Goal: Book appointment/travel/reservation

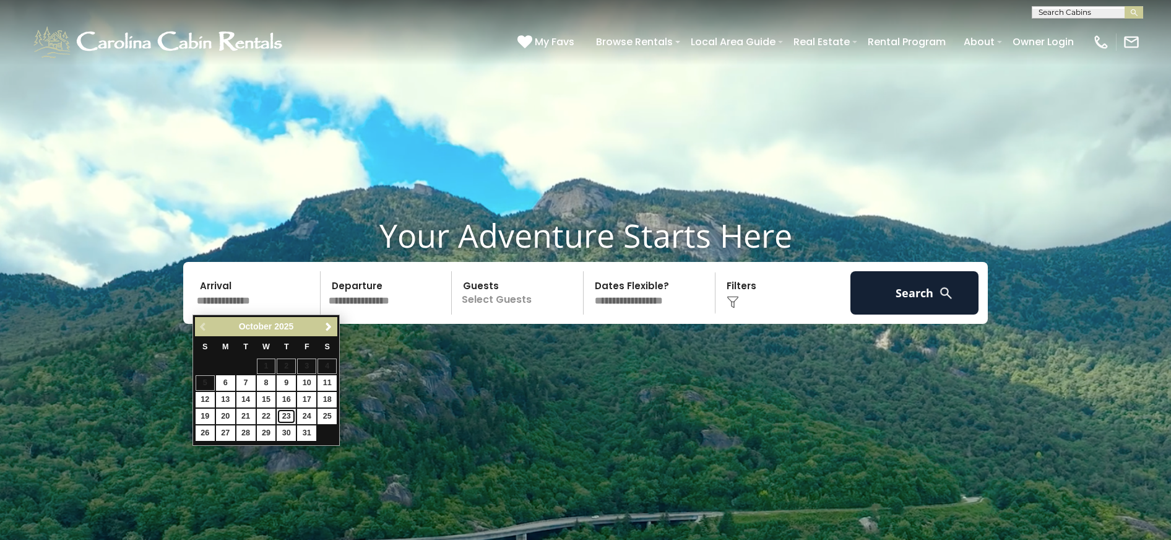
click at [287, 420] on link "23" at bounding box center [286, 415] width 19 height 15
type input "********"
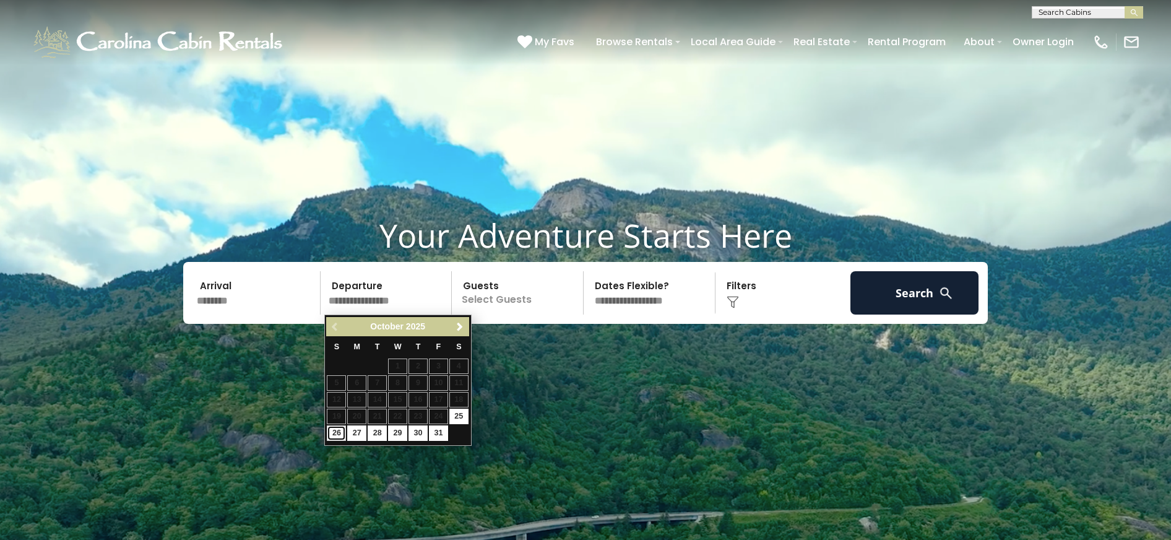
click at [337, 434] on link "26" at bounding box center [336, 432] width 19 height 15
type input "********"
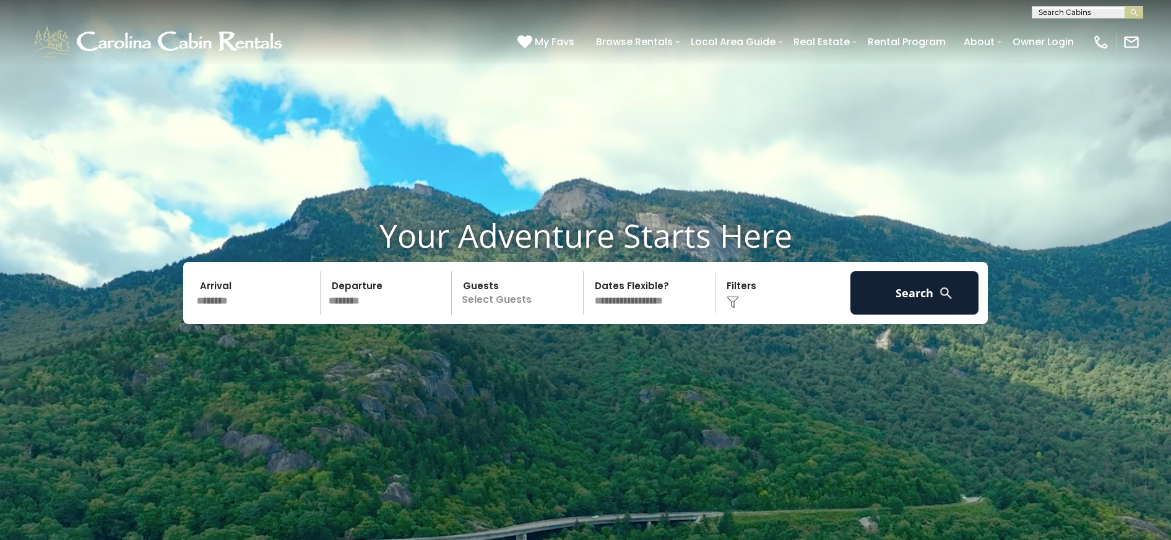
click at [504, 299] on p "Select Guests" at bounding box center [518, 292] width 127 height 43
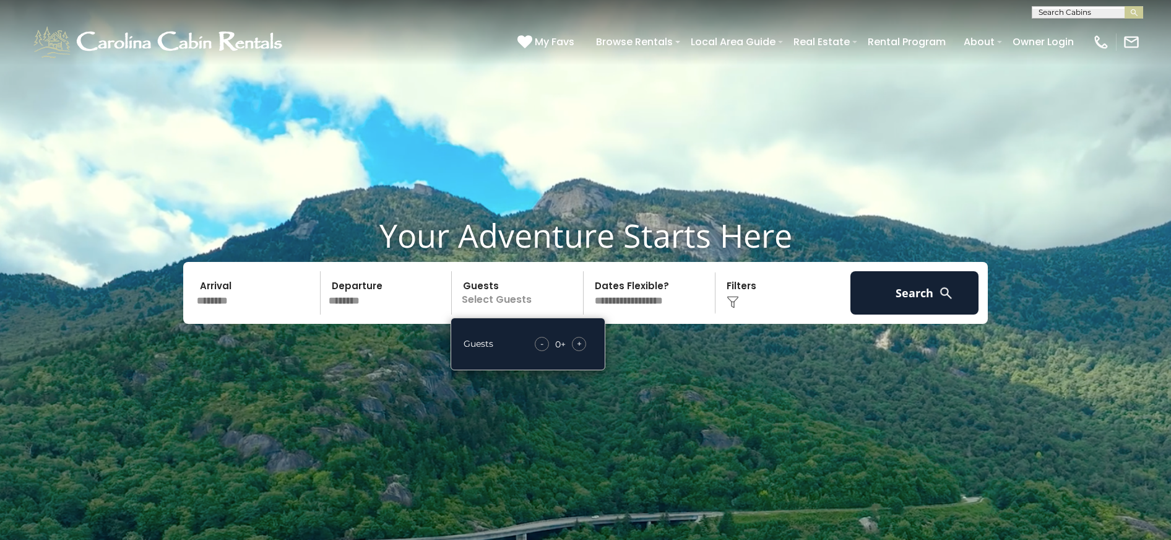
click at [579, 340] on span "+" at bounding box center [579, 343] width 5 height 12
click at [579, 341] on span "+" at bounding box center [579, 343] width 5 height 12
click at [654, 298] on select "**********" at bounding box center [650, 292] width 127 height 43
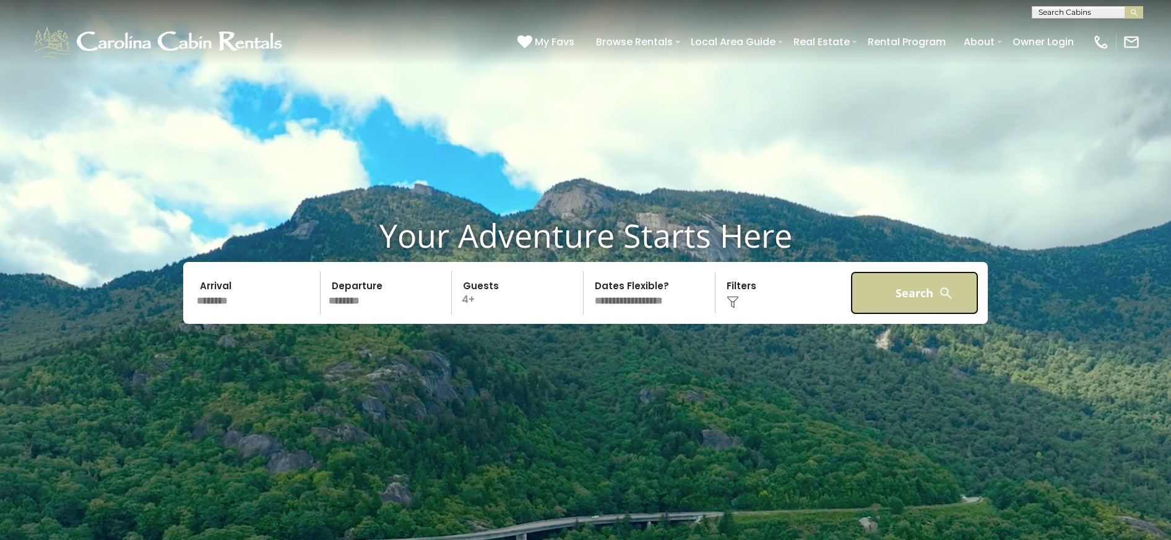
click at [929, 280] on button "Search" at bounding box center [914, 292] width 128 height 43
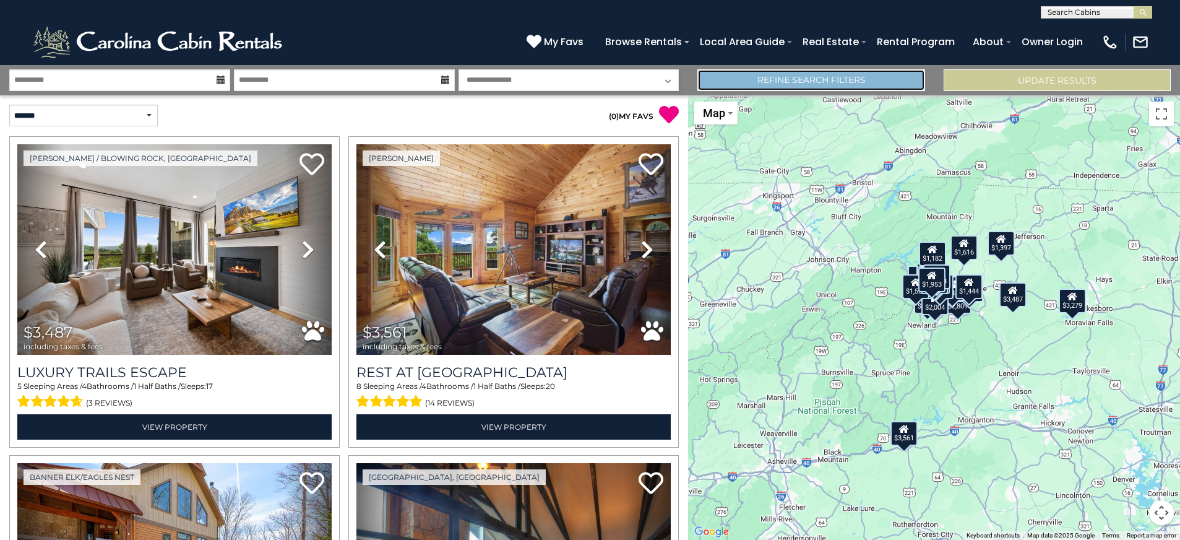
click at [846, 75] on link "Refine Search Filters" at bounding box center [810, 80] width 227 height 22
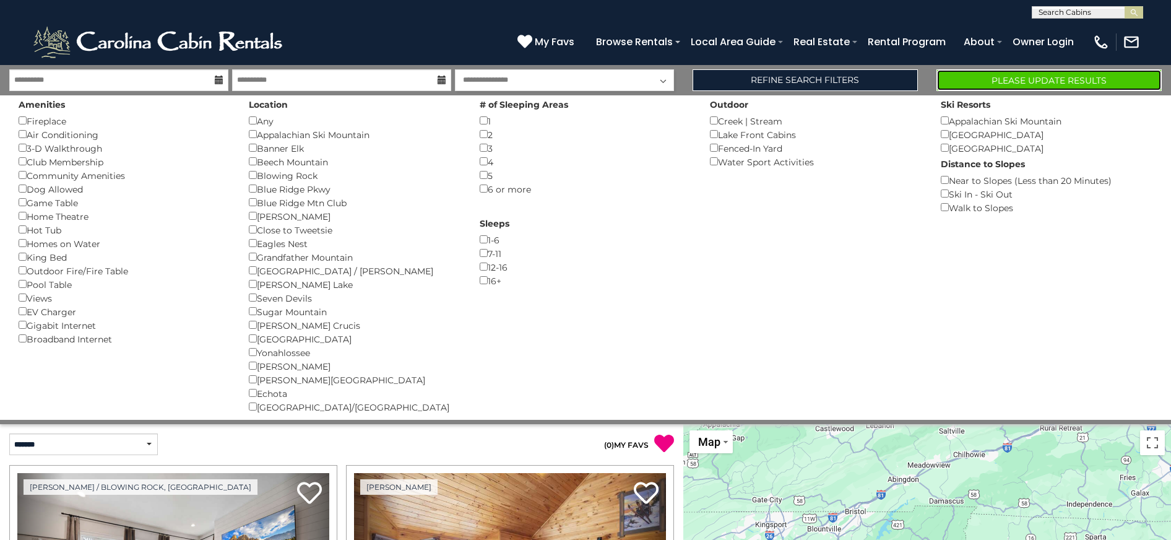
click at [997, 78] on button "Please Update Results" at bounding box center [1048, 80] width 225 height 22
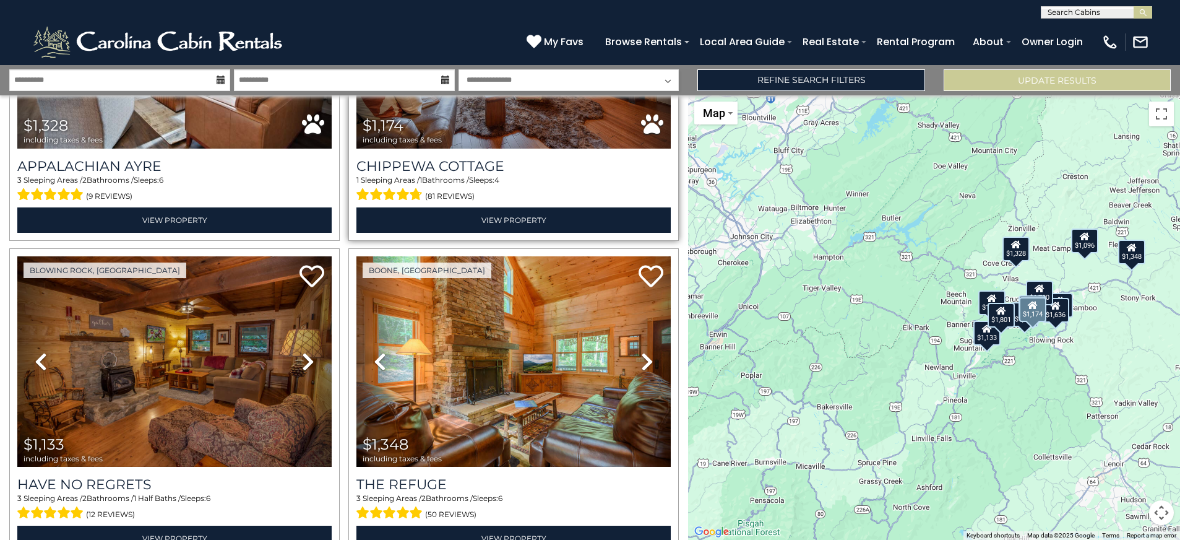
scroll to position [1547, 0]
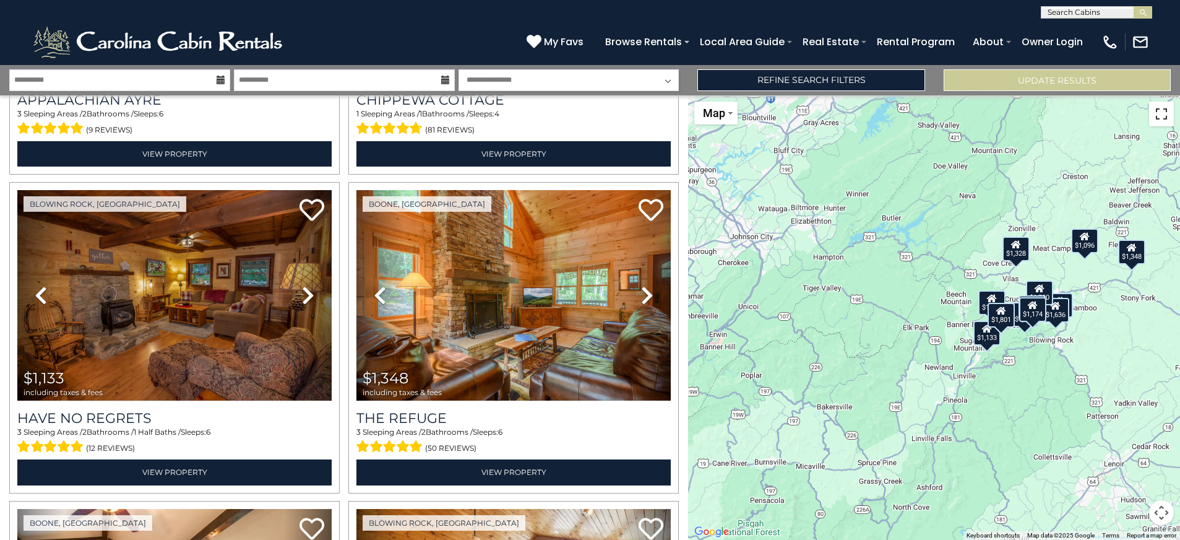
click at [1160, 122] on button "Toggle fullscreen view" at bounding box center [1161, 113] width 25 height 25
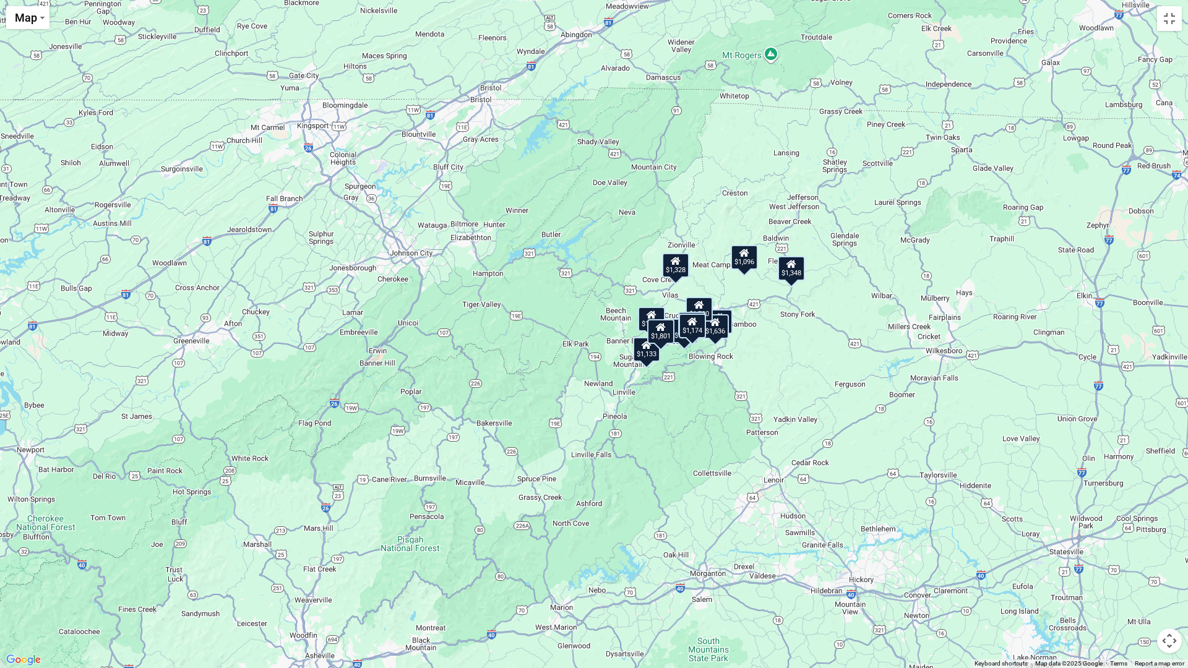
click at [1174, 539] on button "Map camera controls" at bounding box center [1169, 641] width 25 height 25
click at [746, 389] on div "$1,133 $1,314 $1,147 $1,801 $1,416 $1,700 $1,412 $1,281 $1,328 $1,174 $1,133 $1…" at bounding box center [594, 334] width 1188 height 668
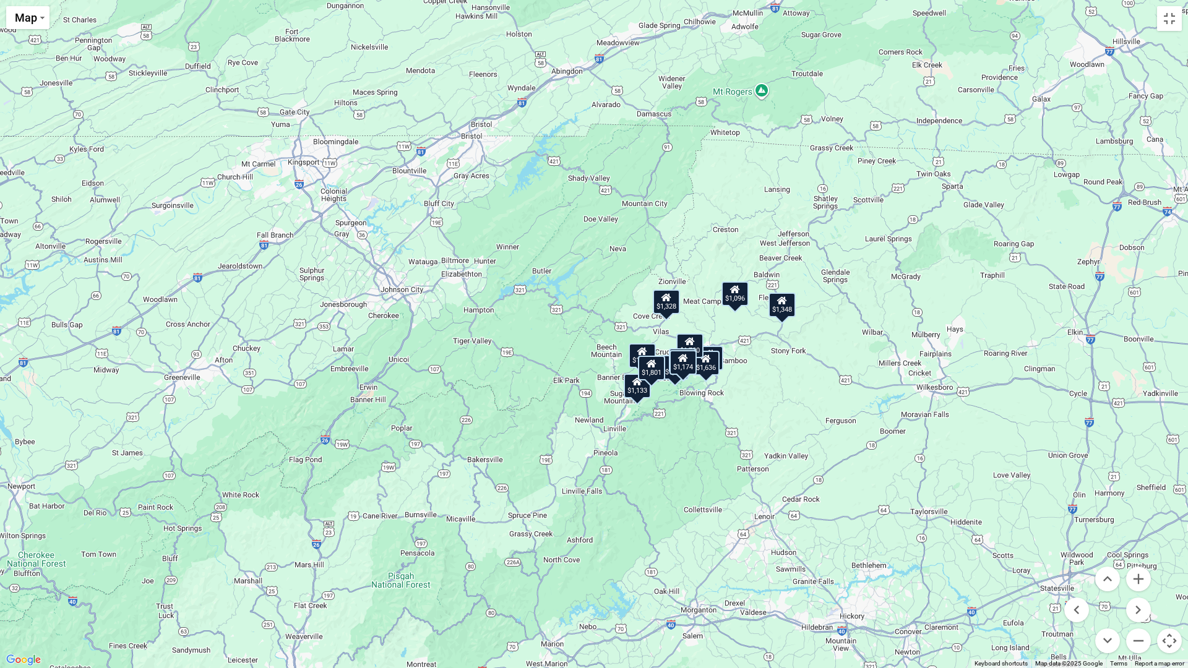
drag, startPoint x: 695, startPoint y: 351, endPoint x: 686, endPoint y: 390, distance: 39.6
click at [686, 390] on div "$1,133 $1,314 $1,147 $1,801 $1,416 $1,700 $1,412 $1,281 $1,328 $1,174 $1,133 $1…" at bounding box center [594, 334] width 1188 height 668
click at [712, 410] on div "$1,133 $1,314 $1,147 $1,801 $1,416 $1,700 $1,412 $1,281 $1,328 $1,174 $1,133 $1…" at bounding box center [594, 334] width 1188 height 668
click at [1170, 27] on button "Toggle fullscreen view" at bounding box center [1169, 18] width 25 height 25
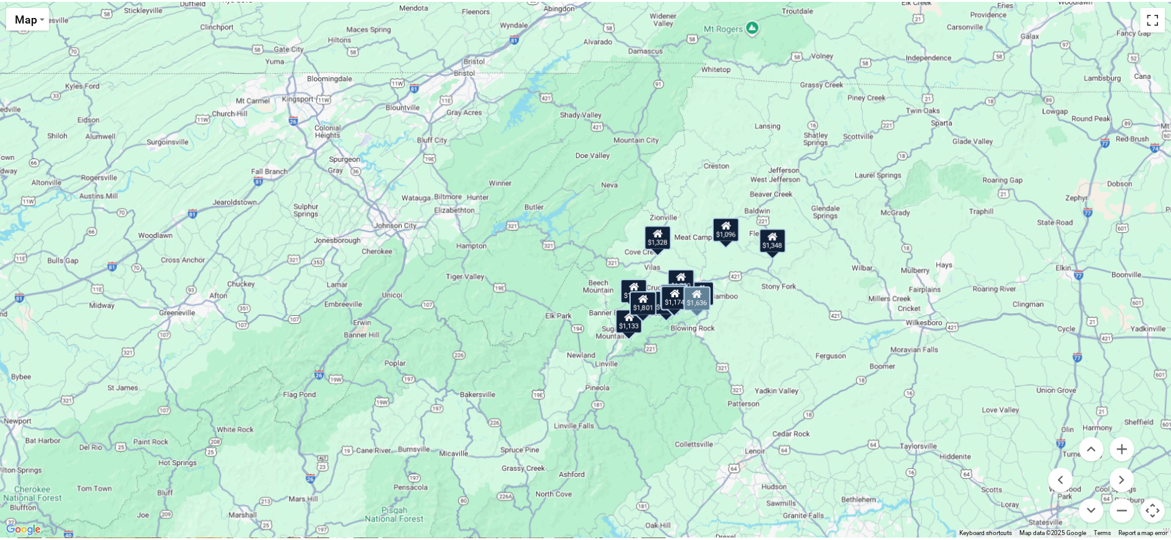
scroll to position [1546, 0]
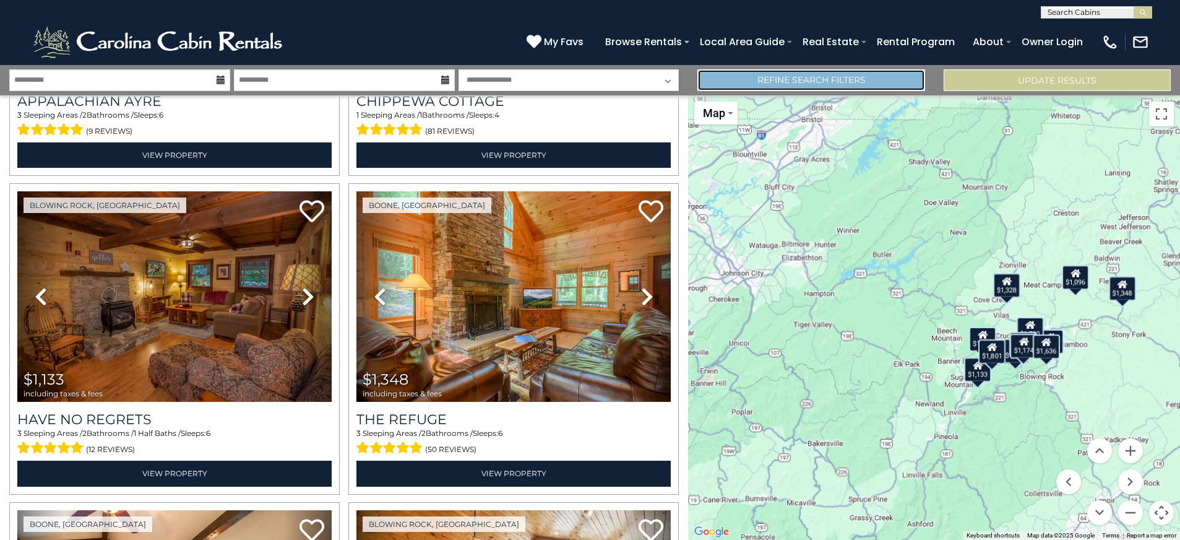
click at [798, 88] on link "Refine Search Filters" at bounding box center [810, 80] width 227 height 22
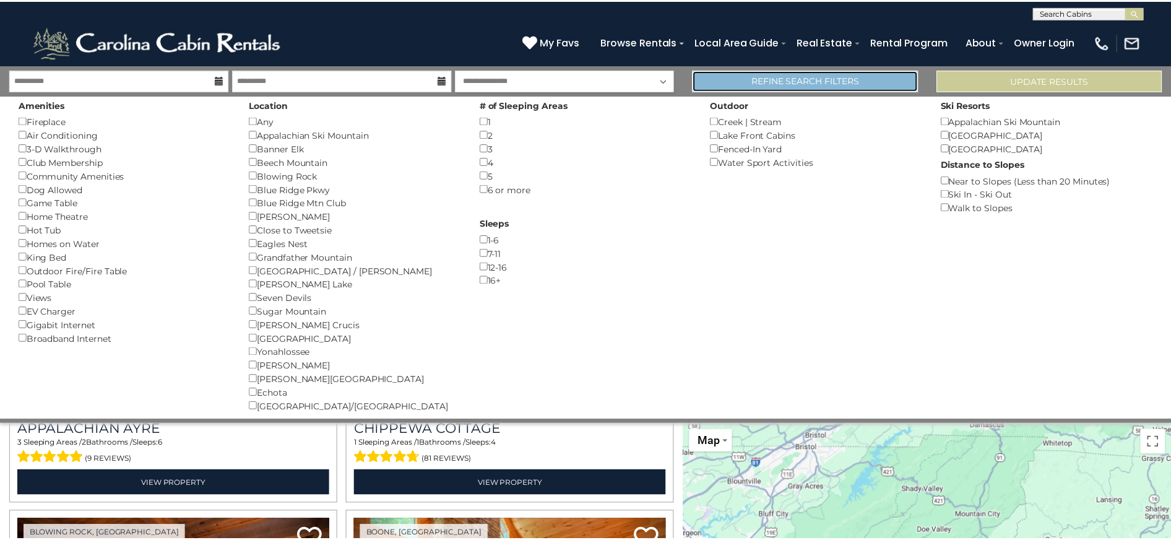
scroll to position [1536, 0]
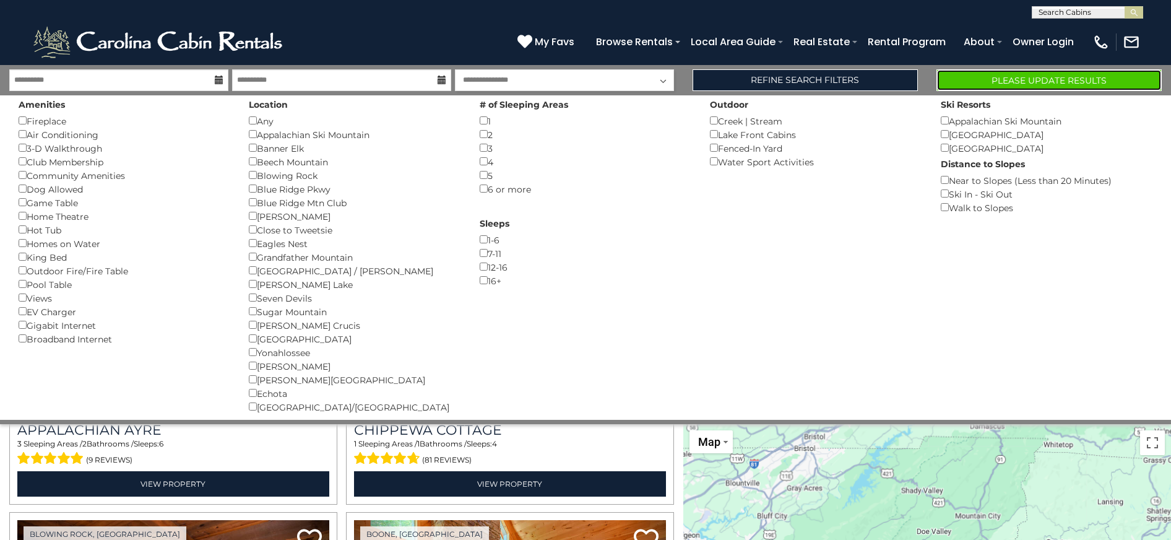
click at [999, 82] on button "Please Update Results" at bounding box center [1048, 80] width 225 height 22
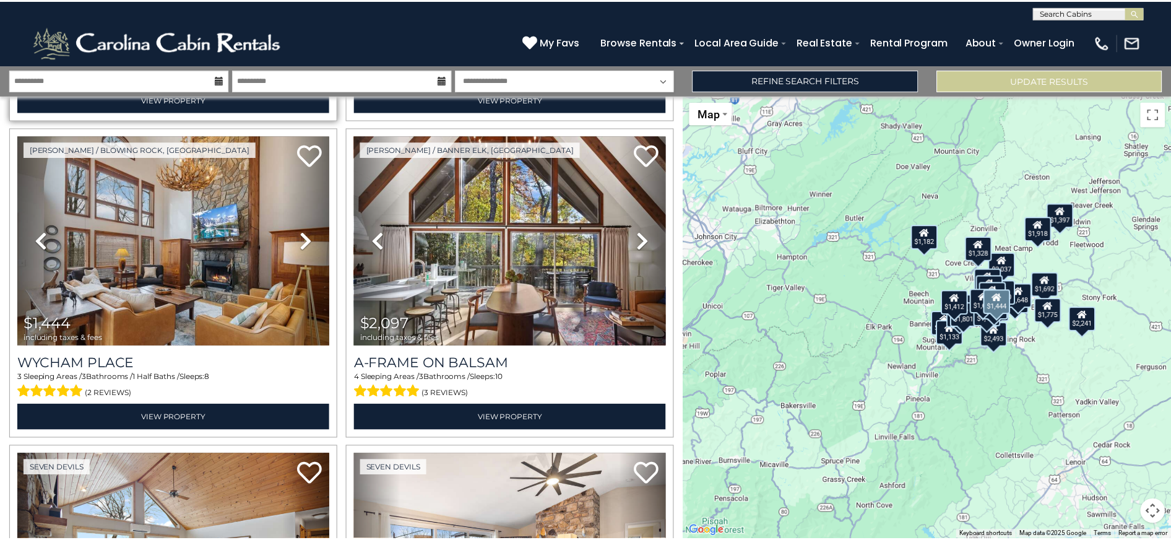
scroll to position [371, 0]
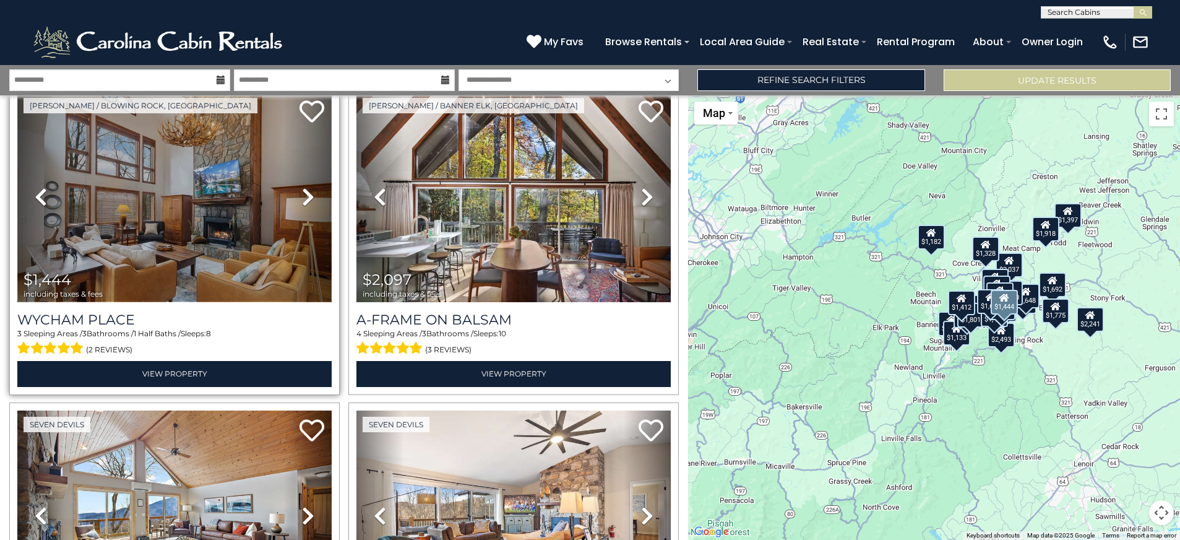
click at [172, 184] on img at bounding box center [174, 197] width 314 height 210
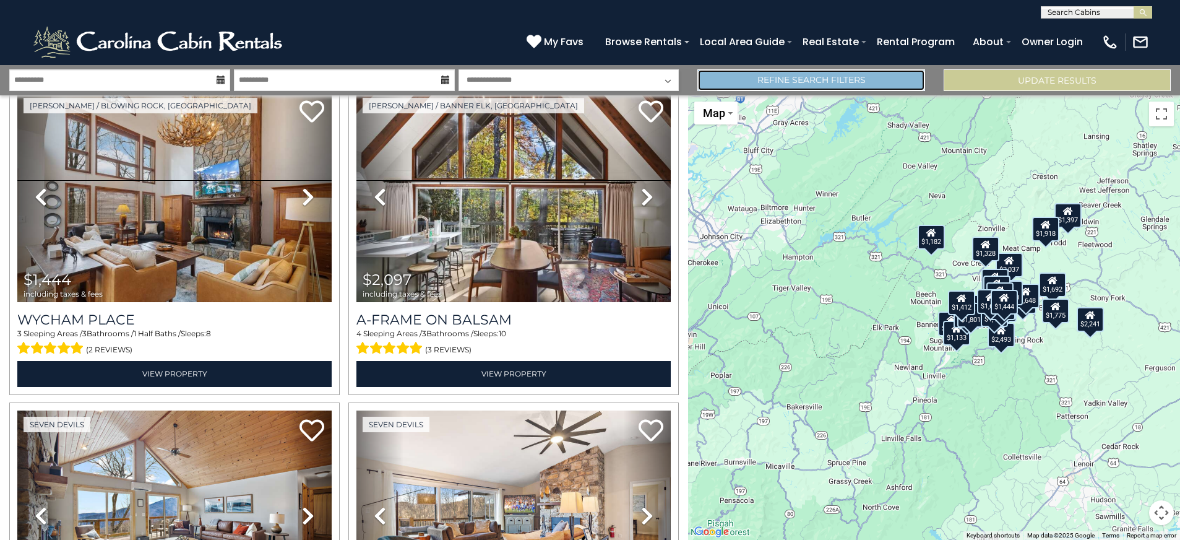
click at [742, 85] on link "Refine Search Filters" at bounding box center [810, 80] width 227 height 22
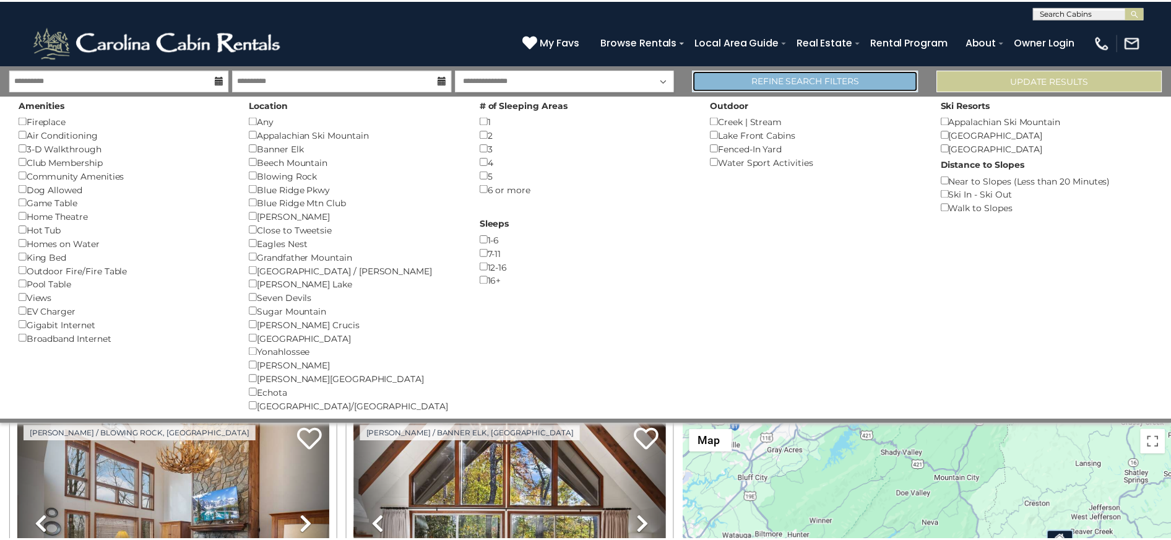
scroll to position [369, 0]
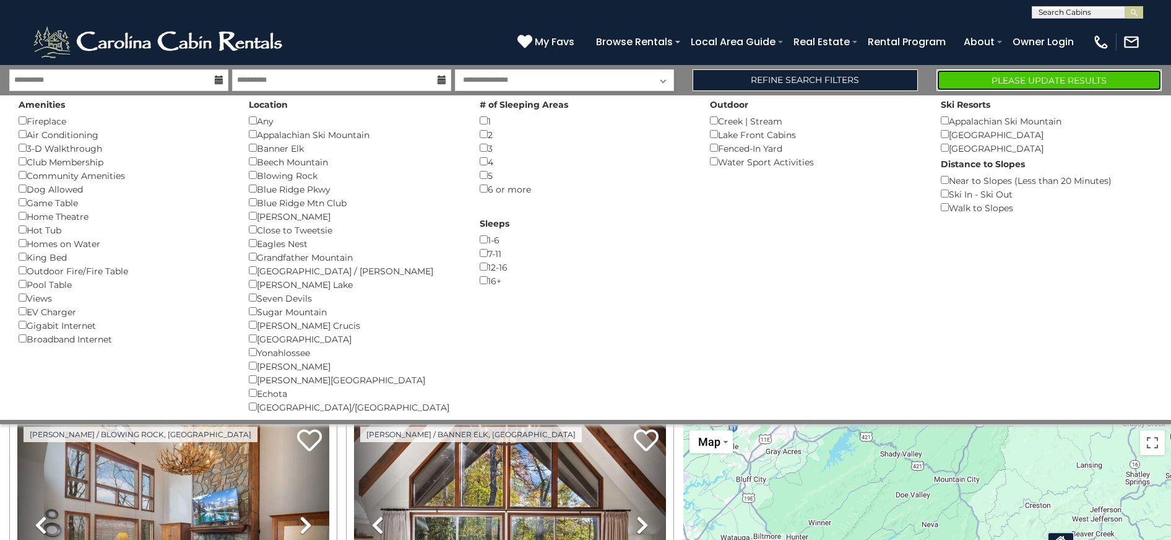
click at [960, 76] on button "Please Update Results" at bounding box center [1048, 80] width 225 height 22
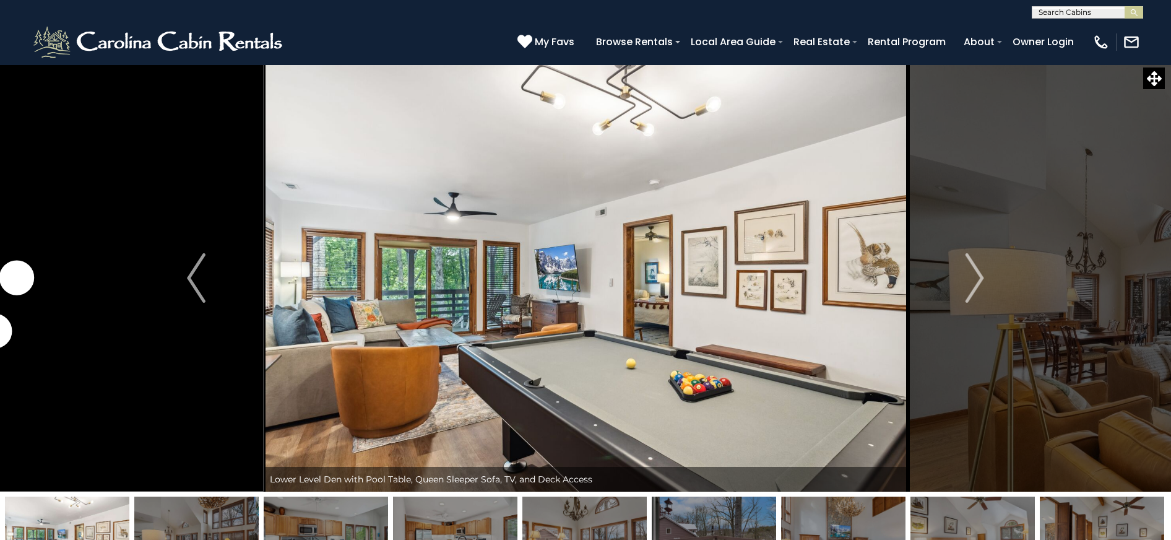
click at [973, 279] on img "Next" at bounding box center [974, 277] width 19 height 49
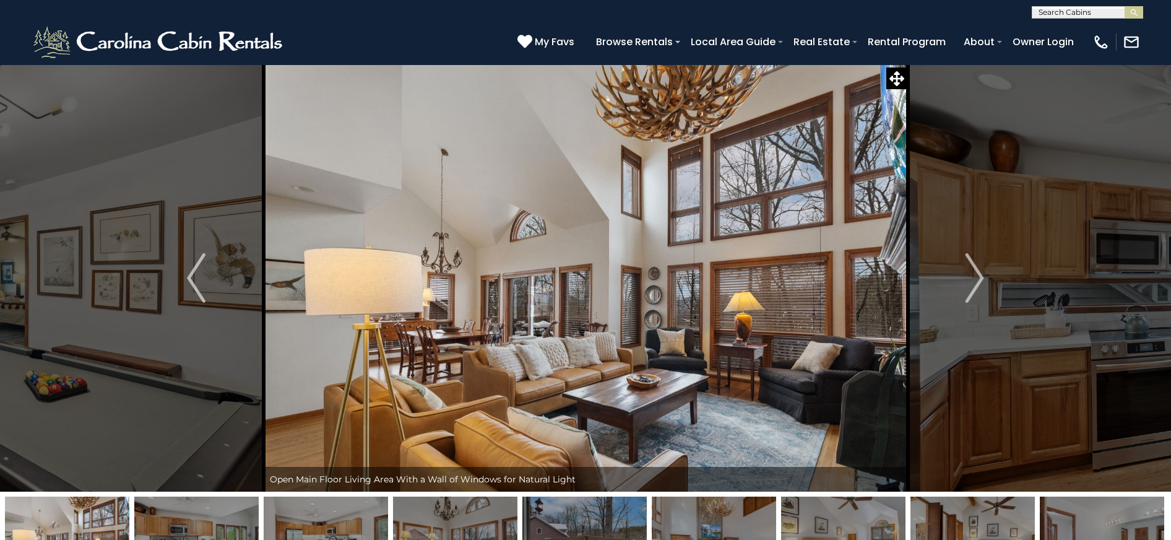
click at [973, 279] on img "Next" at bounding box center [974, 277] width 19 height 49
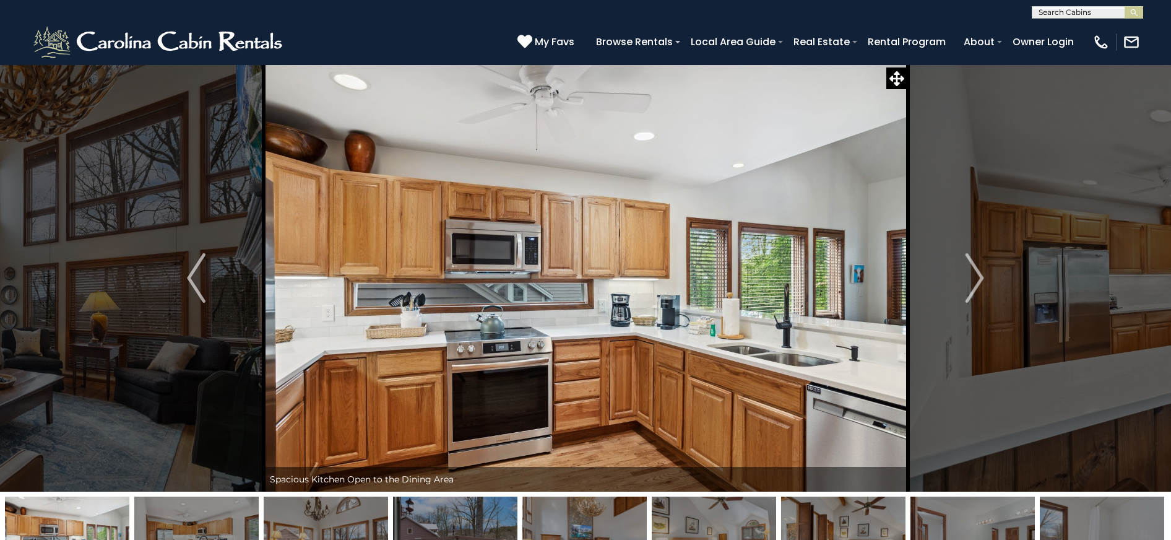
click at [973, 279] on img "Next" at bounding box center [974, 277] width 19 height 49
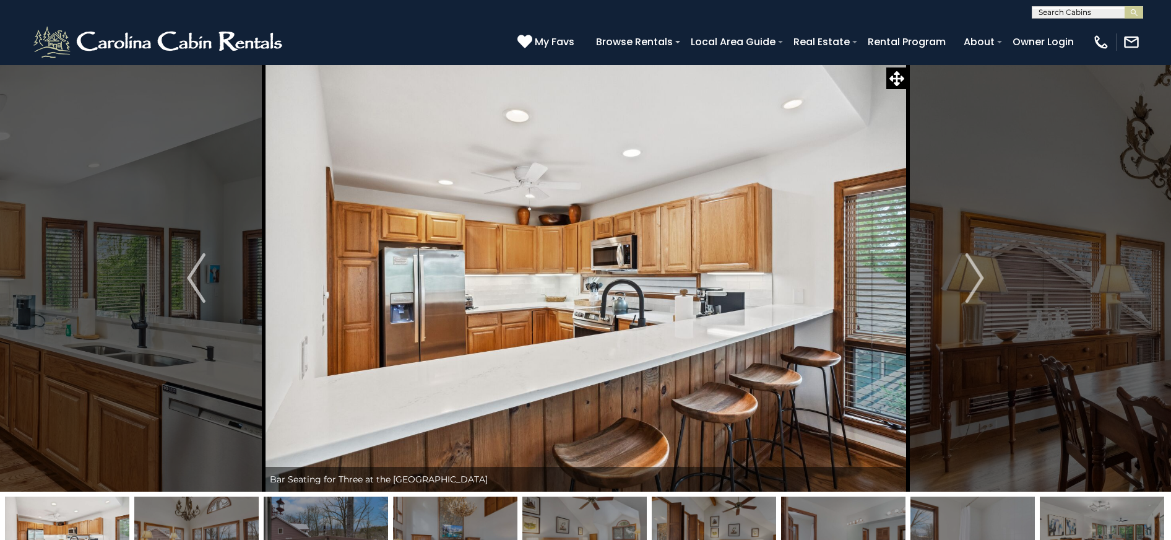
click at [973, 279] on img "Next" at bounding box center [974, 277] width 19 height 49
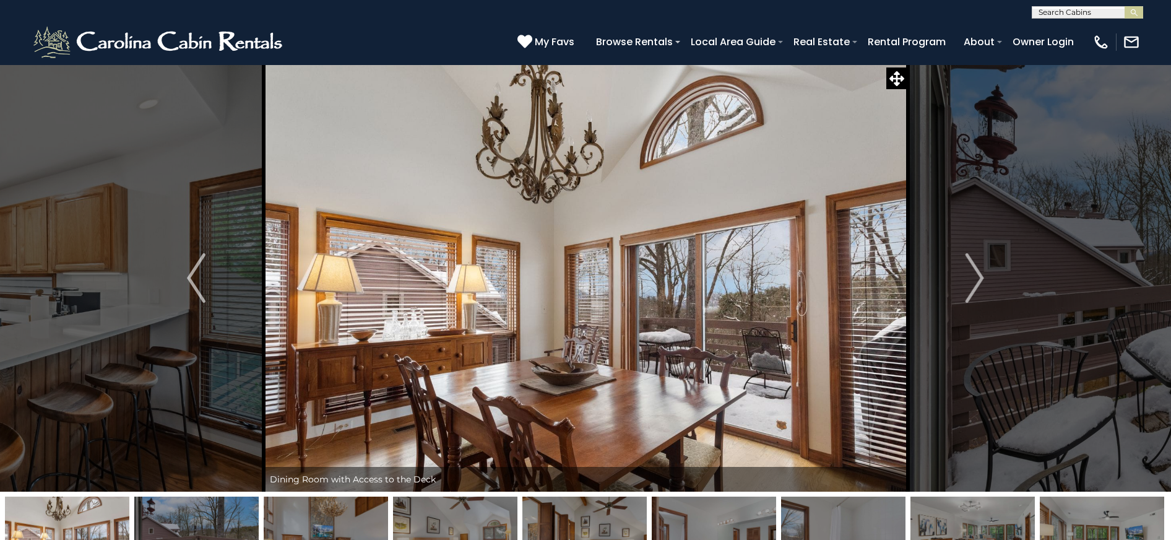
click at [973, 279] on img "Next" at bounding box center [974, 277] width 19 height 49
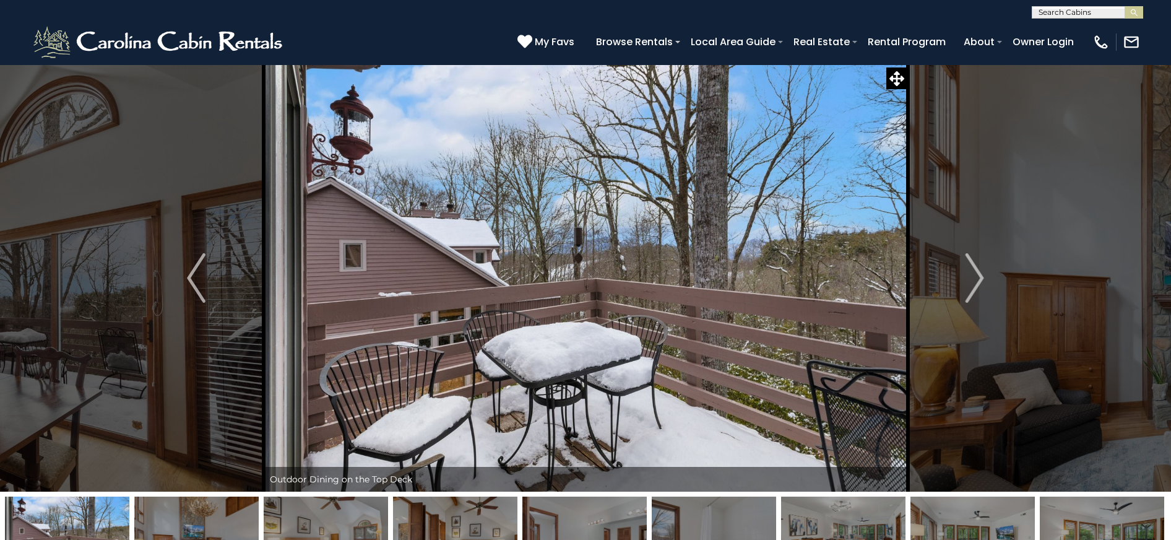
click at [973, 279] on img "Next" at bounding box center [974, 277] width 19 height 49
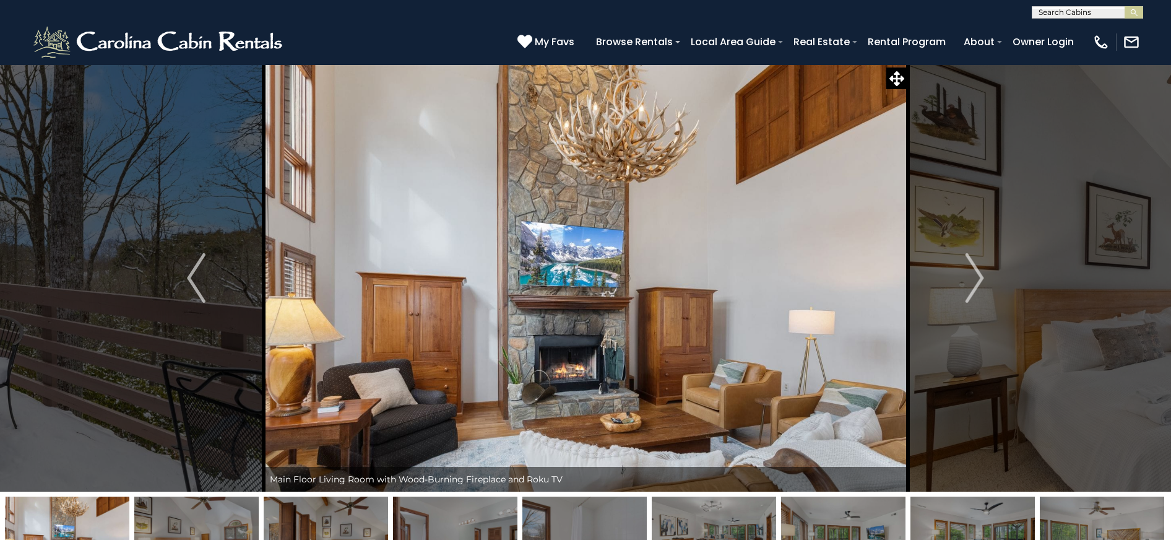
click at [973, 279] on img "Next" at bounding box center [974, 277] width 19 height 49
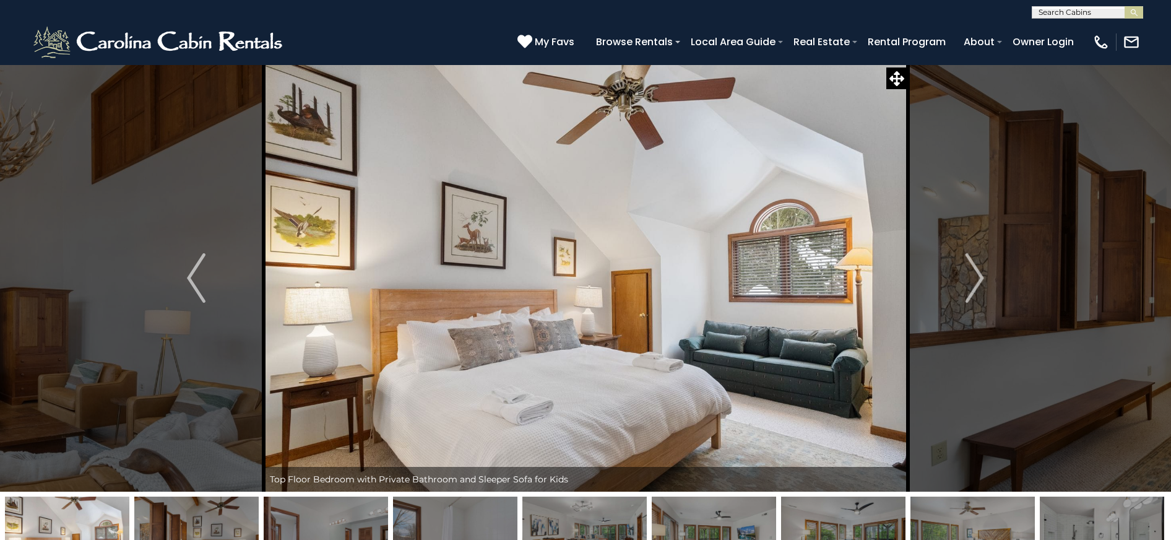
click at [973, 279] on img "Next" at bounding box center [974, 277] width 19 height 49
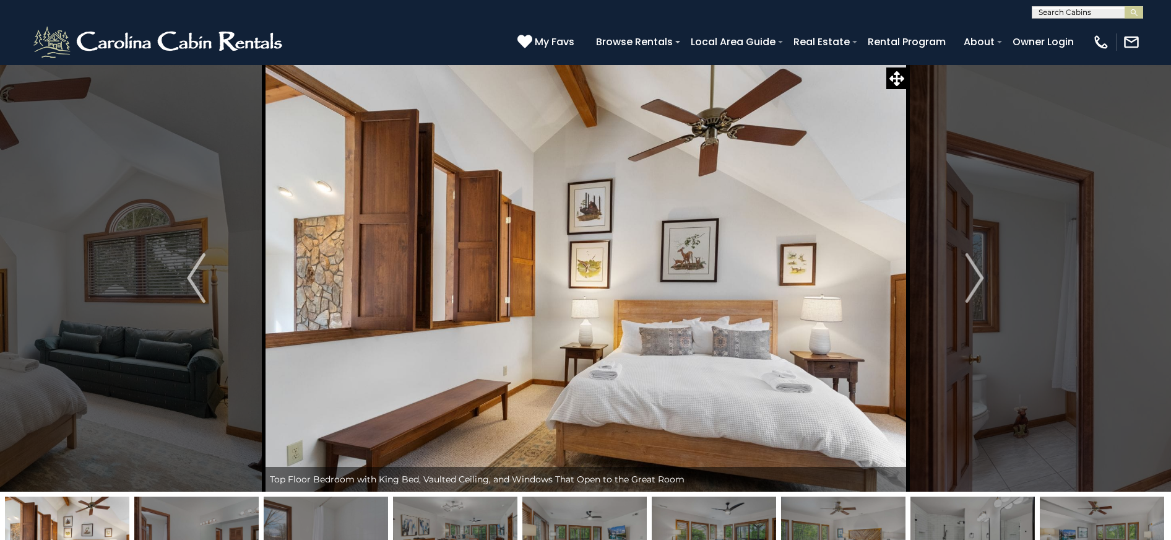
click at [973, 279] on img "Next" at bounding box center [974, 277] width 19 height 49
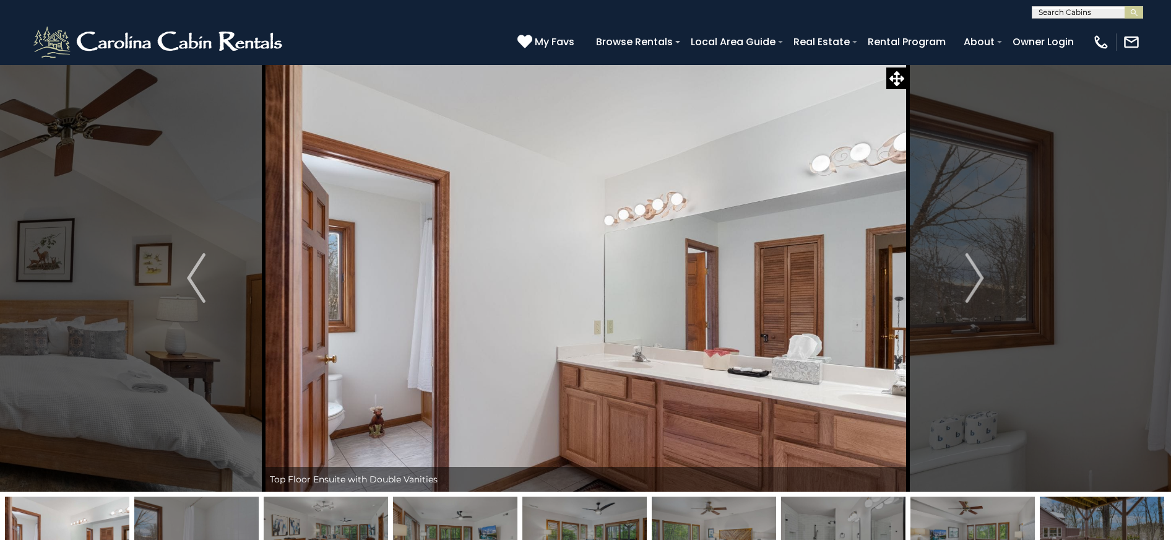
click at [973, 279] on img "Next" at bounding box center [974, 277] width 19 height 49
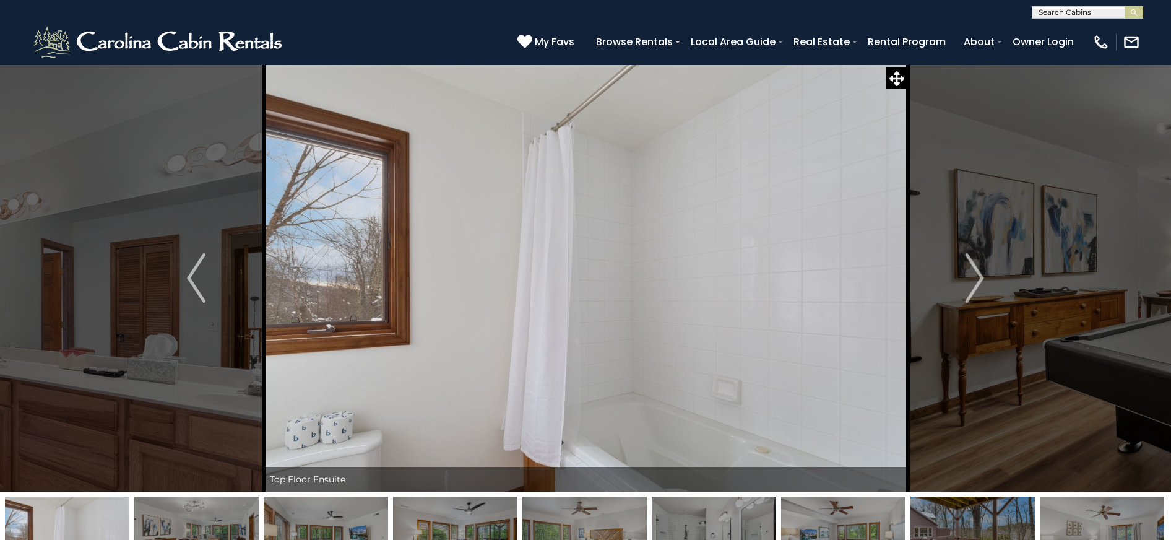
click at [973, 279] on img "Next" at bounding box center [974, 277] width 19 height 49
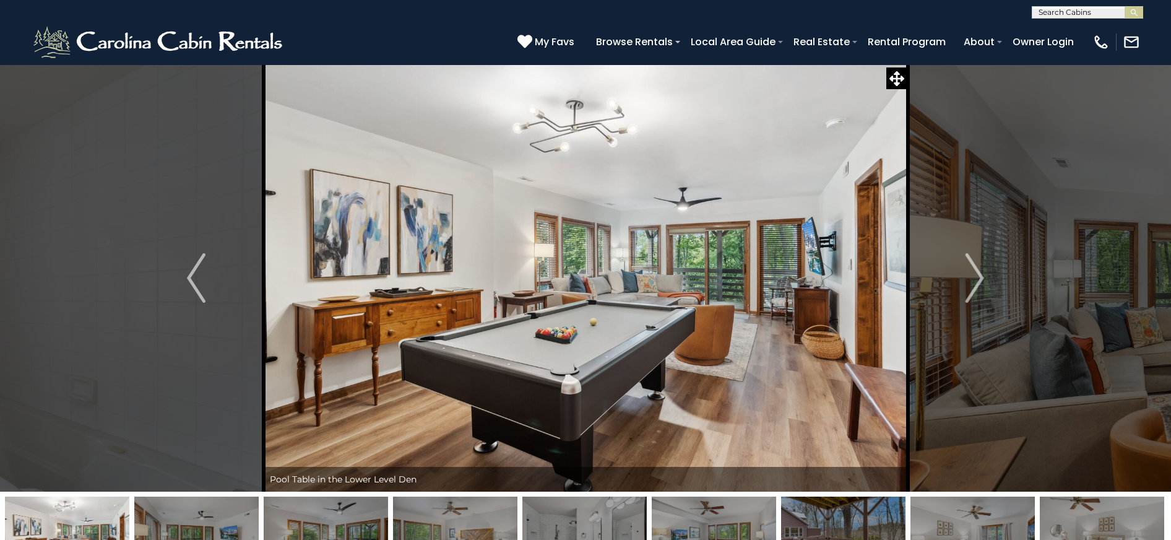
click at [973, 279] on img "Next" at bounding box center [974, 277] width 19 height 49
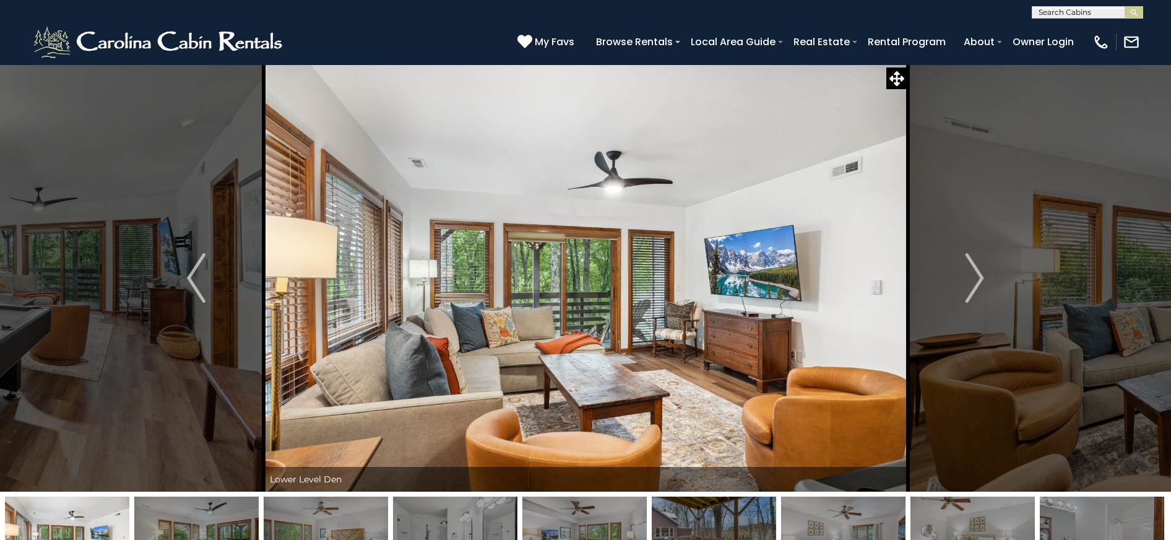
click at [973, 279] on img "Next" at bounding box center [974, 277] width 19 height 49
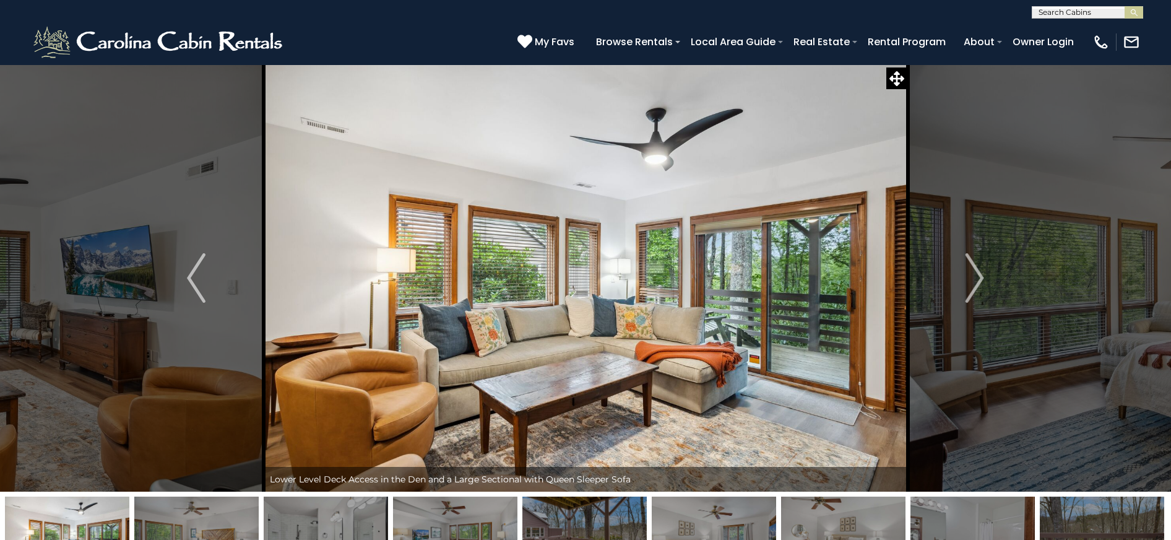
click at [973, 279] on img "Next" at bounding box center [974, 277] width 19 height 49
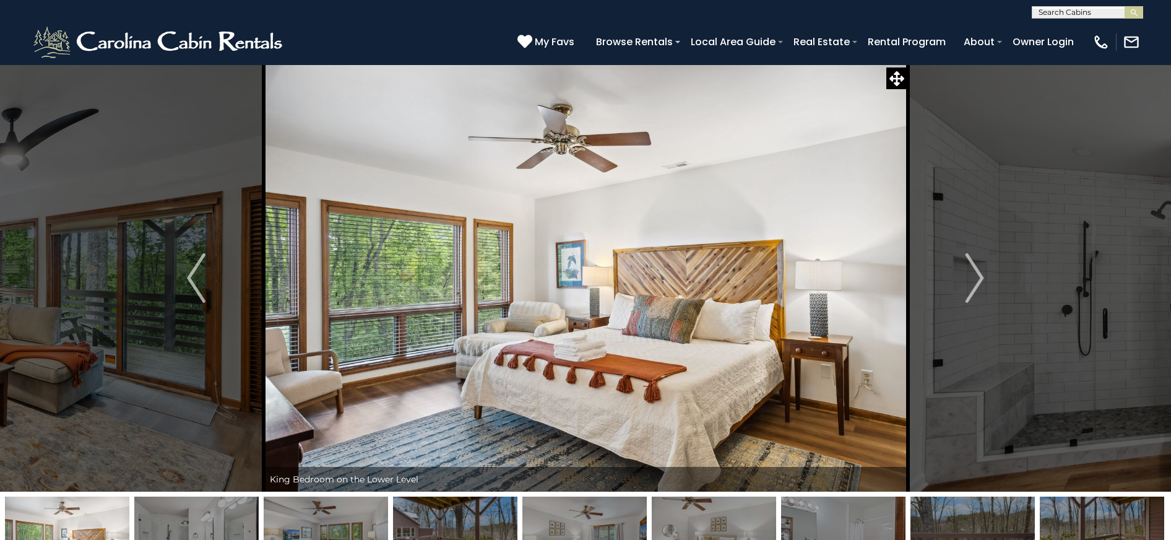
click at [973, 279] on img "Next" at bounding box center [974, 277] width 19 height 49
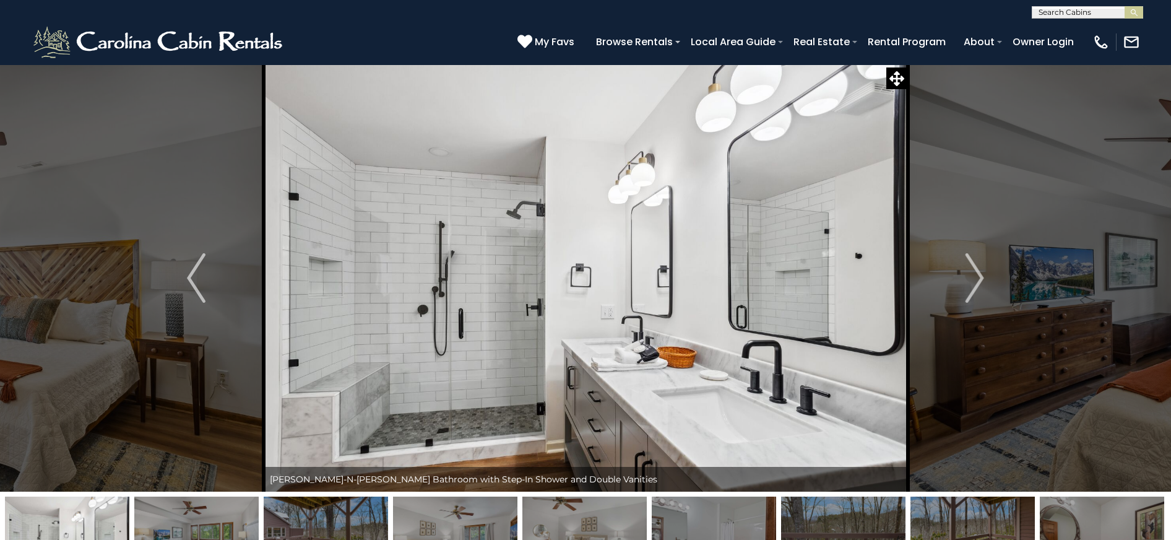
click at [973, 279] on img "Next" at bounding box center [974, 277] width 19 height 49
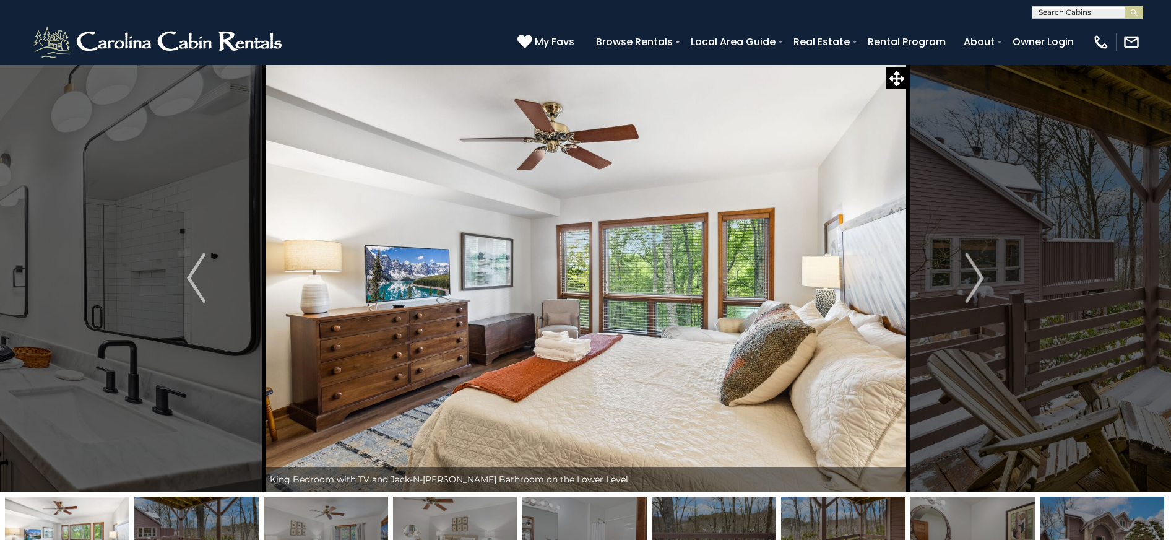
click at [973, 279] on img "Next" at bounding box center [974, 277] width 19 height 49
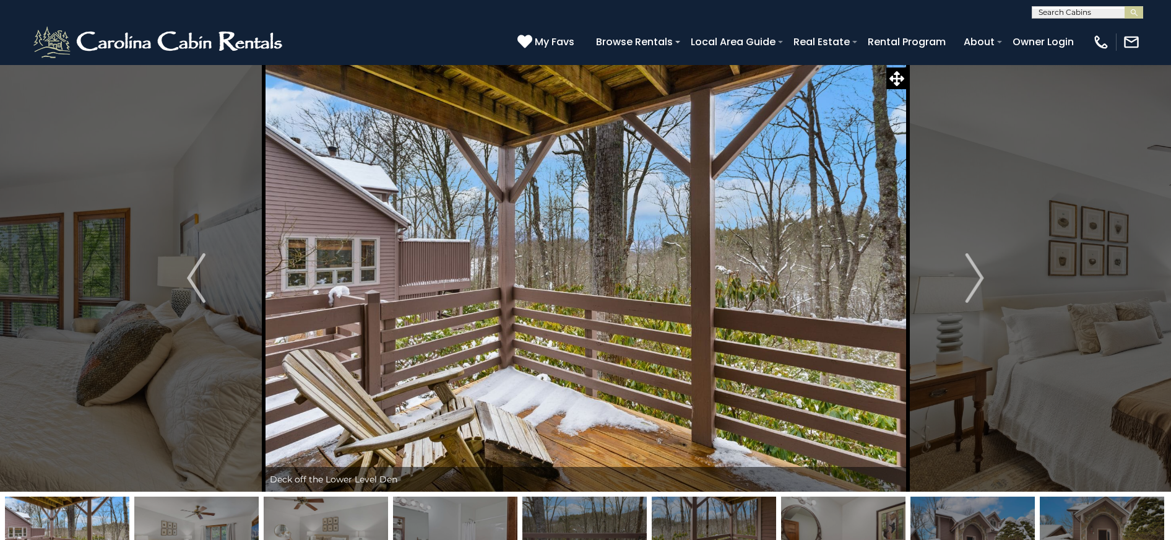
click at [973, 279] on img "Next" at bounding box center [974, 277] width 19 height 49
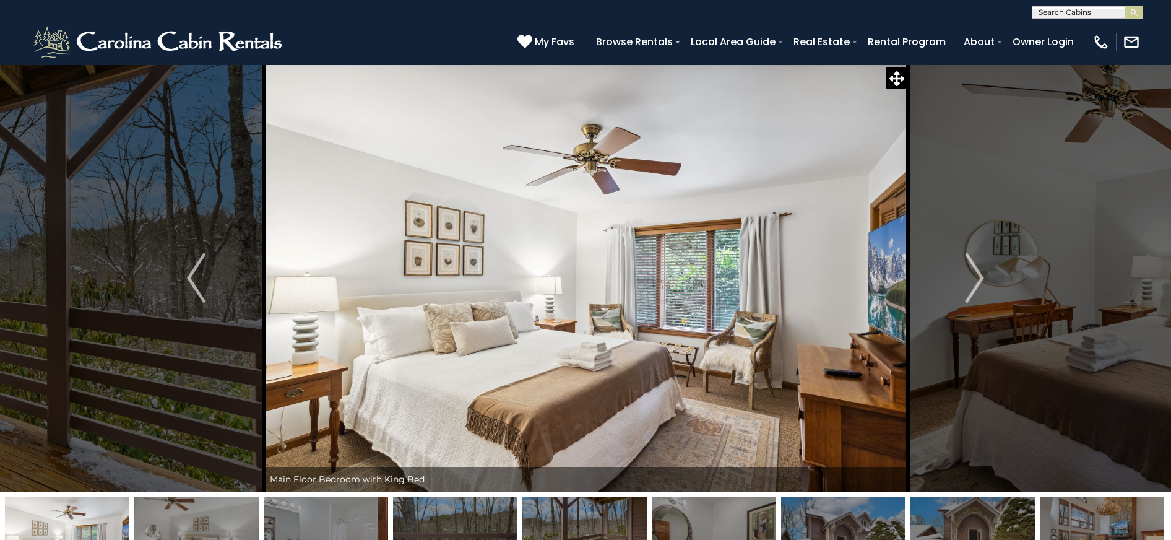
click at [973, 279] on img "Next" at bounding box center [974, 277] width 19 height 49
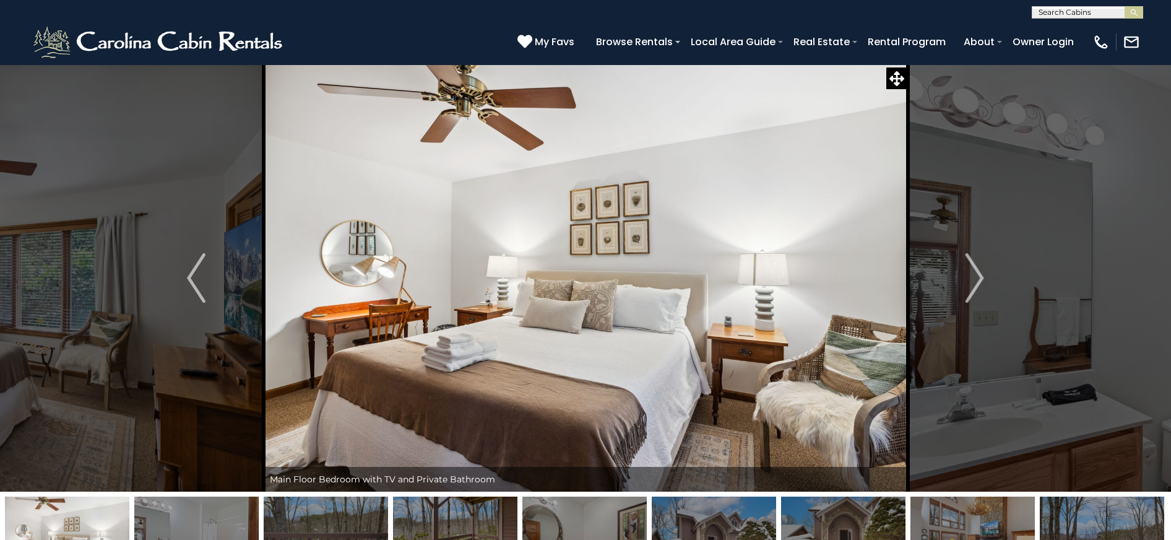
click at [973, 279] on img "Next" at bounding box center [974, 277] width 19 height 49
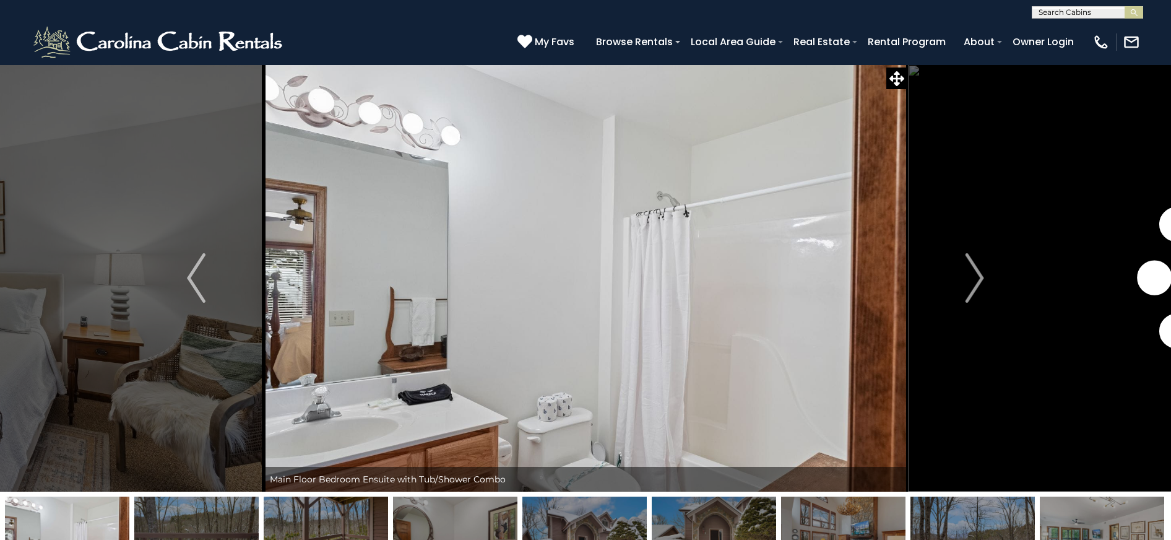
click at [973, 279] on img "Next" at bounding box center [974, 277] width 19 height 49
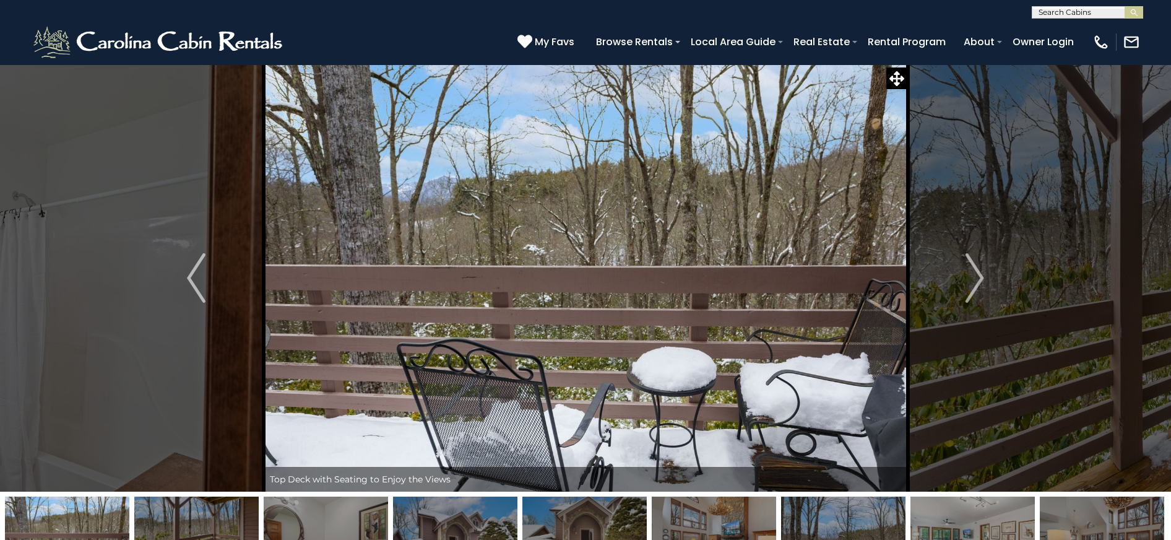
click at [973, 279] on img "Next" at bounding box center [974, 277] width 19 height 49
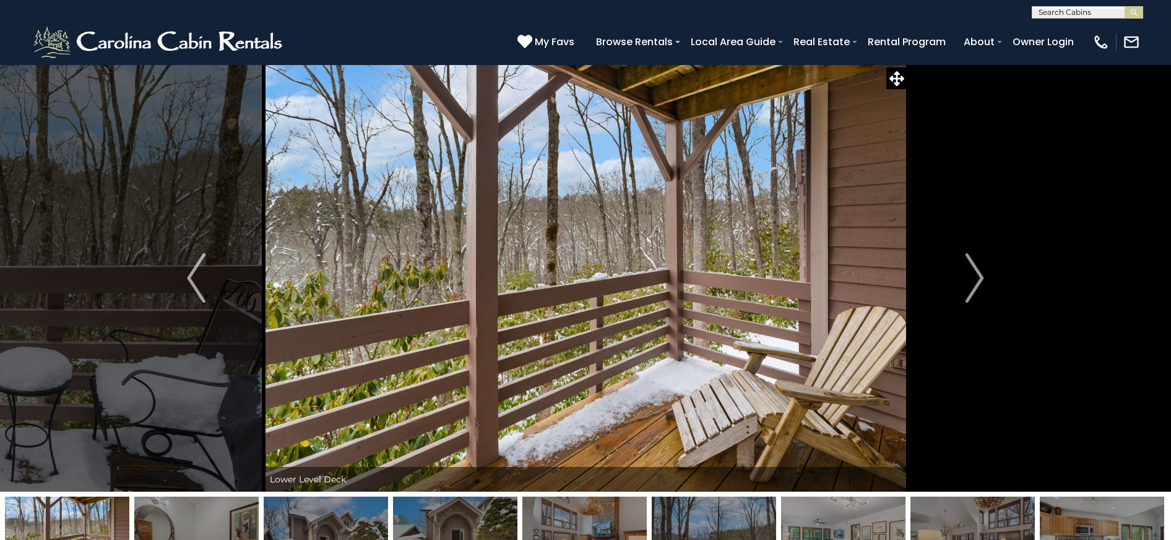
click at [973, 279] on img "Next" at bounding box center [974, 277] width 19 height 49
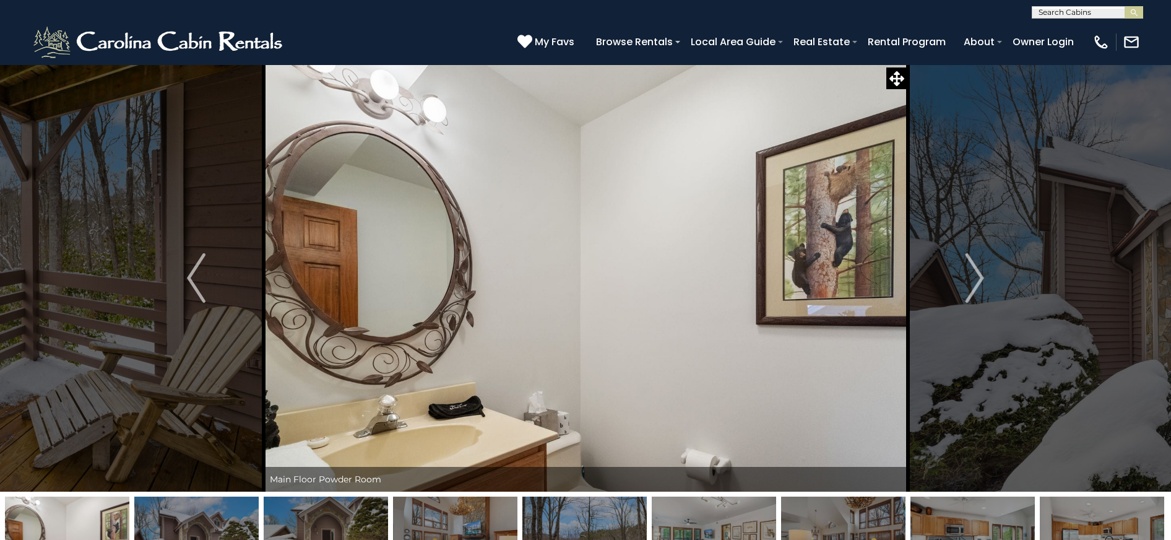
click at [973, 279] on img "Next" at bounding box center [974, 277] width 19 height 49
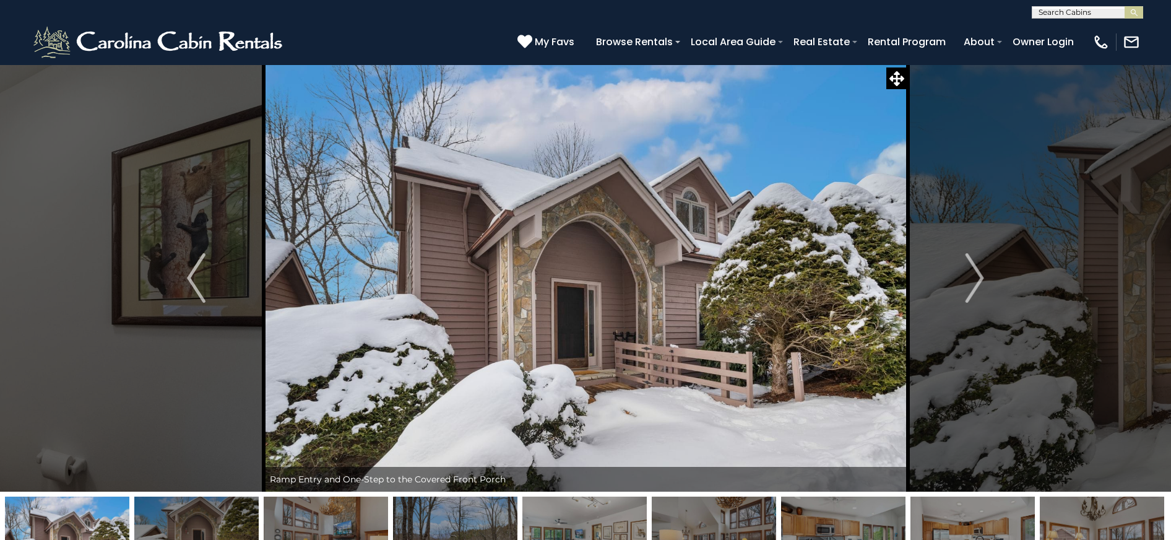
click at [973, 279] on img "Next" at bounding box center [974, 277] width 19 height 49
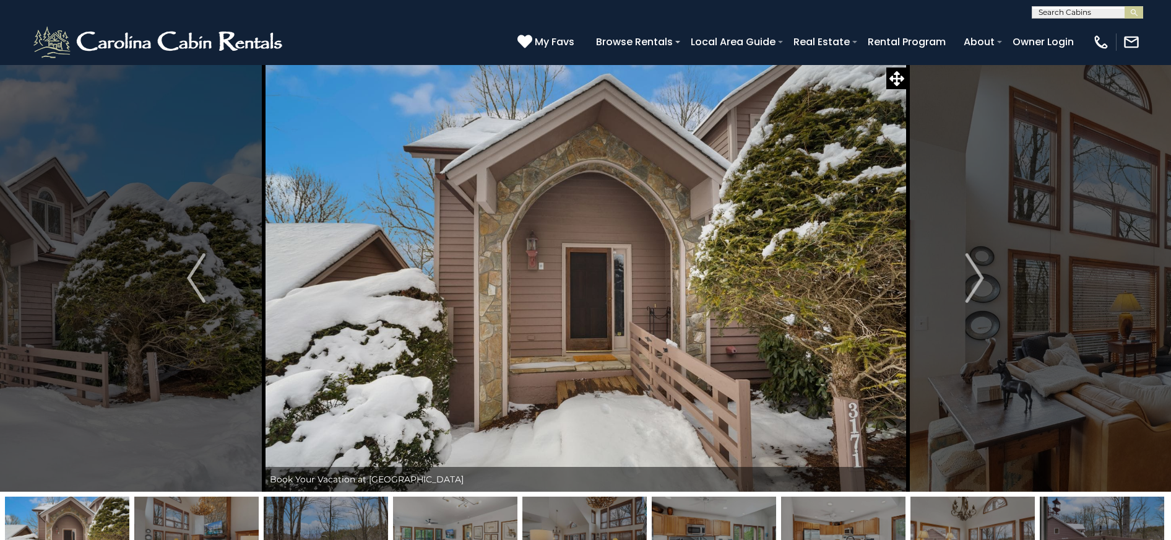
click at [973, 279] on img "Next" at bounding box center [974, 277] width 19 height 49
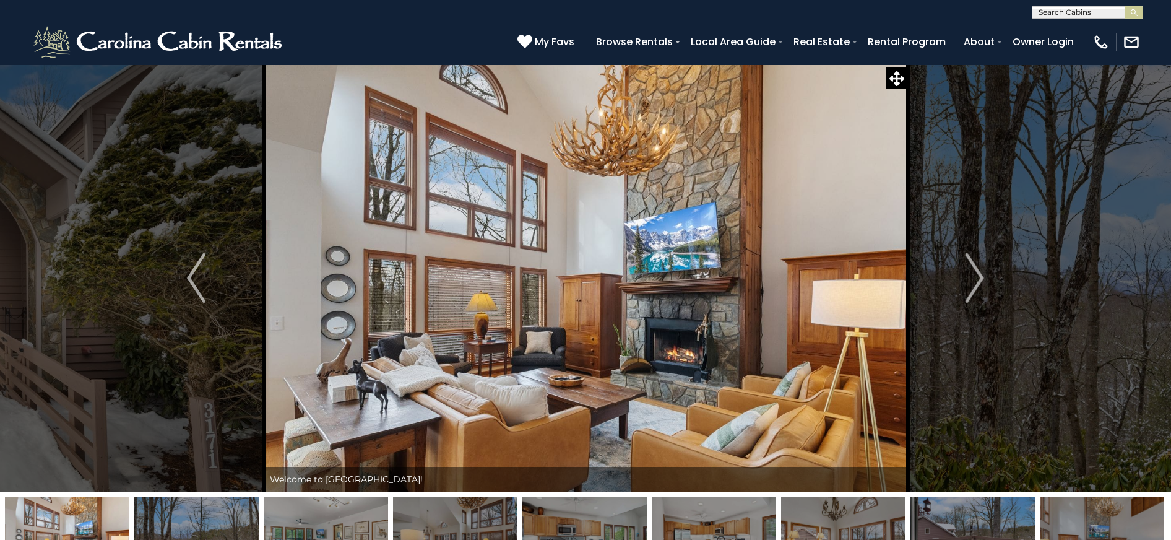
click at [973, 279] on img "Next" at bounding box center [974, 277] width 19 height 49
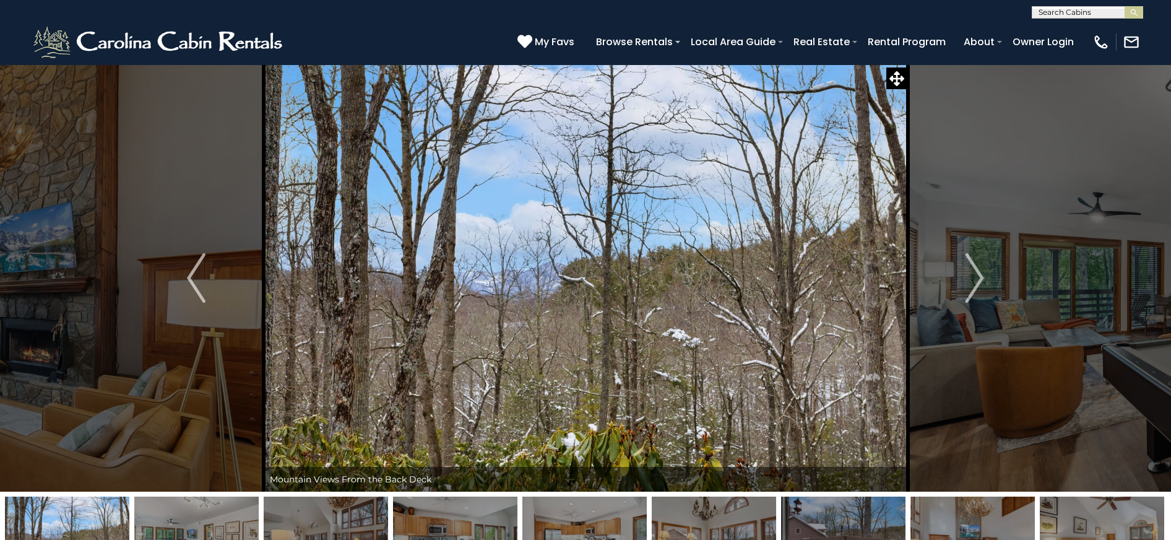
click at [973, 279] on img "Next" at bounding box center [974, 277] width 19 height 49
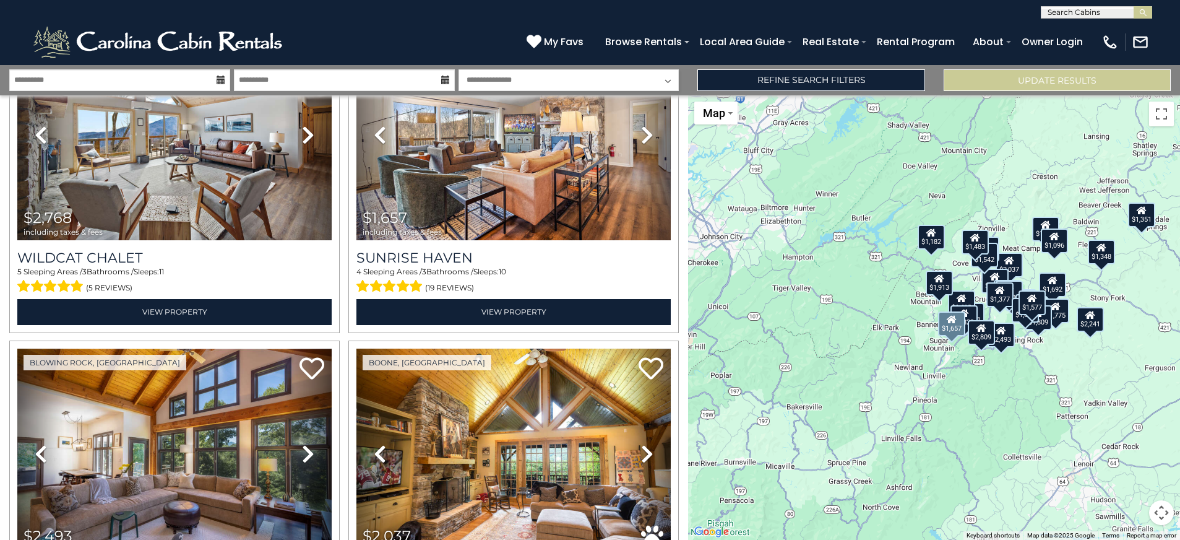
scroll to position [557, 0]
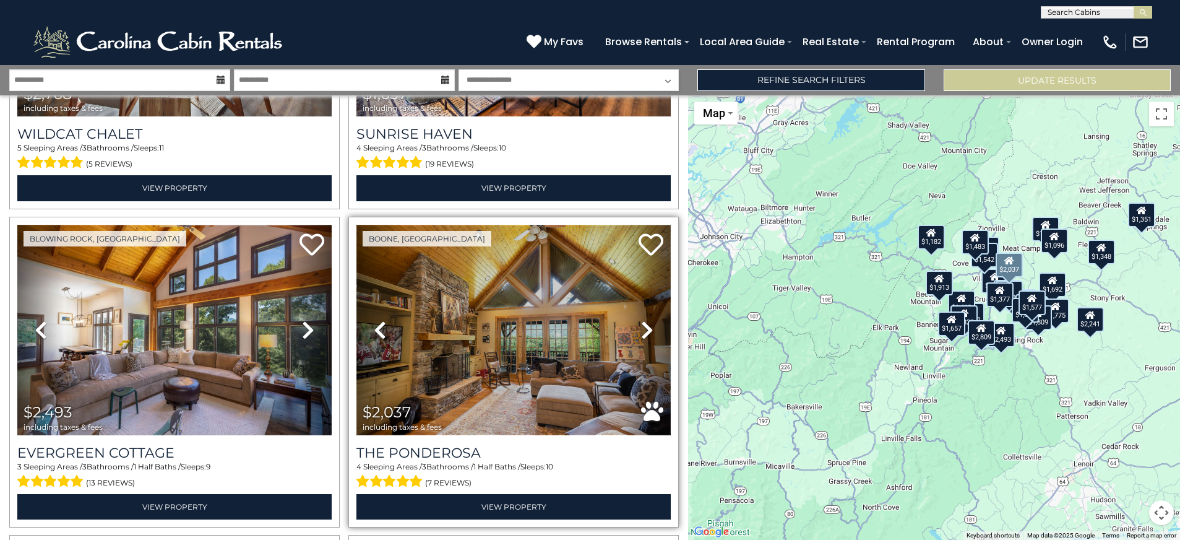
click at [505, 359] on img at bounding box center [513, 330] width 314 height 210
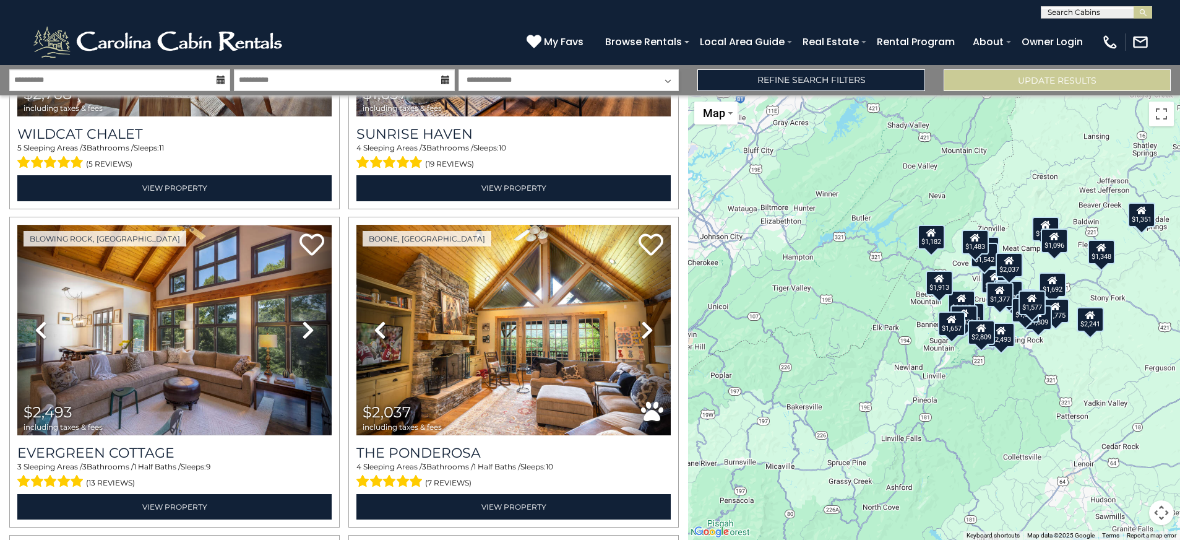
click at [1003, 286] on icon at bounding box center [1000, 290] width 10 height 9
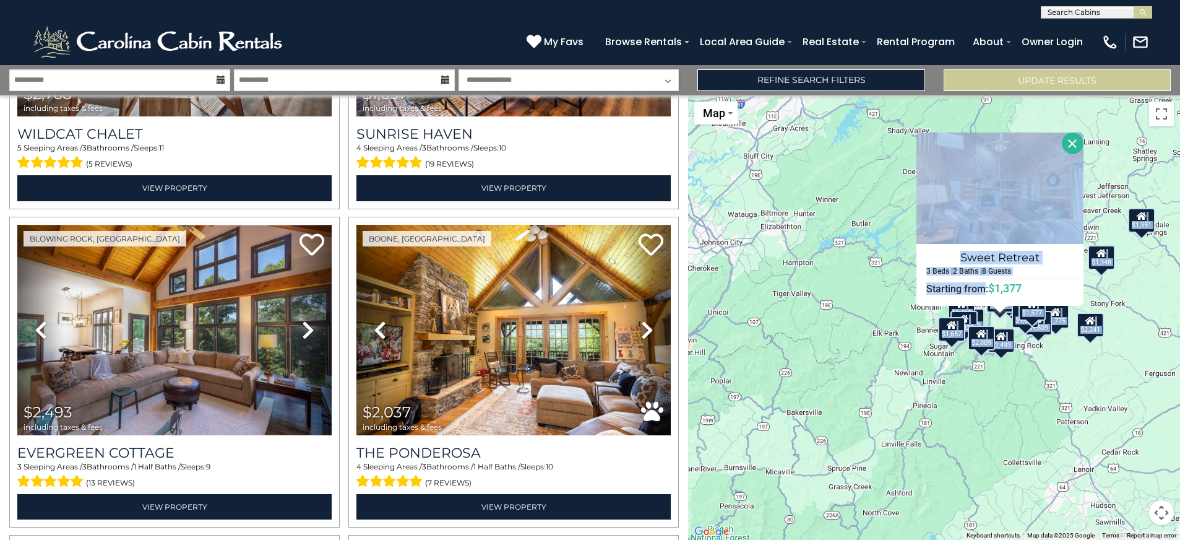
click at [936, 357] on div "$2,809 $2,241 $2,768 $1,657 $2,493 $2,037 $1,444 $1,692 $1,753 $1,182 $1,918 $1…" at bounding box center [934, 317] width 492 height 444
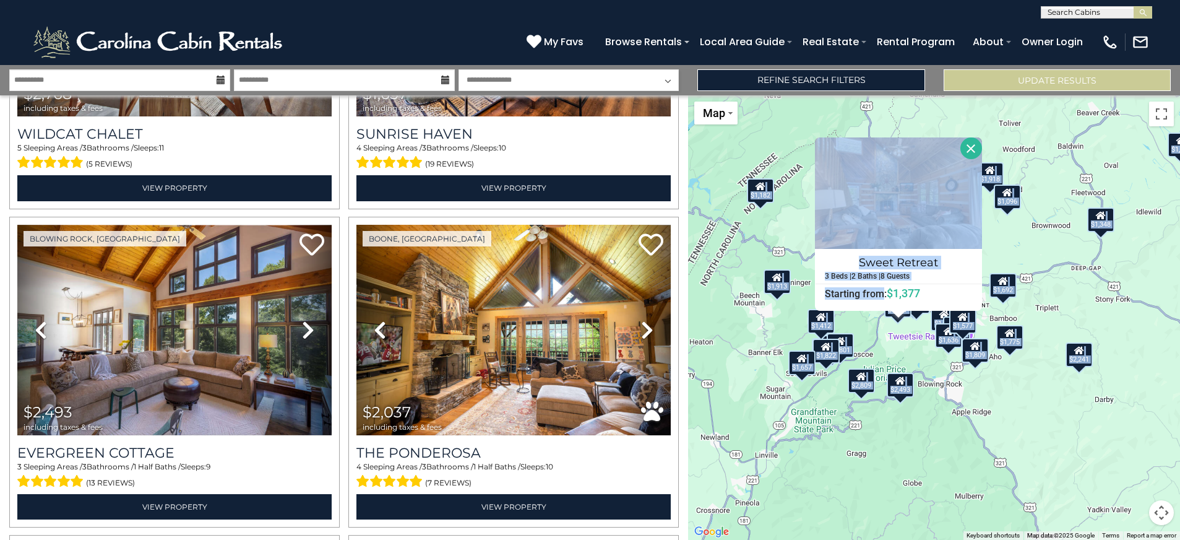
drag, startPoint x: 956, startPoint y: 358, endPoint x: 788, endPoint y: 409, distance: 176.0
click at [788, 409] on div "$2,809 $2,241 $2,768 $1,657 $2,493 $2,037 $1,444 $1,692 $1,753 $1,182 $1,918 $1…" at bounding box center [934, 317] width 492 height 444
click at [903, 339] on div "$2,809 $2,241 $2,768 $1,657 $2,493 $2,037 $1,444 $1,692 $1,753 $1,182 $1,918 $1…" at bounding box center [934, 317] width 492 height 444
click at [903, 340] on div "$2,809 $2,241 $2,768 $1,657 $2,493 $2,037 $1,444 $1,692 $1,753 $1,182 $1,918 $1…" at bounding box center [934, 317] width 492 height 444
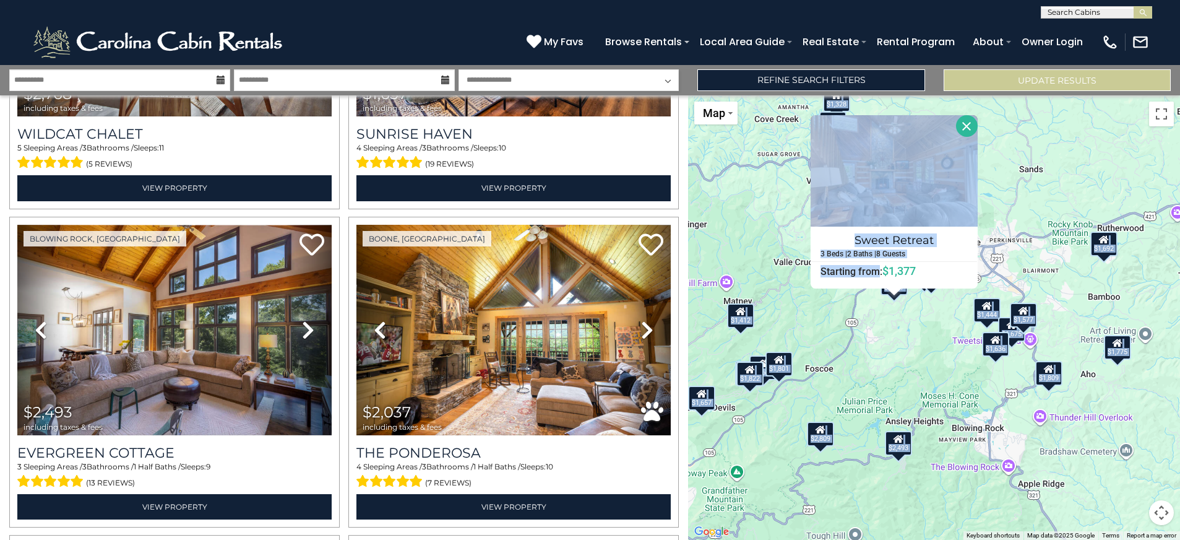
click at [968, 128] on button "Close" at bounding box center [967, 126] width 22 height 22
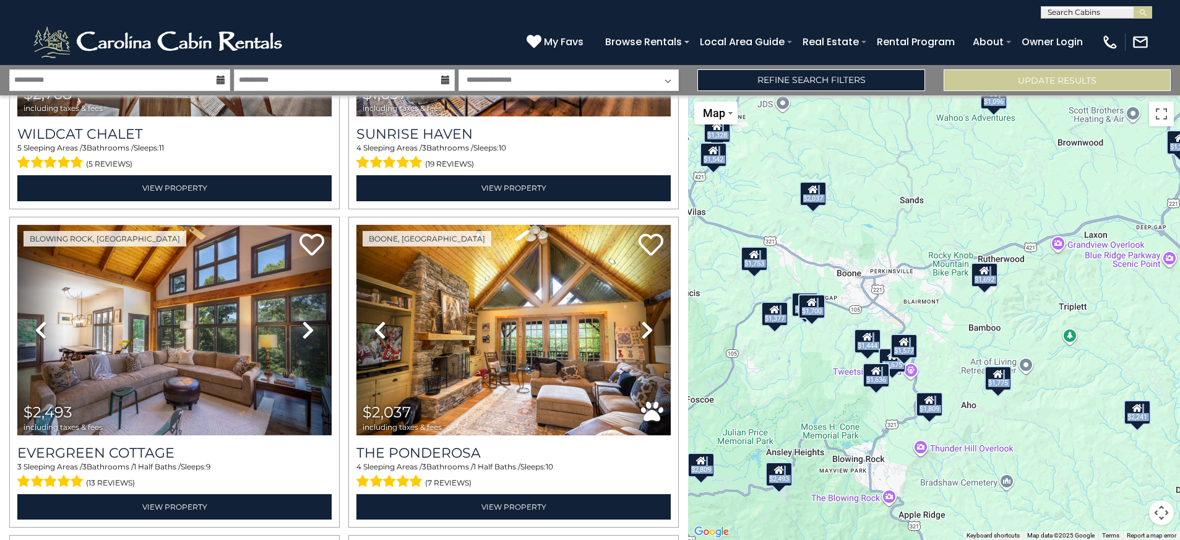
drag, startPoint x: 944, startPoint y: 325, endPoint x: 824, endPoint y: 357, distance: 124.7
click at [824, 357] on div "$2,809 $2,241 $2,768 $1,657 $2,493 $2,037 $1,444 $1,692 $1,753 $1,182 $1,918 $1…" at bounding box center [934, 317] width 492 height 444
click at [828, 346] on div "$2,809 $2,241 $2,768 $1,657 $2,493 $2,037 $1,444 $1,692 $1,753 $1,182 $1,918 $1…" at bounding box center [934, 317] width 492 height 444
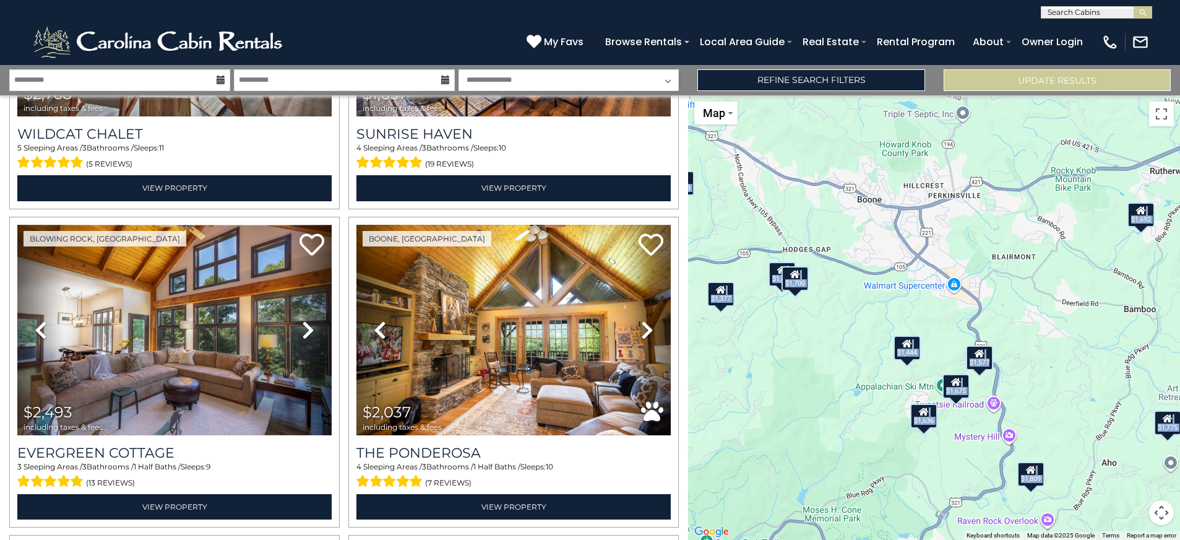
click at [798, 285] on div "$1,700" at bounding box center [794, 278] width 27 height 25
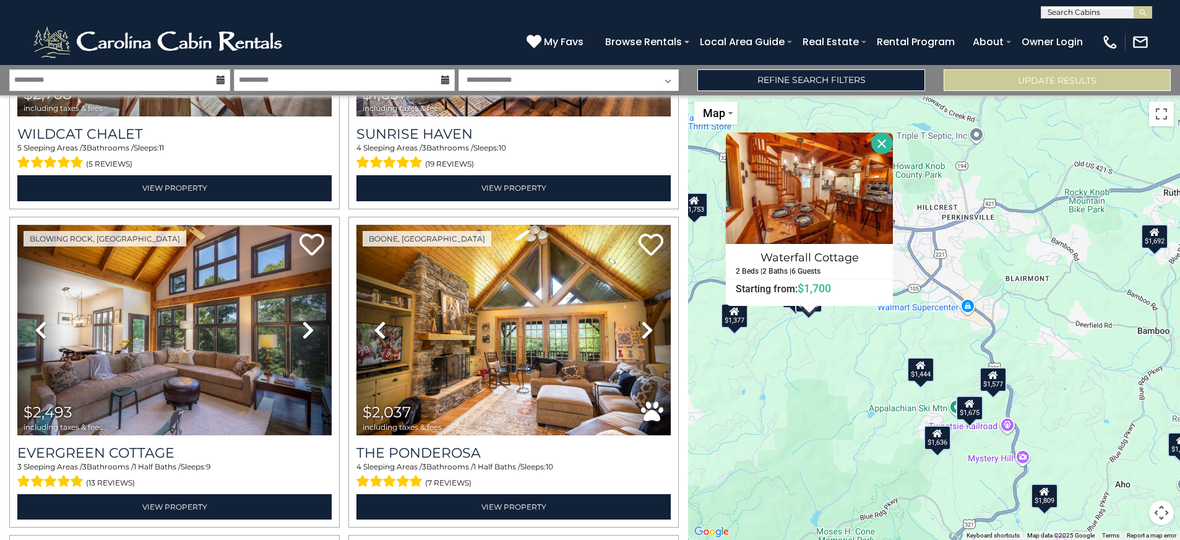
click at [738, 325] on div "$1,377" at bounding box center [734, 315] width 27 height 25
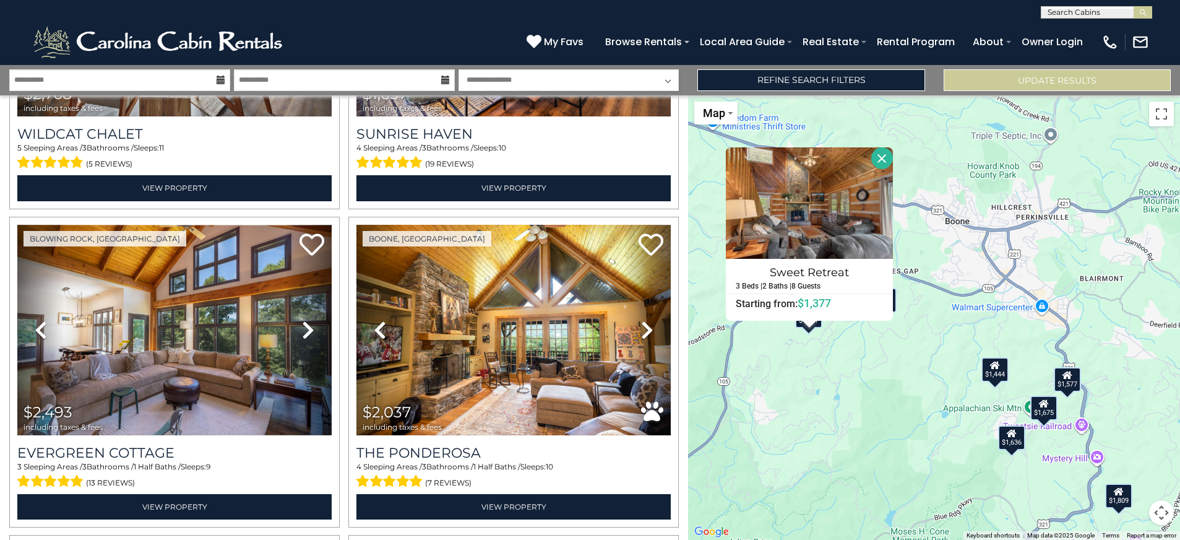
click at [879, 153] on button "Close" at bounding box center [882, 158] width 22 height 22
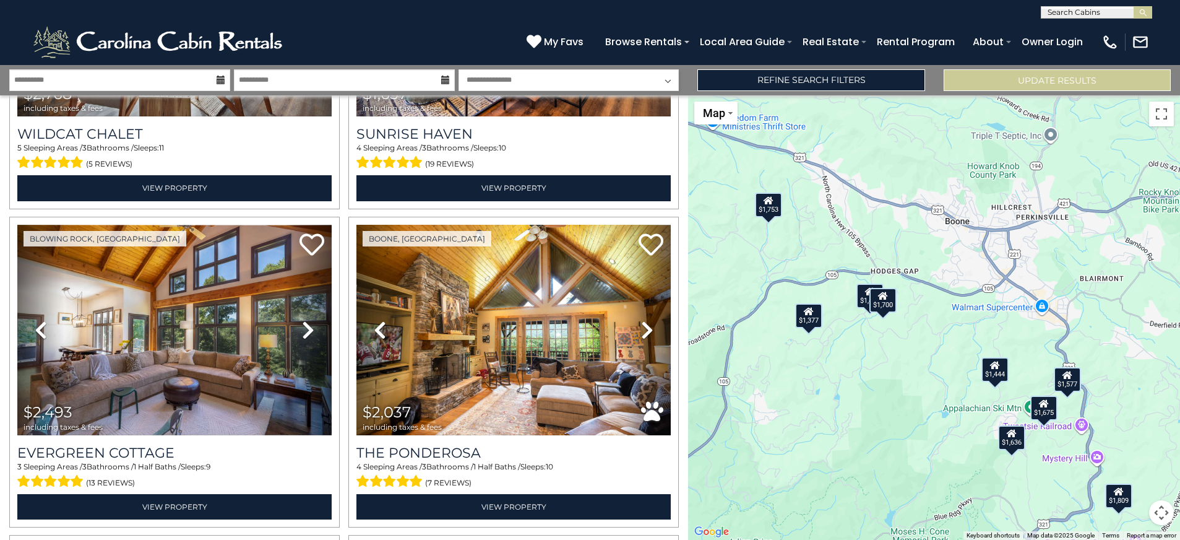
click at [772, 205] on div "$1,753" at bounding box center [768, 204] width 27 height 25
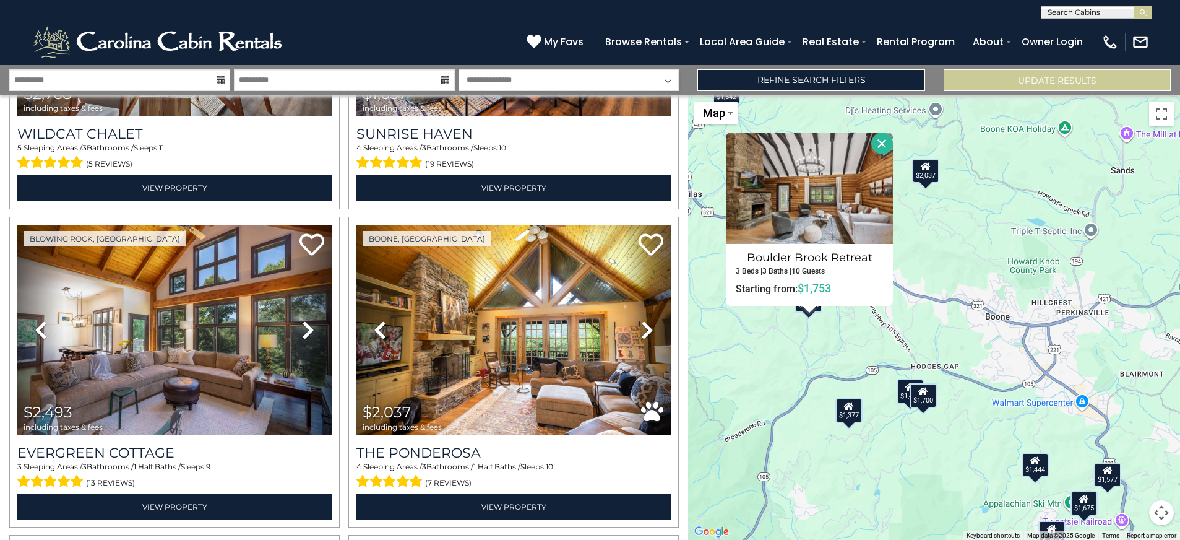
click at [903, 401] on div "$1,462" at bounding box center [910, 391] width 27 height 25
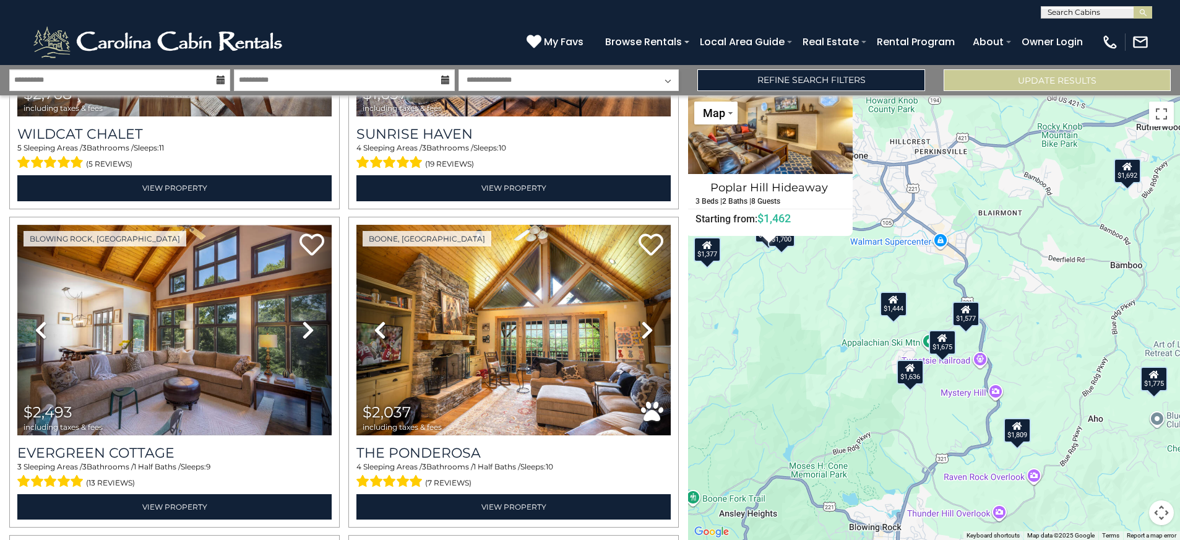
drag, startPoint x: 1096, startPoint y: 411, endPoint x: 954, endPoint y: 251, distance: 213.9
click at [954, 251] on div "$2,809 $2,241 $2,768 $1,657 $2,493 $2,037 $1,444 $1,692 $1,753 $1,182 $1,918 $1…" at bounding box center [934, 317] width 492 height 444
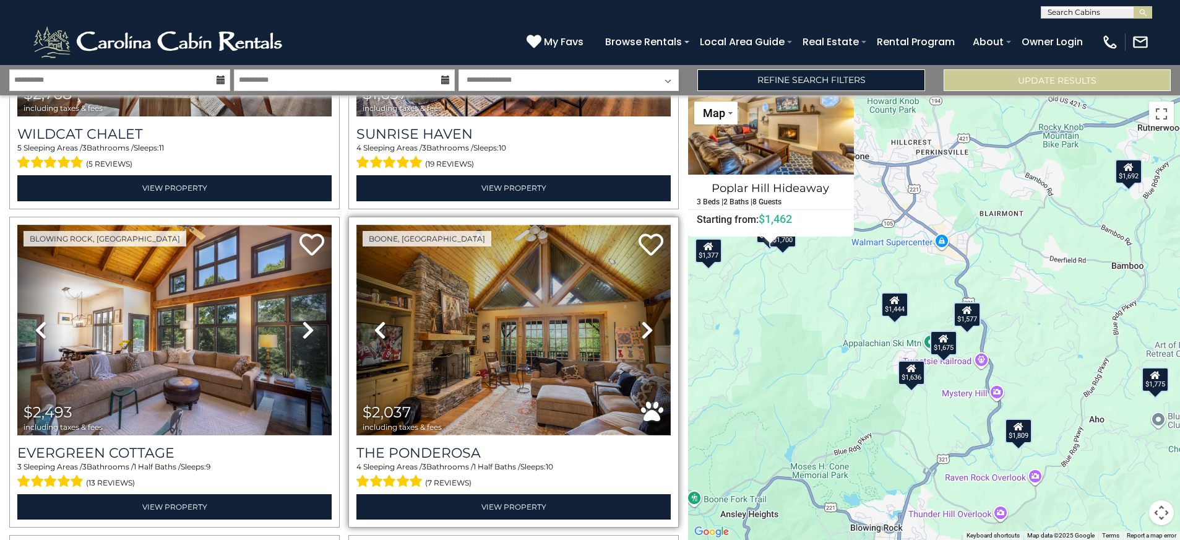
click at [588, 376] on img at bounding box center [513, 330] width 314 height 210
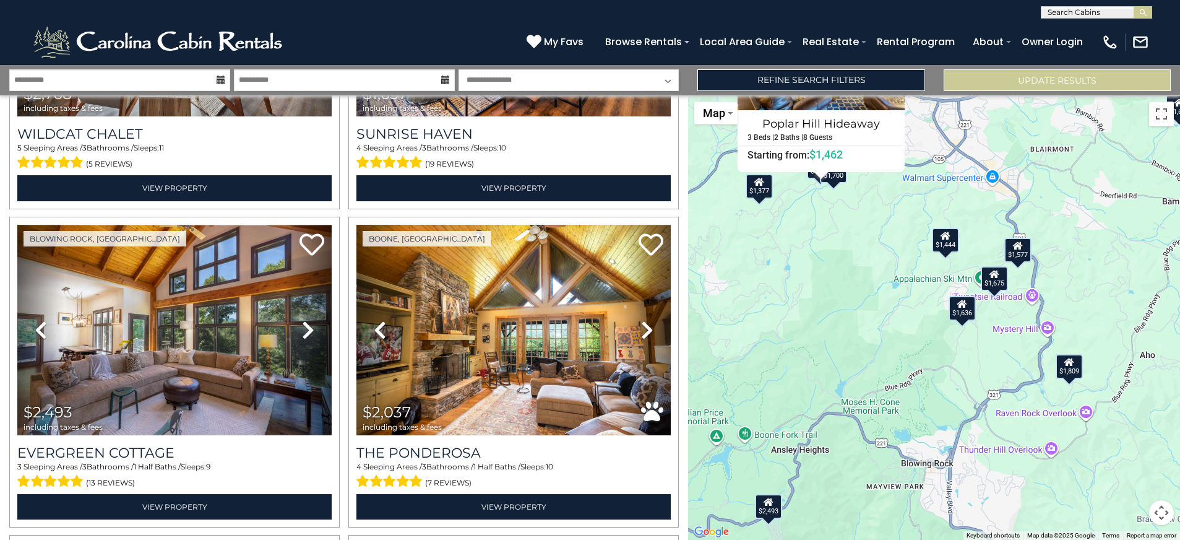
drag, startPoint x: 853, startPoint y: 348, endPoint x: 905, endPoint y: 283, distance: 83.3
click at [905, 283] on div "$2,809 $2,241 $2,768 $1,657 $2,493 $2,037 $1,444 $1,692 $1,753 $1,182 $1,918 $1…" at bounding box center [934, 317] width 492 height 444
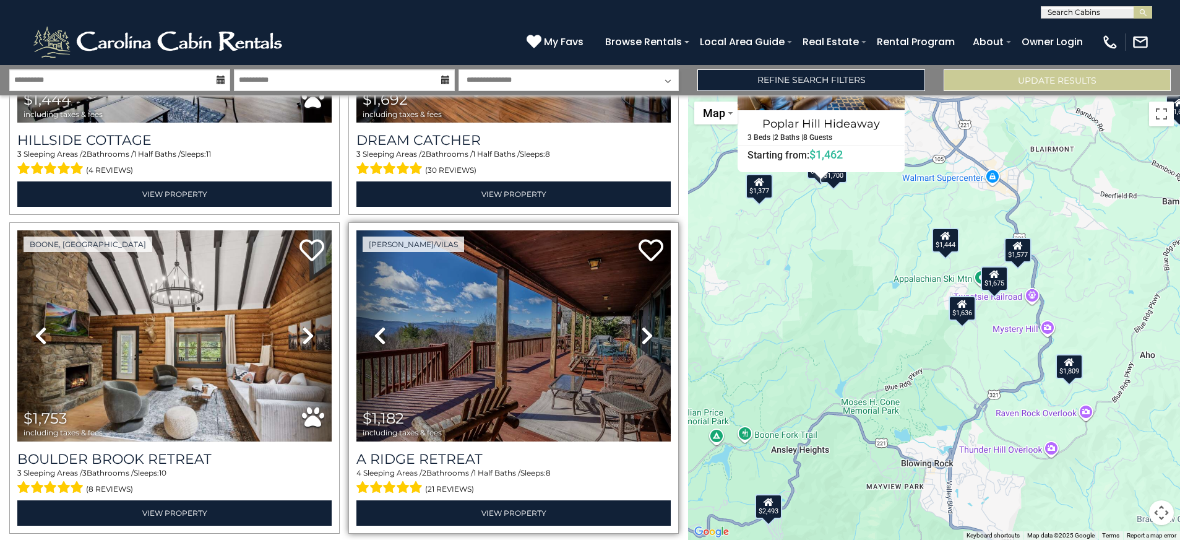
scroll to position [1176, 0]
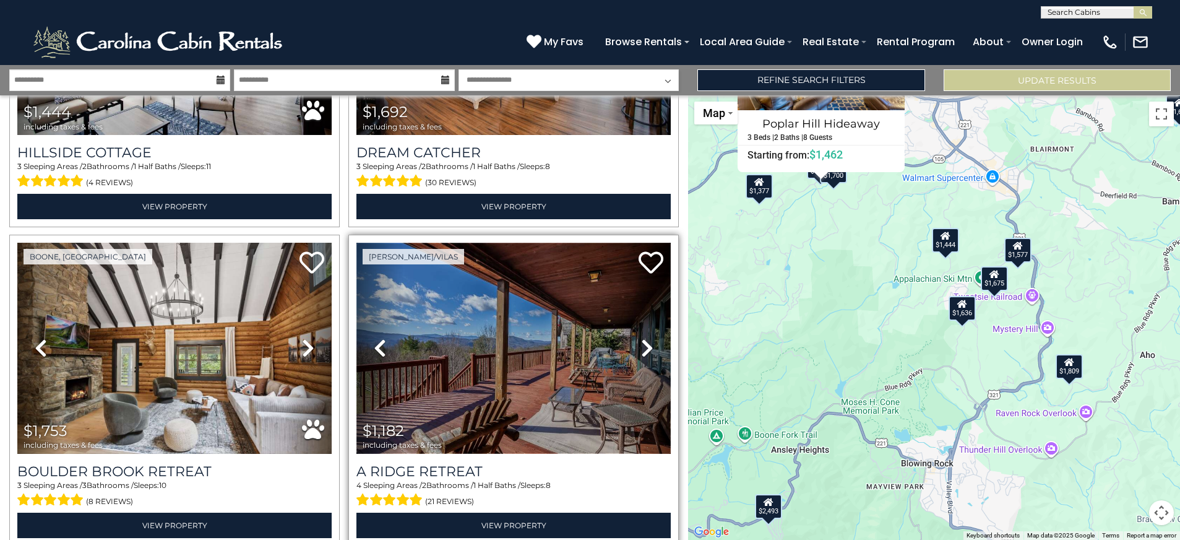
click at [521, 402] on img at bounding box center [513, 348] width 314 height 210
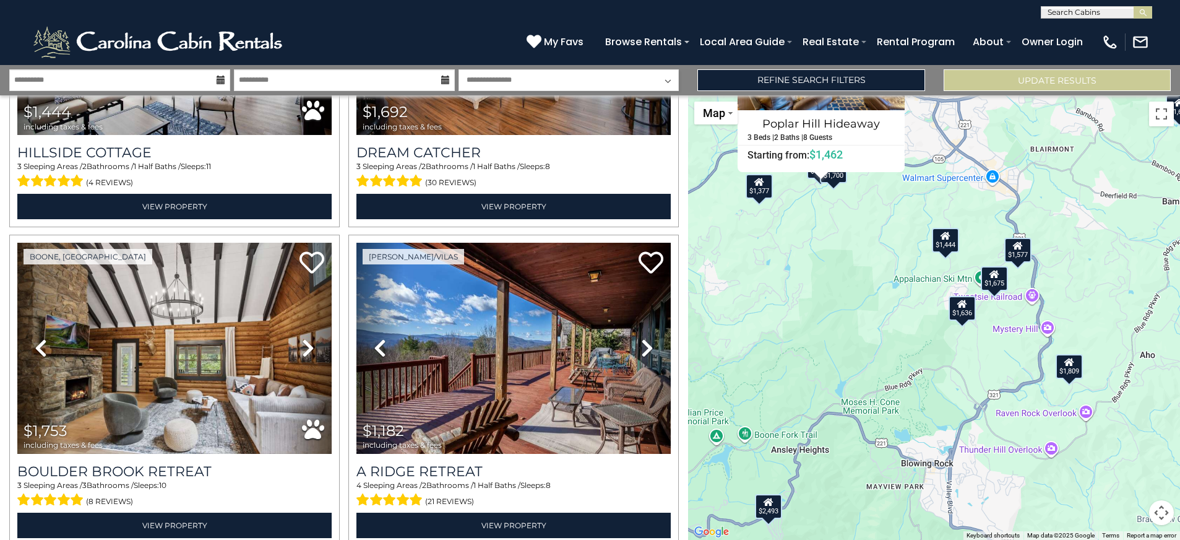
click at [913, 389] on div "$2,809 $2,241 $2,768 $1,657 $2,493 $2,037 $1,444 $1,692 $1,753 $1,182 $1,918 $1…" at bounding box center [934, 317] width 492 height 444
click at [1163, 520] on button "Map camera controls" at bounding box center [1161, 512] width 25 height 25
click at [1137, 516] on button "Zoom out" at bounding box center [1130, 512] width 25 height 25
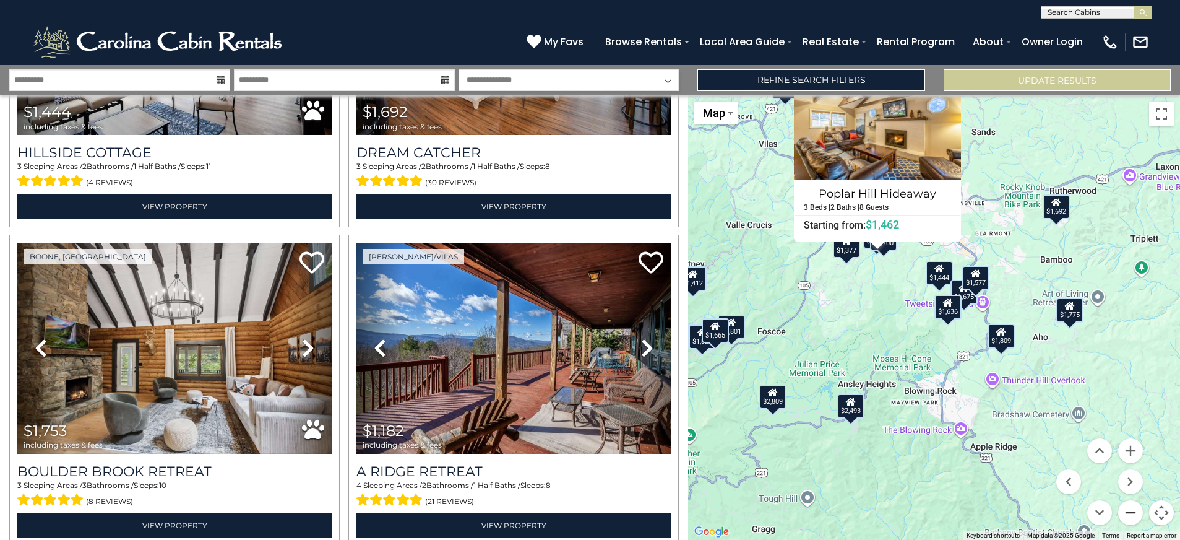
click at [1137, 516] on button "Zoom out" at bounding box center [1130, 512] width 25 height 25
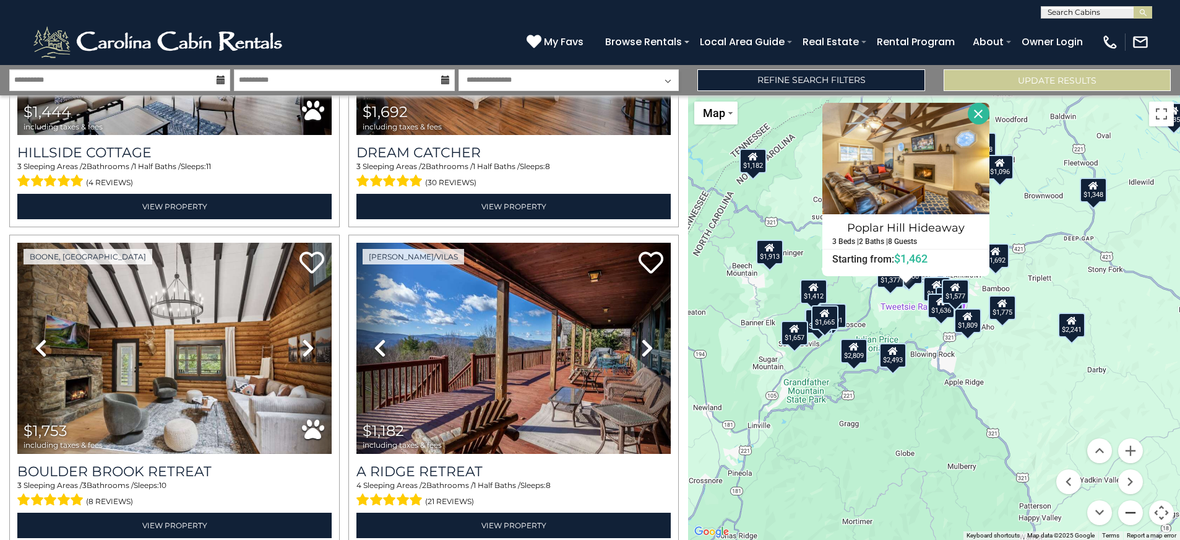
click at [1137, 516] on button "Zoom out" at bounding box center [1130, 512] width 25 height 25
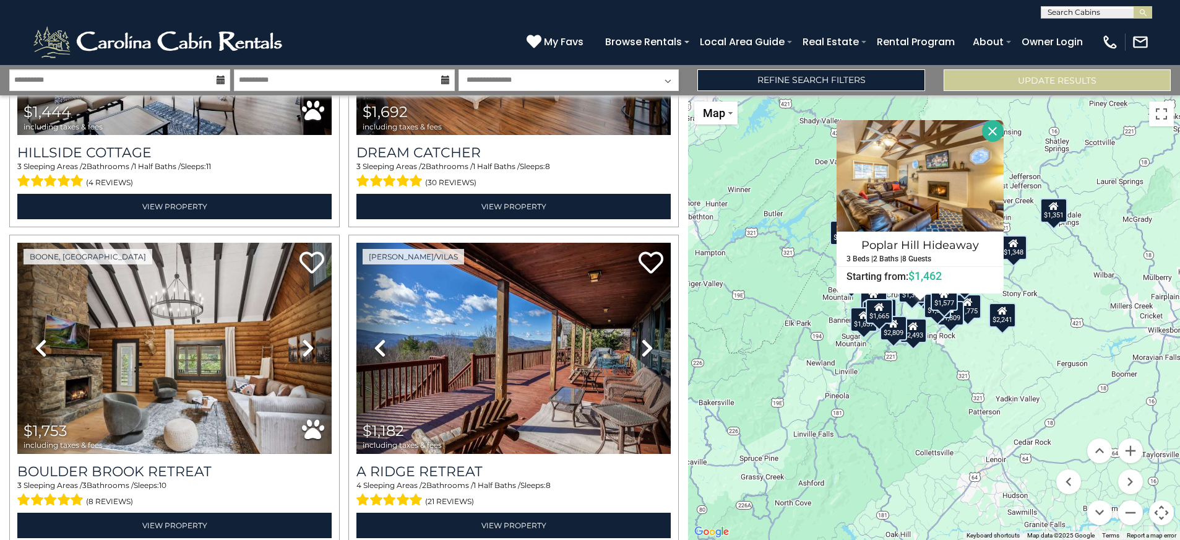
click at [993, 129] on button "Close" at bounding box center [993, 131] width 22 height 22
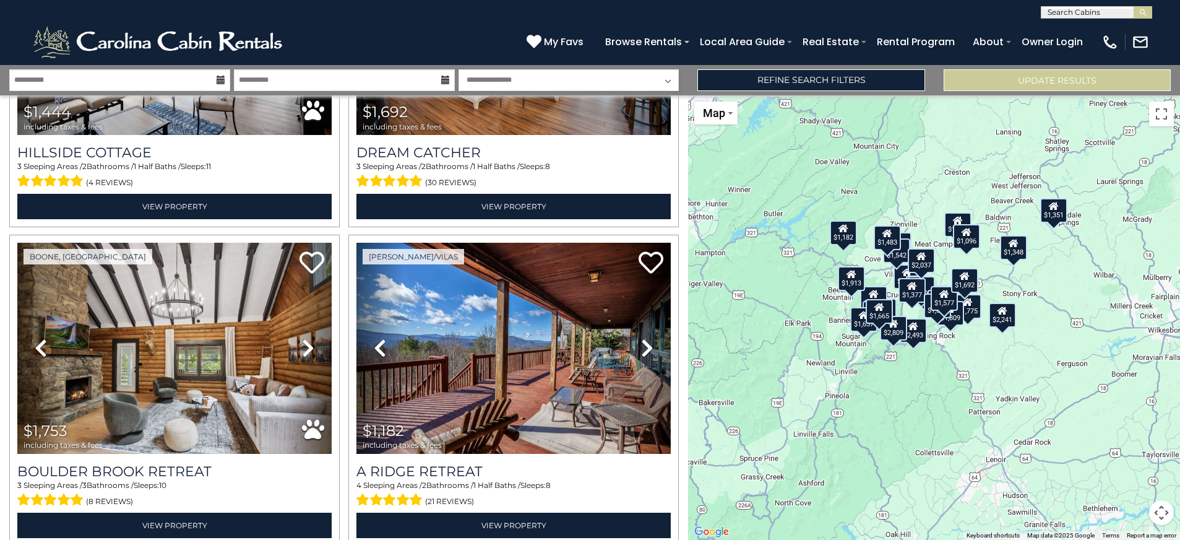
click at [1156, 521] on button "Map camera controls" at bounding box center [1161, 512] width 25 height 25
click at [1100, 454] on button "Move up" at bounding box center [1099, 450] width 25 height 25
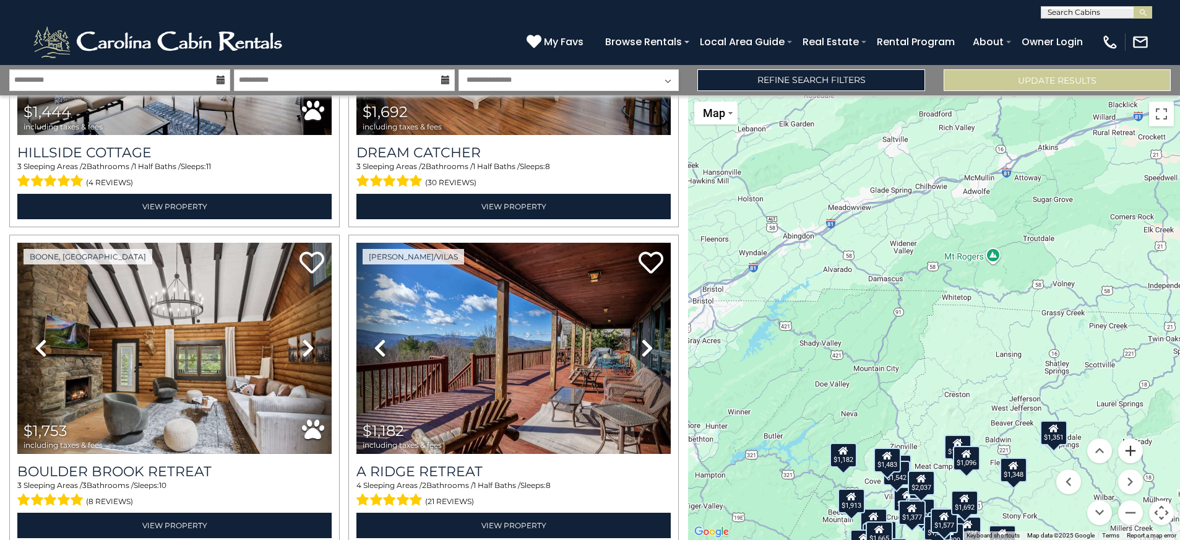
click at [1135, 460] on button "Zoom in" at bounding box center [1130, 450] width 25 height 25
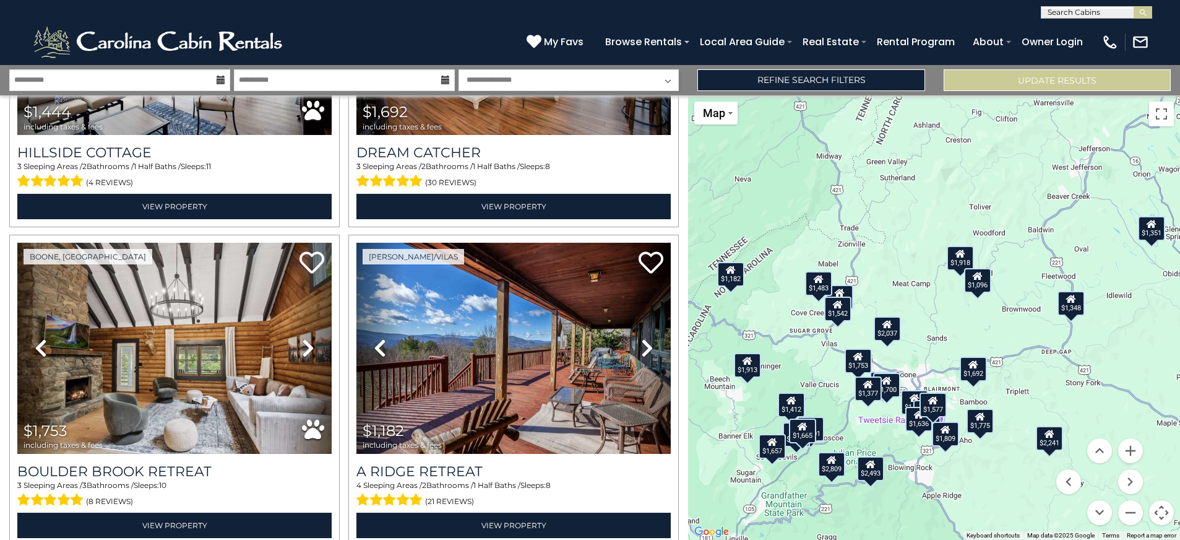
drag, startPoint x: 937, startPoint y: 464, endPoint x: 926, endPoint y: 143, distance: 321.3
click at [926, 143] on div "$2,809 $2,241 $2,768 $1,657 $2,493 $2,037 $1,444 $1,692 $1,753 $1,182 $1,918 $1…" at bounding box center [934, 317] width 492 height 444
click at [890, 333] on div "$2,037" at bounding box center [887, 328] width 27 height 25
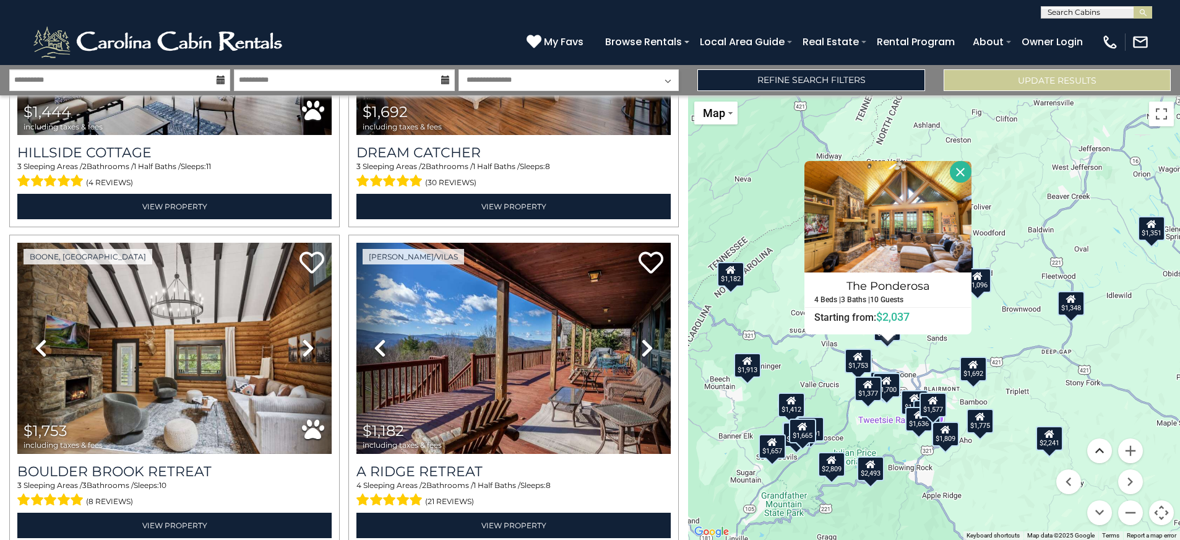
click at [1101, 449] on button "Move up" at bounding box center [1099, 450] width 25 height 25
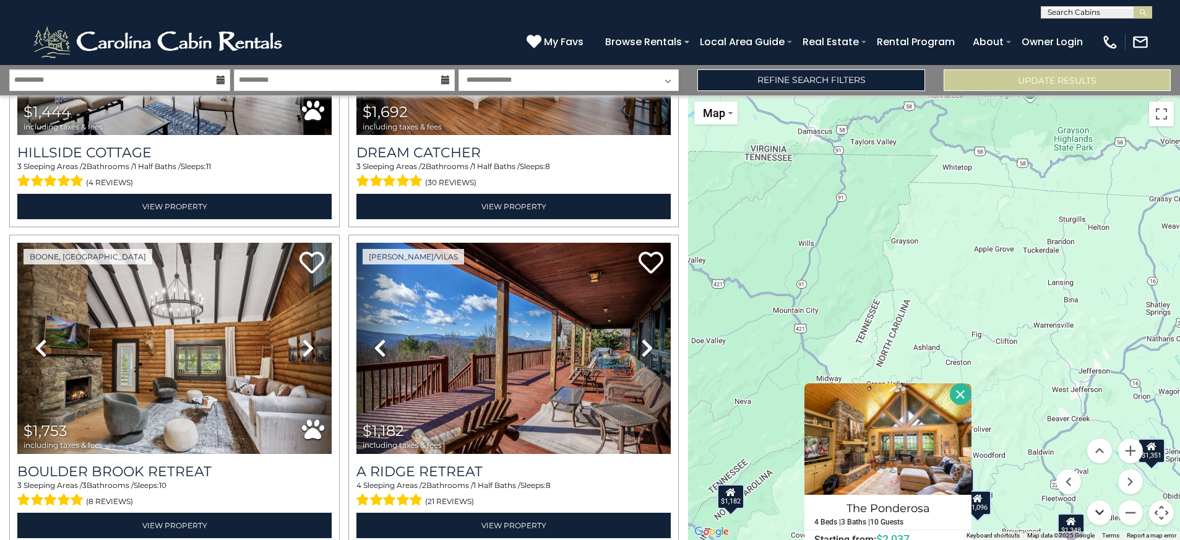
click at [1103, 513] on button "Move down" at bounding box center [1099, 512] width 25 height 25
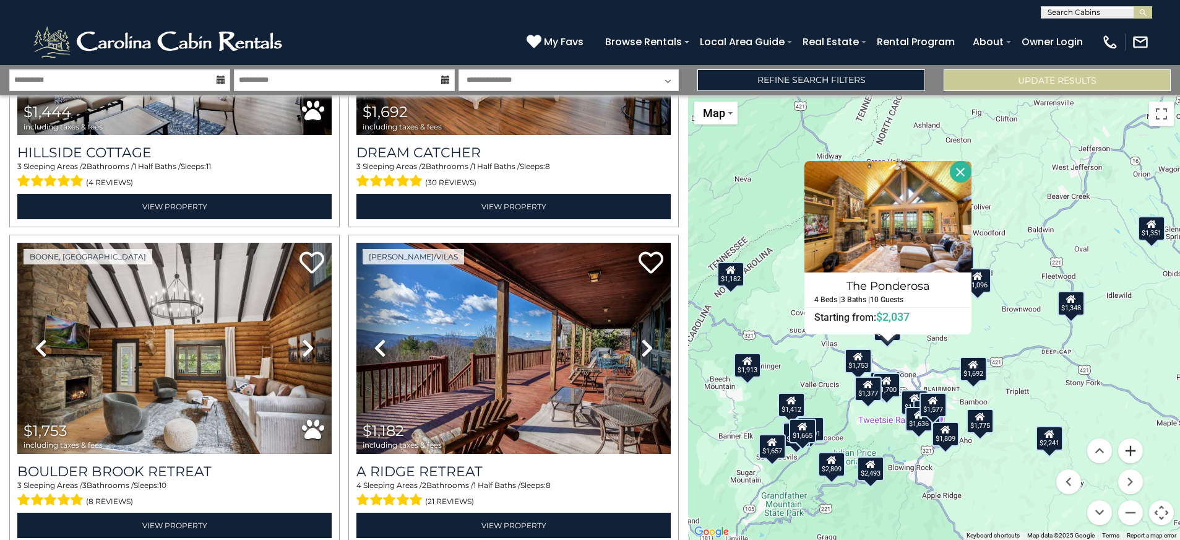
click at [1129, 457] on button "Zoom in" at bounding box center [1130, 450] width 25 height 25
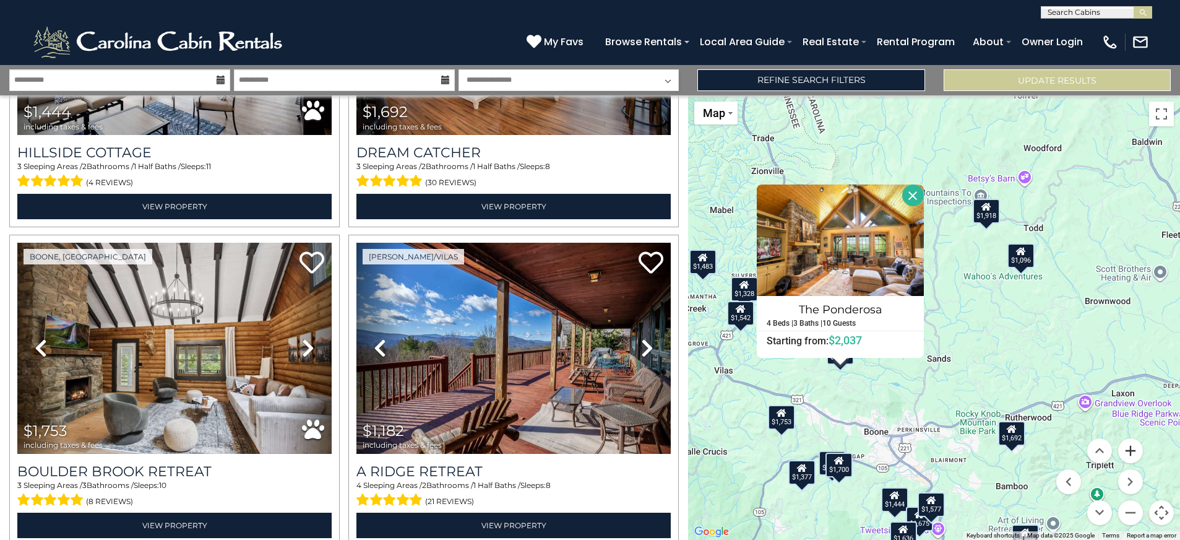
click at [1129, 457] on button "Zoom in" at bounding box center [1130, 450] width 25 height 25
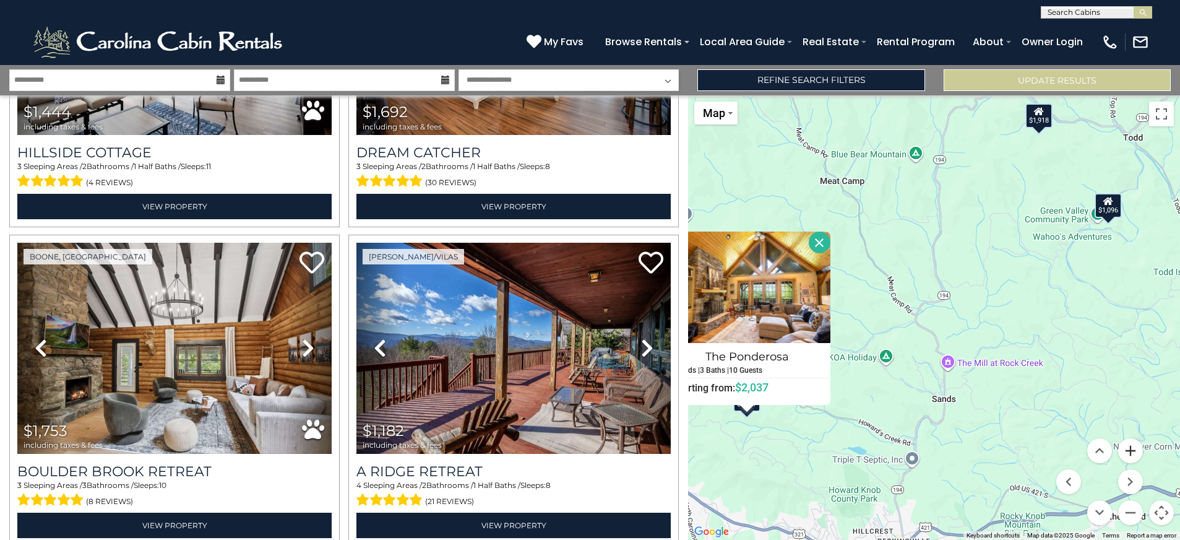
click at [1129, 457] on button "Zoom in" at bounding box center [1130, 450] width 25 height 25
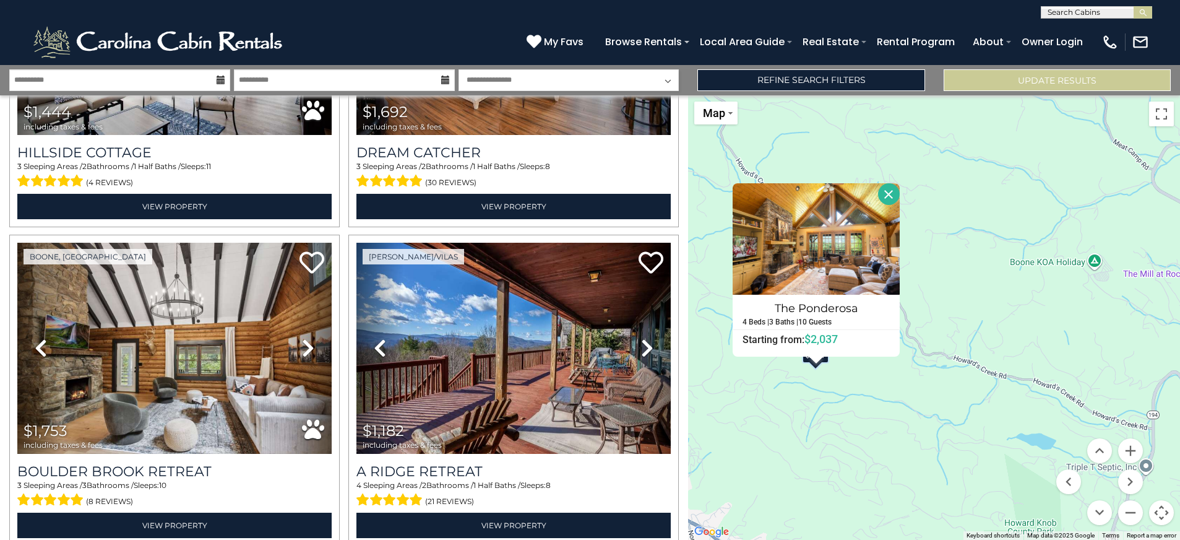
drag, startPoint x: 906, startPoint y: 462, endPoint x: 1164, endPoint y: 318, distance: 295.0
click at [1164, 318] on div "$2,809 $2,241 $2,768 $1,657 $2,493 $2,037 $1,444 $1,692 $1,753 $1,182 $1,918 $1…" at bounding box center [934, 317] width 492 height 444
click at [892, 200] on button "Close" at bounding box center [891, 194] width 22 height 22
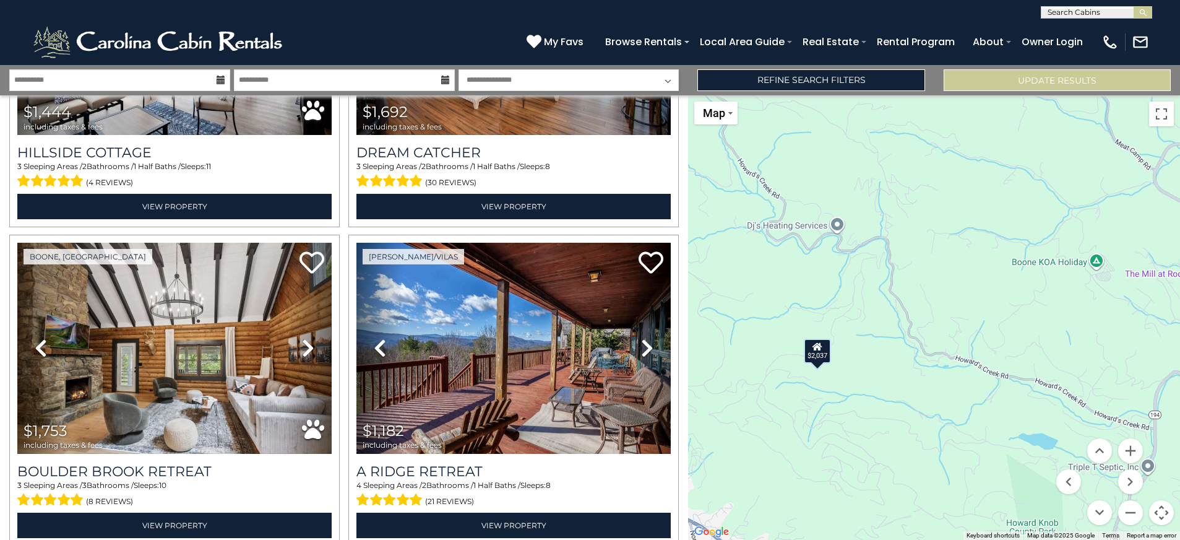
click at [813, 357] on div "$2,037" at bounding box center [817, 350] width 27 height 25
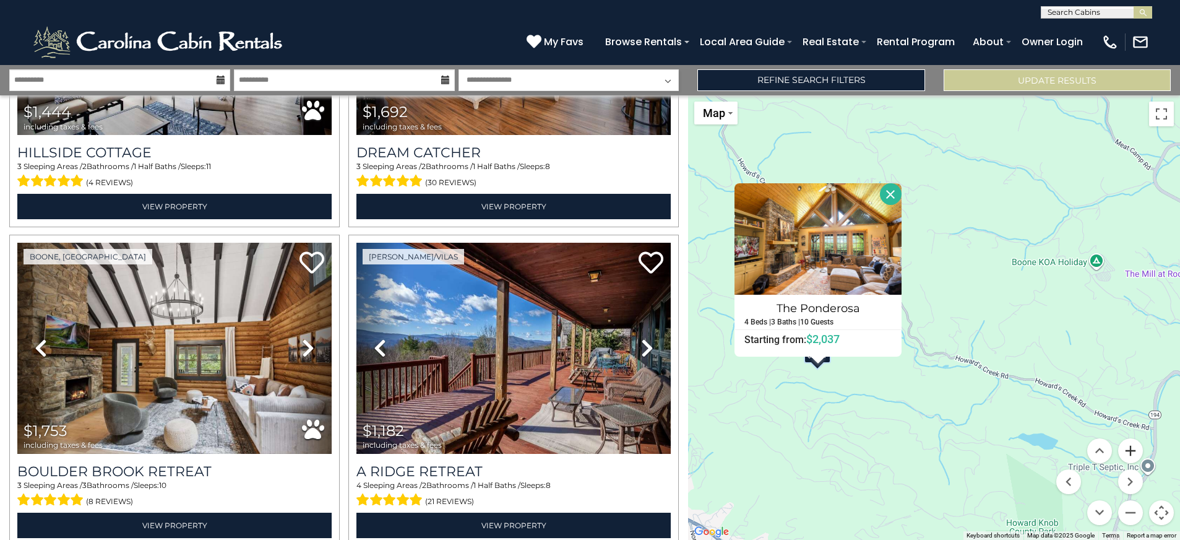
click at [1127, 450] on button "Zoom in" at bounding box center [1130, 450] width 25 height 25
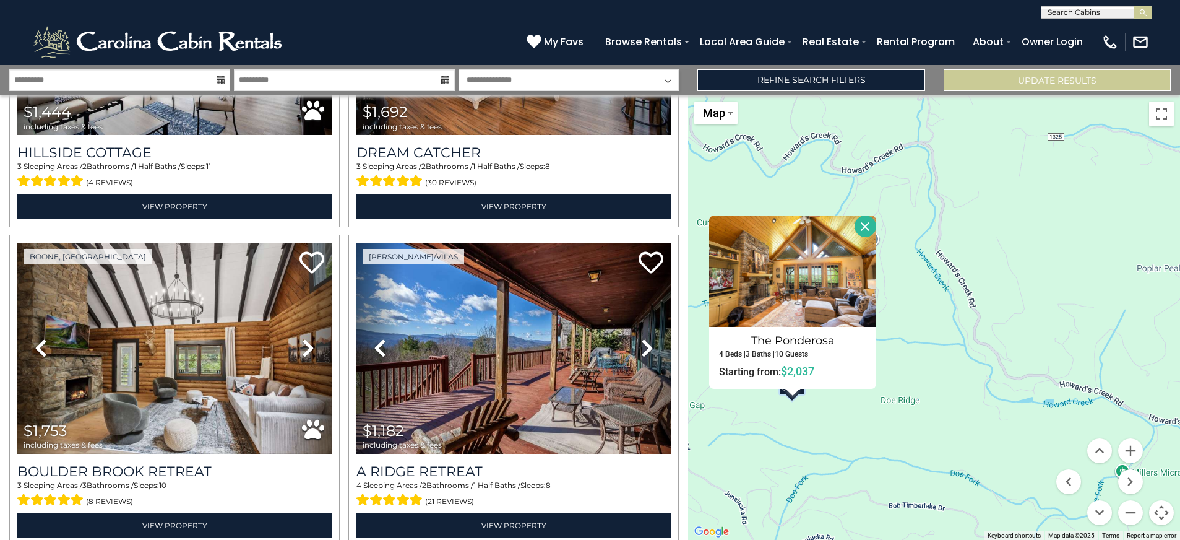
drag, startPoint x: 837, startPoint y: 455, endPoint x: 931, endPoint y: 441, distance: 95.1
click at [931, 441] on div "$2,809 $2,241 $2,768 $1,657 $2,493 $2,037 $1,444 $1,692 $1,753 $1,182 $1,918 $1…" at bounding box center [934, 317] width 492 height 444
click at [1130, 452] on button "Zoom in" at bounding box center [1130, 450] width 25 height 25
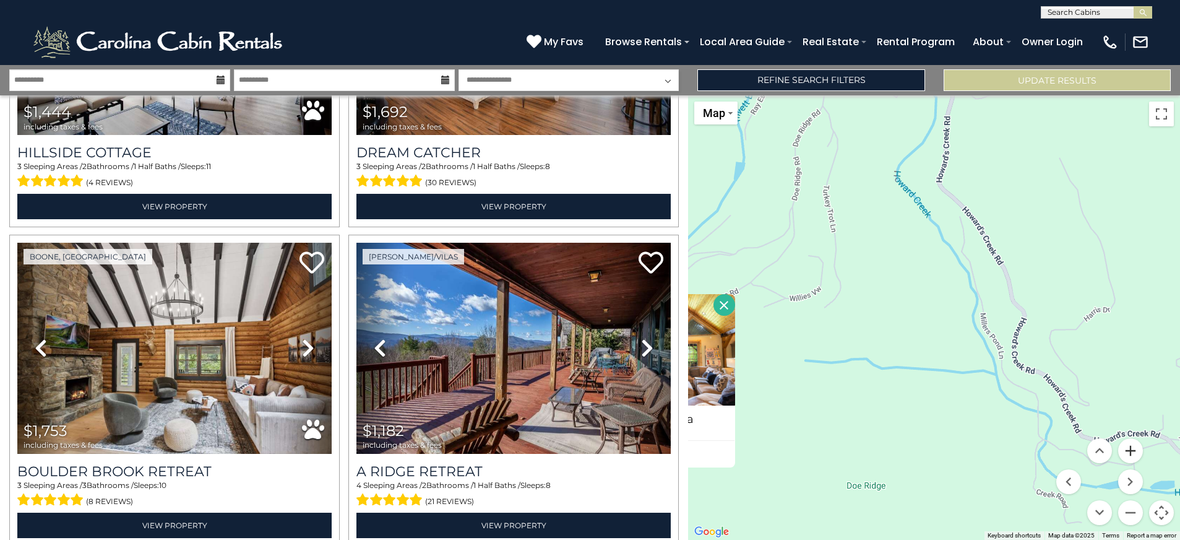
click at [1130, 452] on button "Zoom in" at bounding box center [1130, 450] width 25 height 25
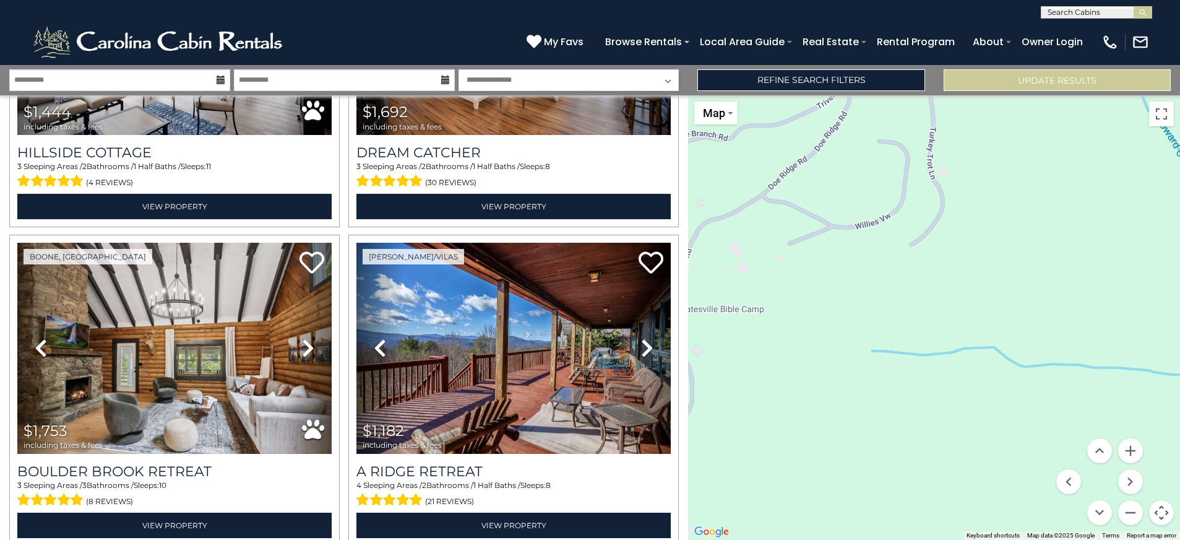
drag, startPoint x: 978, startPoint y: 467, endPoint x: 1176, endPoint y: 415, distance: 204.9
click at [1176, 415] on div "$2,809 $2,241 $2,768 $1,657 $2,493 $2,037 $1,444 $1,692 $1,753 $1,182 $1,918 $1…" at bounding box center [934, 317] width 492 height 444
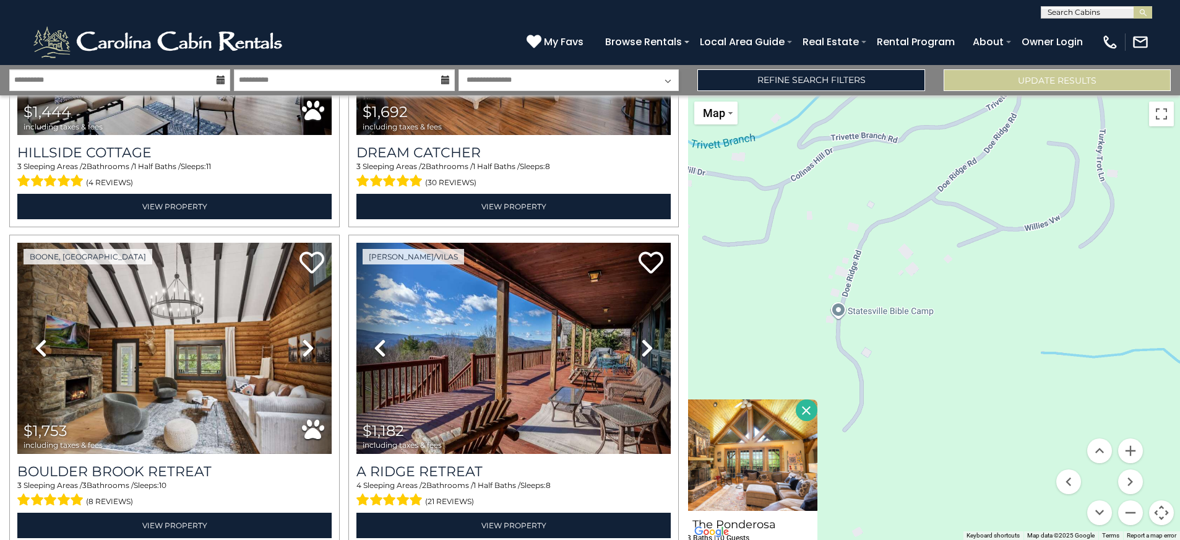
drag, startPoint x: 791, startPoint y: 369, endPoint x: 963, endPoint y: 371, distance: 171.4
click at [963, 371] on div "$2,809 $2,241 $2,768 $1,657 $2,493 $2,037 $1,444 $1,692 $1,753 $1,182 $1,918 $1…" at bounding box center [934, 317] width 492 height 444
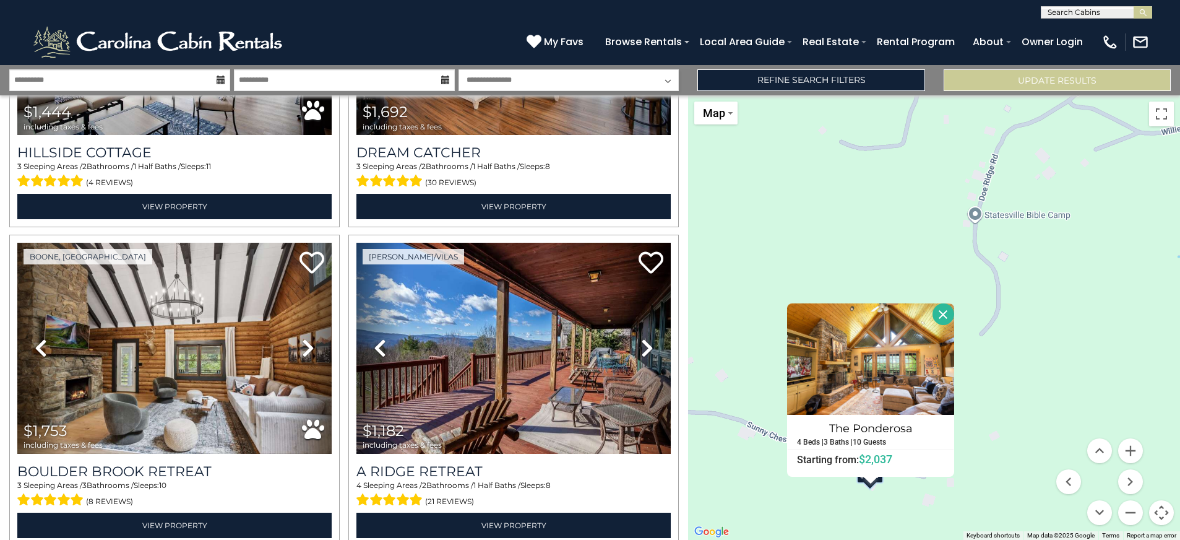
drag, startPoint x: 851, startPoint y: 439, endPoint x: 990, endPoint y: 342, distance: 169.8
click at [990, 342] on div "$2,809 $2,241 $2,768 $1,657 $2,493 $2,037 $1,444 $1,692 $1,753 $1,182 $1,918 $1…" at bounding box center [934, 317] width 492 height 444
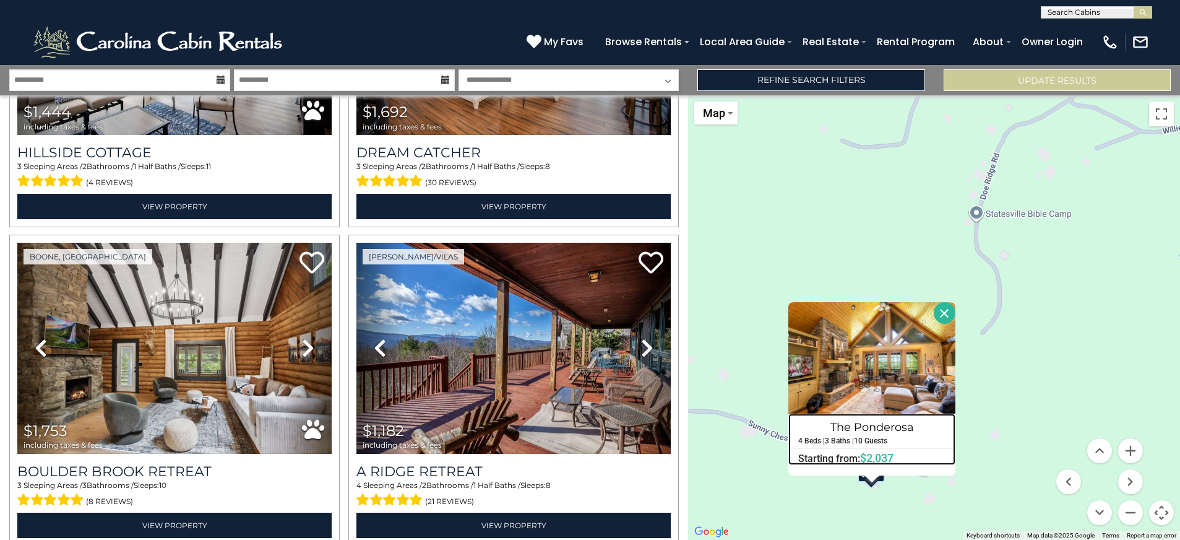
click at [885, 431] on h4 "The Ponderosa" at bounding box center [872, 427] width 166 height 20
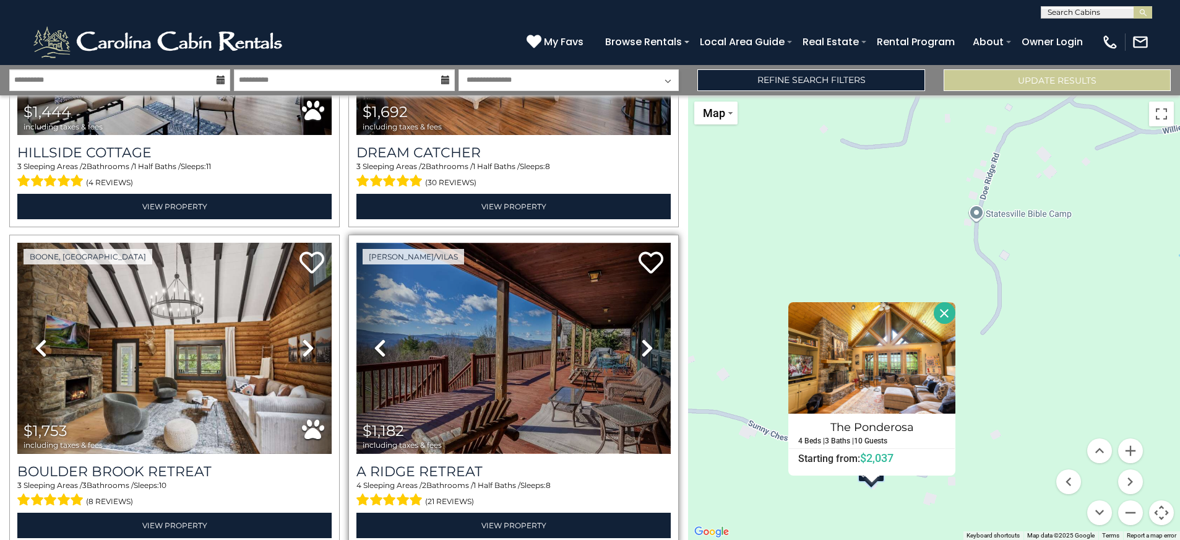
click at [559, 295] on img at bounding box center [513, 348] width 314 height 210
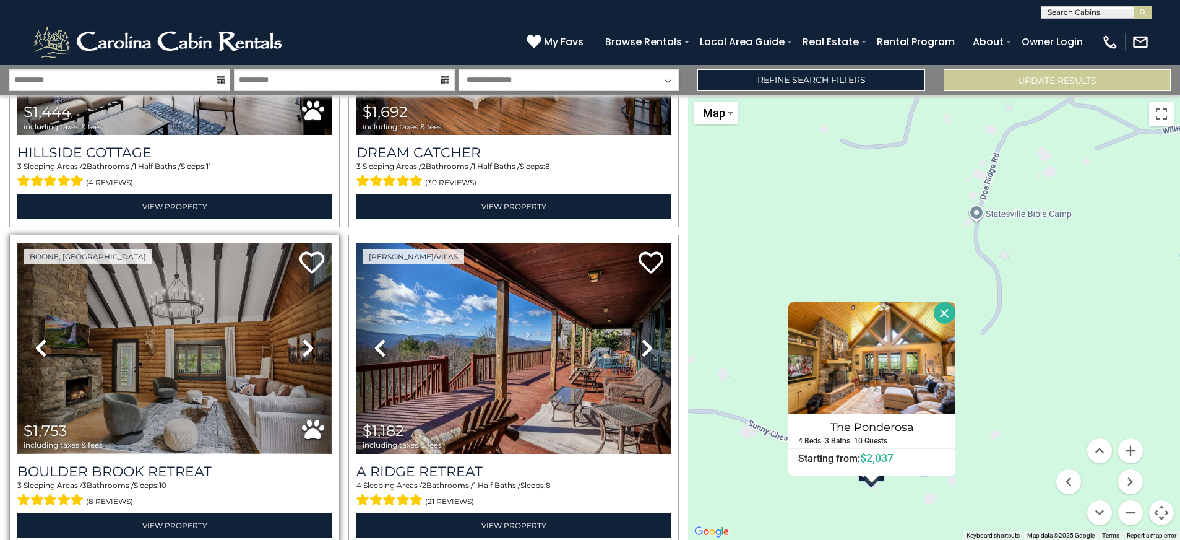
click at [194, 393] on img at bounding box center [174, 348] width 314 height 210
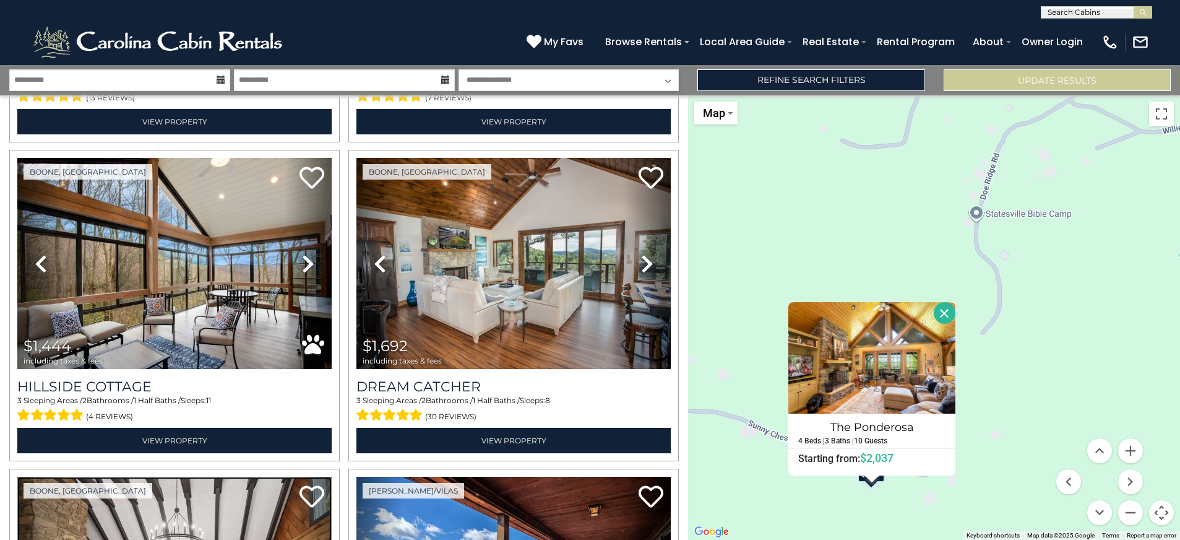
scroll to position [866, 0]
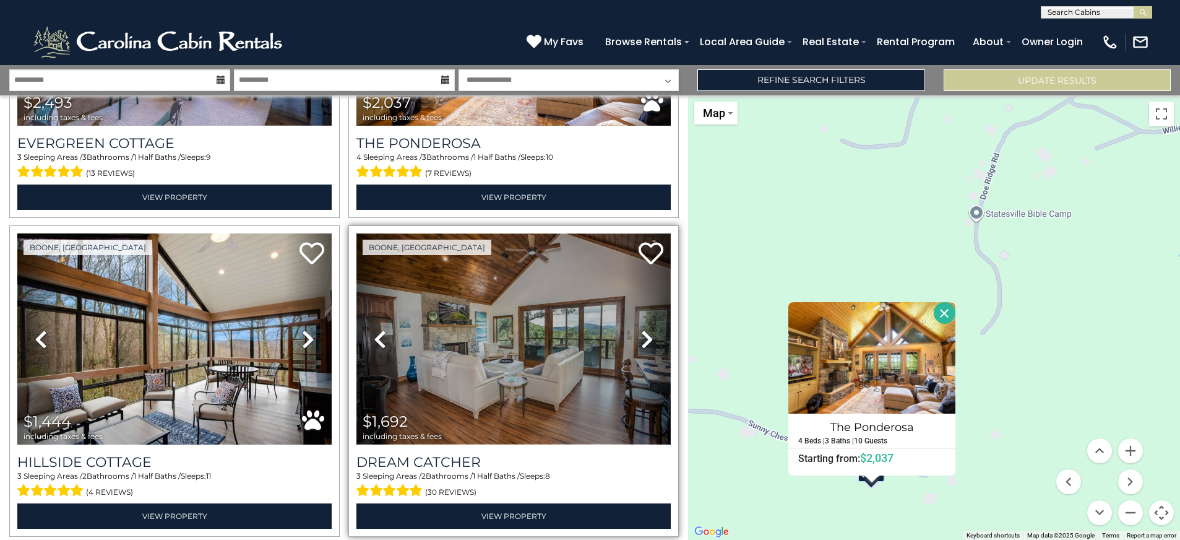
click at [493, 350] on img at bounding box center [513, 338] width 314 height 210
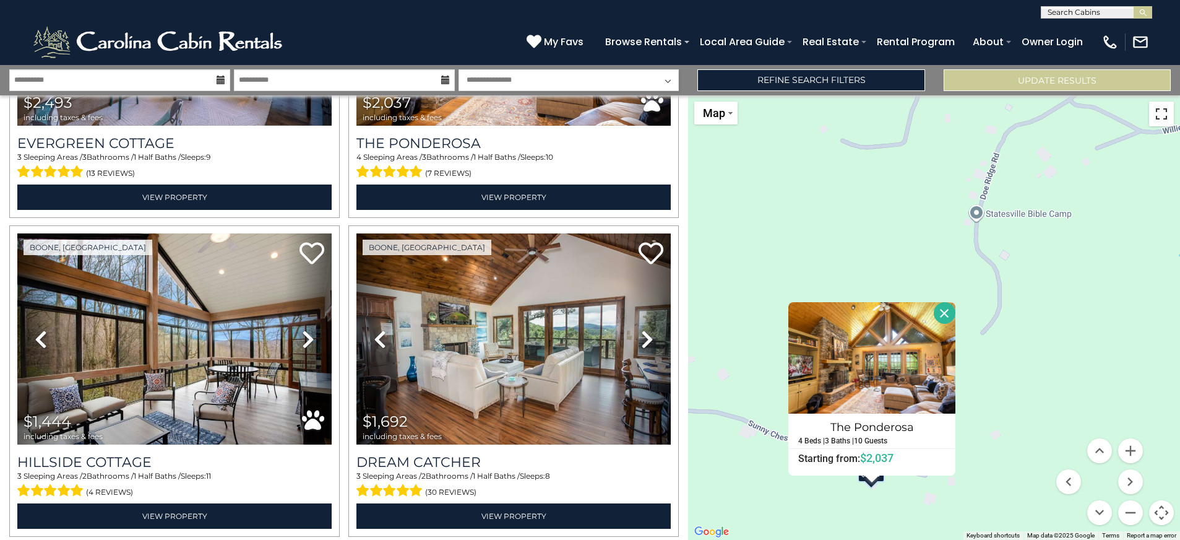
click at [1164, 125] on button "Toggle fullscreen view" at bounding box center [1161, 113] width 25 height 25
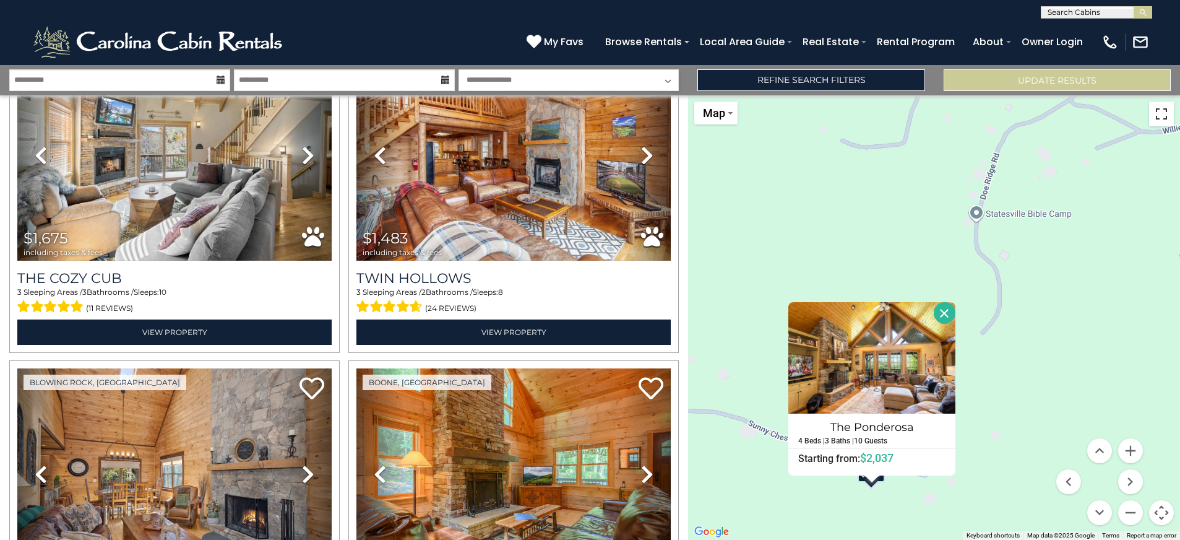
scroll to position [3465, 0]
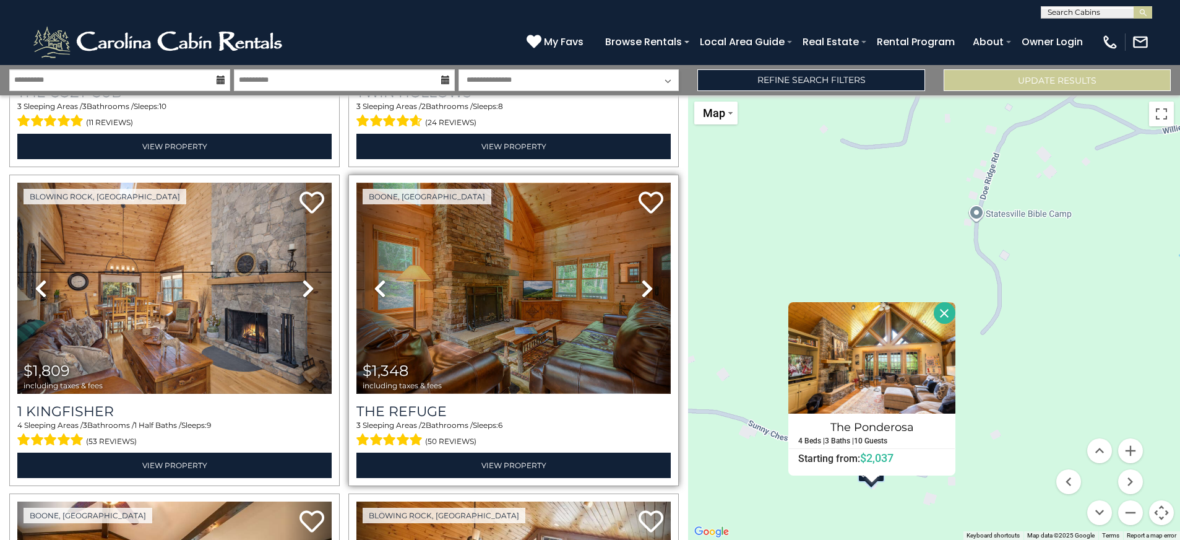
click at [476, 237] on img at bounding box center [513, 288] width 314 height 210
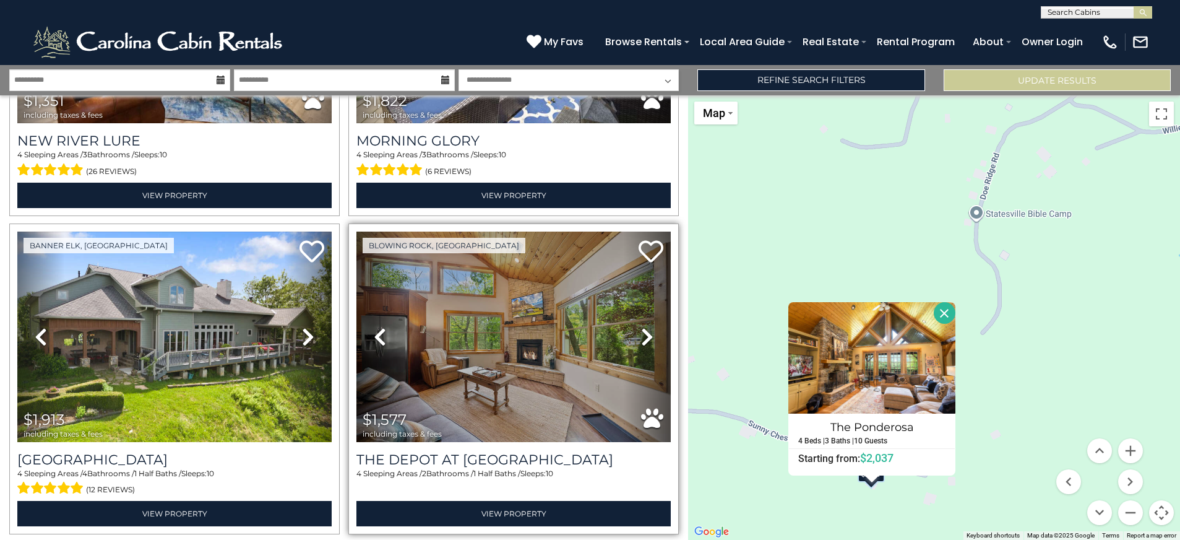
scroll to position [4411, 0]
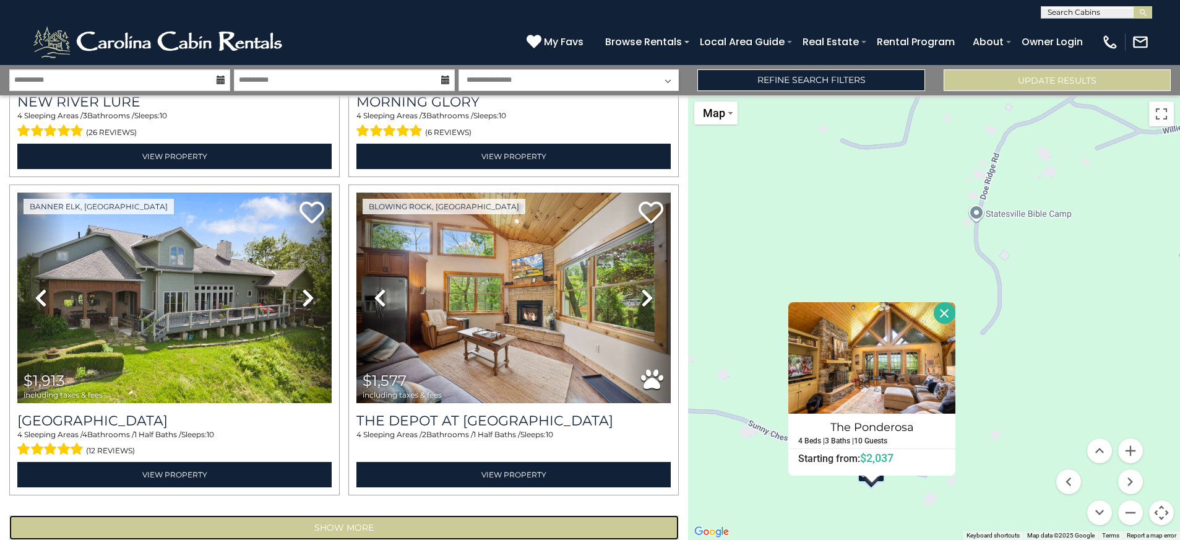
click at [496, 515] on button "Show More" at bounding box center [343, 527] width 669 height 25
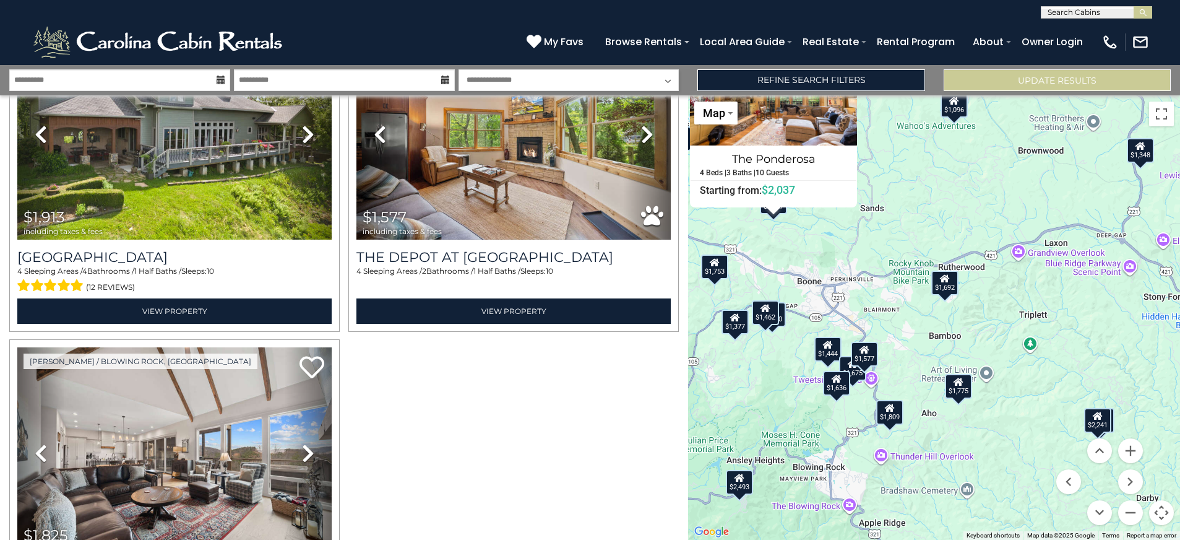
scroll to position [4640, 0]
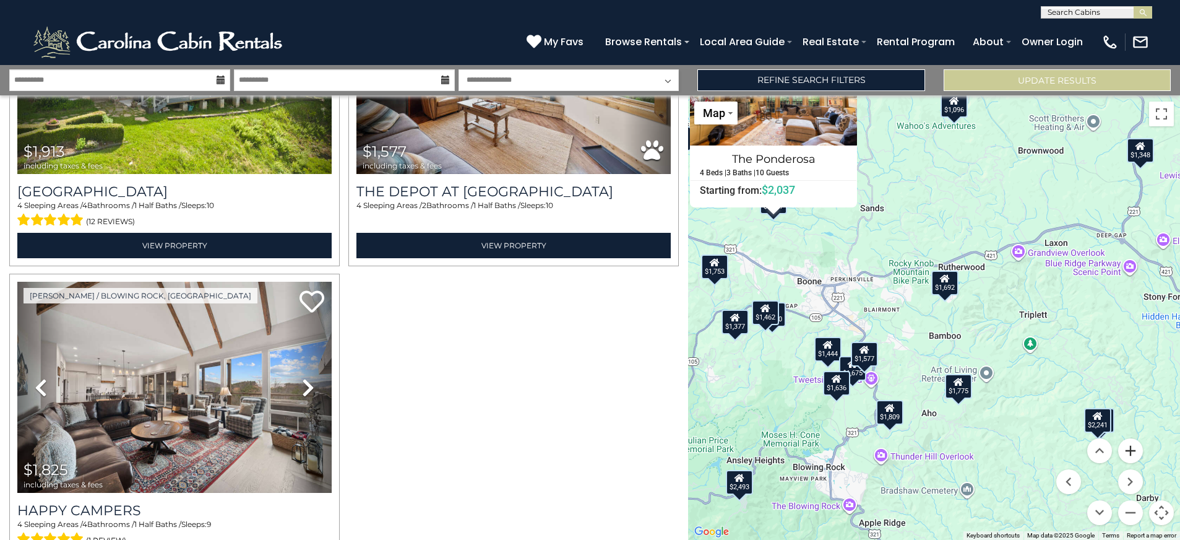
click at [1137, 448] on button "Zoom in" at bounding box center [1130, 450] width 25 height 25
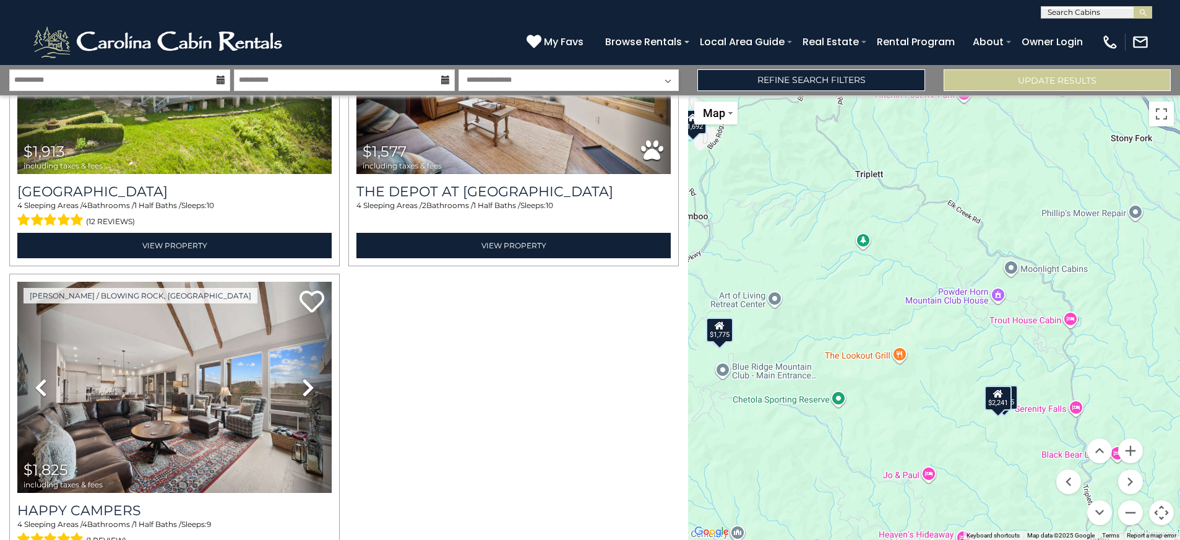
drag, startPoint x: 1060, startPoint y: 436, endPoint x: 796, endPoint y: 296, distance: 298.1
click at [796, 296] on div "$2,809 $2,241 $2,768 $1,657 $2,493 $2,037 $1,444 $1,692 $1,753 $1,182 $1,918 $1…" at bounding box center [934, 317] width 492 height 444
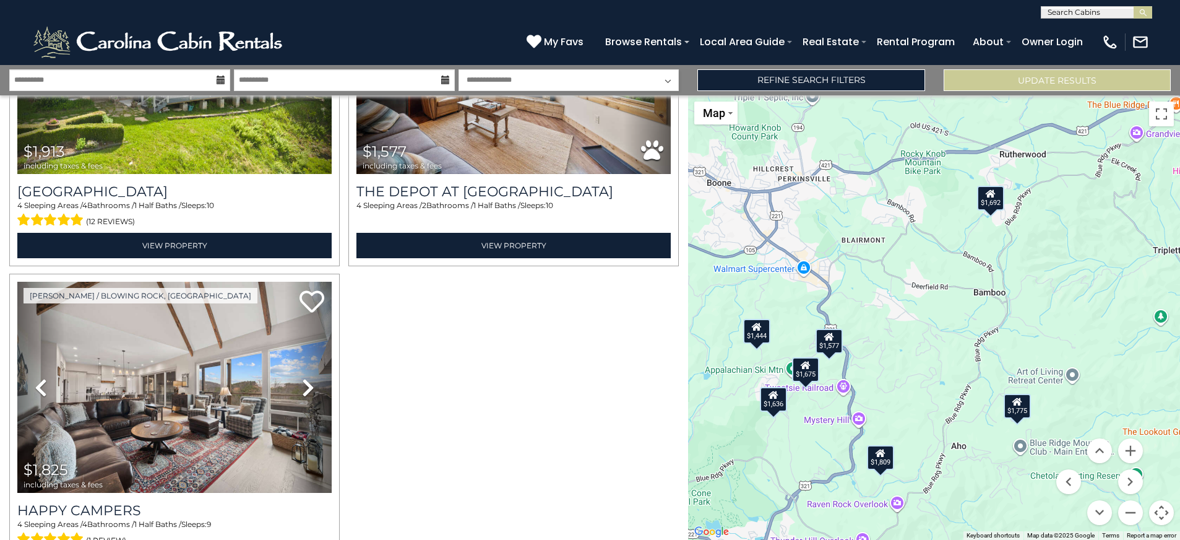
drag, startPoint x: 727, startPoint y: 347, endPoint x: 1025, endPoint y: 425, distance: 308.3
click at [1025, 425] on div "$2,809 $2,241 $2,768 $1,657 $2,493 $2,037 $1,444 $1,692 $1,753 $1,182 $1,918 $1…" at bounding box center [934, 317] width 492 height 444
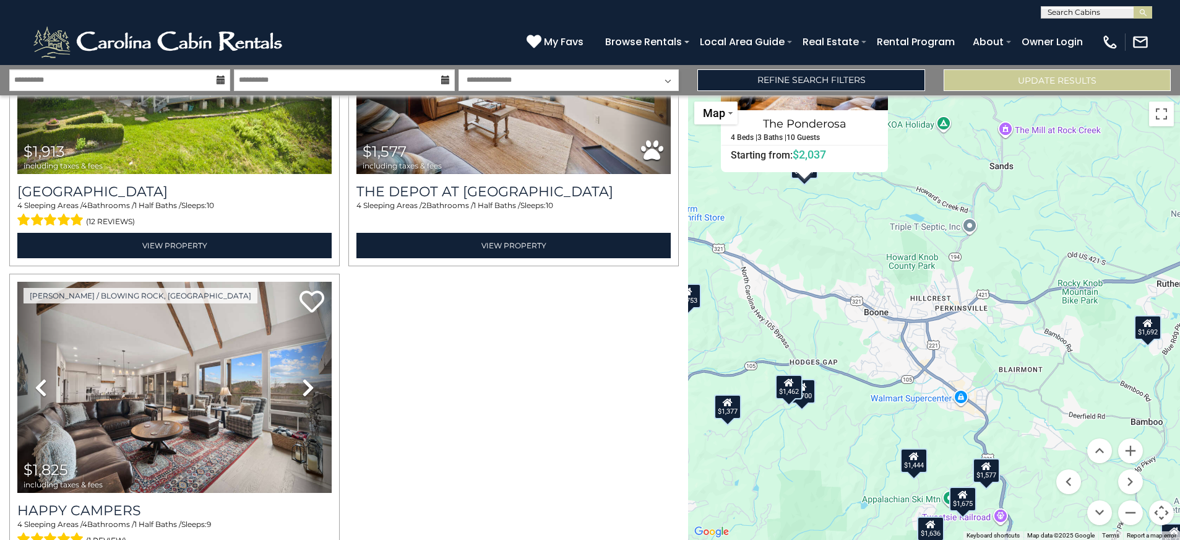
drag, startPoint x: 813, startPoint y: 338, endPoint x: 975, endPoint y: 472, distance: 210.5
click at [975, 472] on div "$2,809 $2,241 $2,768 $1,657 $2,493 $2,037 $1,444 $1,692 $1,753 $1,182 $1,918 $1…" at bounding box center [934, 317] width 492 height 444
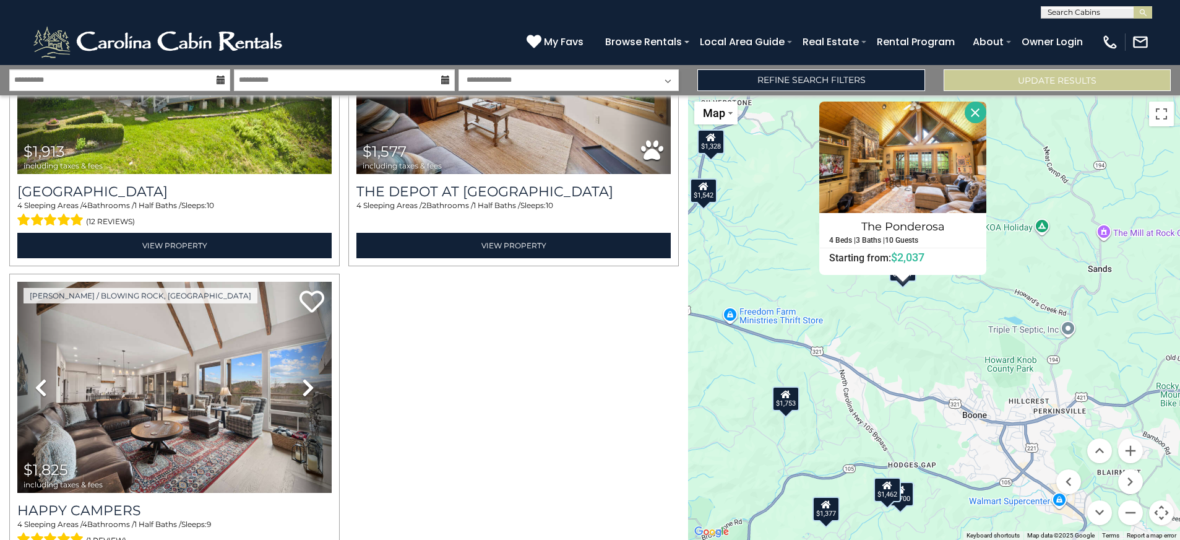
drag, startPoint x: 911, startPoint y: 411, endPoint x: 1007, endPoint y: 512, distance: 138.7
click at [1007, 512] on div "$2,809 $2,241 $2,768 $1,657 $2,493 $2,037 $1,444 $1,692 $1,753 $1,182 $1,918 $1…" at bounding box center [934, 317] width 492 height 444
click at [1129, 451] on button "Zoom in" at bounding box center [1130, 450] width 25 height 25
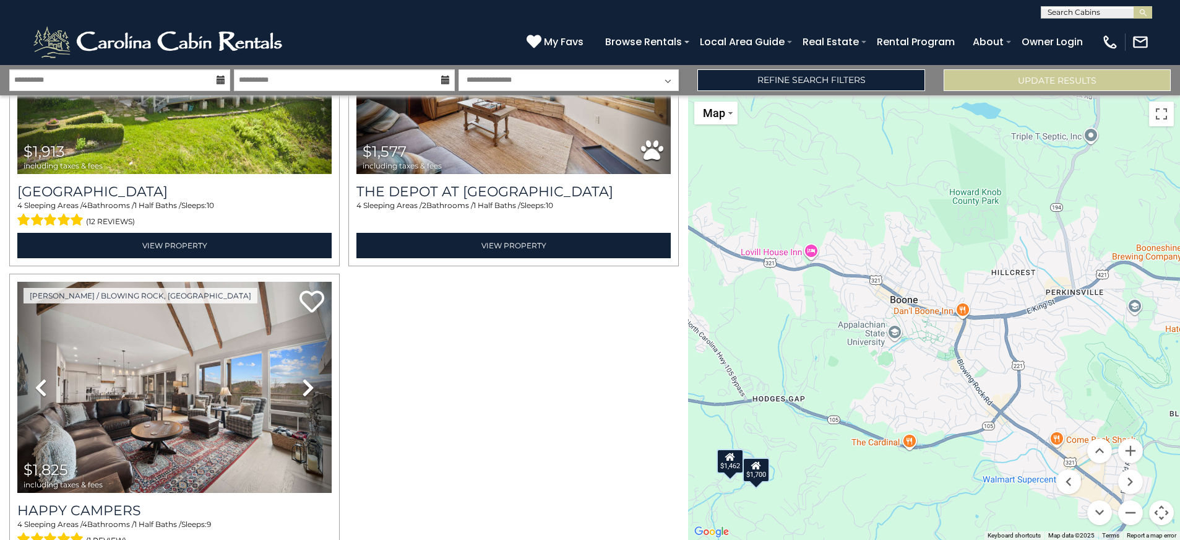
drag, startPoint x: 949, startPoint y: 386, endPoint x: 865, endPoint y: 192, distance: 211.5
click at [865, 192] on div "$2,809 $2,241 $2,768 $1,657 $2,493 $2,037 $1,444 $1,692 $1,753 $1,182 $1,918 $1…" at bounding box center [934, 317] width 492 height 444
click at [799, 252] on div "$2,809 $2,241 $2,768 $1,657 $2,493 $2,037 $1,444 $1,692 $1,753 $1,182 $1,918 $1…" at bounding box center [934, 317] width 492 height 444
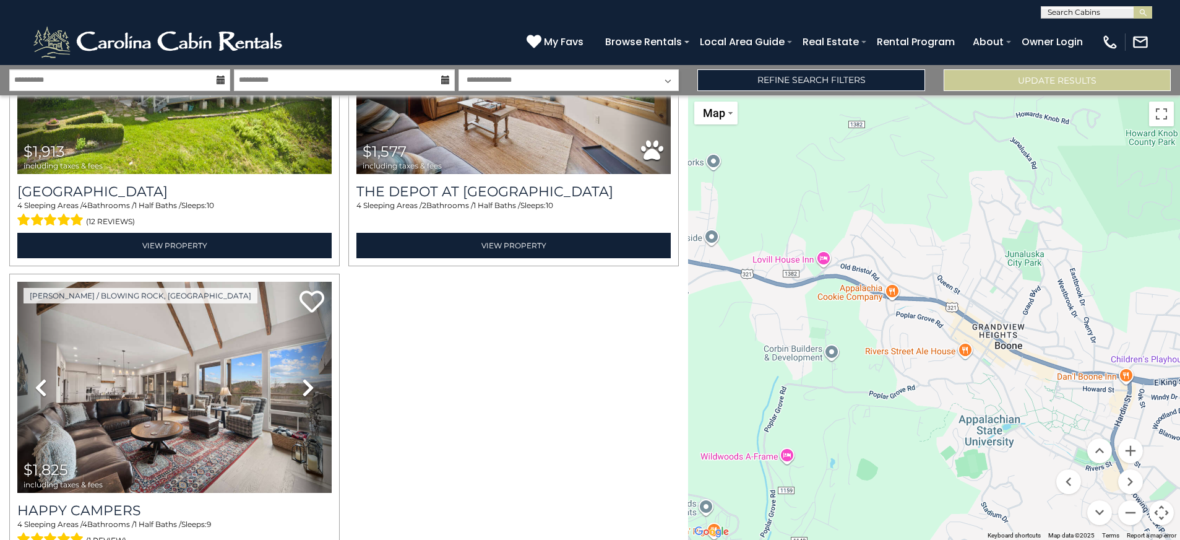
click at [798, 257] on div "$2,809 $2,241 $2,768 $1,657 $2,493 $2,037 $1,444 $1,692 $1,753 $1,182 $1,918 $1…" at bounding box center [934, 317] width 492 height 444
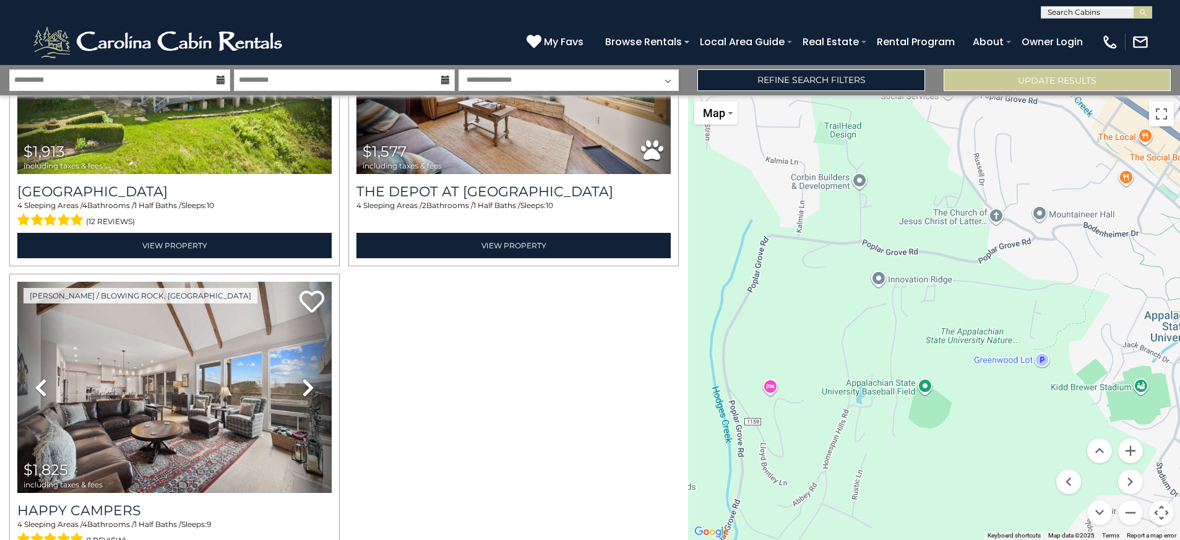
drag, startPoint x: 950, startPoint y: 480, endPoint x: 944, endPoint y: 204, distance: 275.4
click at [944, 204] on div "$2,809 $2,241 $2,768 $1,657 $2,493 $2,037 $1,444 $1,692 $1,753 $1,182 $1,918 $1…" at bounding box center [934, 317] width 492 height 444
click at [775, 392] on div "$2,809 $2,241 $2,768 $1,657 $2,493 $2,037 $1,444 $1,692 $1,753 $1,182 $1,918 $1…" at bounding box center [934, 317] width 492 height 444
click at [772, 390] on div "$2,809 $2,241 $2,768 $1,657 $2,493 $2,037 $1,444 $1,692 $1,753 $1,182 $1,918 $1…" at bounding box center [934, 317] width 492 height 444
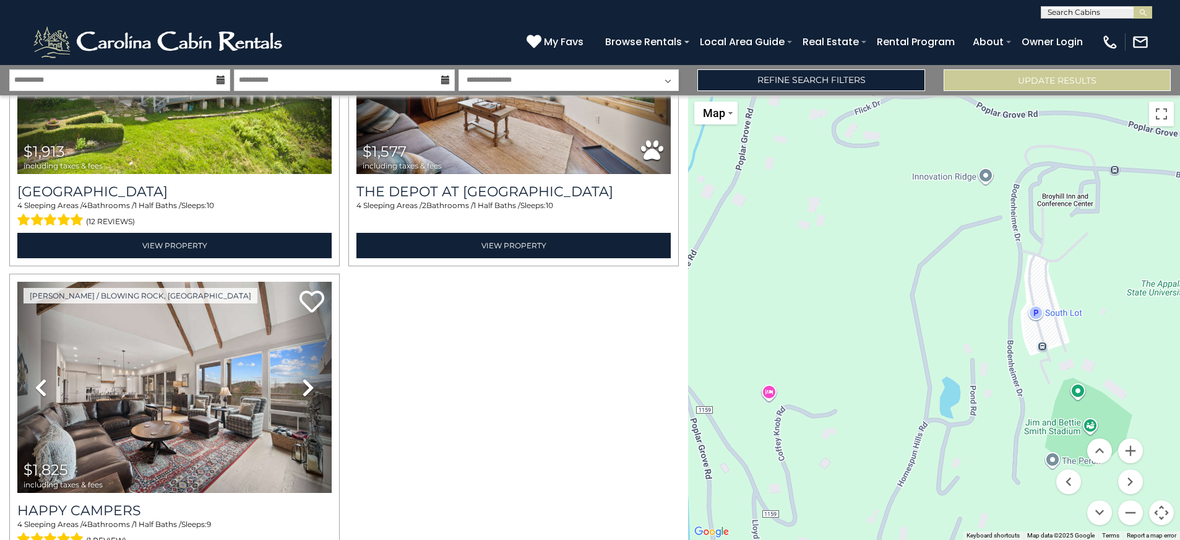
click at [772, 390] on div "$2,809 $2,241 $2,768 $1,657 $2,493 $2,037 $1,444 $1,692 $1,753 $1,182 $1,918 $1…" at bounding box center [934, 317] width 492 height 444
click at [1130, 506] on button "Zoom out" at bounding box center [1130, 512] width 25 height 25
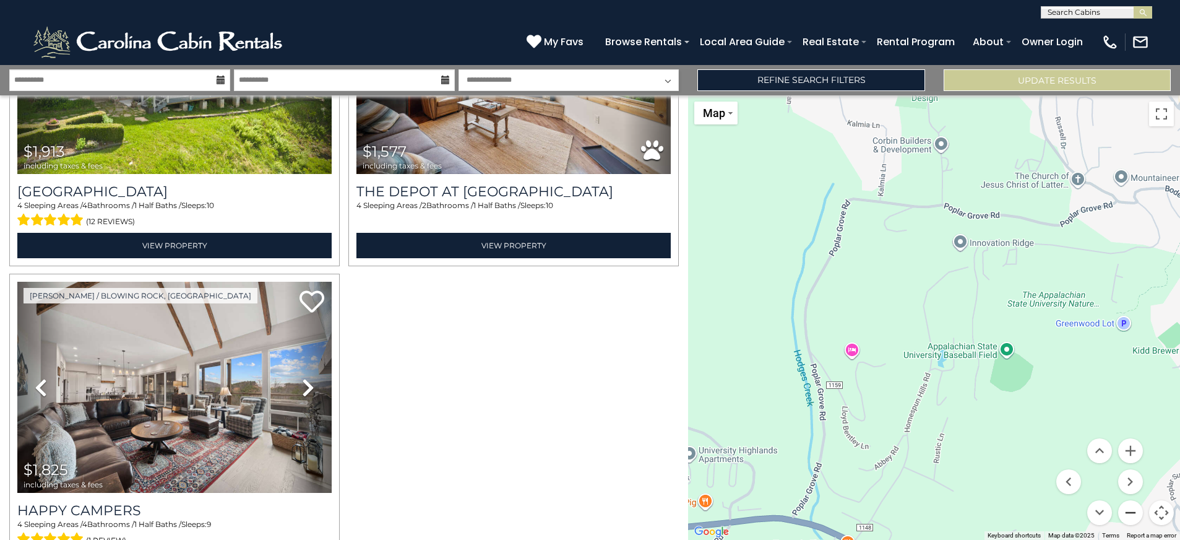
click at [1130, 506] on button "Zoom out" at bounding box center [1130, 512] width 25 height 25
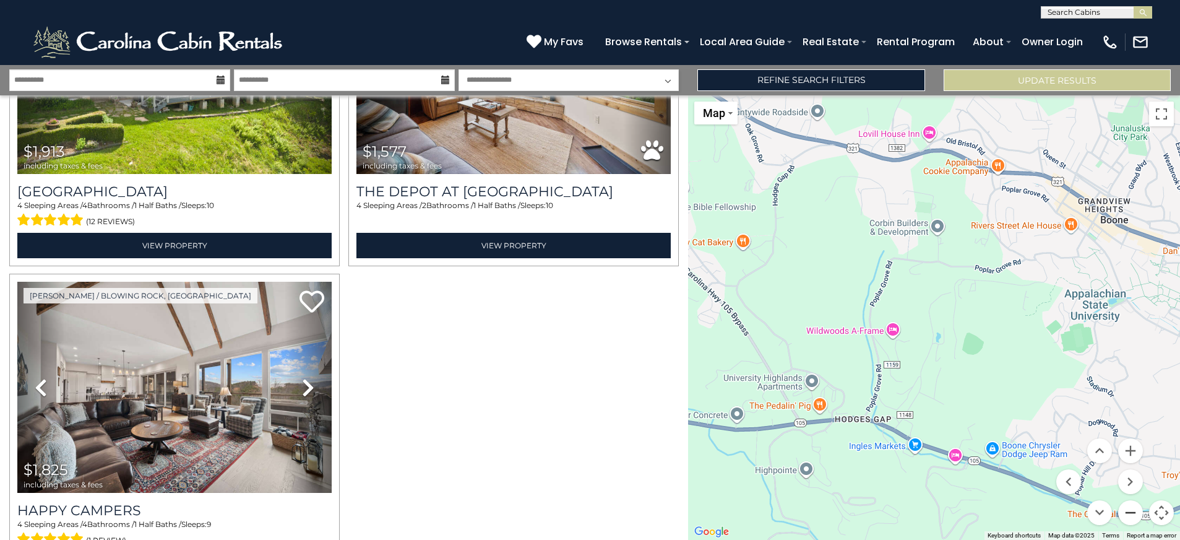
click at [1130, 506] on button "Zoom out" at bounding box center [1130, 512] width 25 height 25
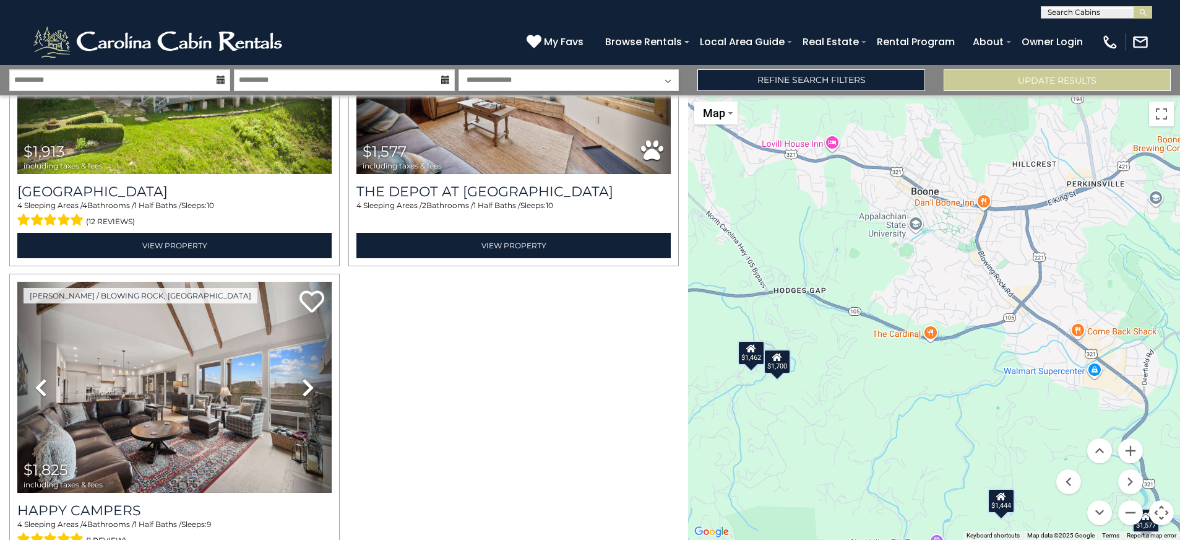
drag, startPoint x: 1028, startPoint y: 372, endPoint x: 927, endPoint y: 293, distance: 128.2
click at [927, 293] on div "$2,809 $2,241 $2,768 $1,657 $2,493 $2,037 $1,444 $1,692 $1,753 $1,182 $1,918 $1…" at bounding box center [934, 317] width 492 height 444
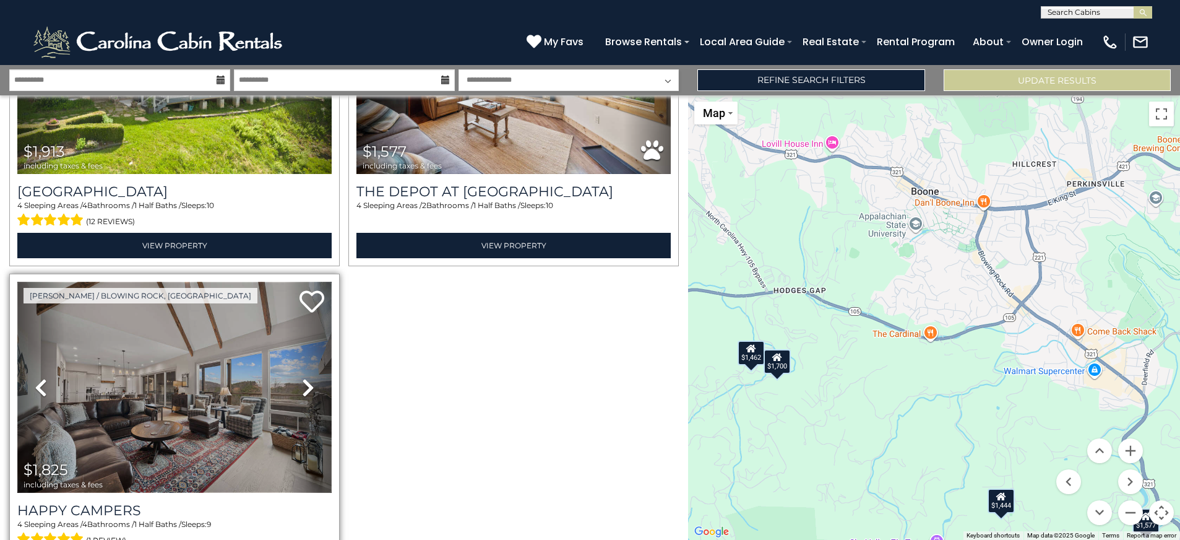
click at [237, 387] on img at bounding box center [174, 387] width 314 height 210
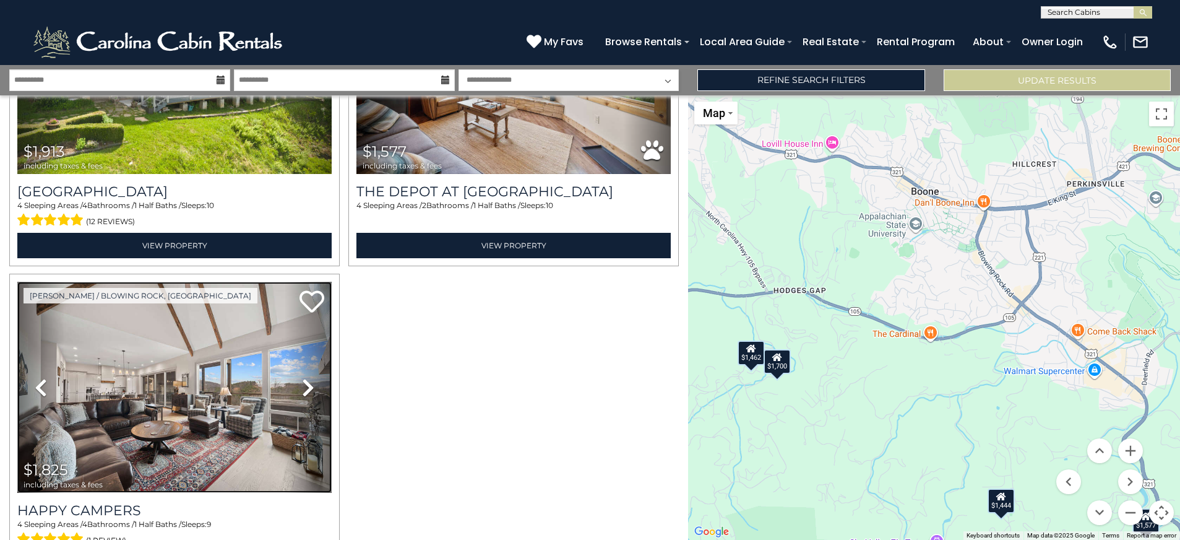
scroll to position [4392, 0]
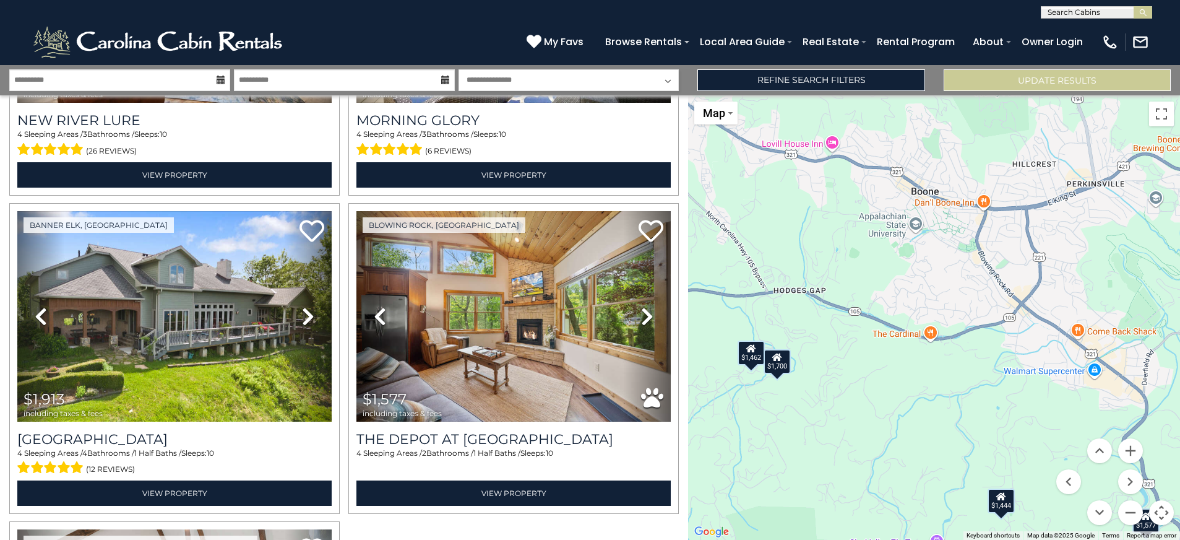
click at [779, 373] on div "$1,700" at bounding box center [777, 361] width 27 height 25
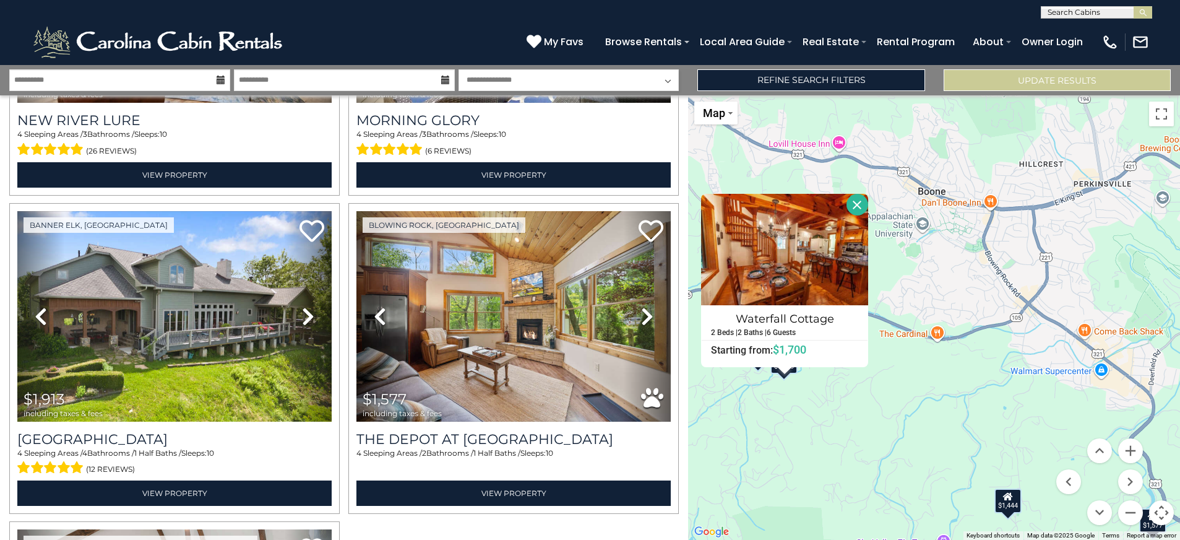
click at [711, 456] on div "$2,809 $2,241 $2,768 $1,657 $2,493 $2,037 $1,444 $1,692 $1,753 $1,182 $1,918 $1…" at bounding box center [934, 317] width 492 height 444
click at [754, 274] on img at bounding box center [784, 249] width 167 height 111
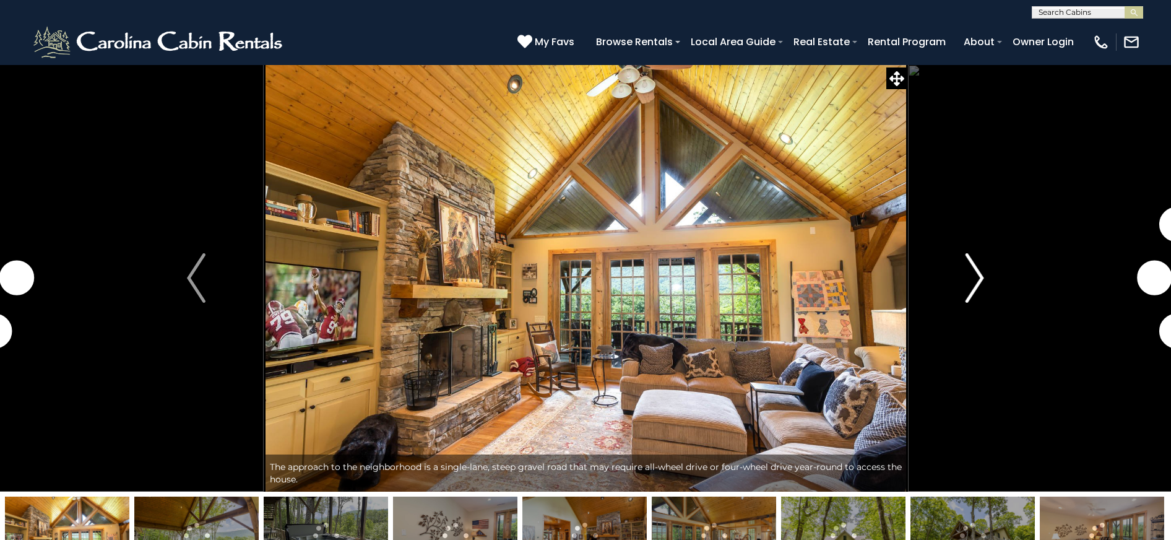
click at [982, 280] on img "Next" at bounding box center [974, 277] width 19 height 49
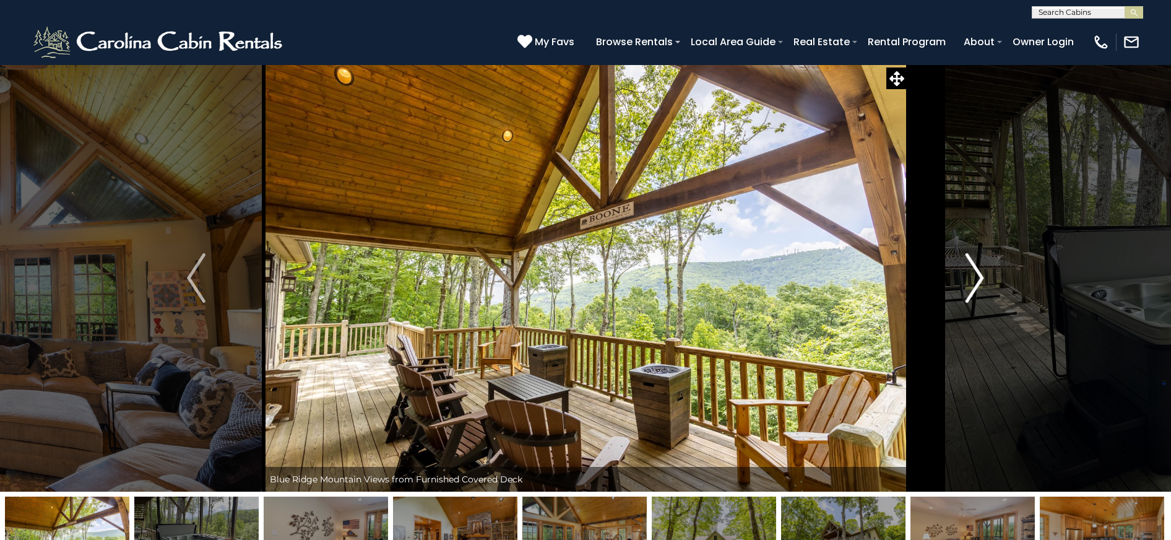
click at [979, 280] on img "Next" at bounding box center [974, 277] width 19 height 49
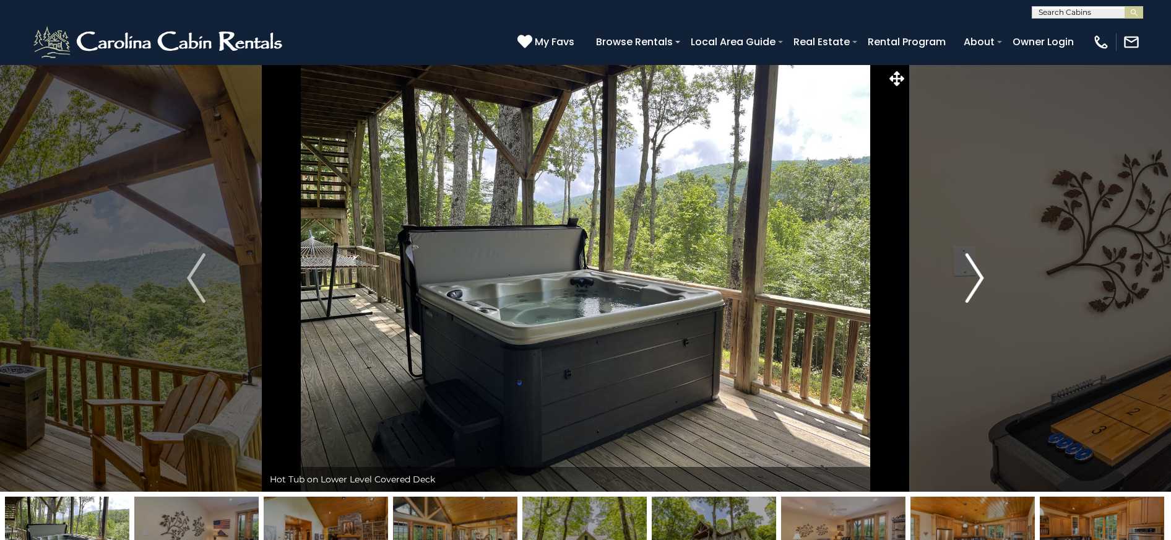
click at [979, 280] on img "Next" at bounding box center [974, 277] width 19 height 49
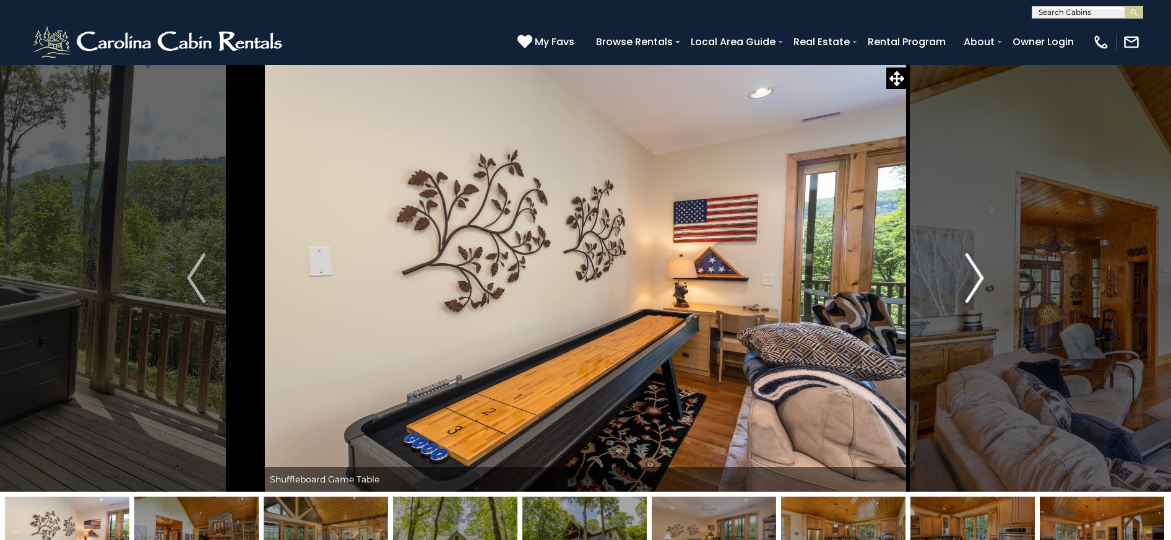
click at [979, 280] on img "Next" at bounding box center [974, 277] width 19 height 49
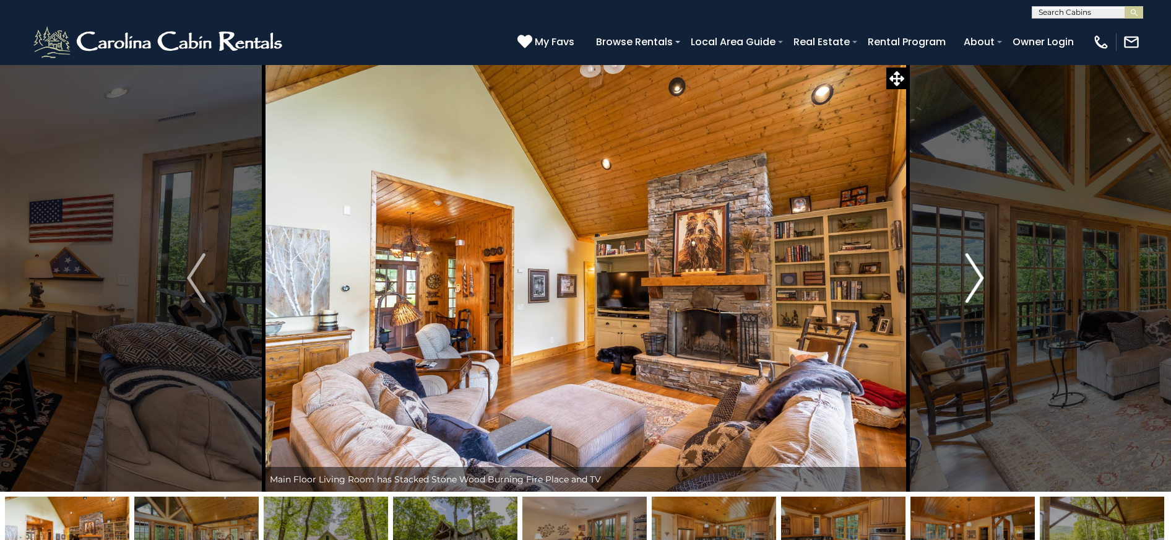
click at [979, 280] on img "Next" at bounding box center [974, 277] width 19 height 49
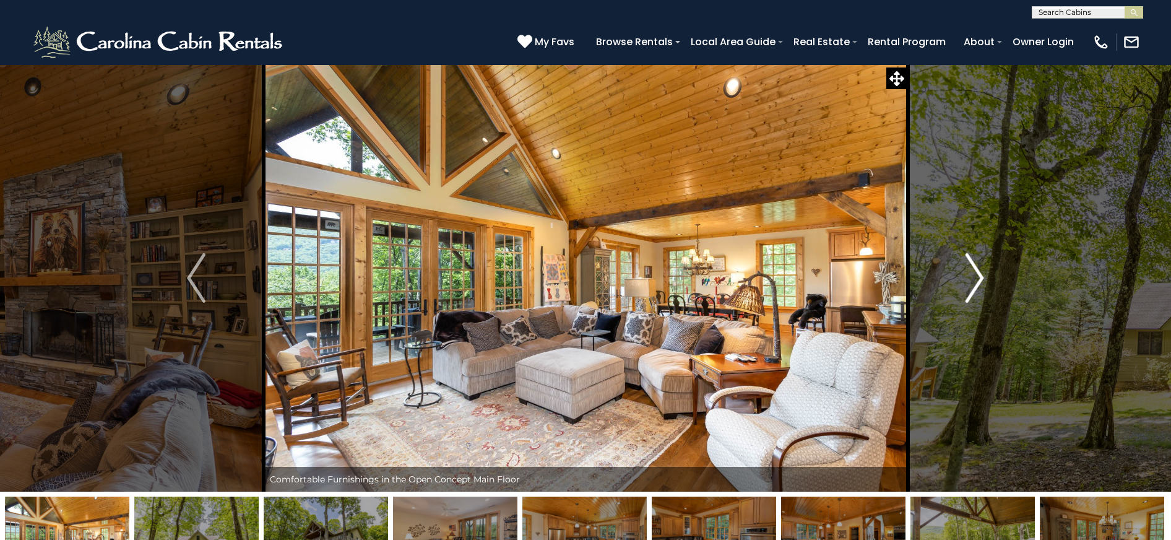
click at [979, 280] on img "Next" at bounding box center [974, 277] width 19 height 49
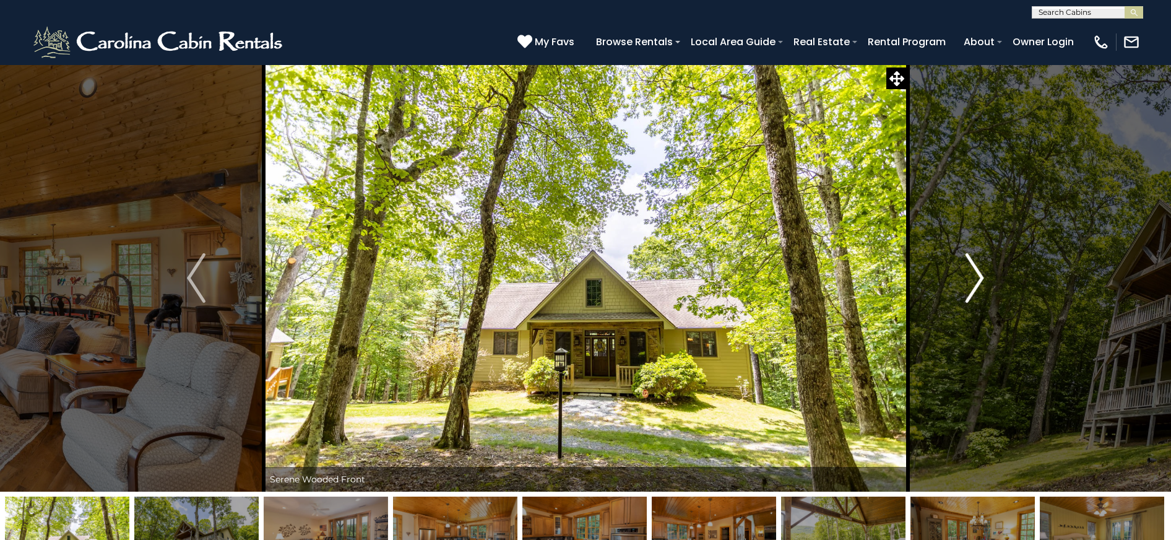
click at [979, 280] on img "Next" at bounding box center [974, 277] width 19 height 49
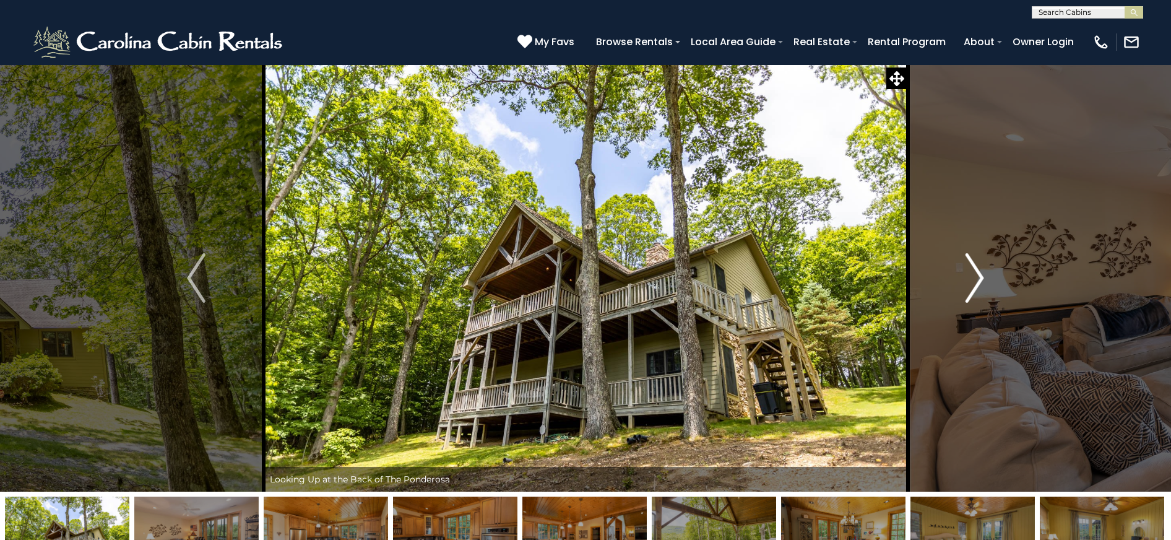
click at [979, 280] on img "Next" at bounding box center [974, 277] width 19 height 49
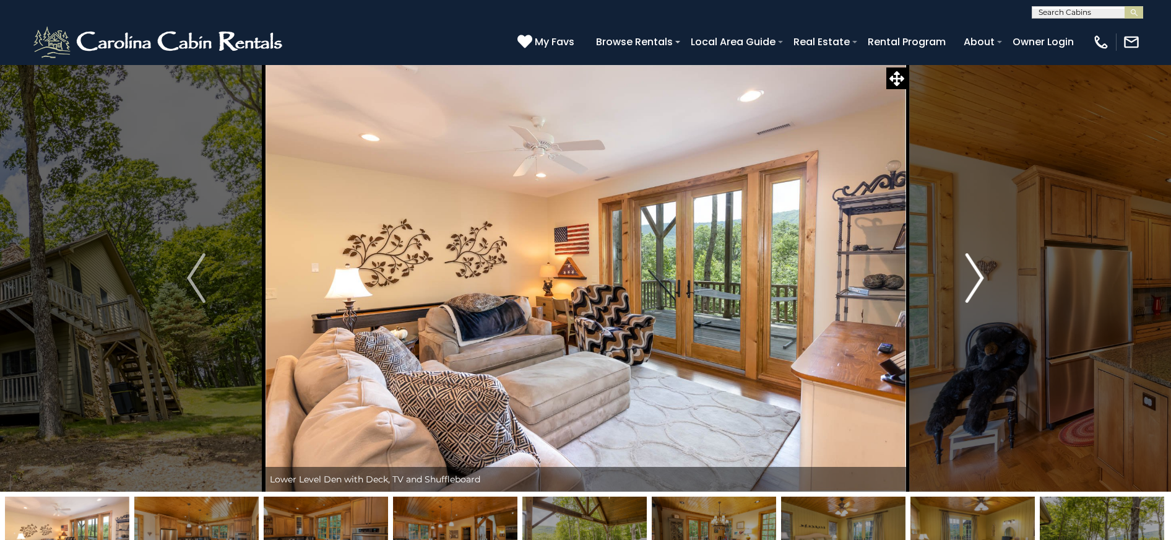
click at [979, 280] on img "Next" at bounding box center [974, 277] width 19 height 49
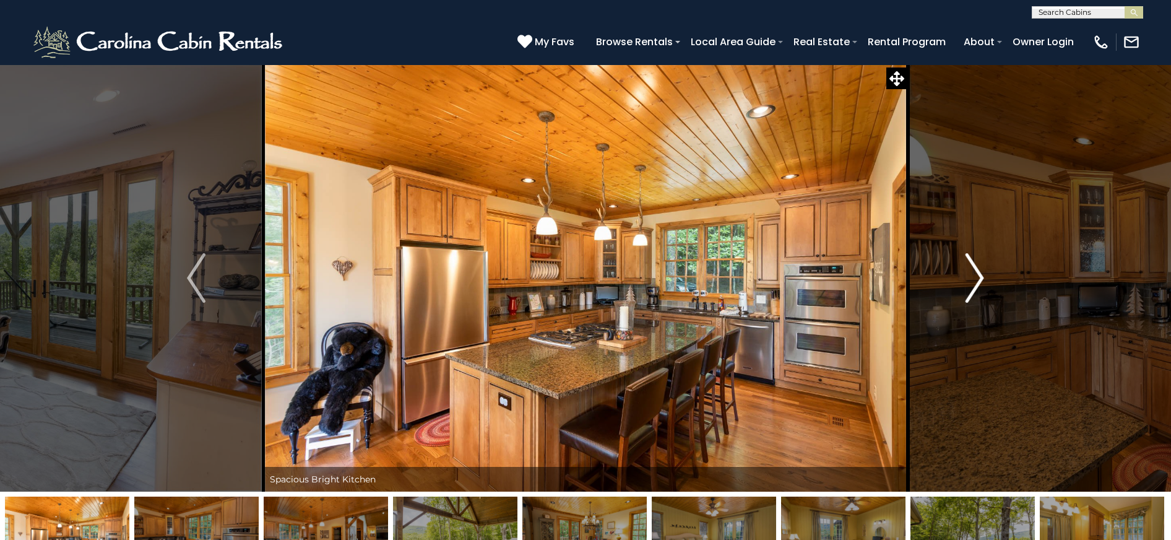
click at [979, 280] on img "Next" at bounding box center [974, 277] width 19 height 49
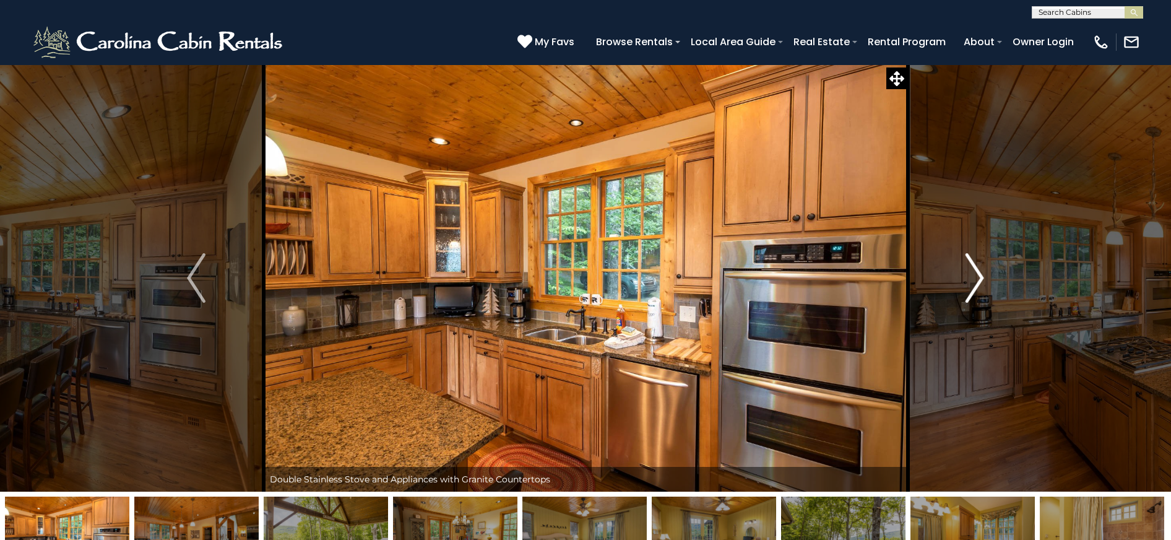
click at [979, 280] on img "Next" at bounding box center [974, 277] width 19 height 49
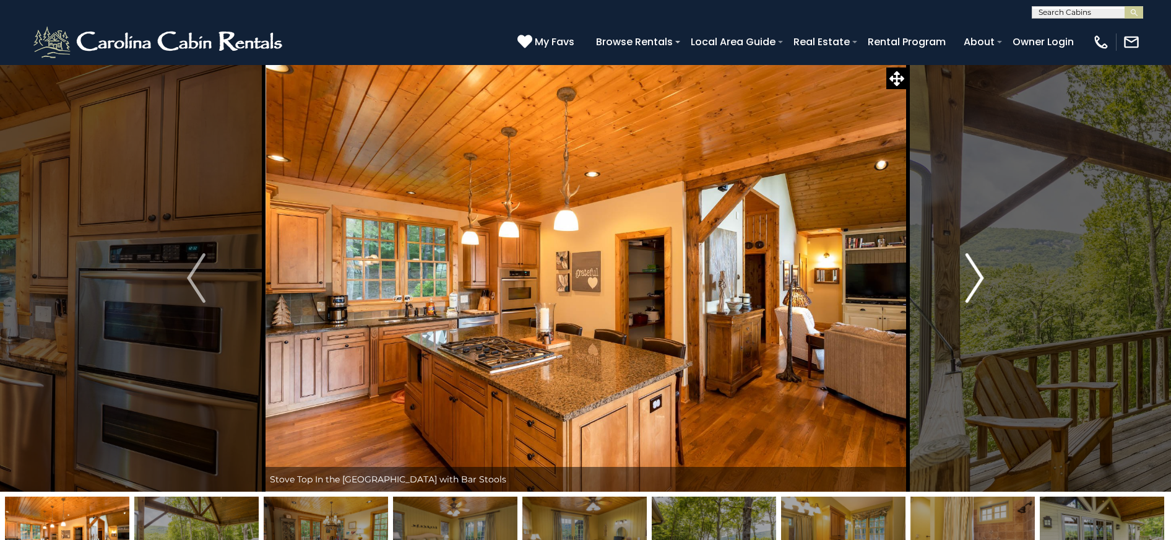
click at [979, 280] on img "Next" at bounding box center [974, 277] width 19 height 49
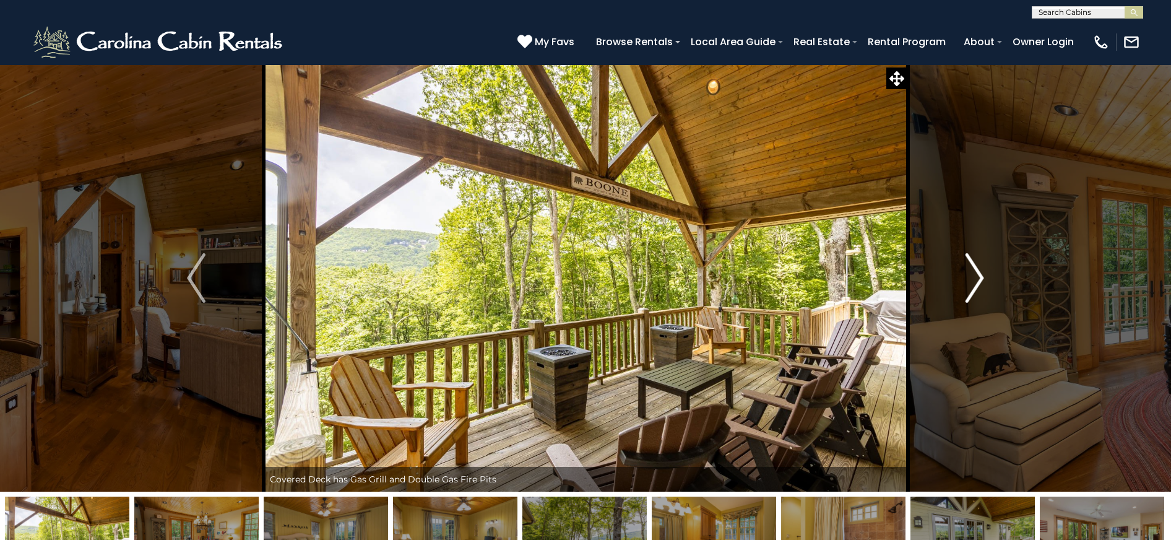
click at [979, 280] on img "Next" at bounding box center [974, 277] width 19 height 49
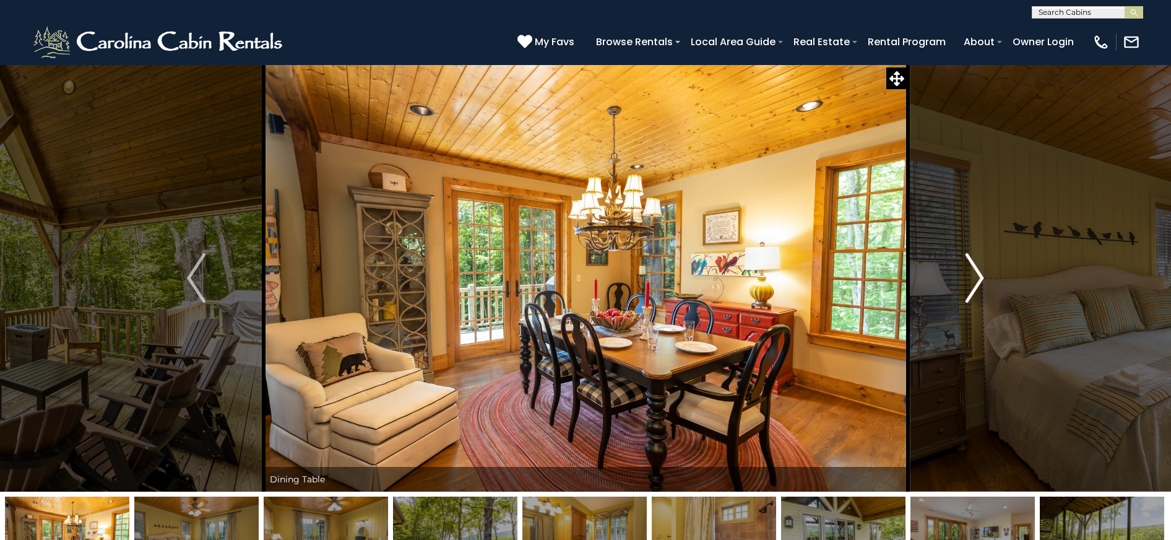
click at [979, 280] on img "Next" at bounding box center [974, 277] width 19 height 49
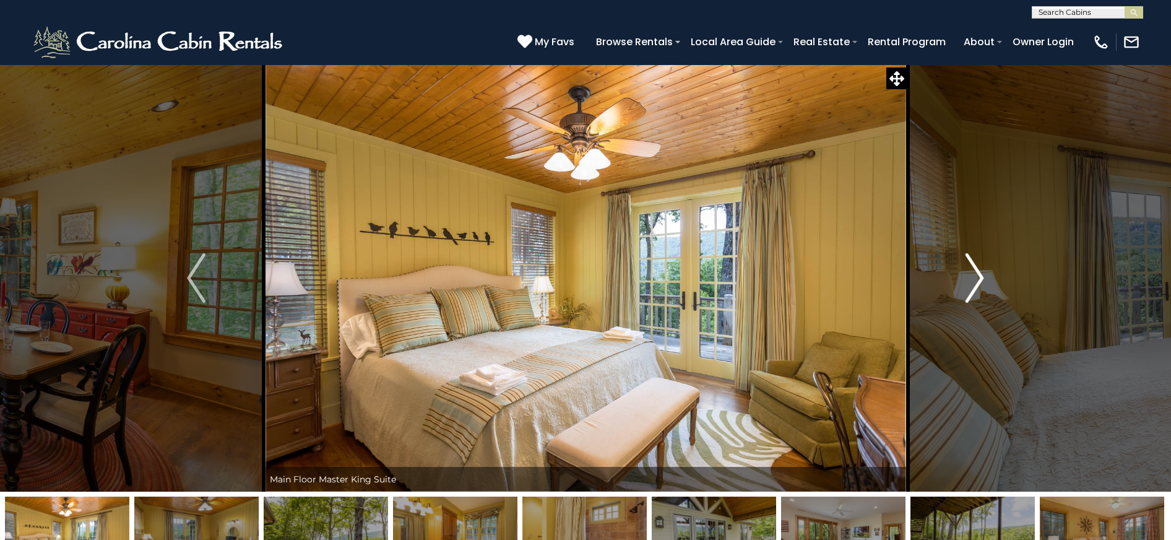
click at [979, 280] on img "Next" at bounding box center [974, 277] width 19 height 49
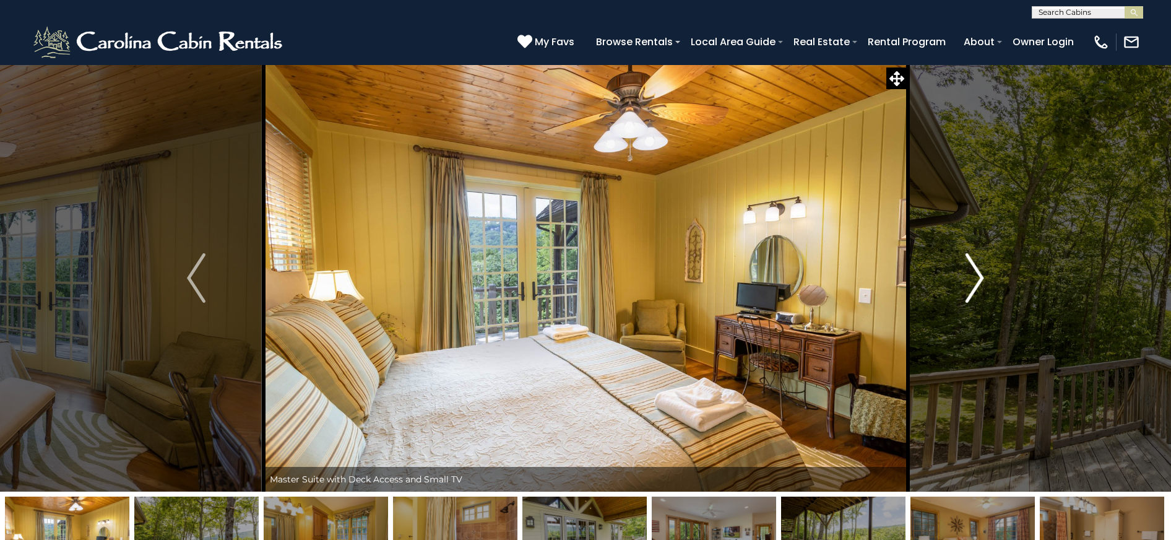
click at [979, 280] on img "Next" at bounding box center [974, 277] width 19 height 49
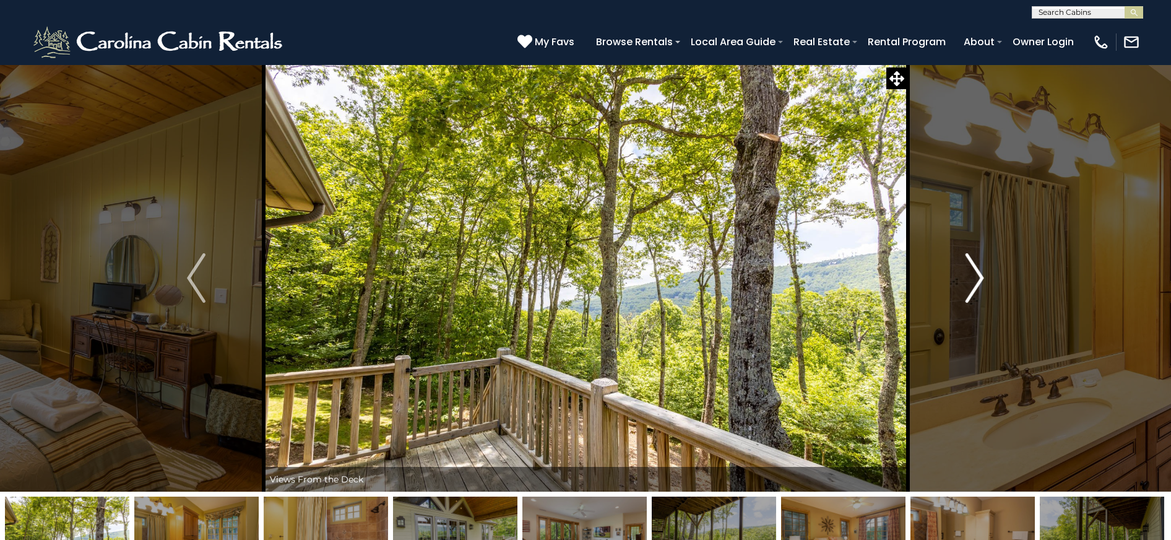
click at [979, 280] on img "Next" at bounding box center [974, 277] width 19 height 49
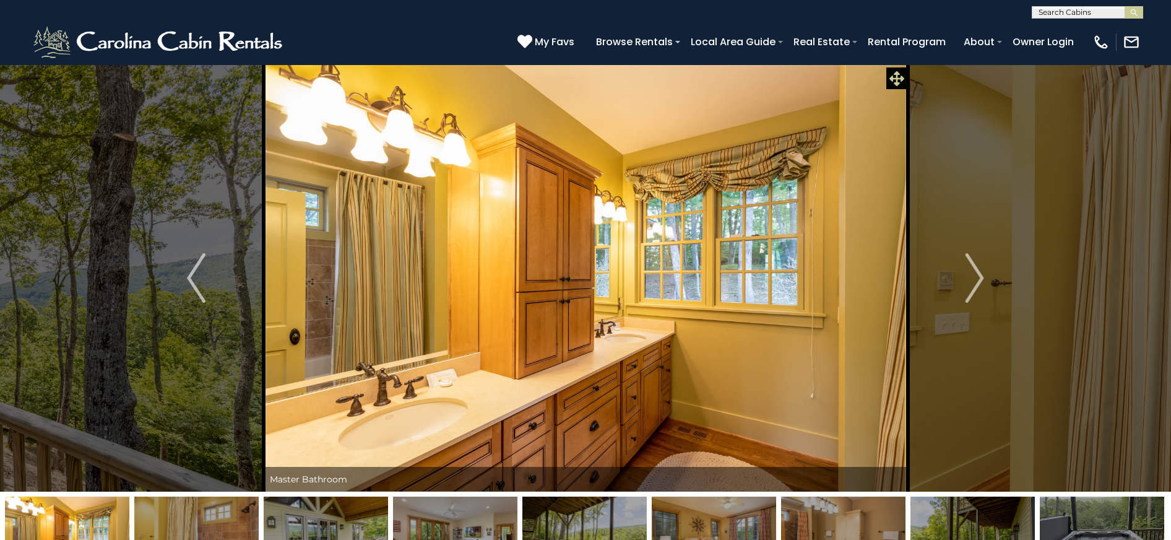
click at [898, 76] on icon at bounding box center [896, 78] width 15 height 15
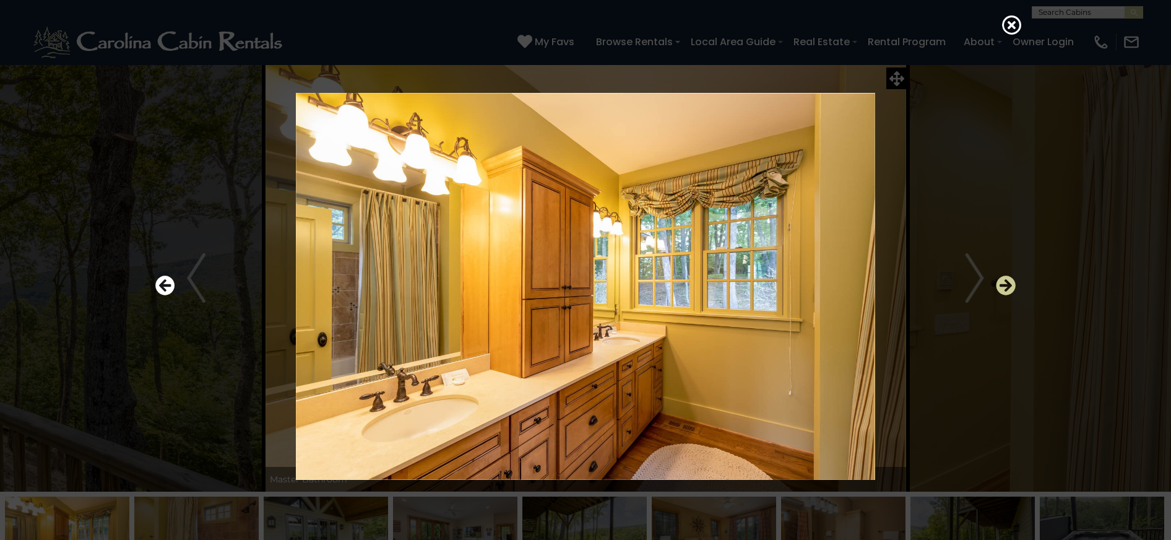
click at [1005, 281] on icon "Next" at bounding box center [1006, 285] width 20 height 20
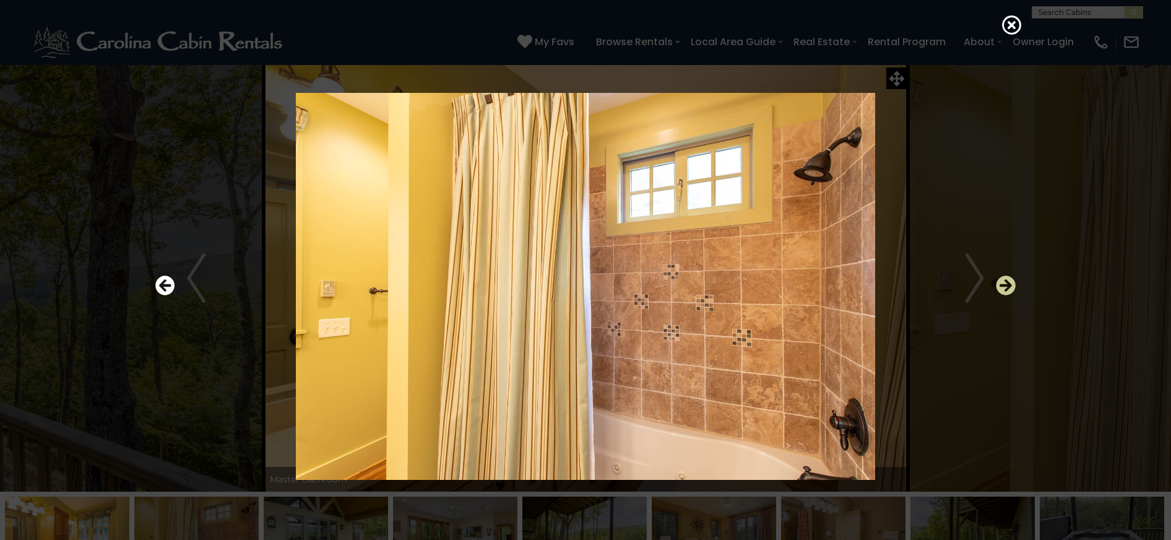
click at [1005, 281] on icon "Next" at bounding box center [1006, 285] width 20 height 20
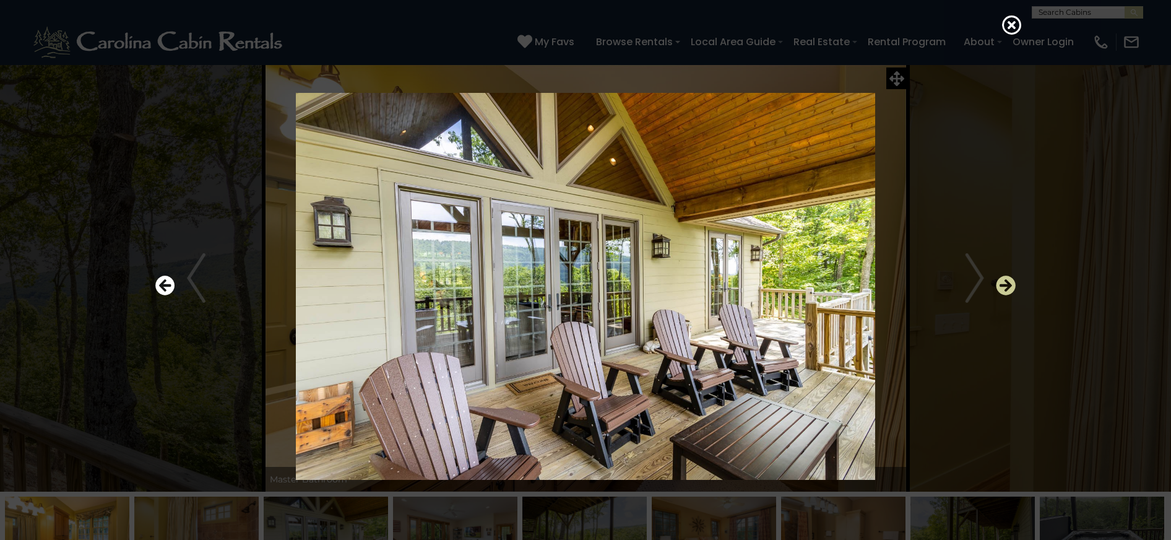
click at [1005, 281] on icon "Next" at bounding box center [1006, 285] width 20 height 20
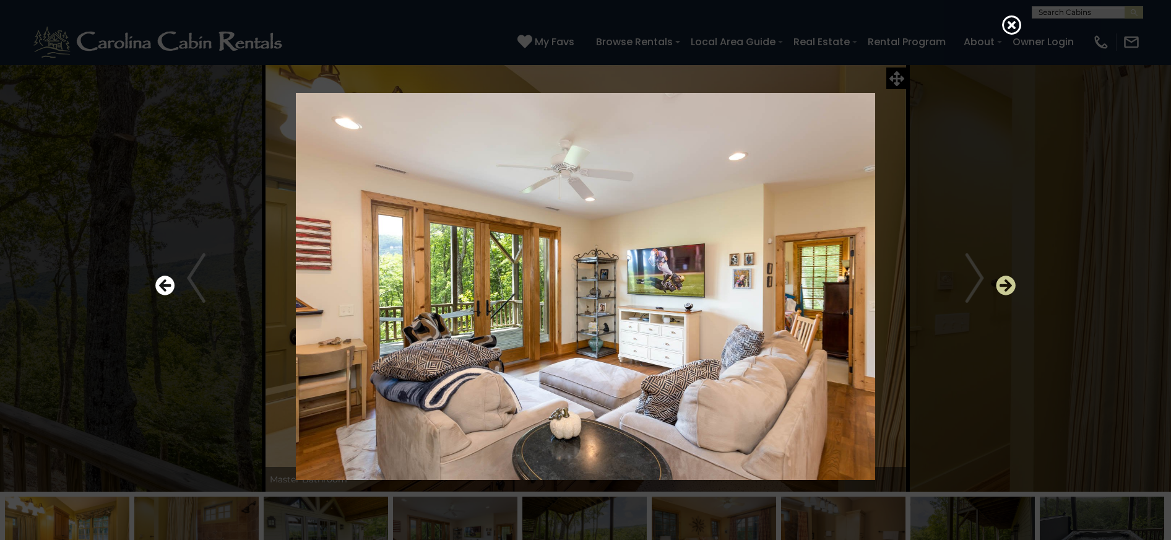
click at [1005, 282] on icon "Next" at bounding box center [1006, 285] width 20 height 20
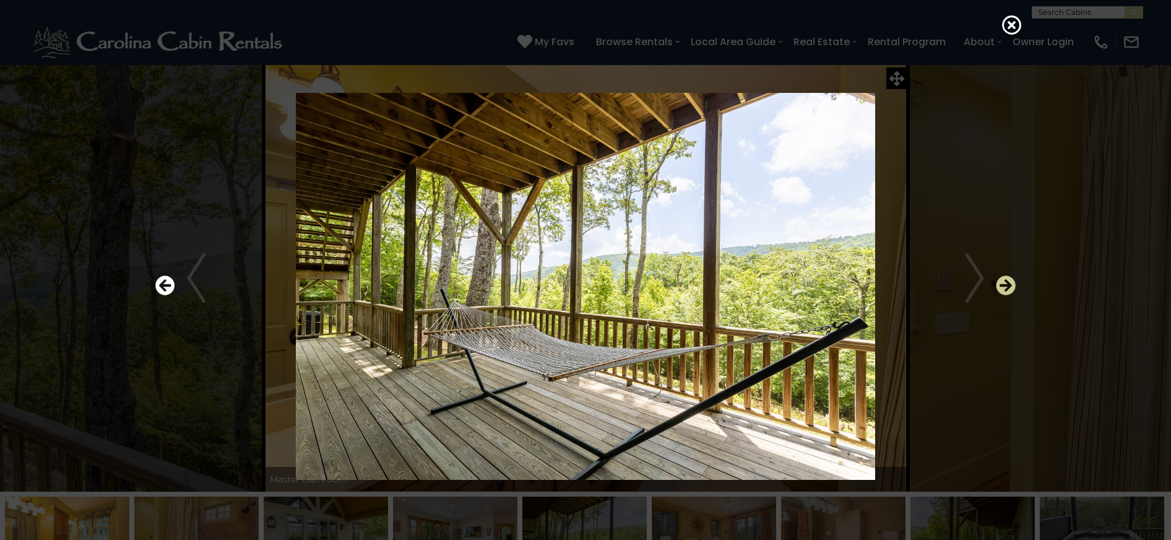
click at [1005, 282] on icon "Next" at bounding box center [1006, 285] width 20 height 20
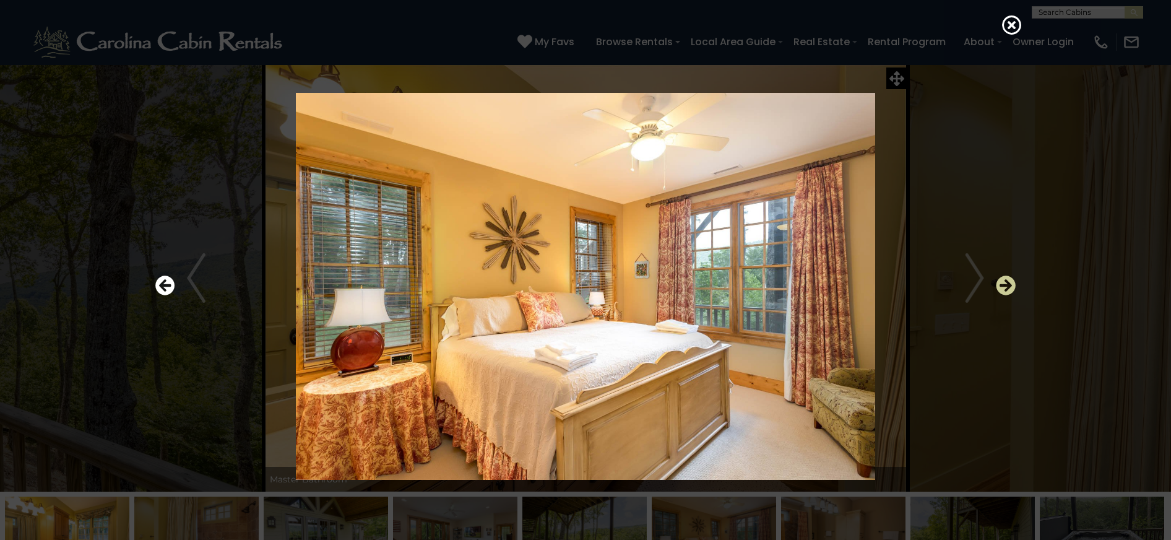
click at [1005, 282] on icon "Next" at bounding box center [1006, 285] width 20 height 20
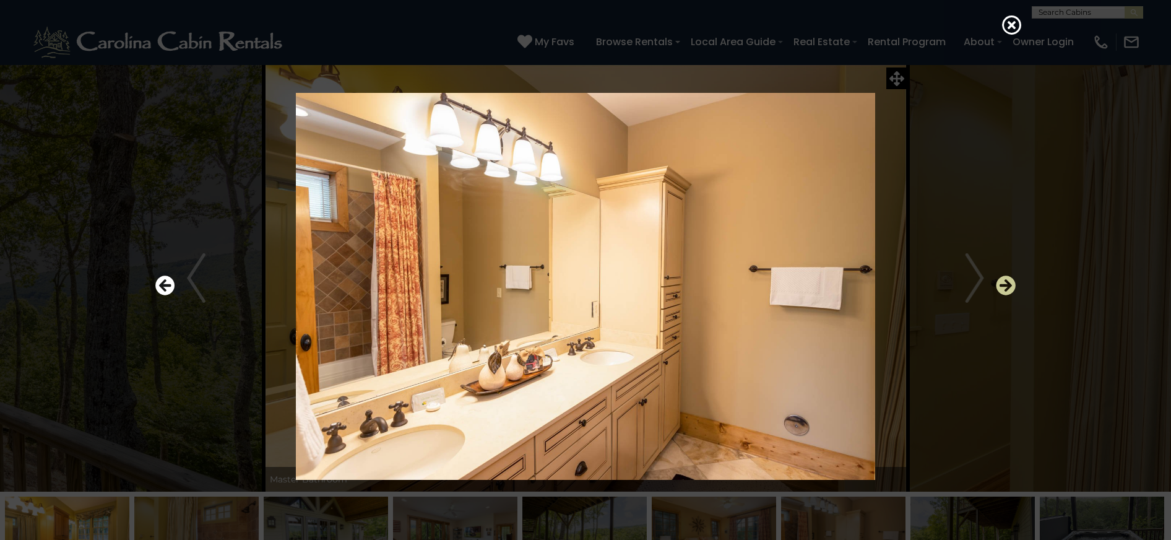
click at [1005, 282] on icon "Next" at bounding box center [1006, 285] width 20 height 20
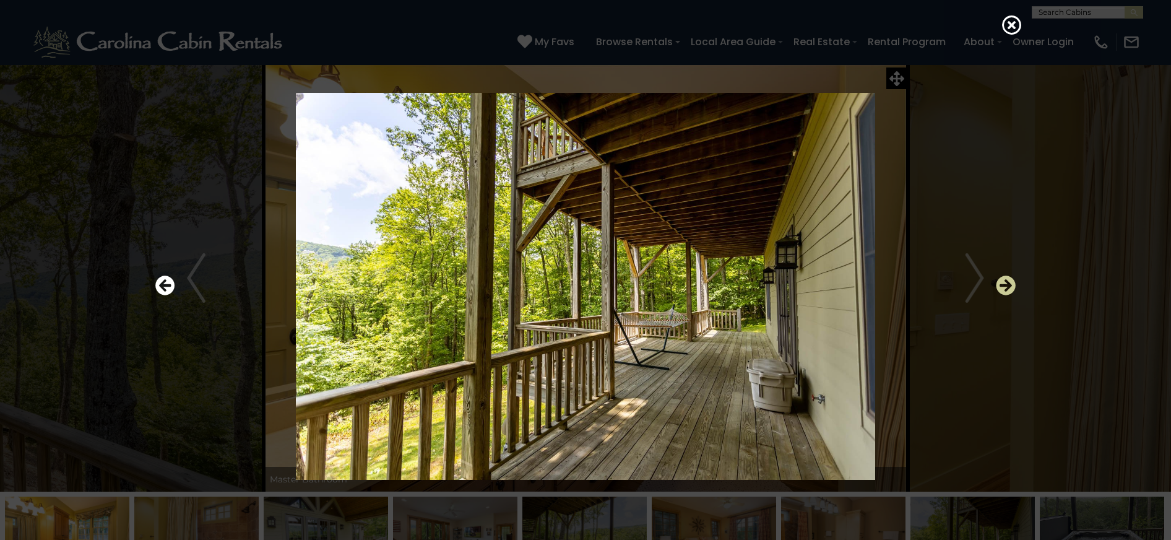
click at [1005, 282] on icon "Next" at bounding box center [1006, 285] width 20 height 20
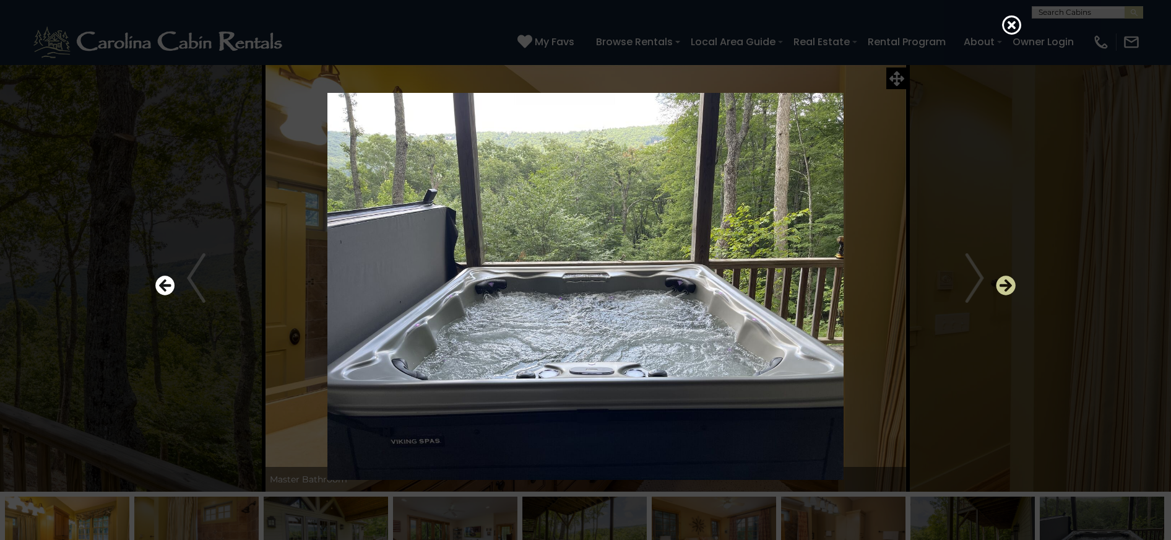
click at [1005, 282] on icon "Next" at bounding box center [1006, 285] width 20 height 20
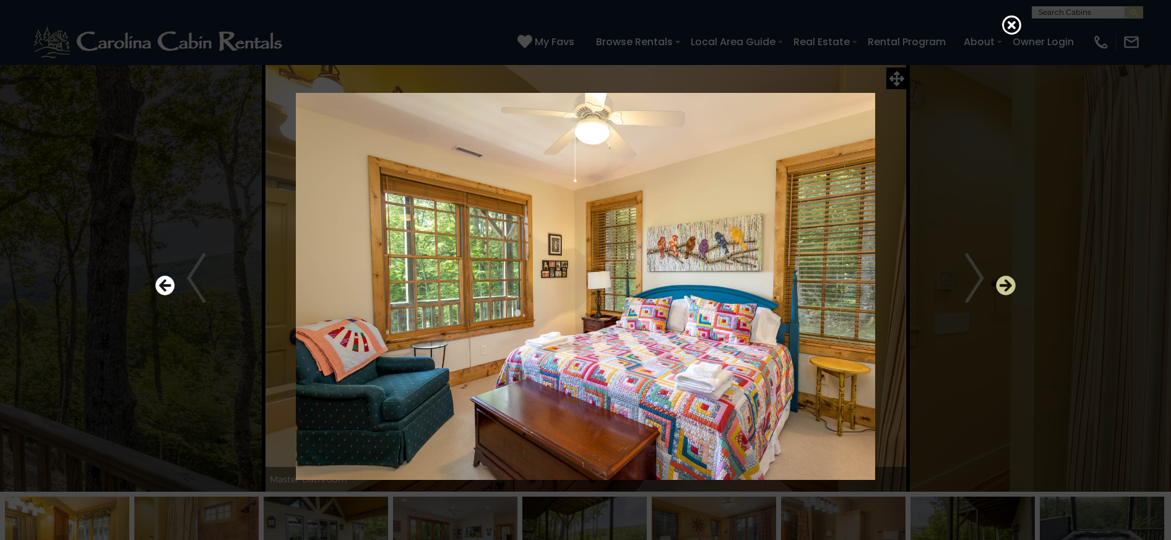
click at [1005, 282] on icon "Next" at bounding box center [1006, 285] width 20 height 20
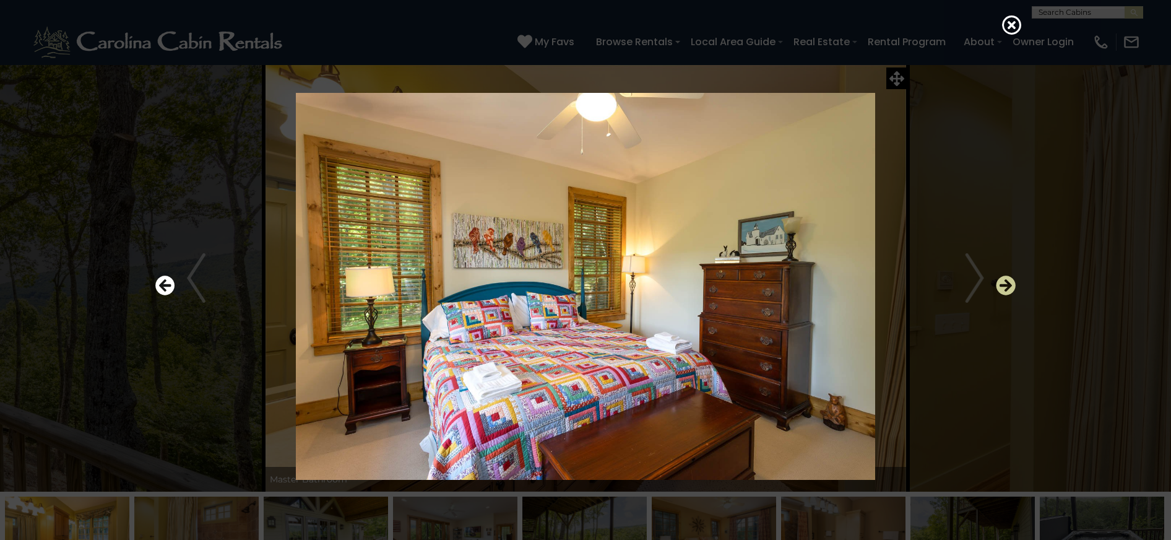
click at [1005, 282] on icon "Next" at bounding box center [1006, 285] width 20 height 20
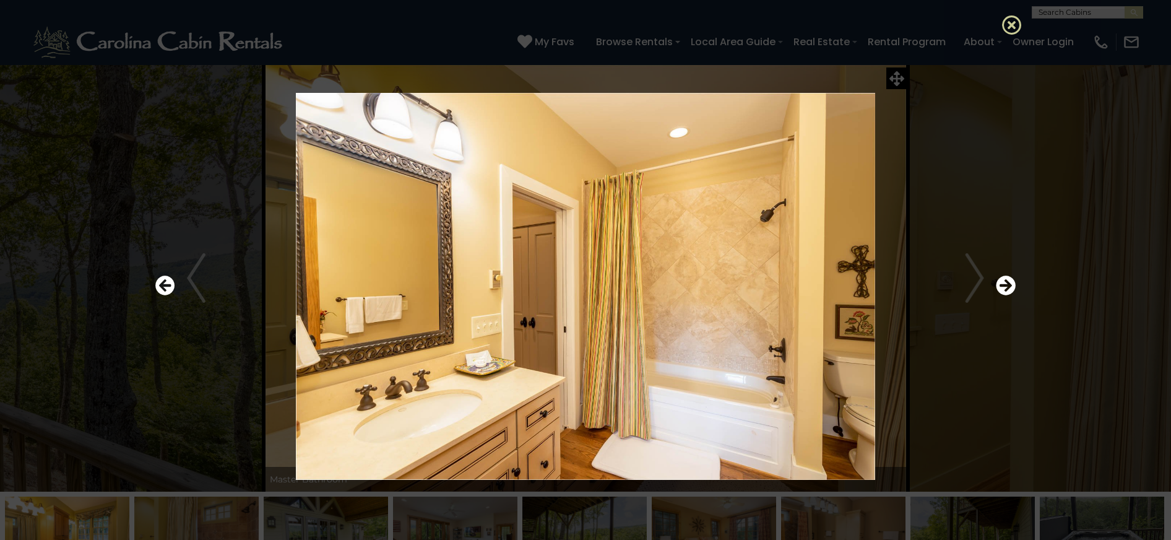
click at [1005, 26] on icon at bounding box center [1012, 25] width 20 height 20
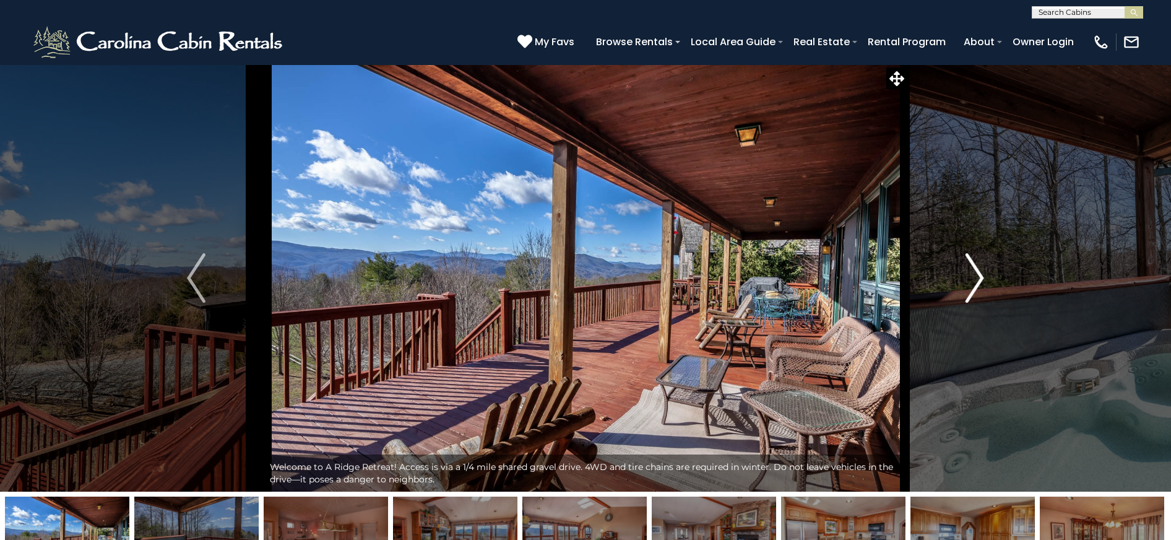
click at [968, 286] on img "Next" at bounding box center [974, 277] width 19 height 49
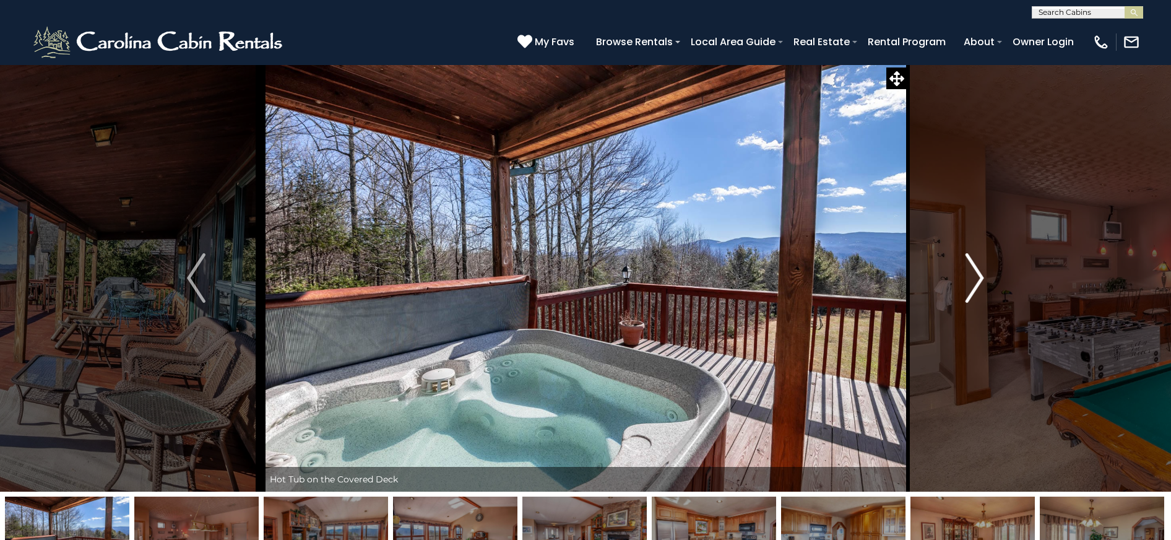
click at [968, 286] on img "Next" at bounding box center [974, 277] width 19 height 49
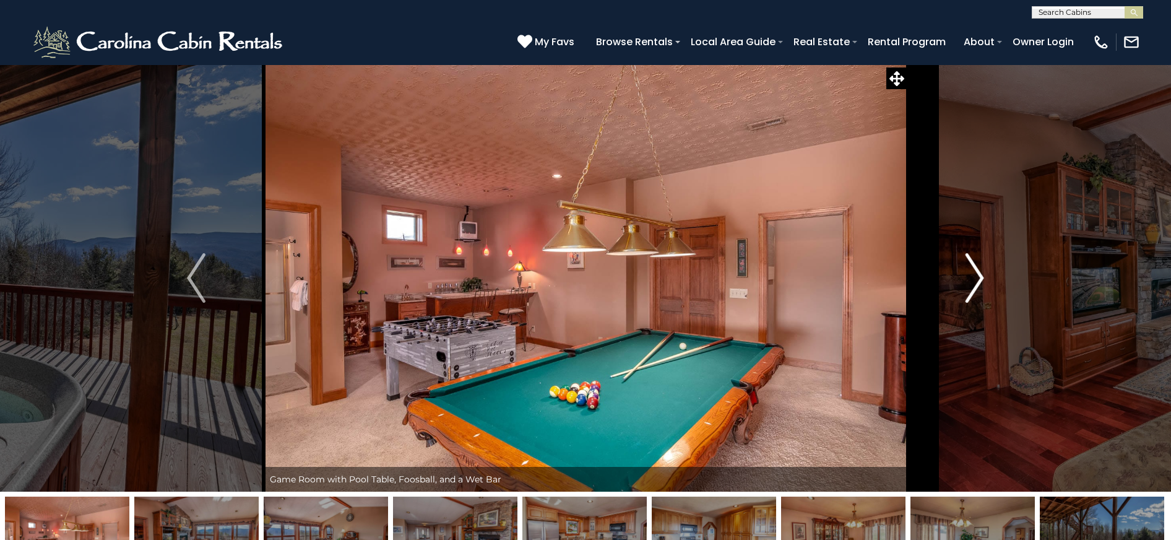
click at [968, 286] on img "Next" at bounding box center [974, 277] width 19 height 49
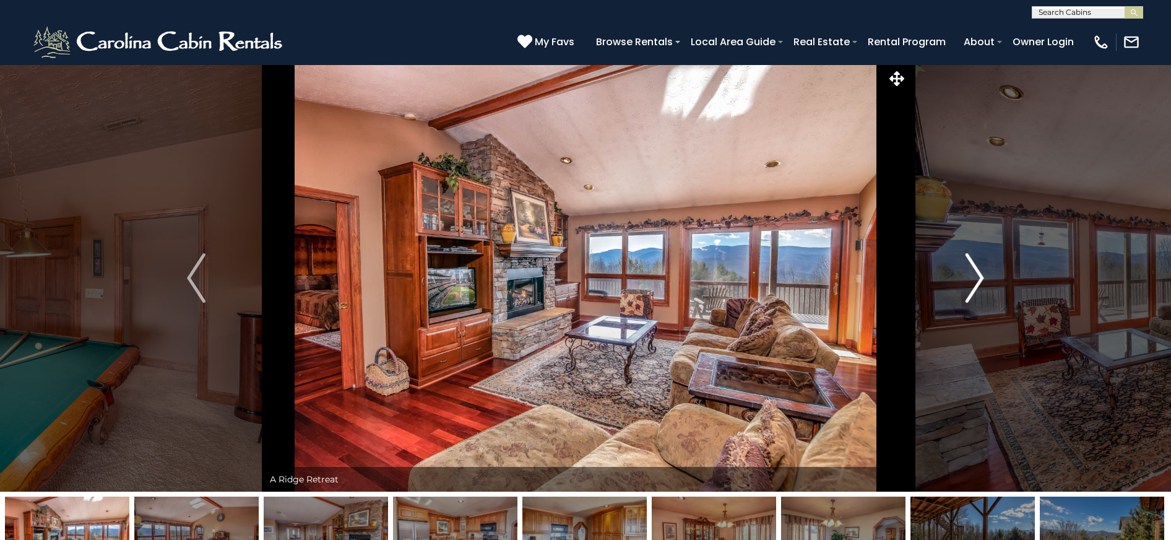
click at [968, 286] on img "Next" at bounding box center [974, 277] width 19 height 49
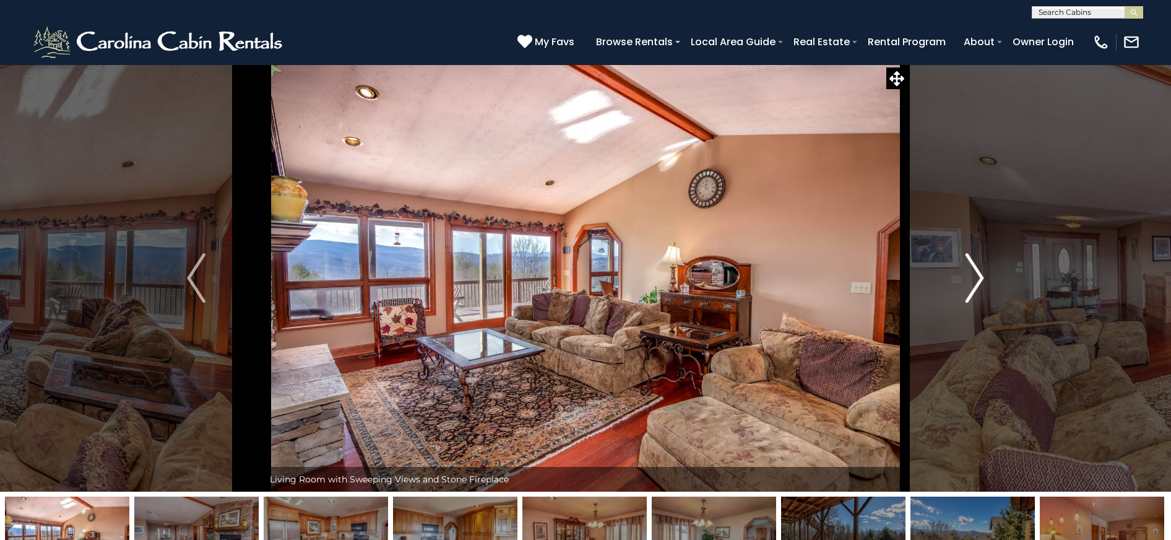
click at [968, 286] on img "Next" at bounding box center [974, 277] width 19 height 49
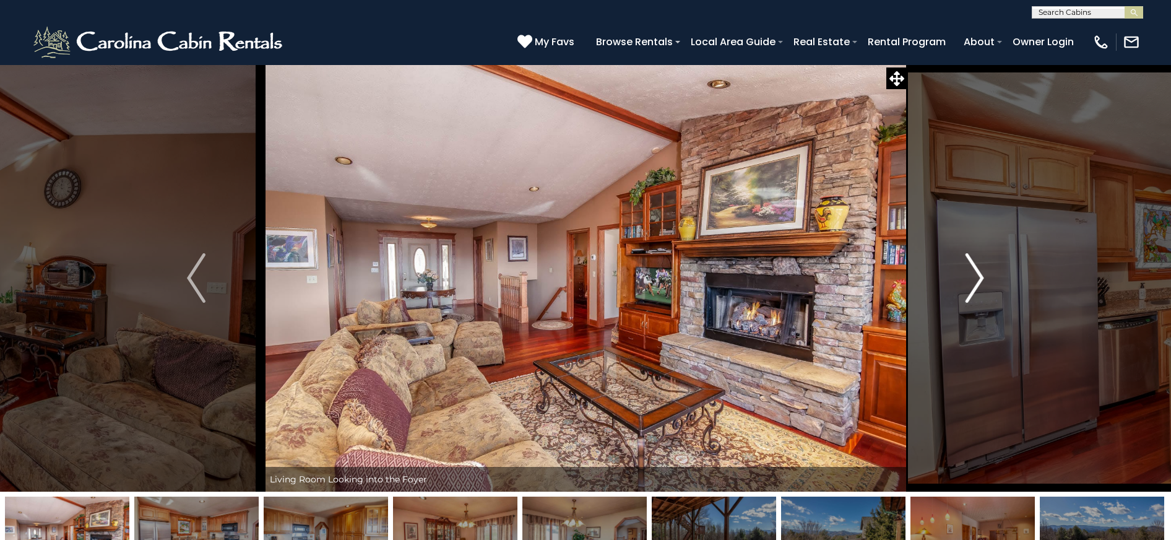
click at [968, 286] on img "Next" at bounding box center [974, 277] width 19 height 49
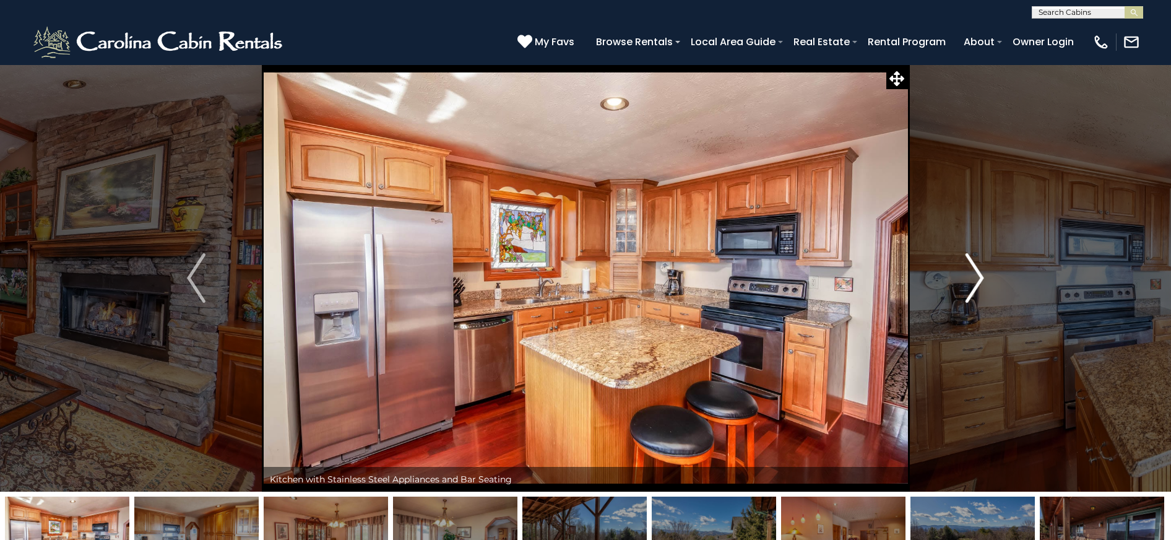
click at [968, 286] on img "Next" at bounding box center [974, 277] width 19 height 49
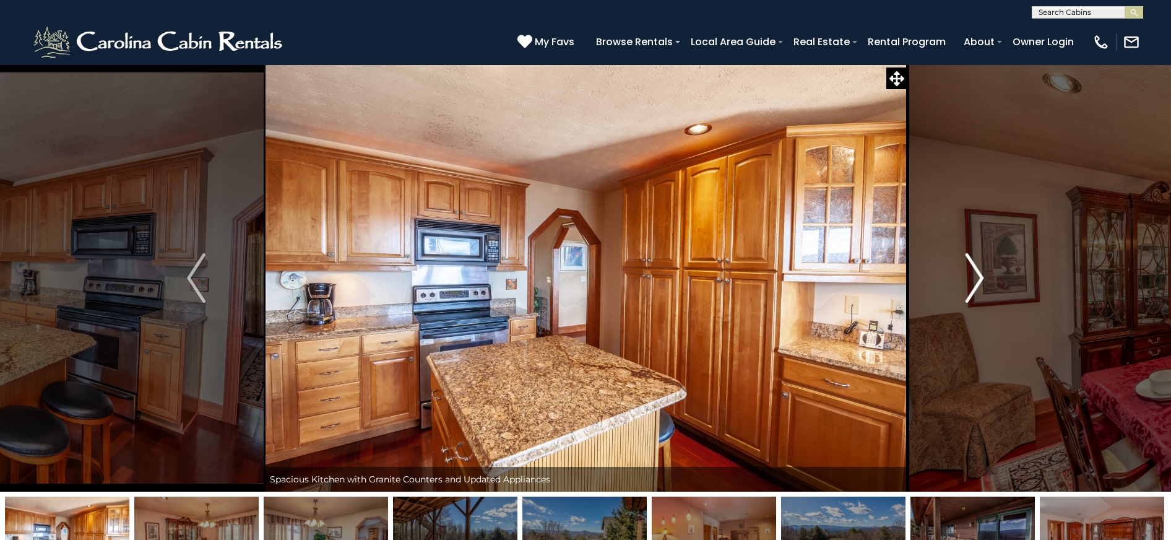
click at [968, 286] on img "Next" at bounding box center [974, 277] width 19 height 49
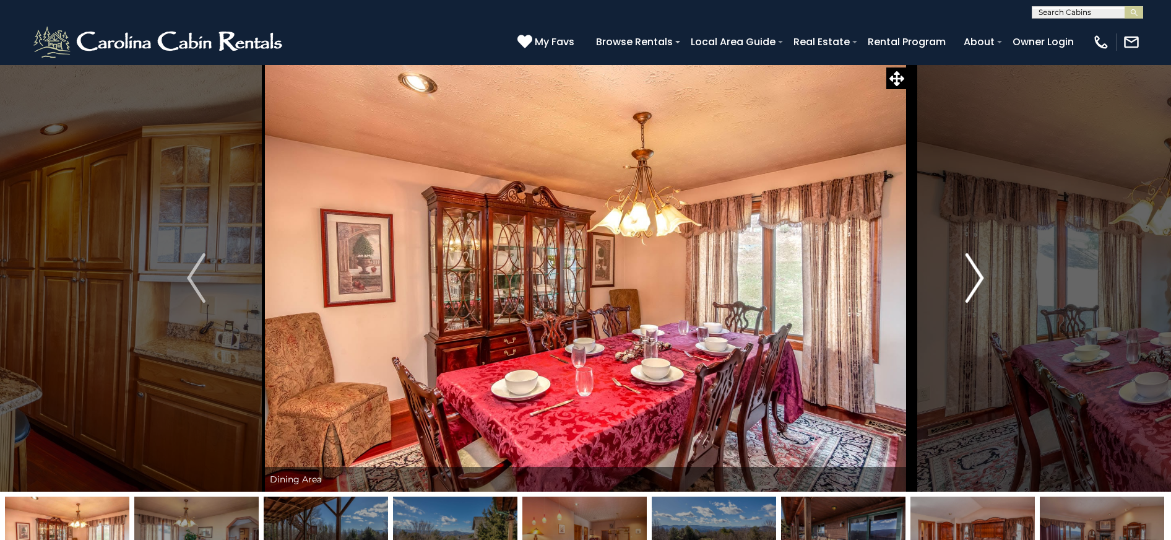
click at [968, 286] on img "Next" at bounding box center [974, 277] width 19 height 49
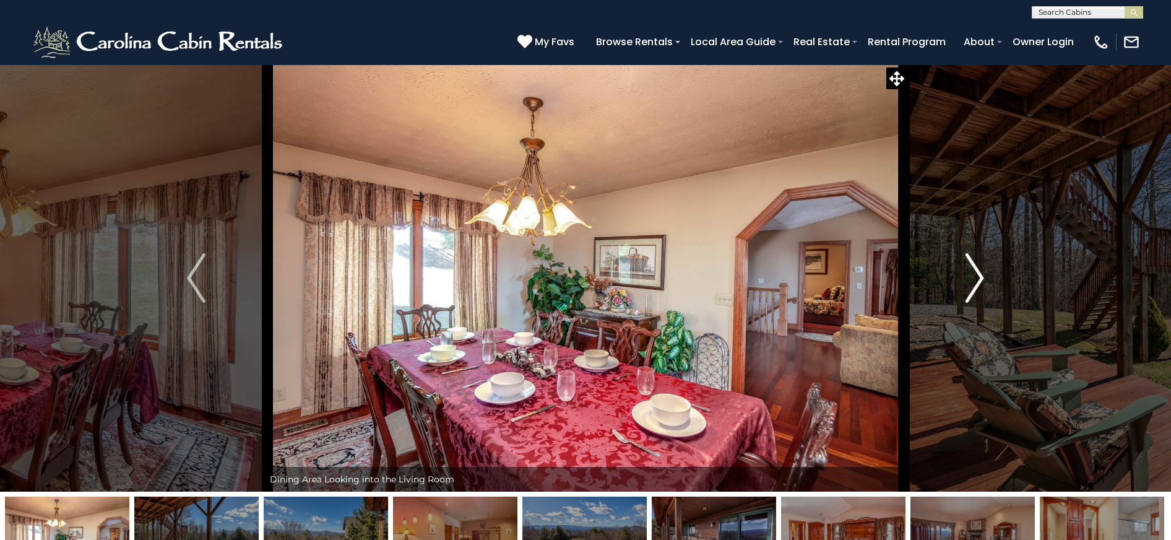
click at [968, 286] on img "Next" at bounding box center [974, 277] width 19 height 49
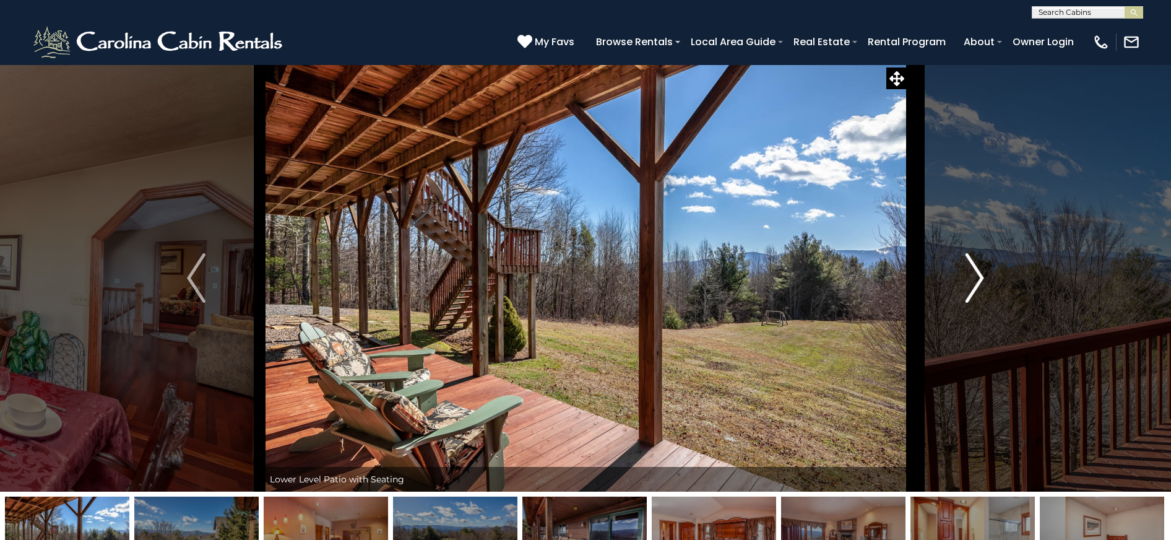
click at [968, 286] on img "Next" at bounding box center [974, 277] width 19 height 49
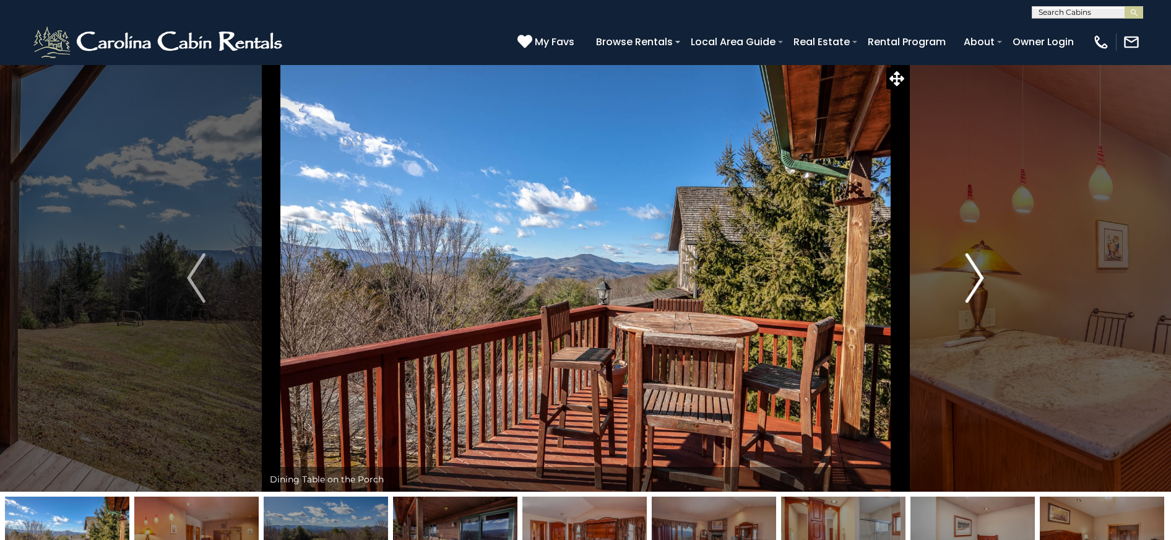
click at [968, 286] on img "Next" at bounding box center [974, 277] width 19 height 49
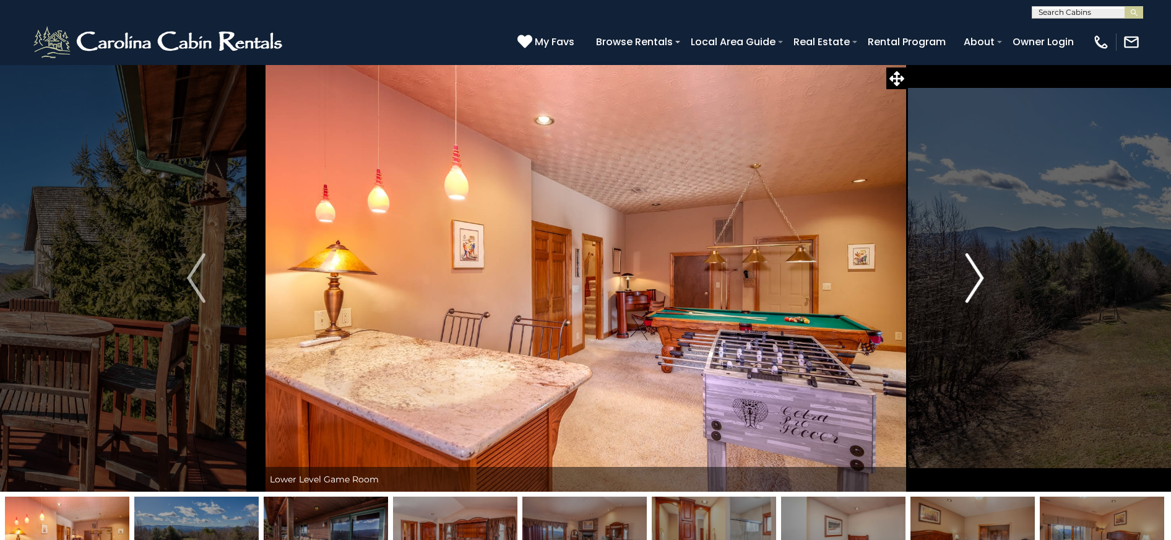
click at [968, 286] on img "Next" at bounding box center [974, 277] width 19 height 49
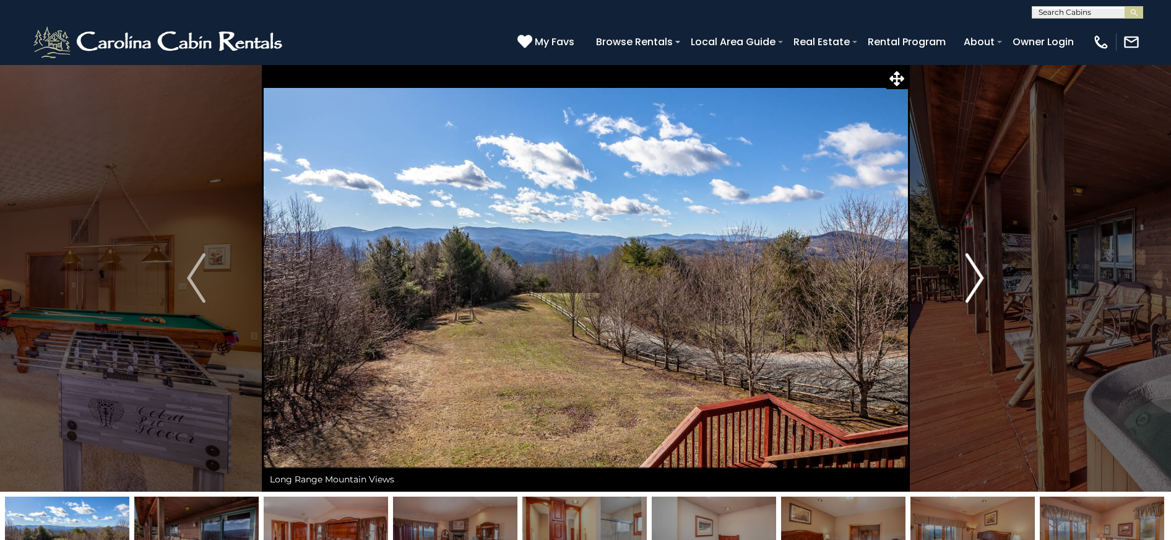
click at [968, 286] on img "Next" at bounding box center [974, 277] width 19 height 49
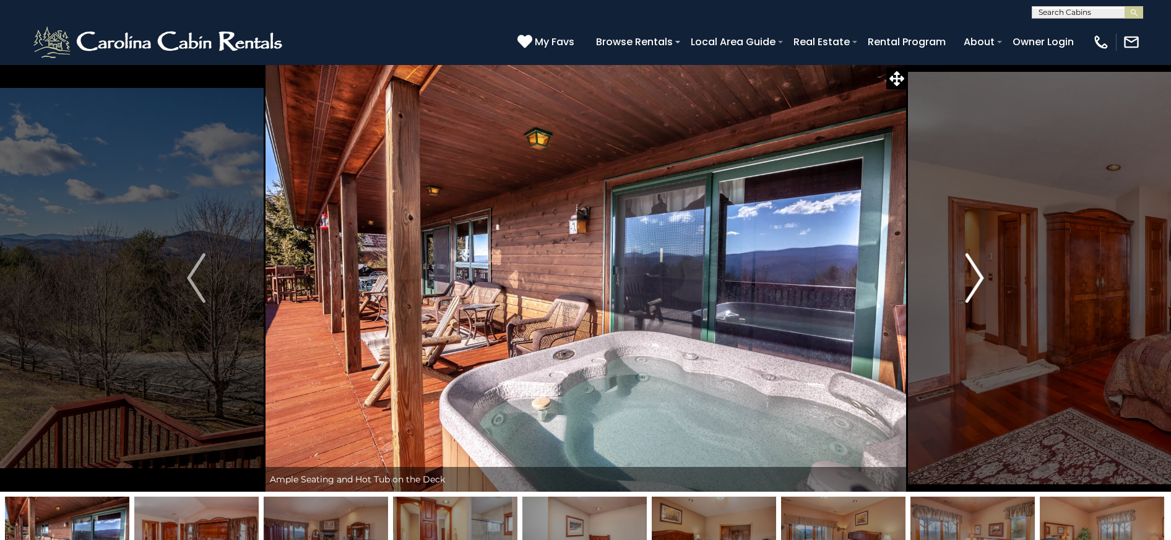
click at [968, 286] on img "Next" at bounding box center [974, 277] width 19 height 49
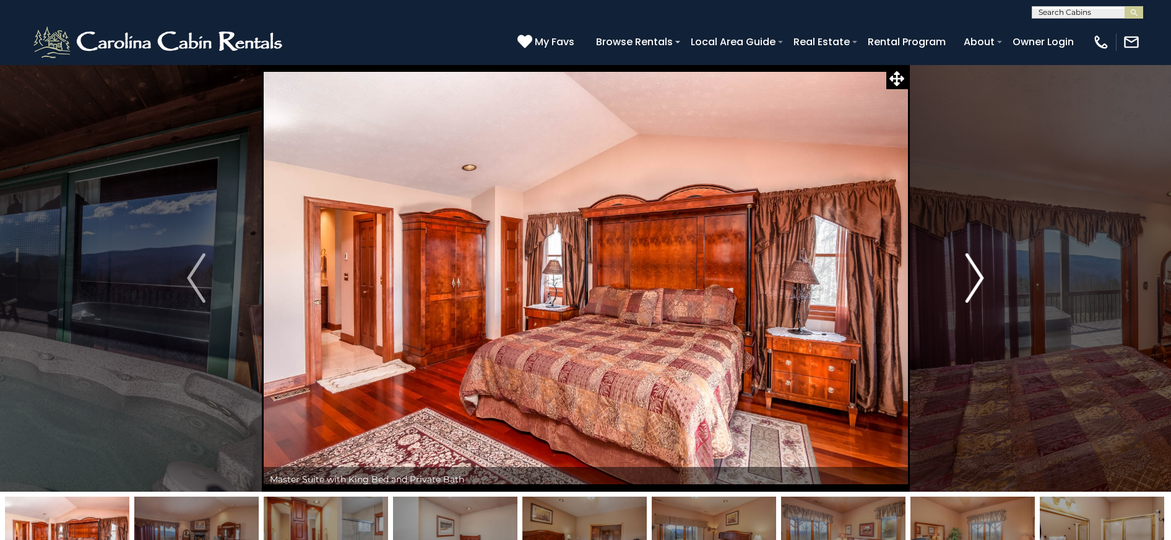
click at [968, 286] on img "Next" at bounding box center [974, 277] width 19 height 49
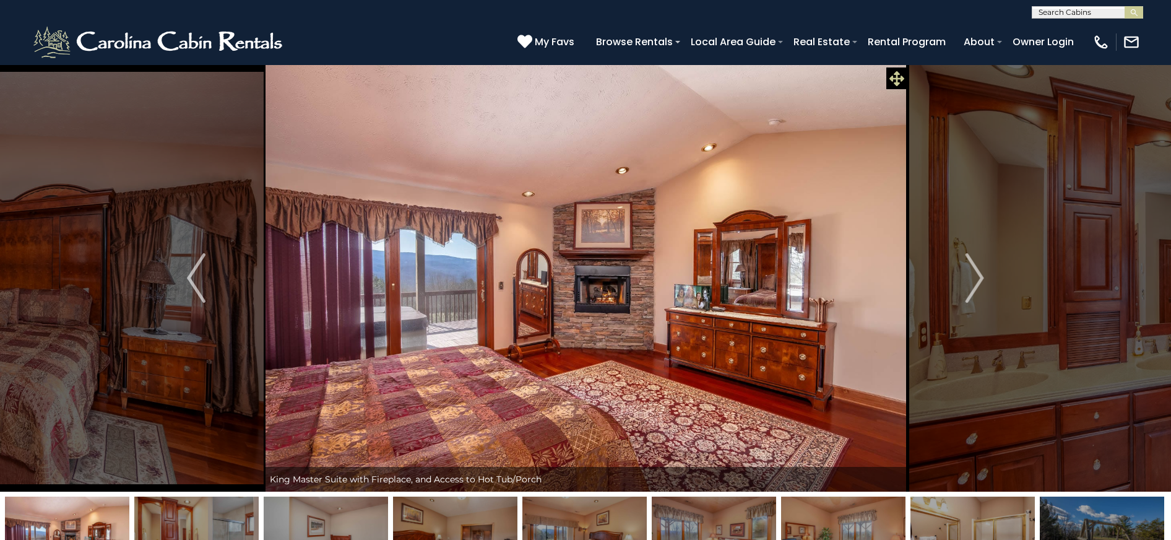
click at [898, 82] on icon at bounding box center [896, 78] width 15 height 15
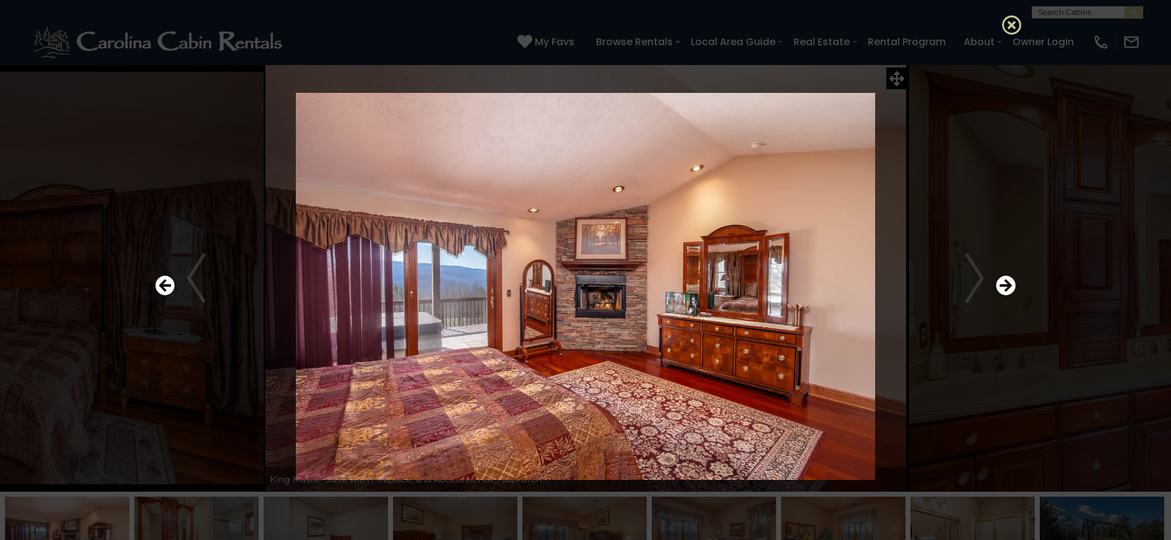
click at [1020, 21] on icon at bounding box center [1012, 25] width 20 height 20
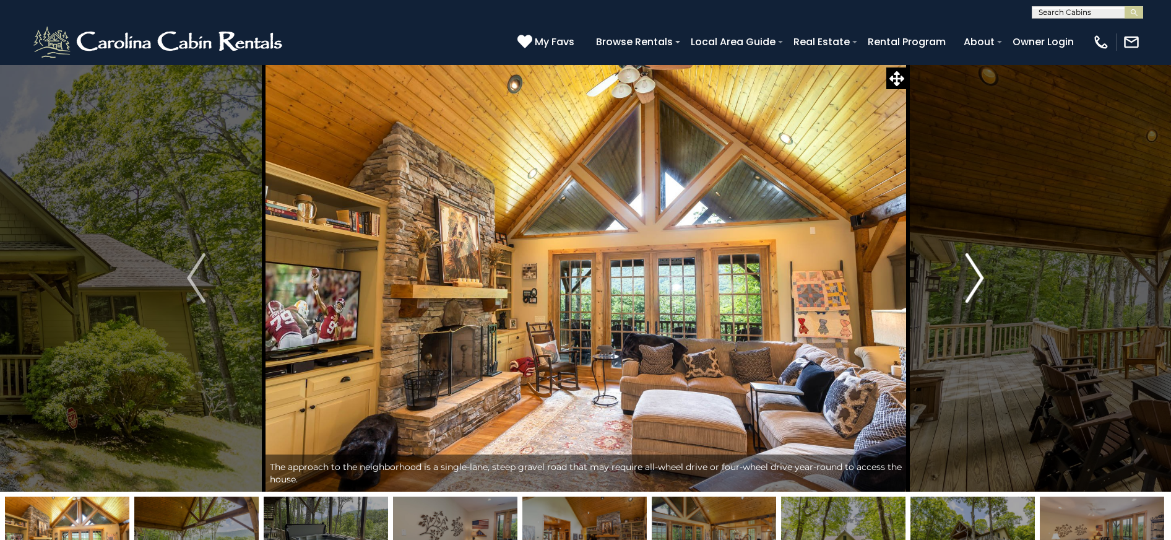
click at [971, 273] on img "Next" at bounding box center [974, 277] width 19 height 49
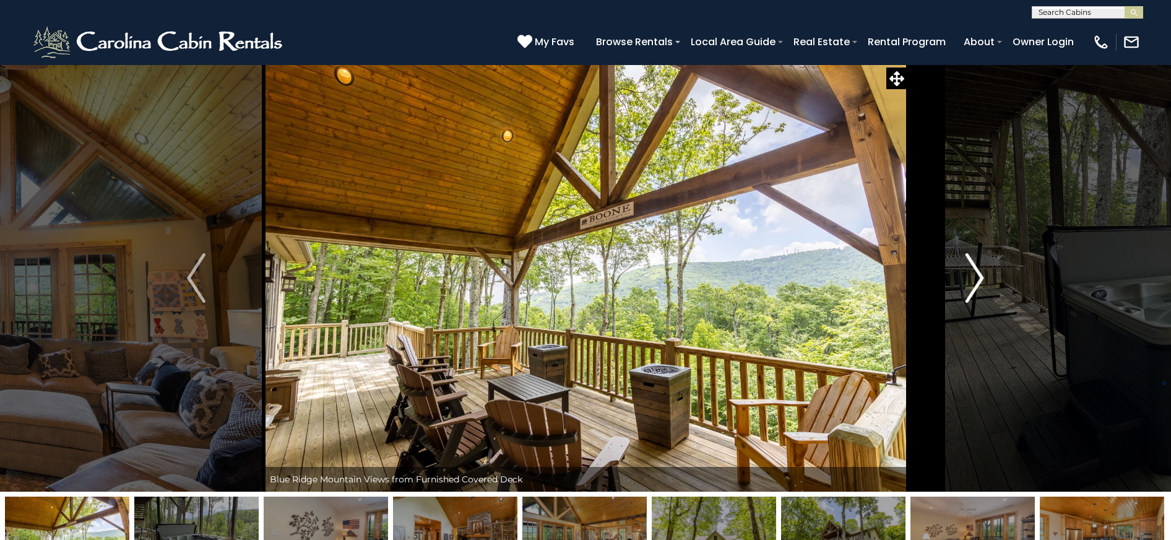
click at [972, 273] on img "Next" at bounding box center [974, 277] width 19 height 49
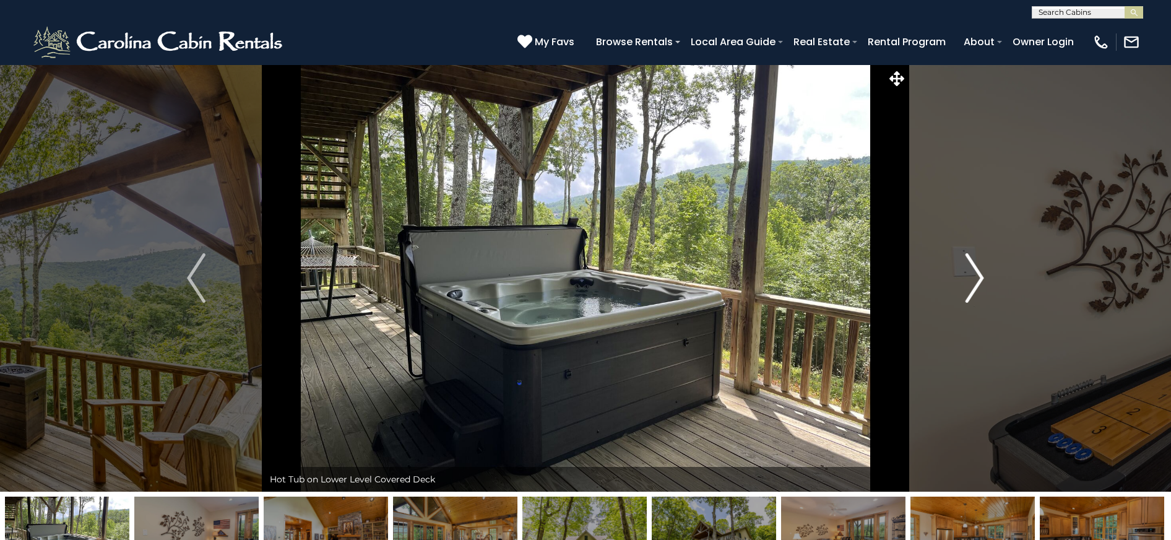
click at [972, 273] on img "Next" at bounding box center [974, 277] width 19 height 49
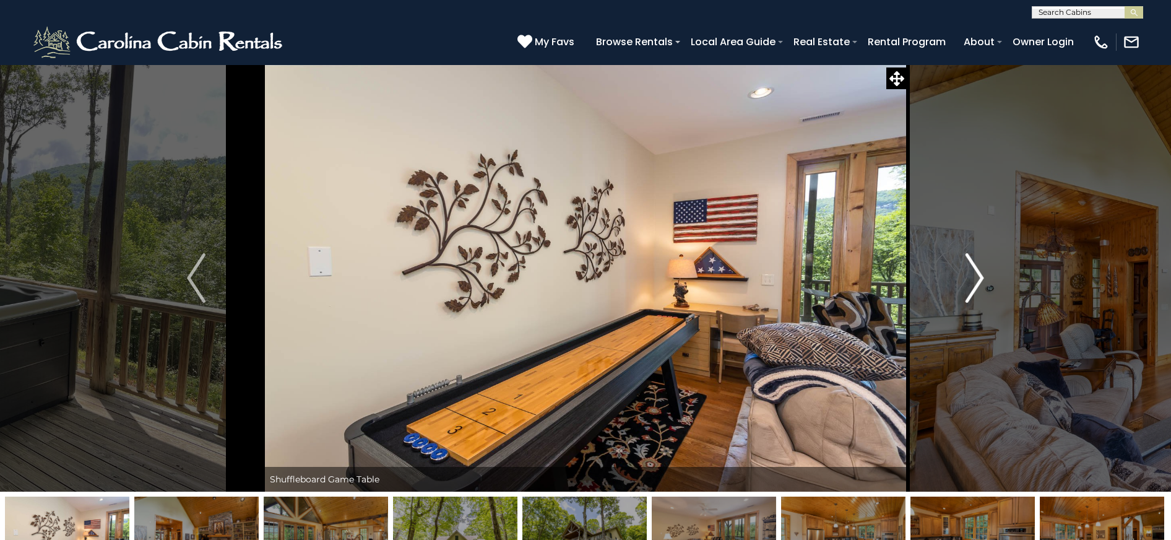
click at [972, 273] on img "Next" at bounding box center [974, 277] width 19 height 49
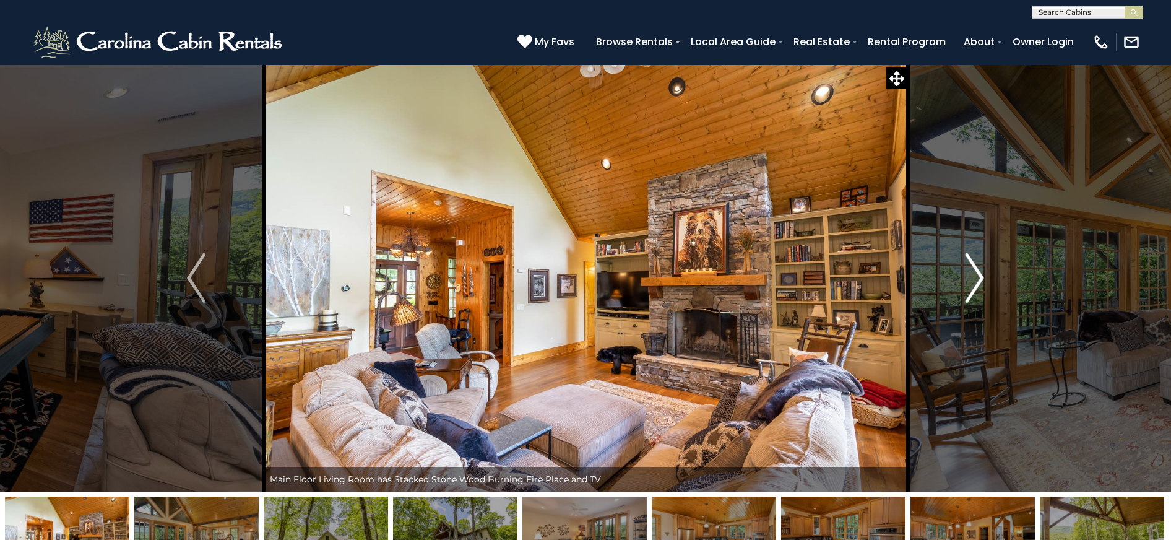
click at [972, 273] on img "Next" at bounding box center [974, 277] width 19 height 49
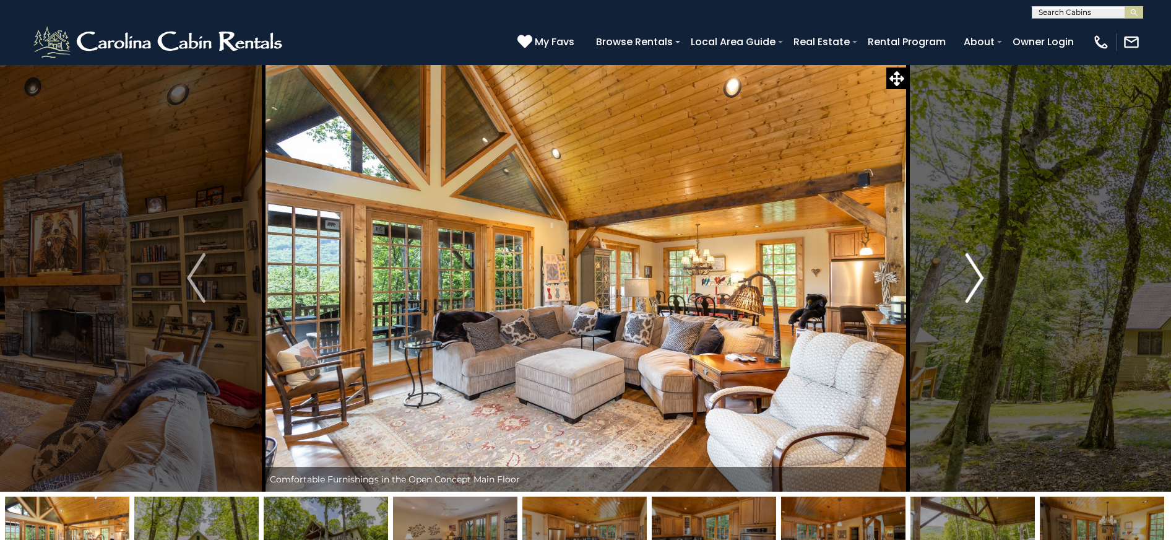
click at [972, 273] on img "Next" at bounding box center [974, 277] width 19 height 49
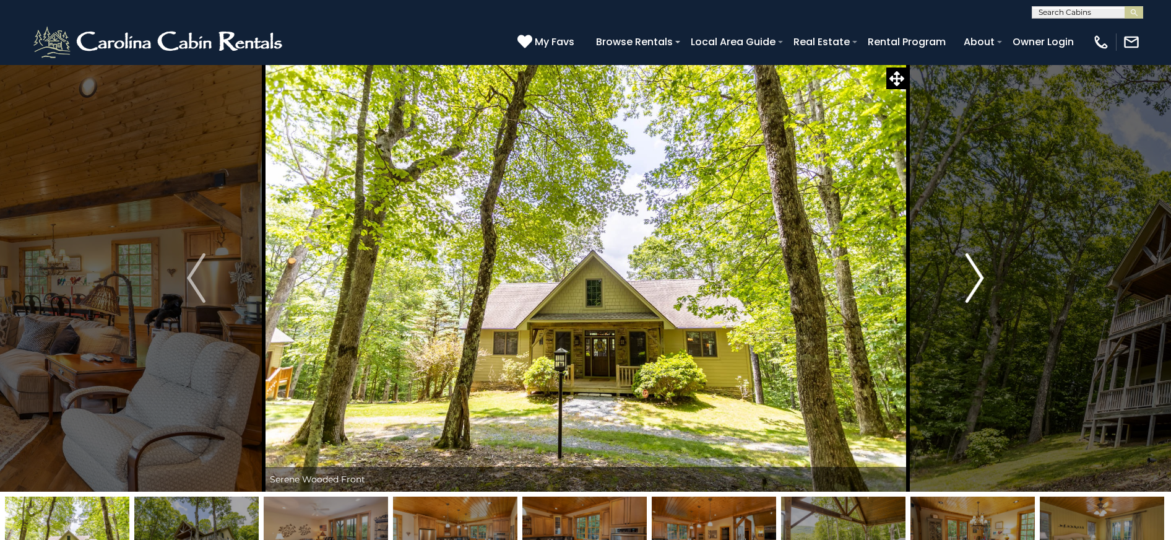
click at [972, 273] on img "Next" at bounding box center [974, 277] width 19 height 49
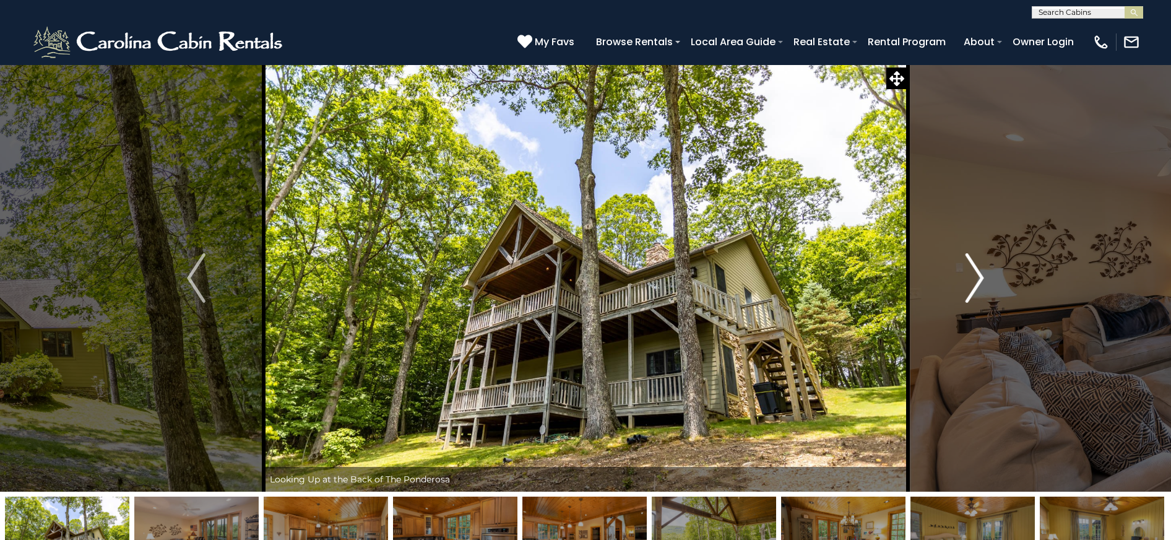
click at [972, 273] on img "Next" at bounding box center [974, 277] width 19 height 49
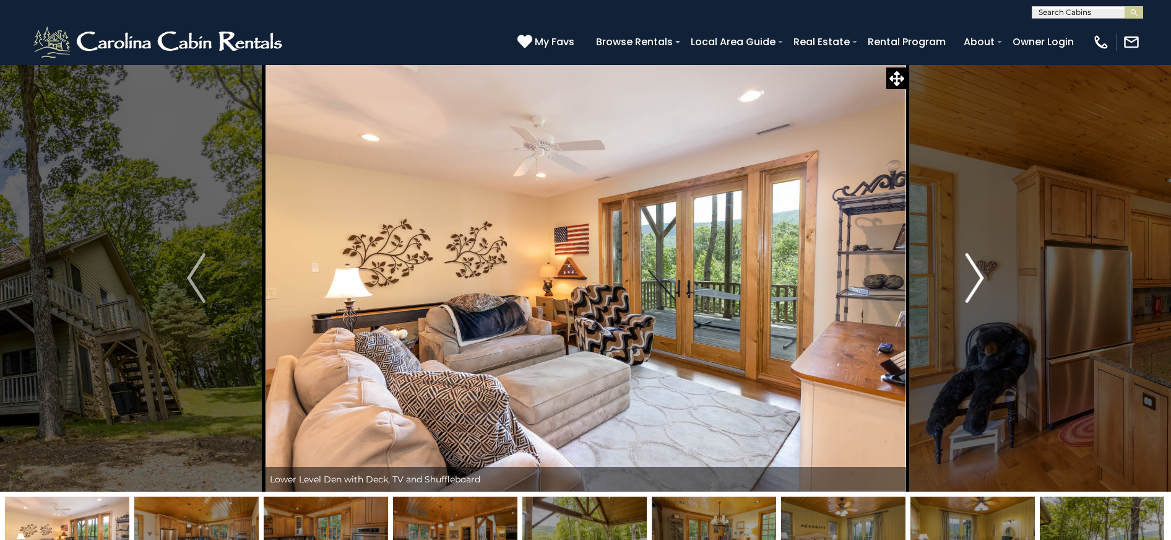
click at [972, 273] on img "Next" at bounding box center [974, 277] width 19 height 49
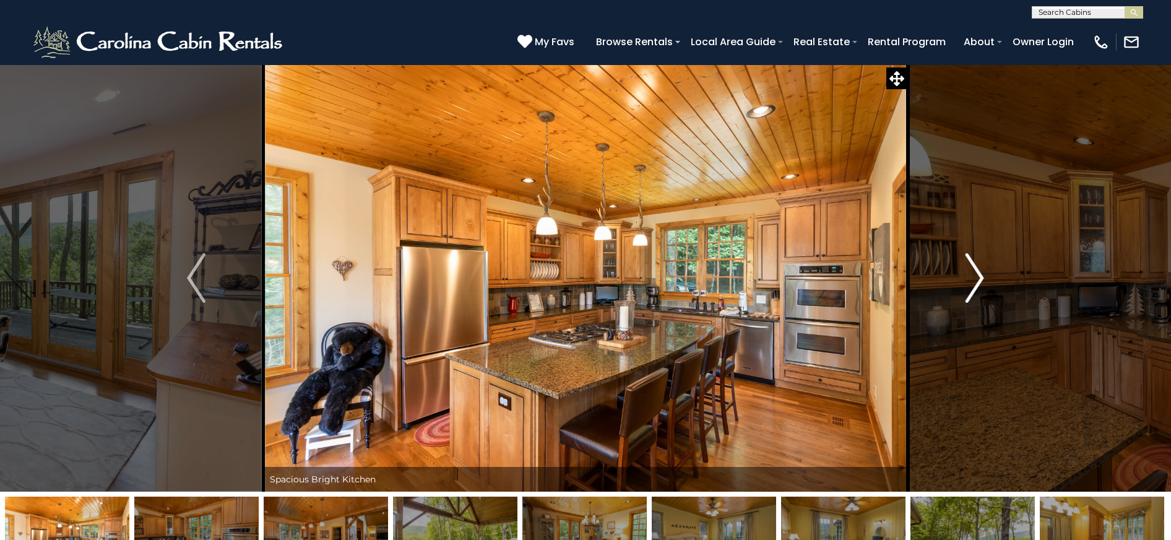
click at [972, 273] on img "Next" at bounding box center [974, 277] width 19 height 49
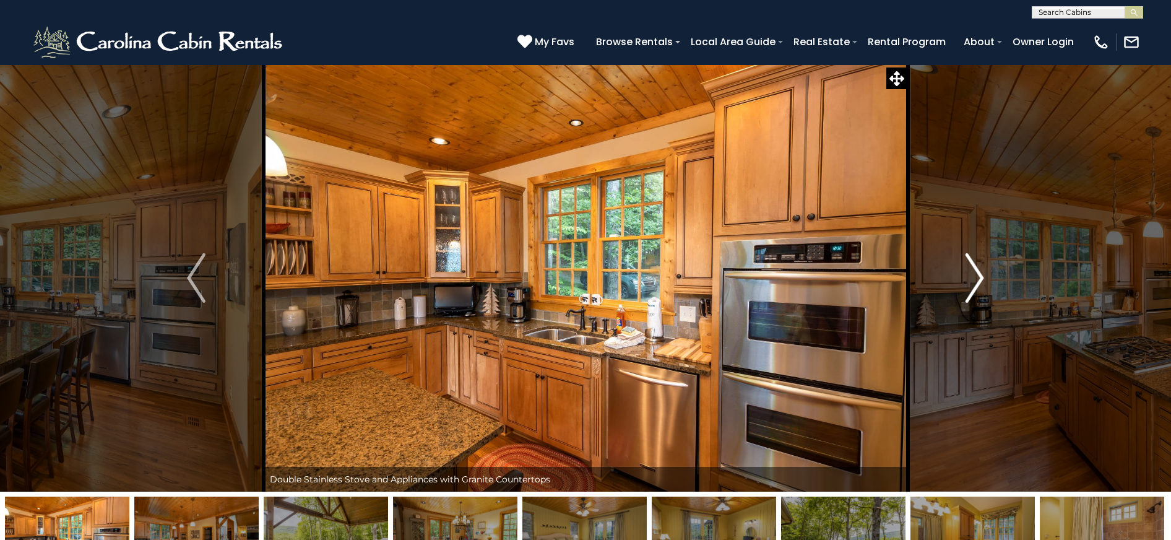
click at [972, 273] on img "Next" at bounding box center [974, 277] width 19 height 49
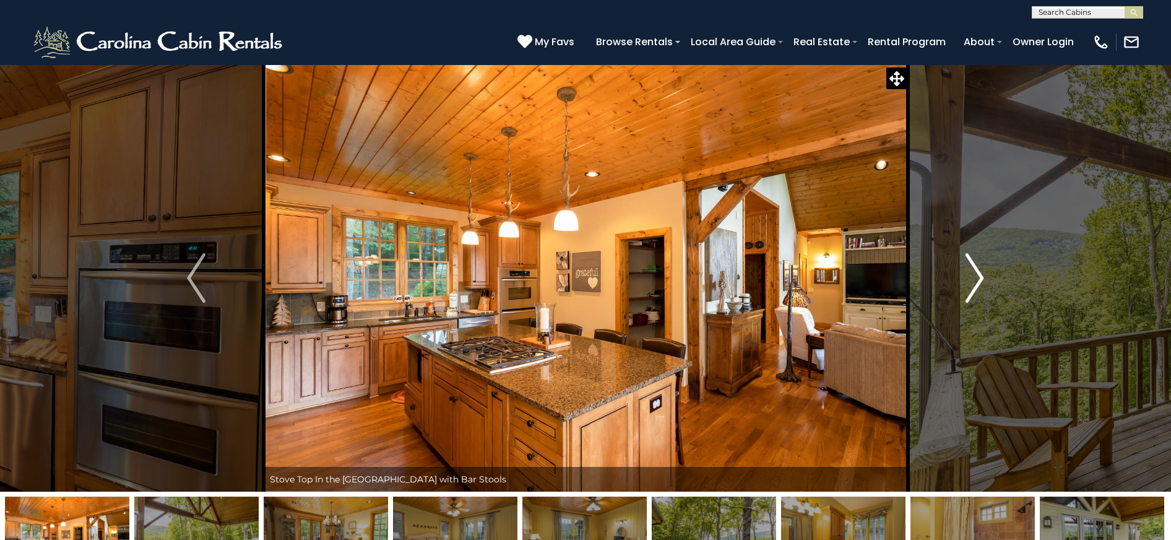
click at [972, 273] on img "Next" at bounding box center [974, 277] width 19 height 49
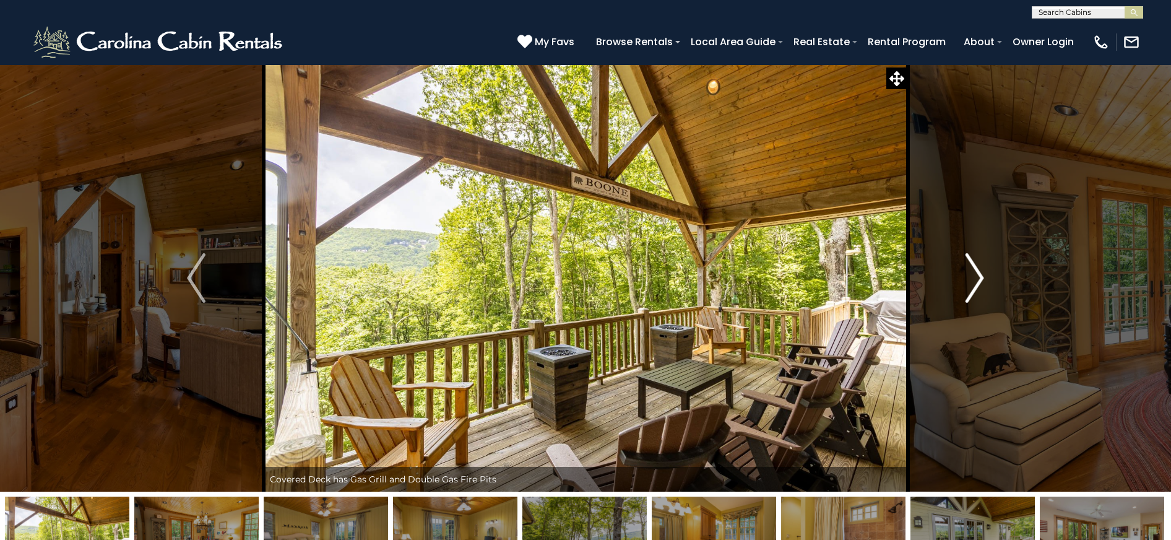
click at [973, 273] on img "Next" at bounding box center [974, 277] width 19 height 49
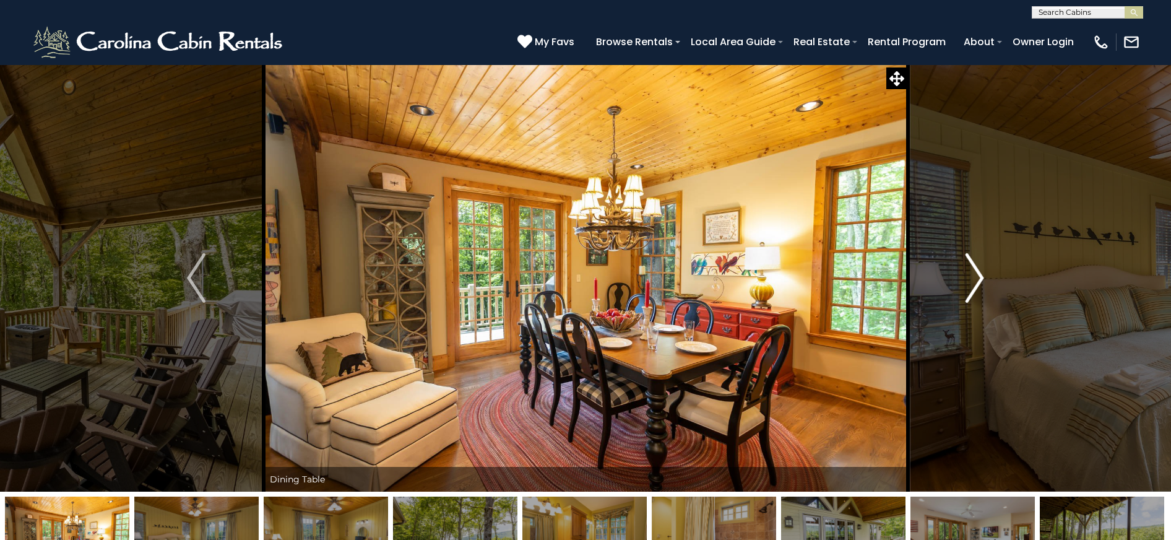
click at [973, 273] on img "Next" at bounding box center [974, 277] width 19 height 49
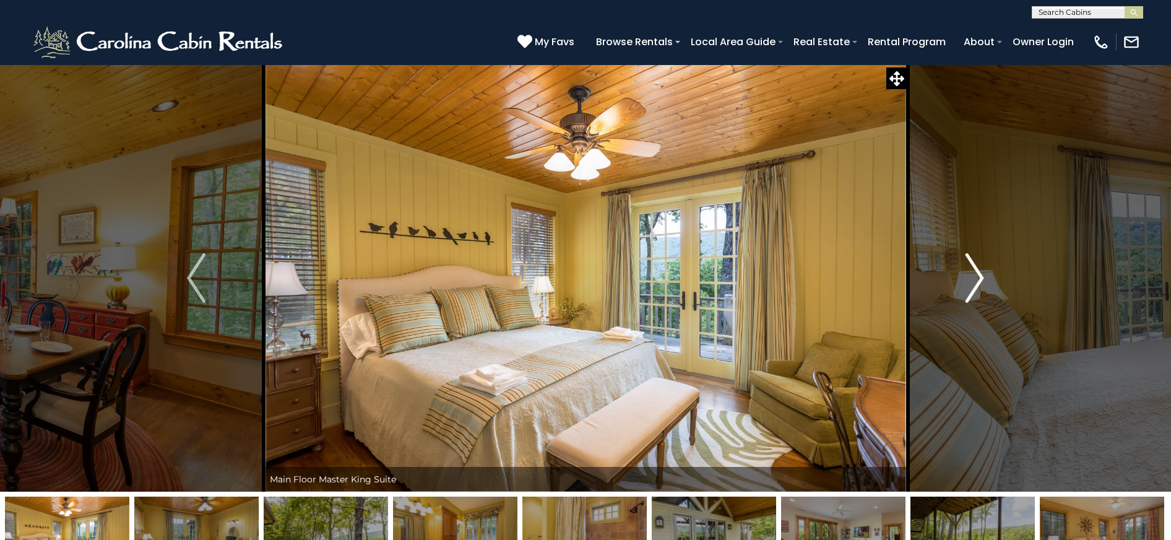
click at [973, 273] on img "Next" at bounding box center [974, 277] width 19 height 49
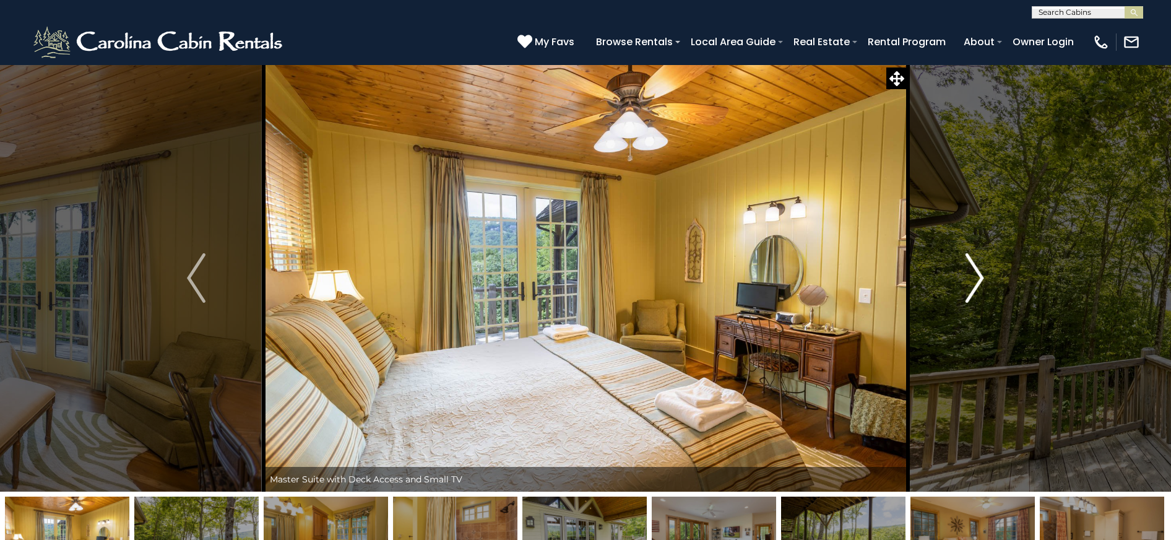
click at [973, 273] on img "Next" at bounding box center [974, 277] width 19 height 49
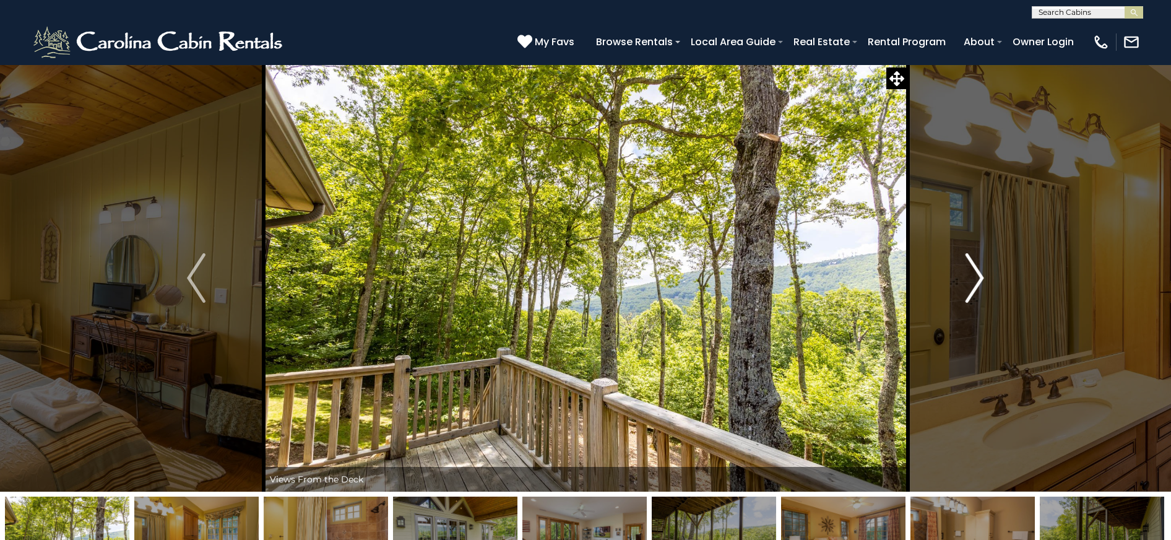
click at [973, 273] on img "Next" at bounding box center [974, 277] width 19 height 49
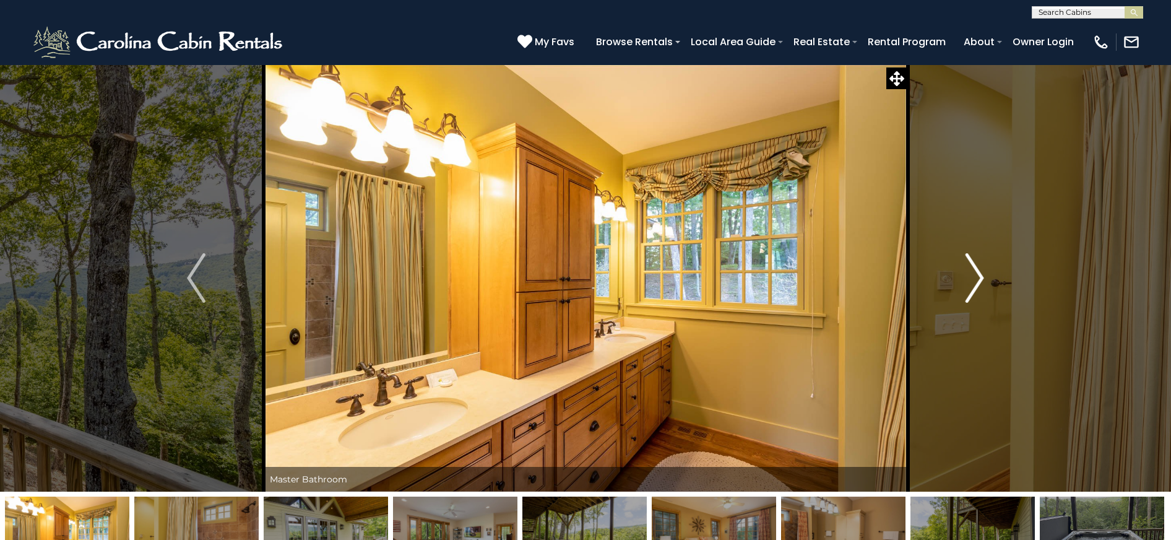
click at [974, 273] on img "Next" at bounding box center [974, 277] width 19 height 49
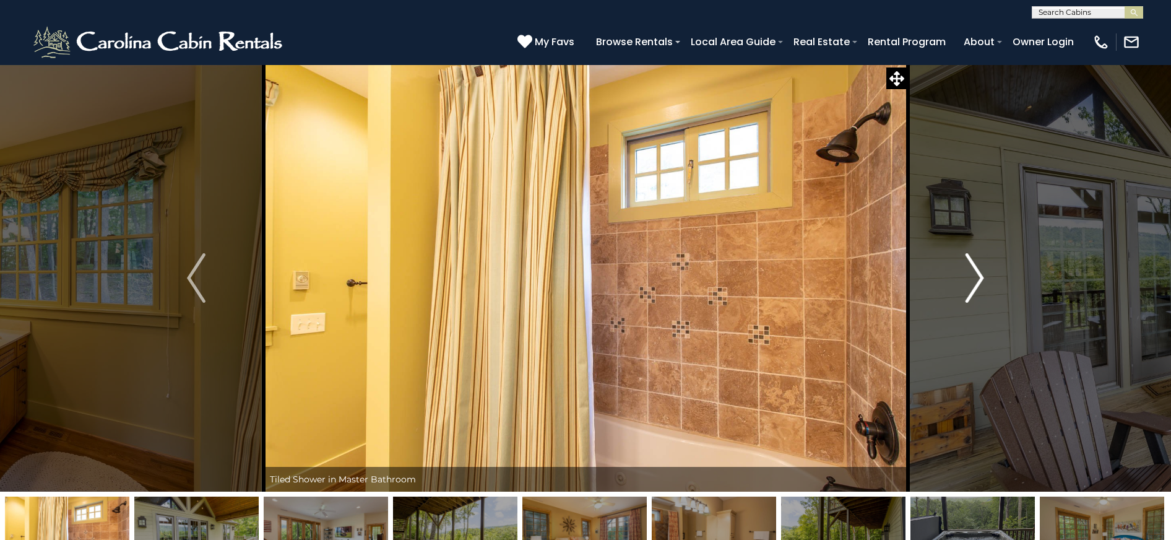
click at [974, 273] on img "Next" at bounding box center [974, 277] width 19 height 49
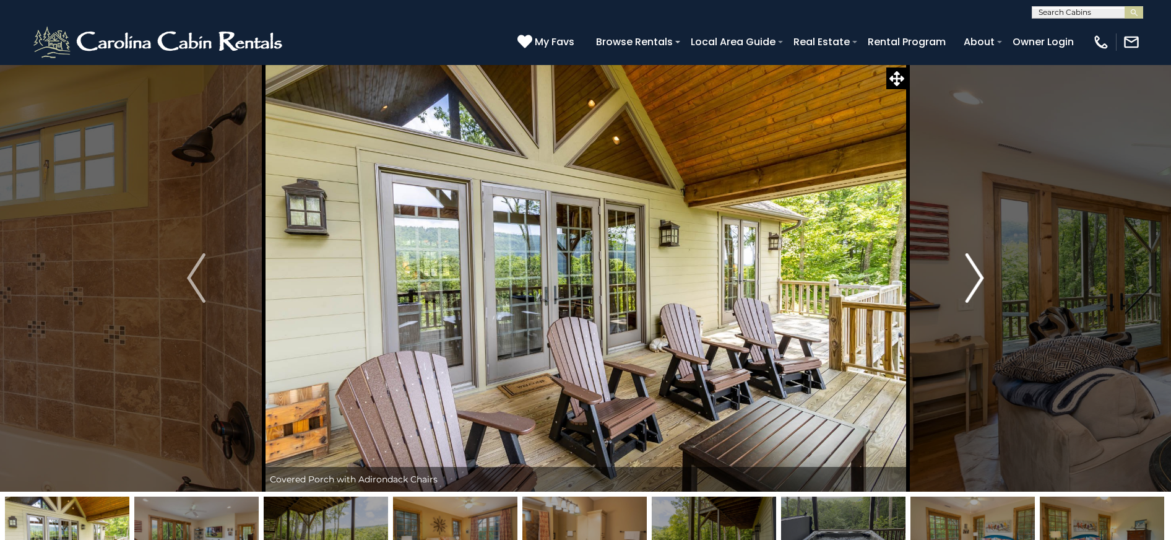
click at [975, 274] on img "Next" at bounding box center [974, 277] width 19 height 49
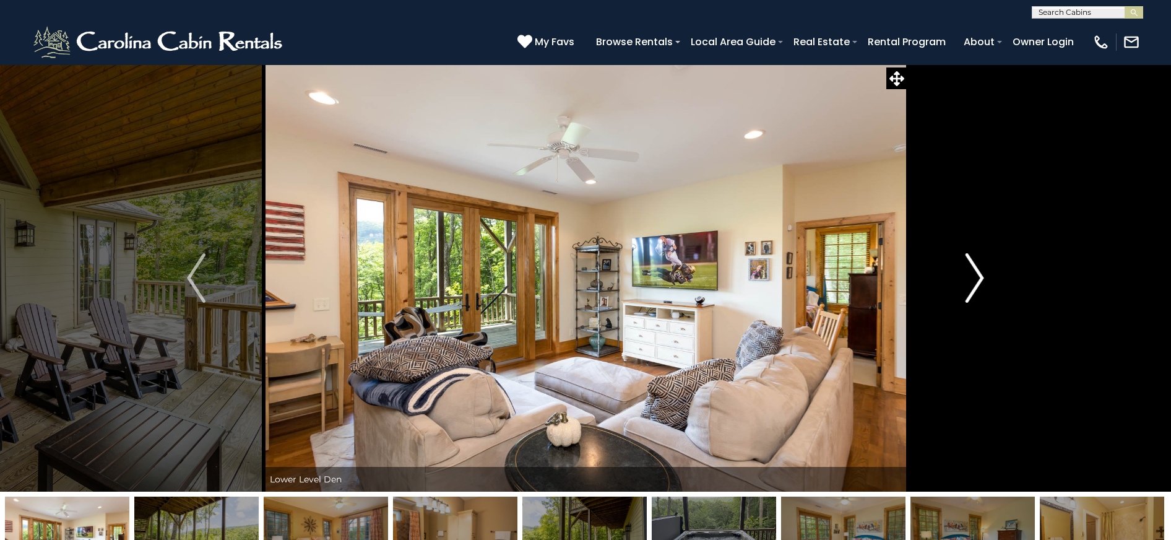
click at [975, 274] on img "Next" at bounding box center [974, 277] width 19 height 49
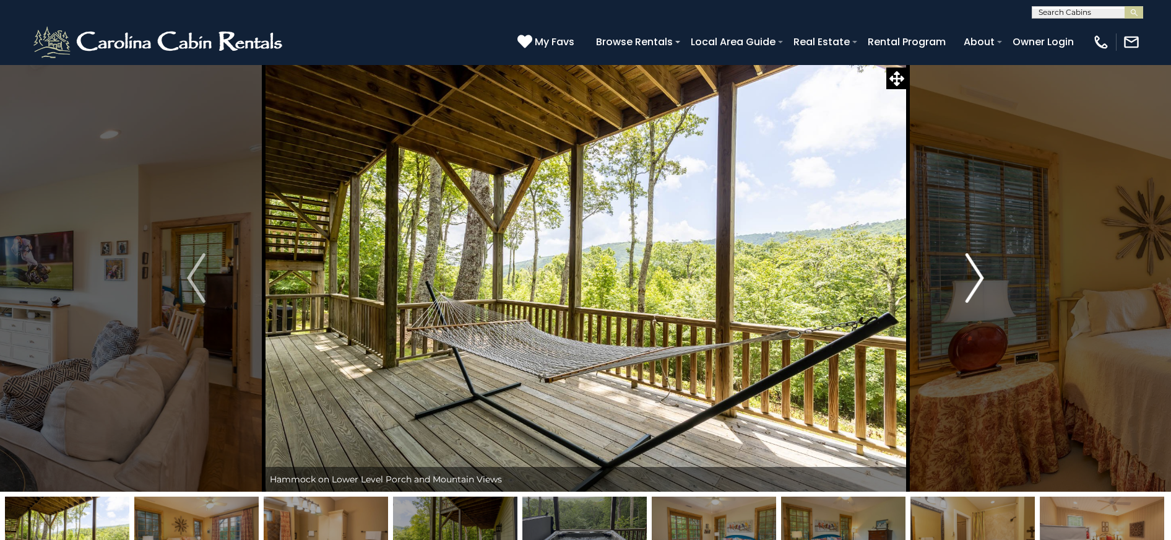
click at [975, 274] on img "Next" at bounding box center [974, 277] width 19 height 49
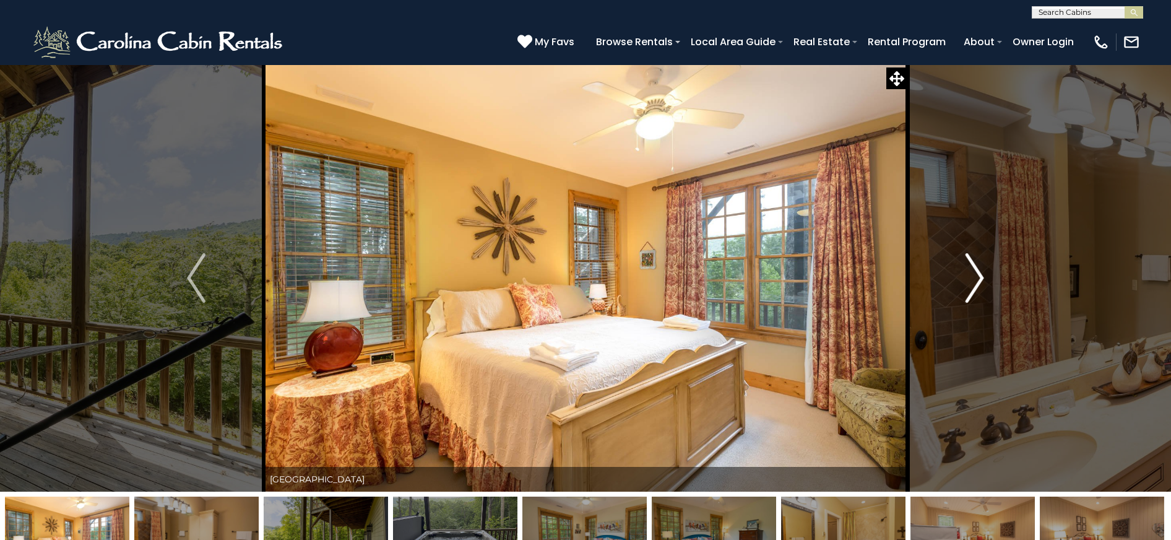
click at [975, 274] on img "Next" at bounding box center [974, 277] width 19 height 49
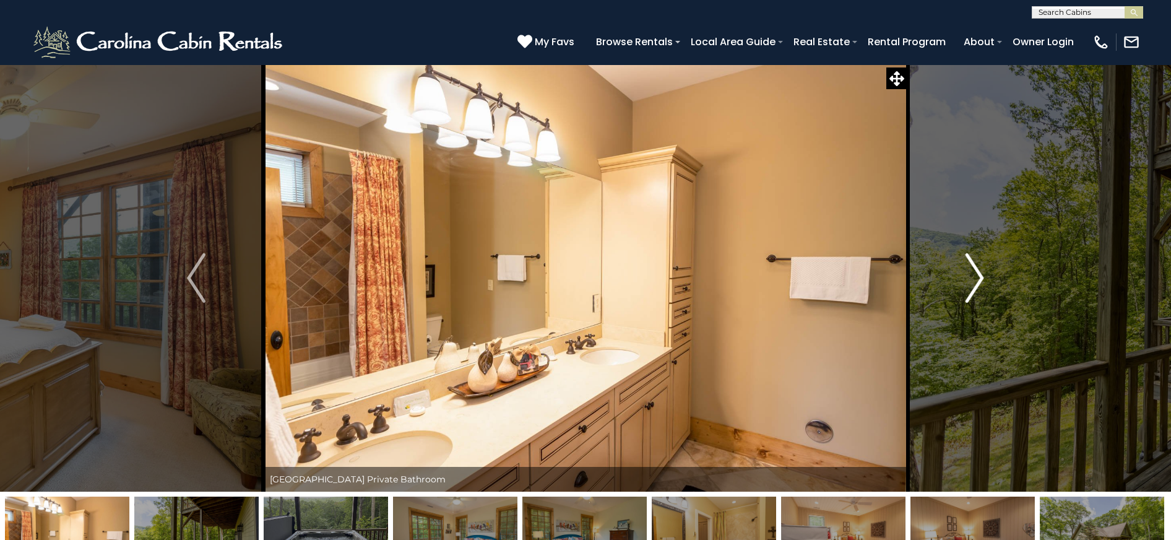
click at [975, 274] on img "Next" at bounding box center [974, 277] width 19 height 49
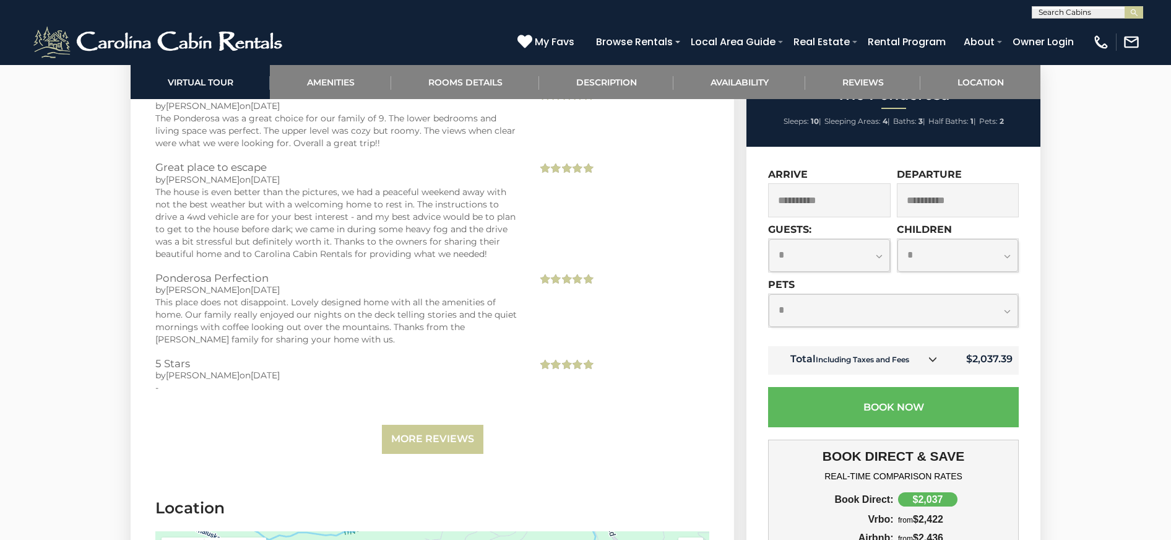
scroll to position [3032, 0]
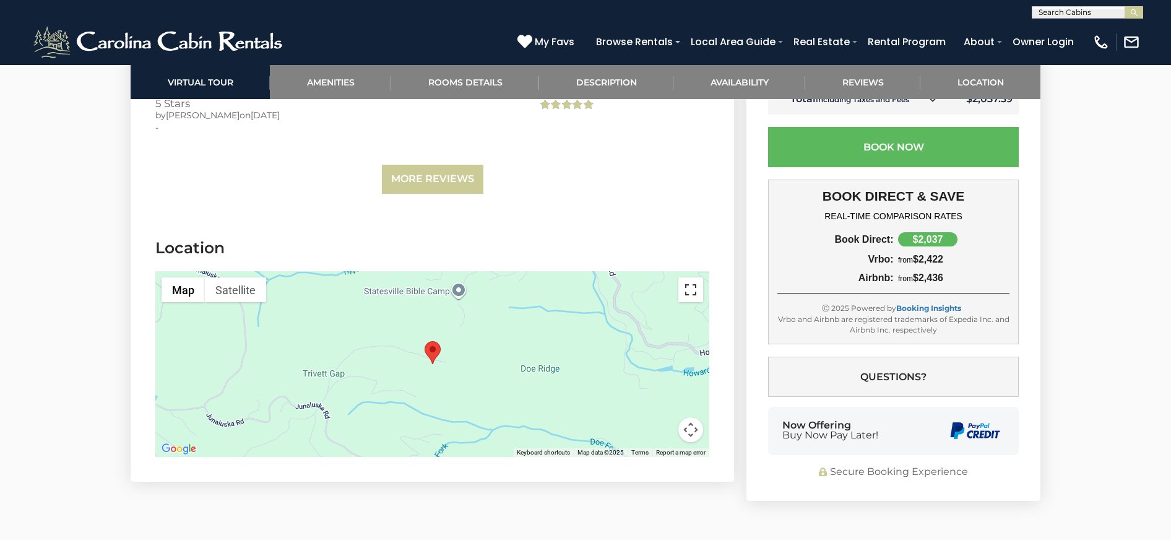
click at [691, 293] on button "Toggle fullscreen view" at bounding box center [690, 289] width 25 height 25
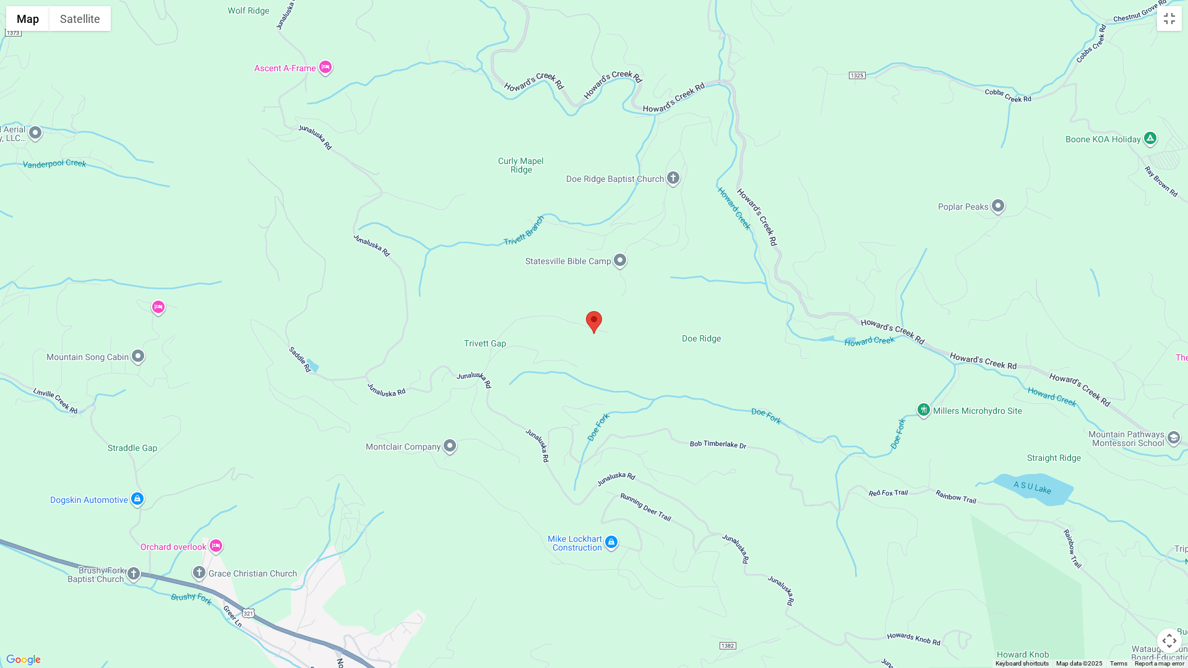
click at [1166, 539] on button "Map camera controls" at bounding box center [1169, 641] width 25 height 25
click at [1132, 539] on button "Zoom in" at bounding box center [1138, 579] width 25 height 25
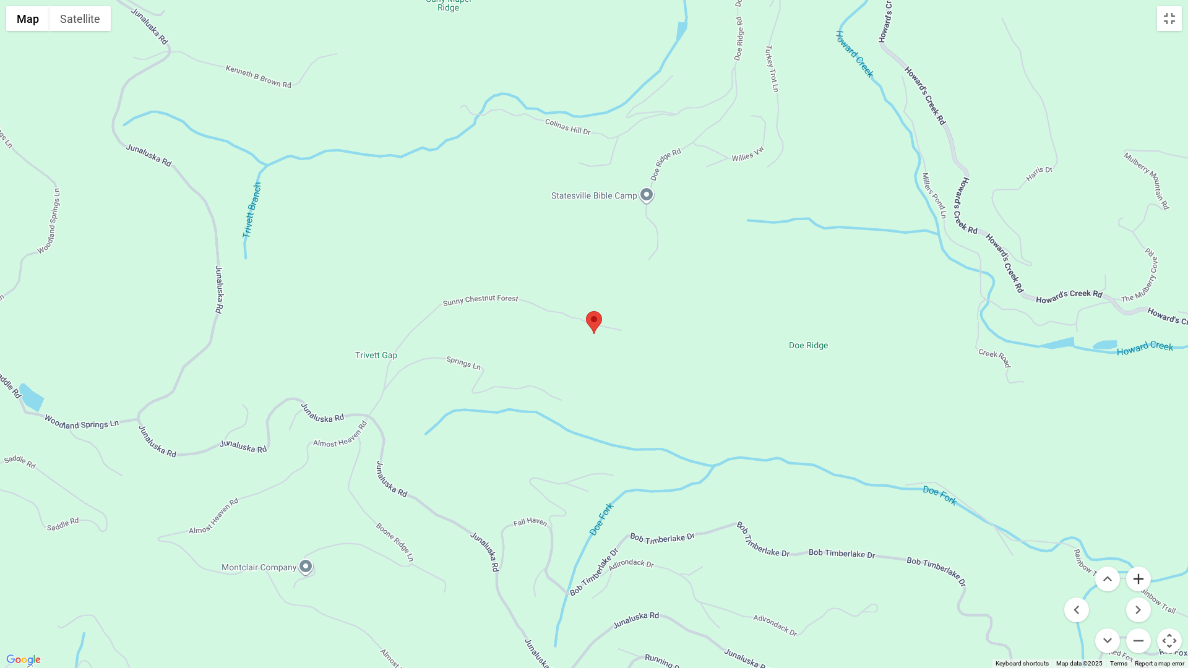
click at [1134, 539] on button "Zoom in" at bounding box center [1138, 579] width 25 height 25
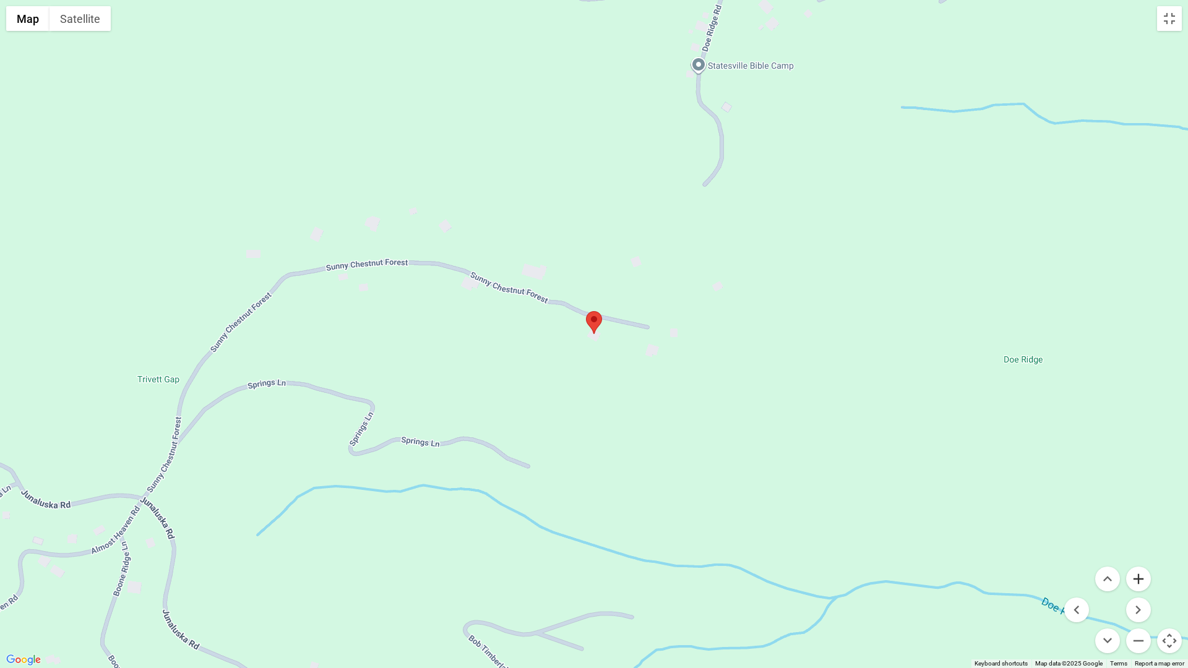
click at [1135, 539] on button "Zoom in" at bounding box center [1138, 579] width 25 height 25
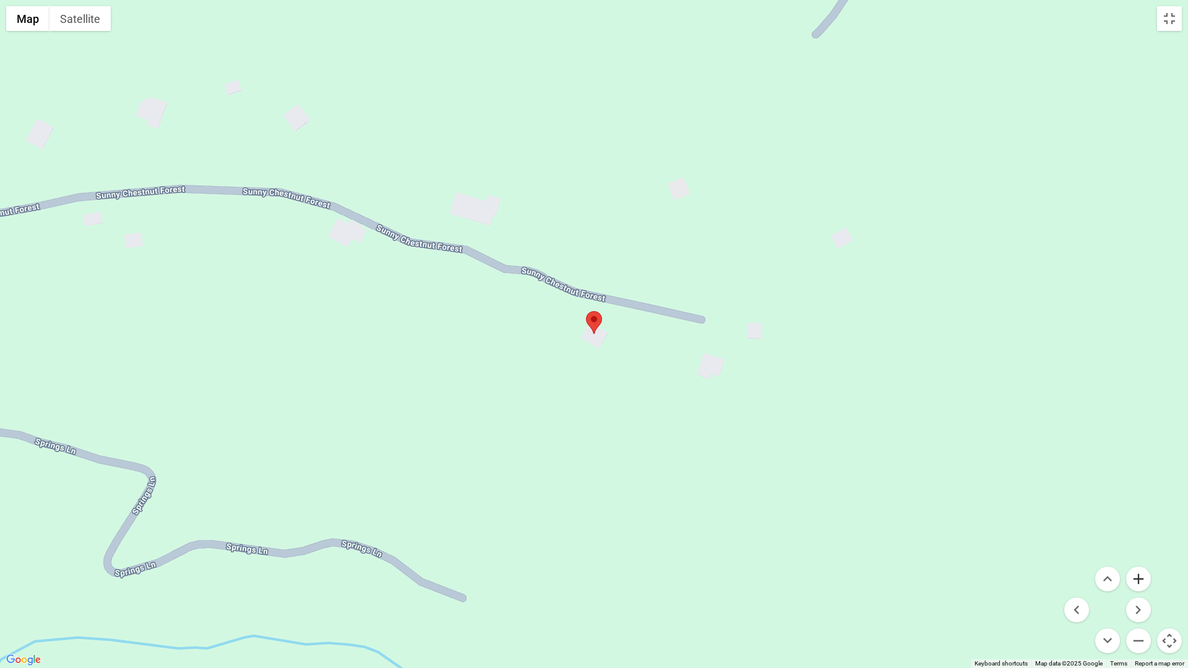
click at [1135, 539] on button "Zoom in" at bounding box center [1138, 579] width 25 height 25
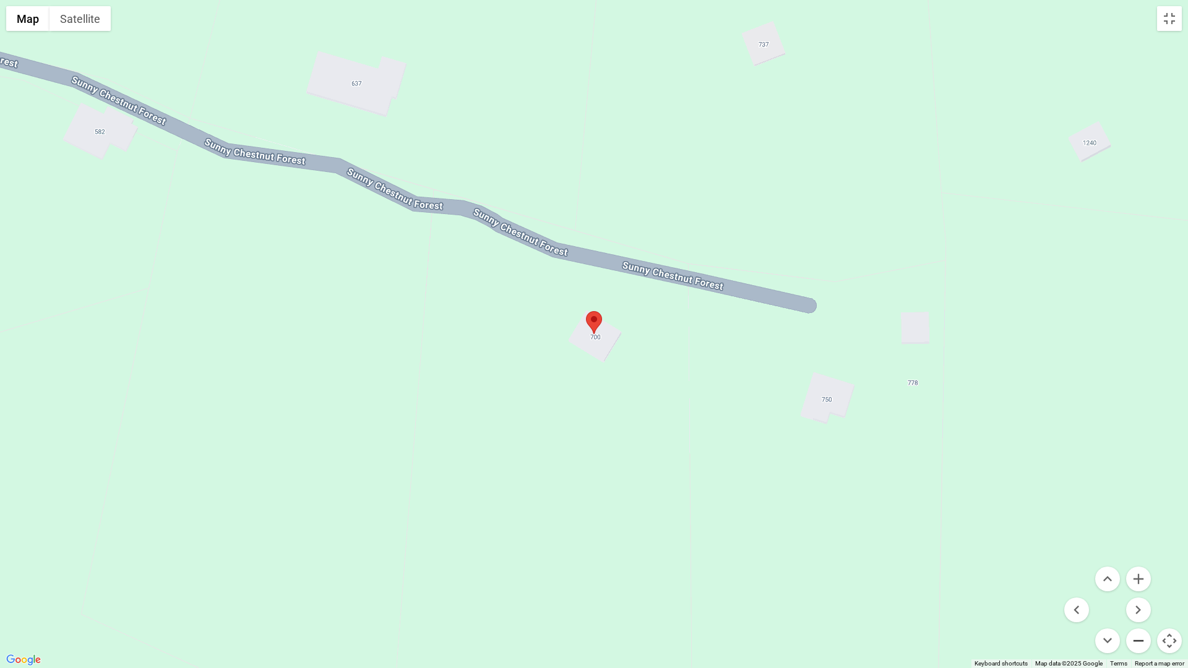
click at [1140, 539] on button "Zoom out" at bounding box center [1138, 641] width 25 height 25
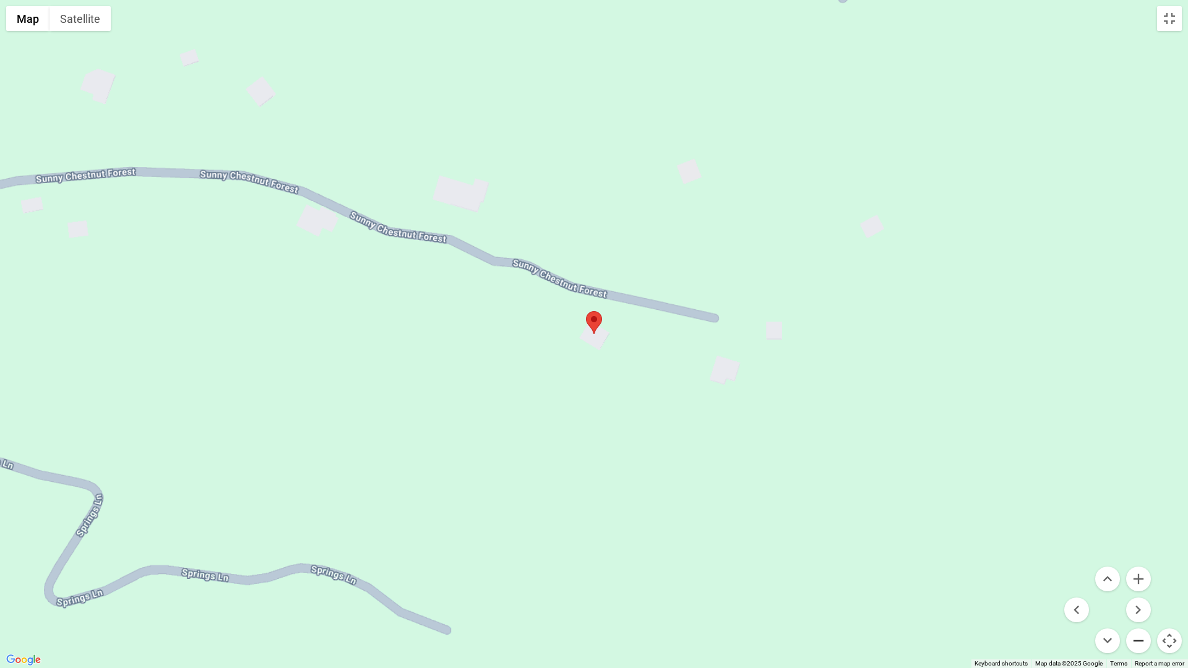
click at [1140, 539] on button "Zoom out" at bounding box center [1138, 641] width 25 height 25
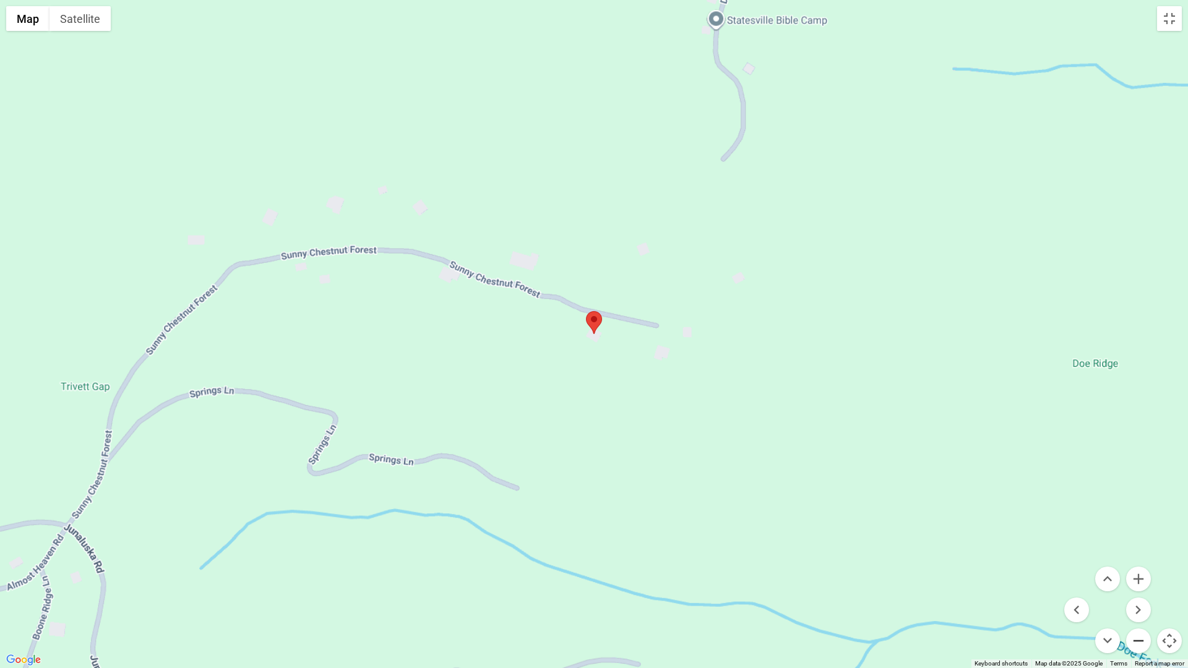
click at [1140, 539] on button "Zoom out" at bounding box center [1138, 641] width 25 height 25
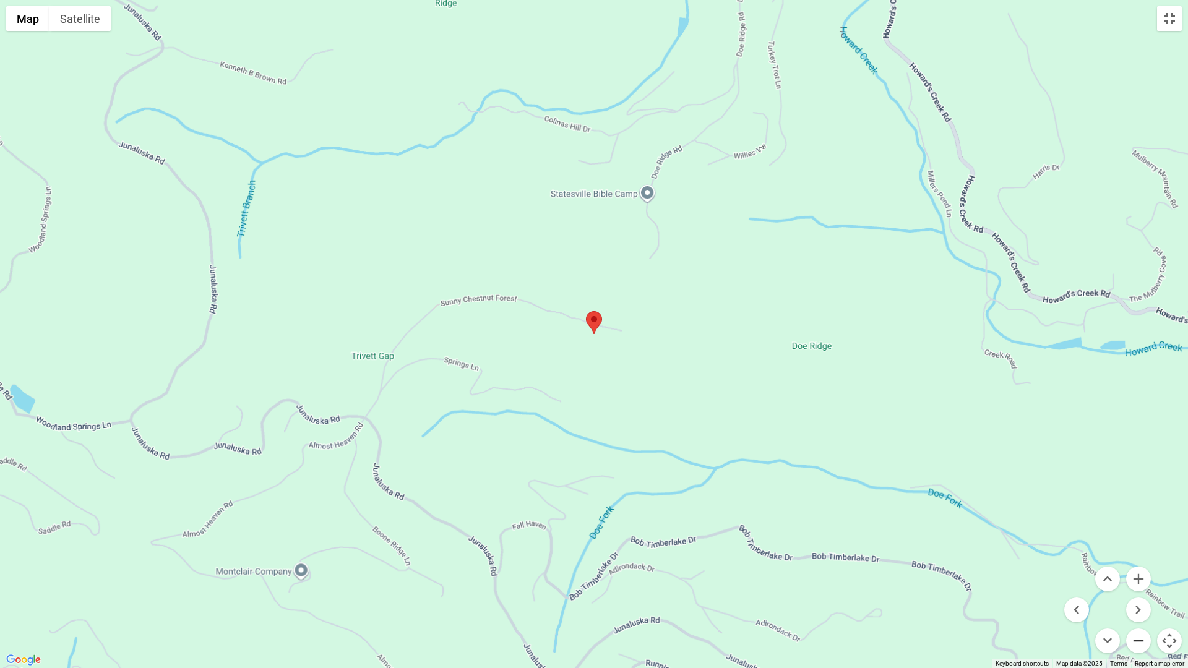
click at [1140, 539] on button "Zoom out" at bounding box center [1138, 641] width 25 height 25
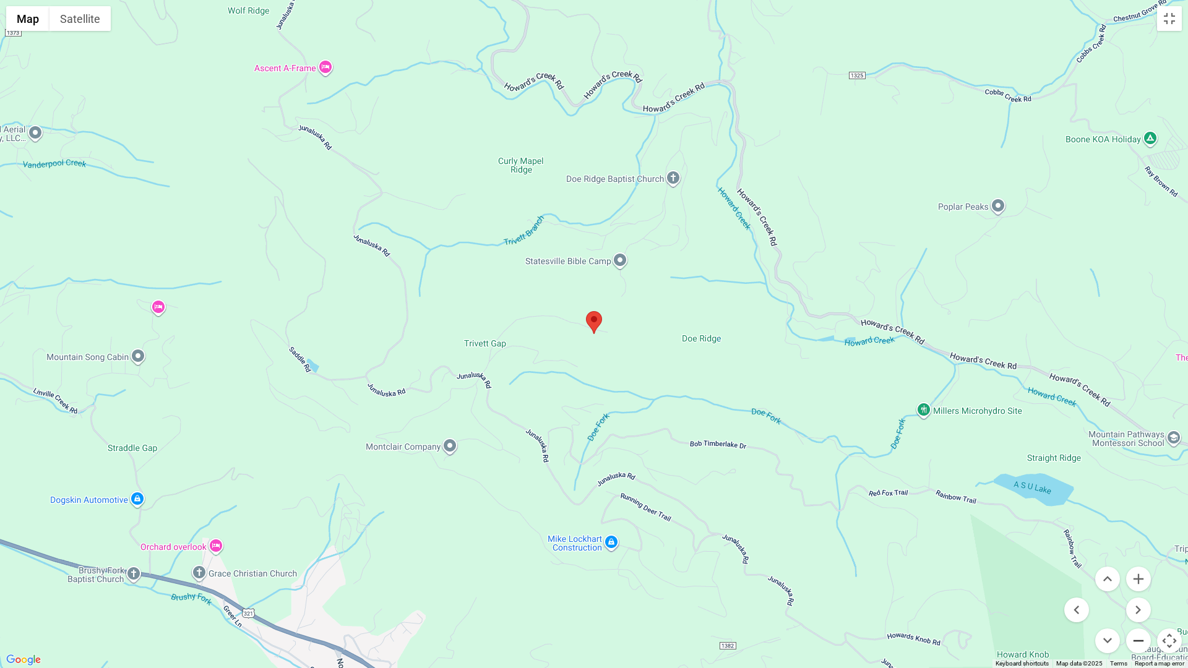
click at [1140, 539] on button "Zoom out" at bounding box center [1138, 641] width 25 height 25
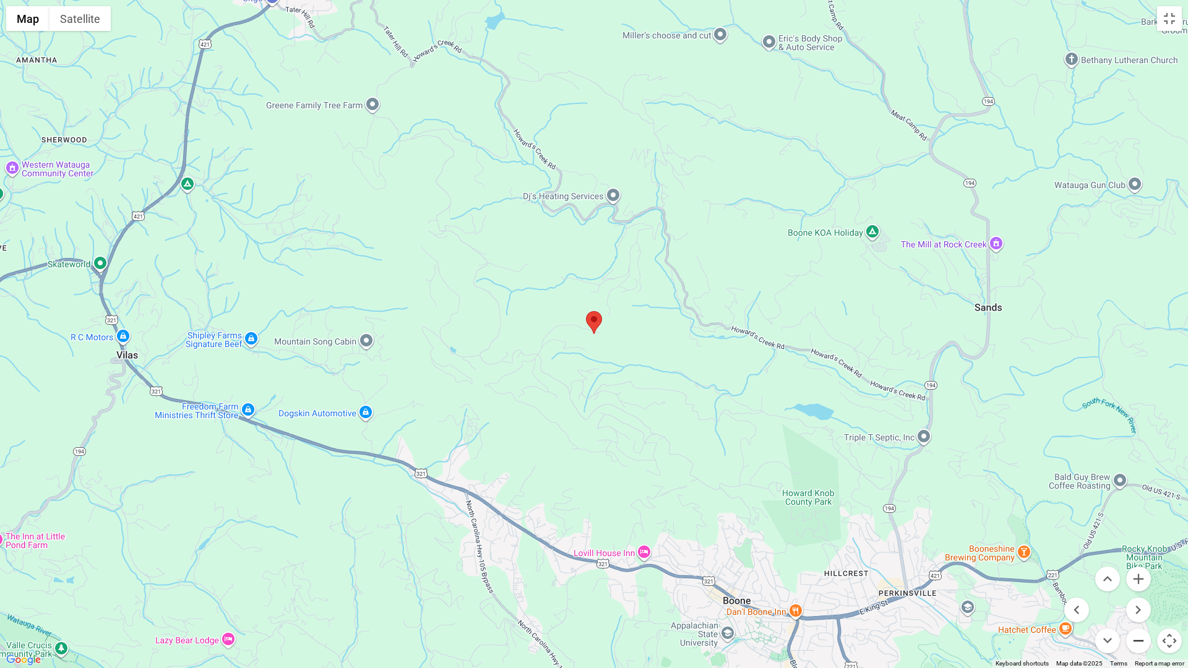
click at [1140, 539] on button "Zoom out" at bounding box center [1138, 641] width 25 height 25
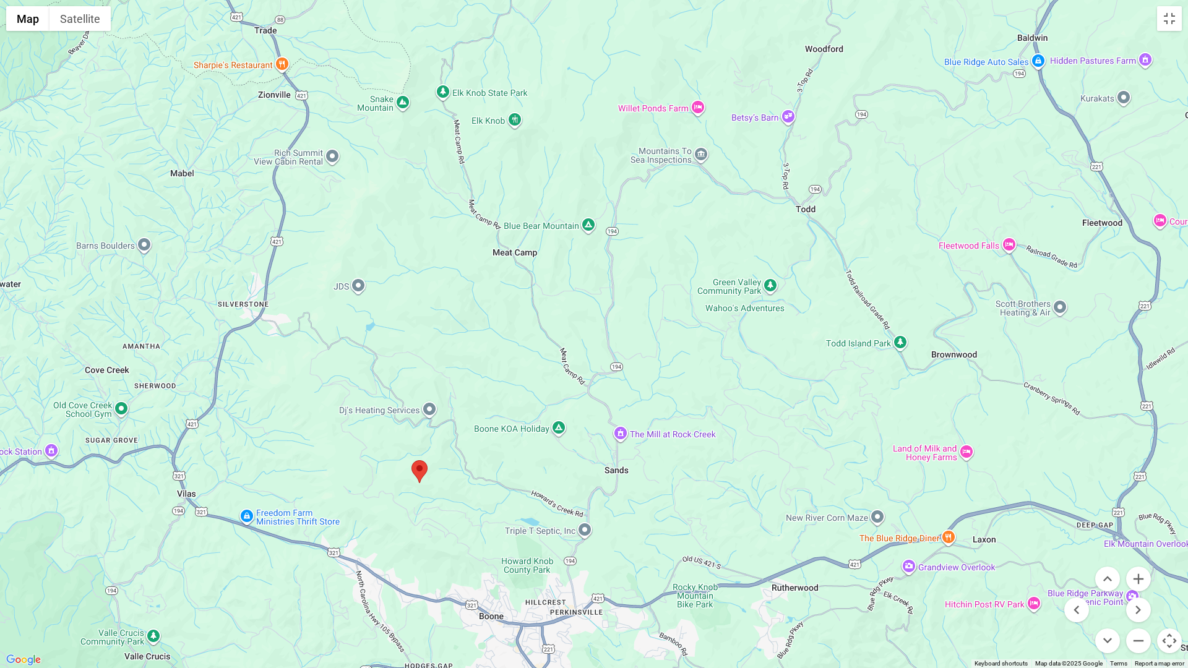
drag, startPoint x: 580, startPoint y: 375, endPoint x: 407, endPoint y: 524, distance: 228.6
click at [407, 524] on div at bounding box center [594, 334] width 1188 height 668
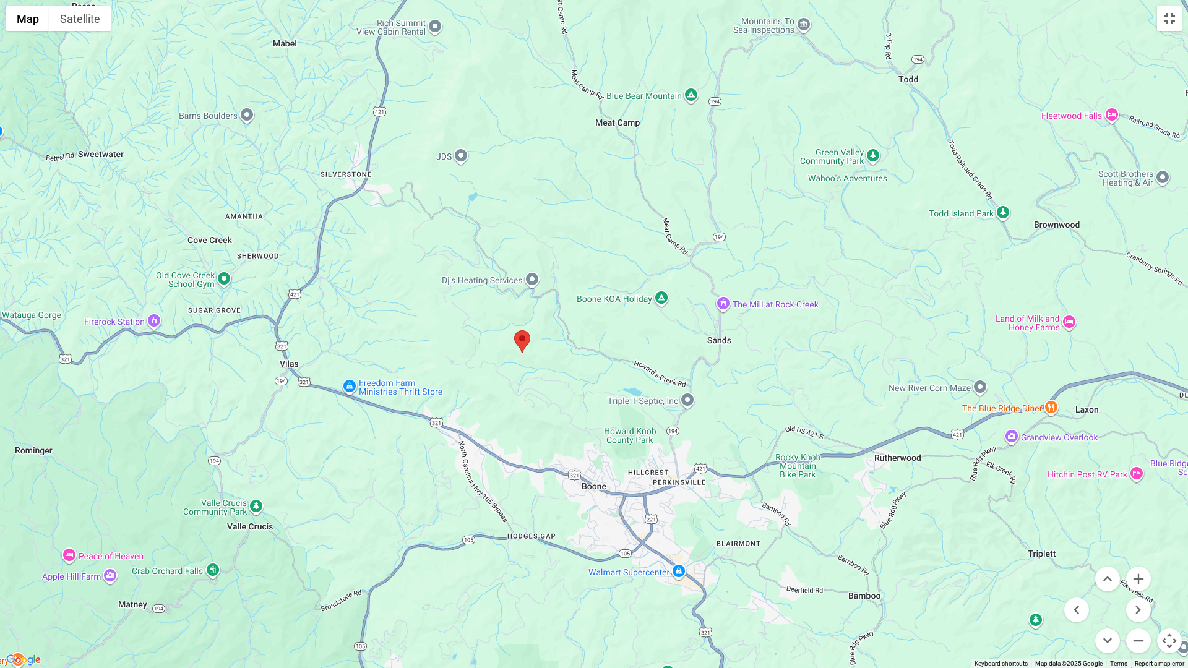
drag, startPoint x: 438, startPoint y: 351, endPoint x: 543, endPoint y: 220, distance: 167.3
click at [543, 220] on div at bounding box center [594, 334] width 1188 height 668
click at [1137, 539] on button "Zoom in" at bounding box center [1138, 579] width 25 height 25
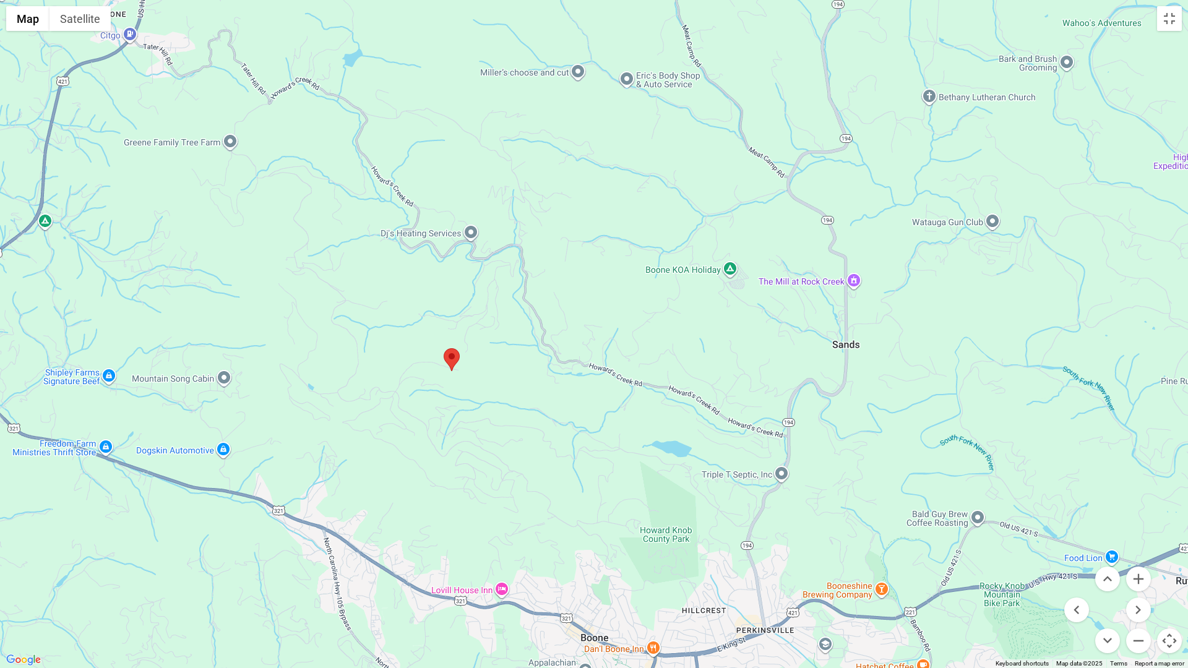
click at [501, 539] on div at bounding box center [594, 334] width 1188 height 668
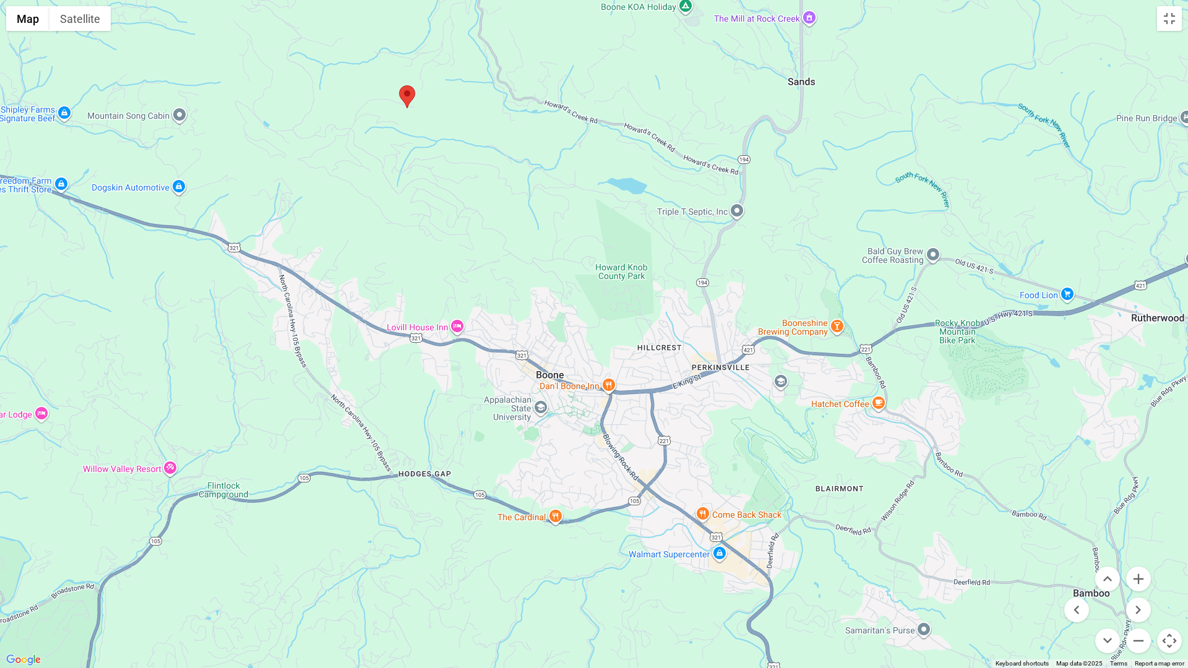
drag, startPoint x: 630, startPoint y: 540, endPoint x: 585, endPoint y: 273, distance: 271.1
click at [585, 273] on div at bounding box center [594, 334] width 1188 height 668
click at [1140, 539] on button "Zoom in" at bounding box center [1138, 579] width 25 height 25
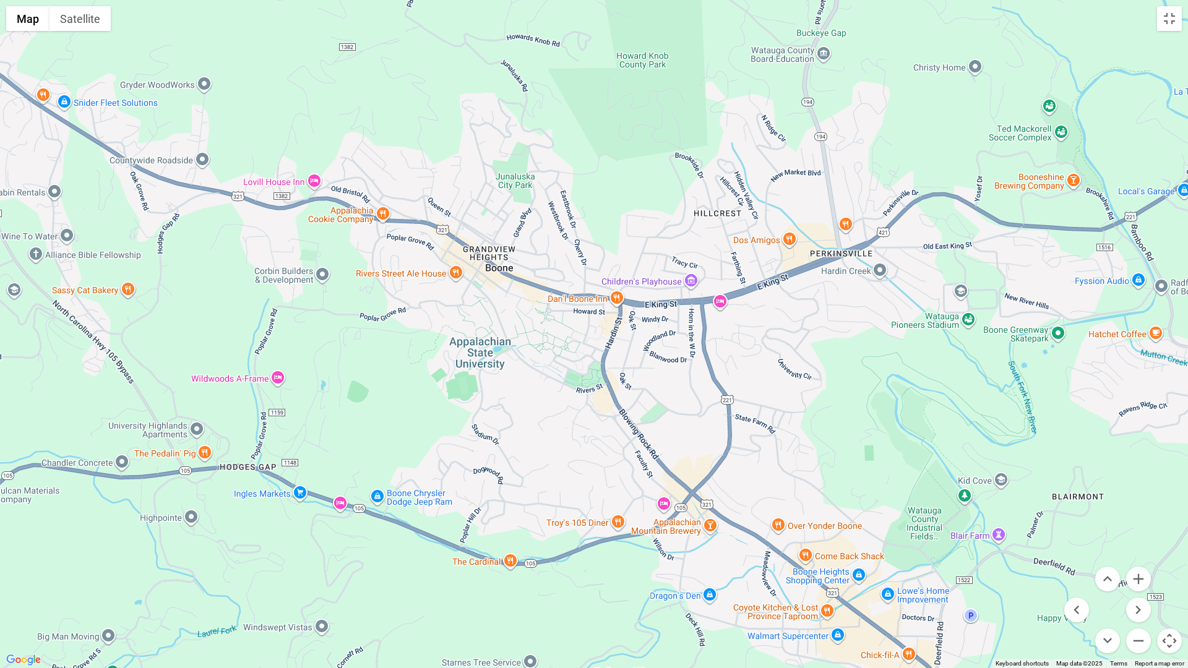
drag, startPoint x: 702, startPoint y: 585, endPoint x: 695, endPoint y: 436, distance: 148.7
click at [695, 437] on div at bounding box center [594, 334] width 1188 height 668
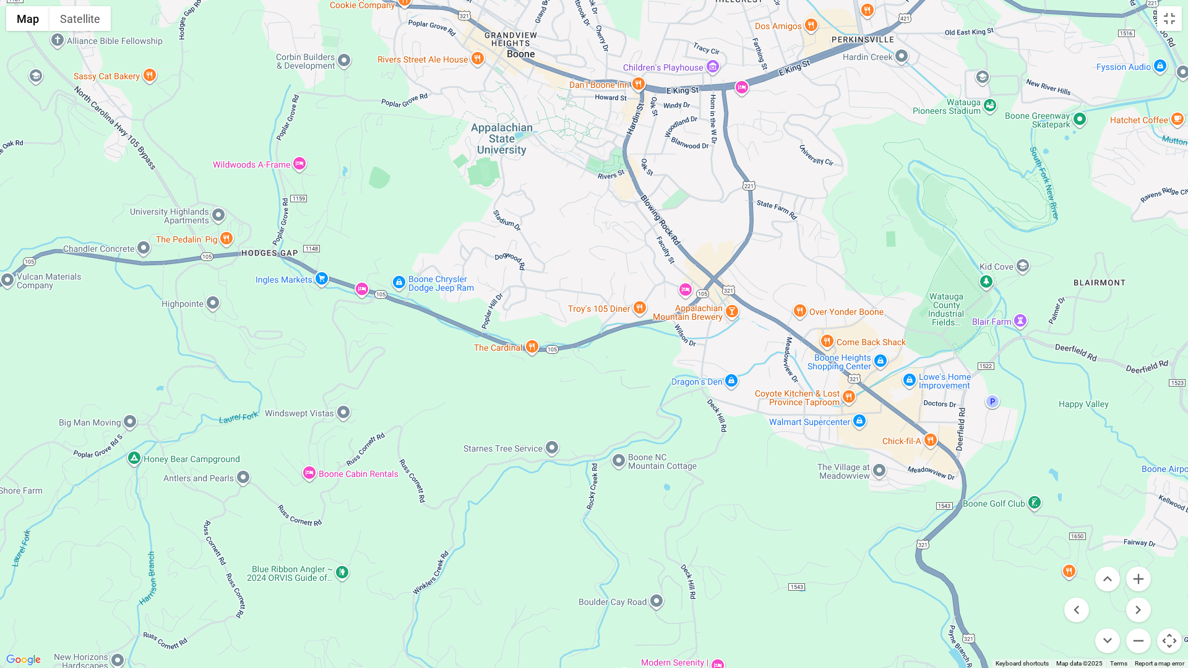
drag, startPoint x: 674, startPoint y: 559, endPoint x: 697, endPoint y: 343, distance: 216.5
click at [697, 343] on div at bounding box center [594, 334] width 1188 height 668
click at [308, 473] on div at bounding box center [594, 334] width 1188 height 668
click at [342, 473] on div at bounding box center [594, 334] width 1188 height 668
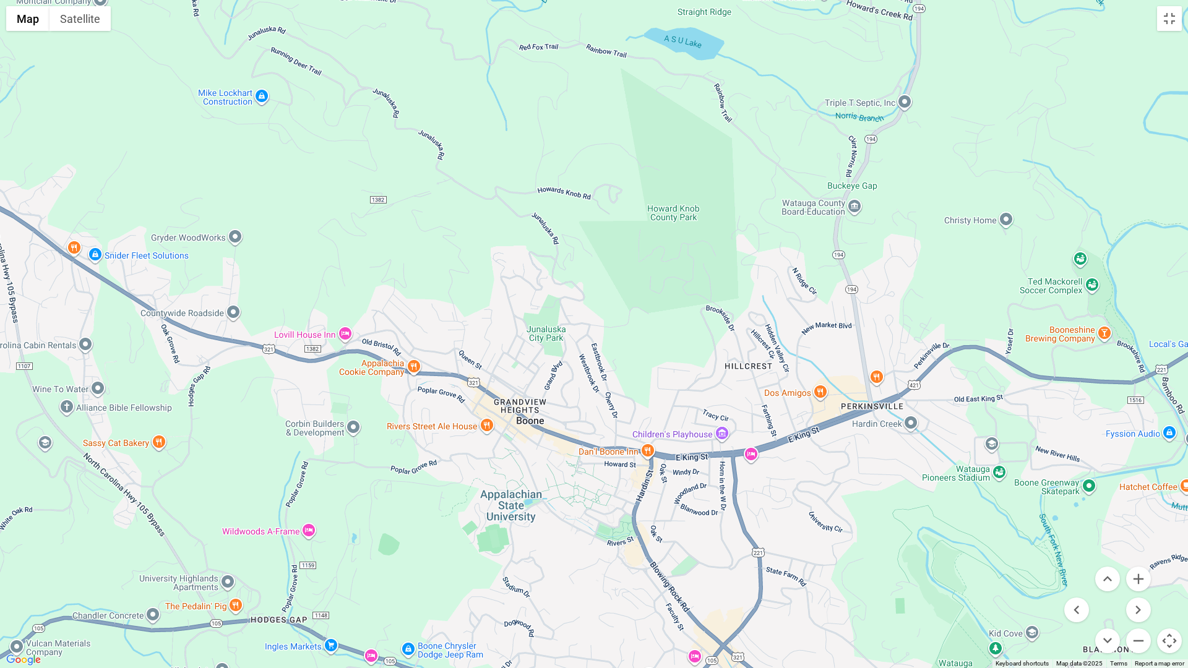
drag, startPoint x: 504, startPoint y: 225, endPoint x: 514, endPoint y: 591, distance: 365.8
click at [514, 539] on div at bounding box center [594, 334] width 1188 height 668
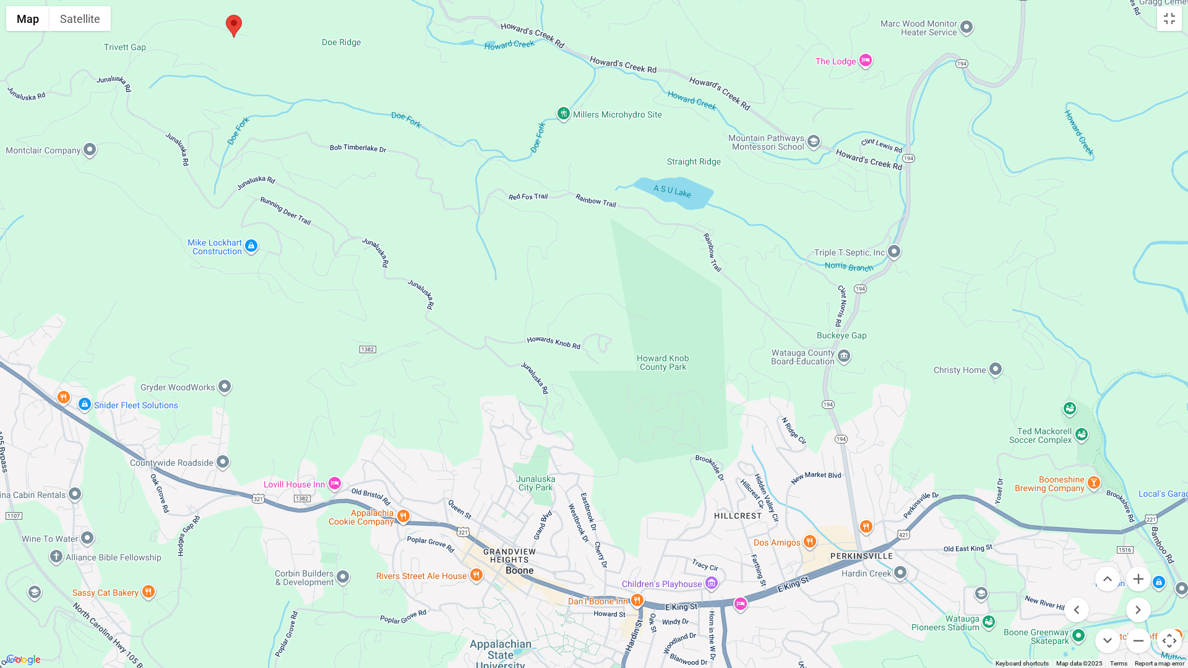
drag, startPoint x: 461, startPoint y: 371, endPoint x: 451, endPoint y: 522, distance: 151.9
click at [451, 522] on div at bounding box center [594, 334] width 1188 height 668
click at [226, 15] on area "The Ponderosa" at bounding box center [226, 15] width 0 height 0
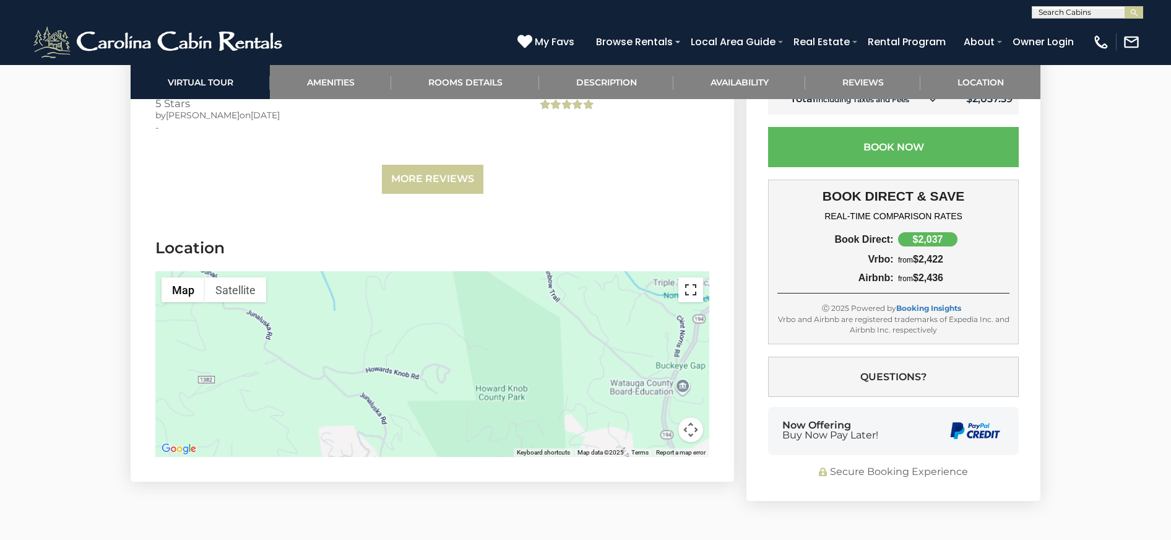
click at [684, 300] on button "Toggle fullscreen view" at bounding box center [690, 289] width 25 height 25
click at [445, 178] on link "More Reviews" at bounding box center [432, 179] width 101 height 29
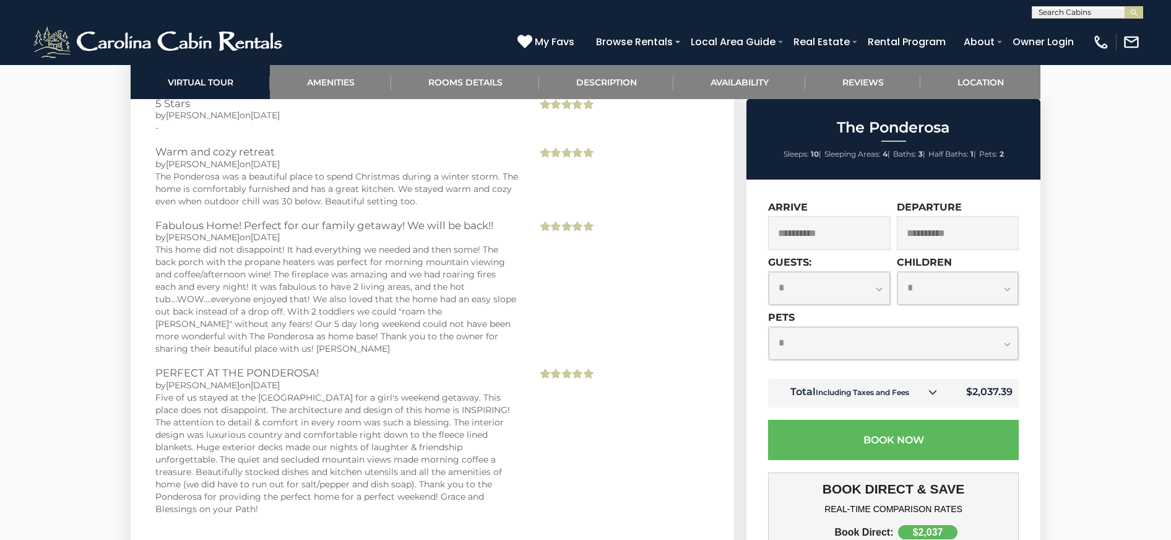
scroll to position [2661, 0]
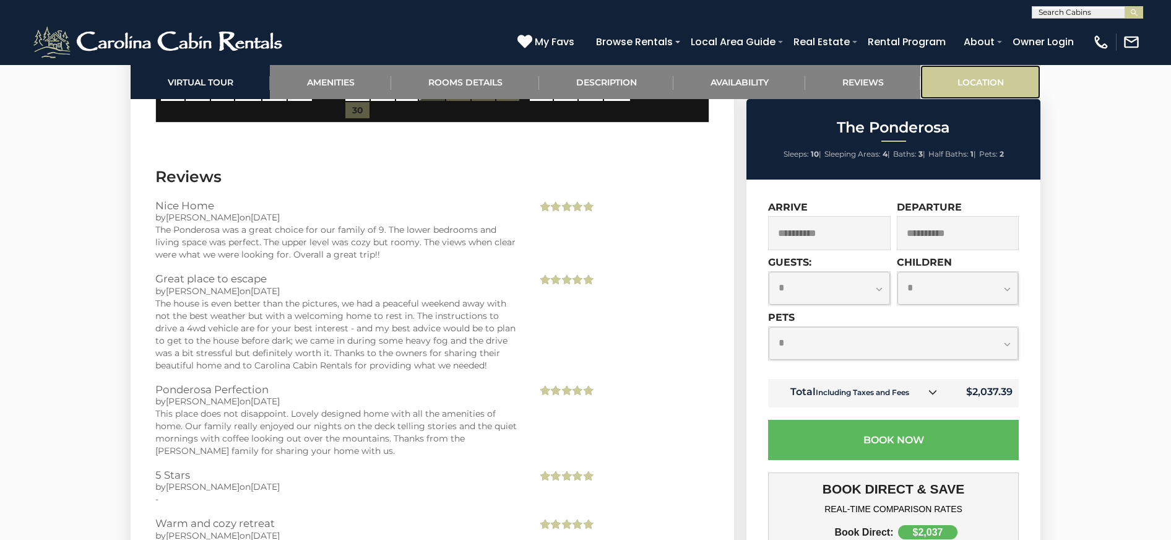
click at [979, 75] on link "Location" at bounding box center [980, 82] width 120 height 34
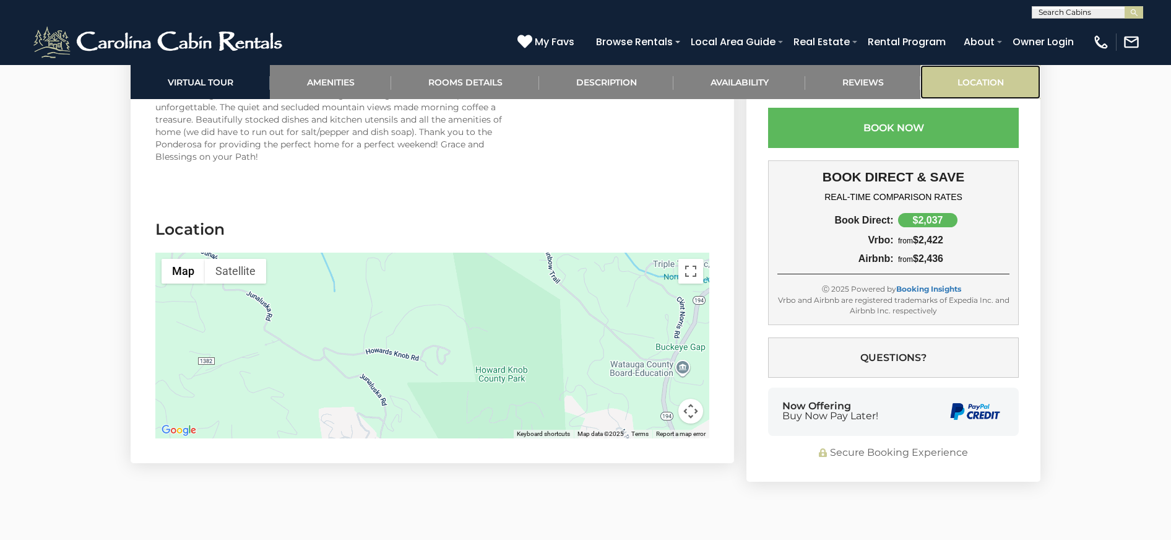
scroll to position [3478, 0]
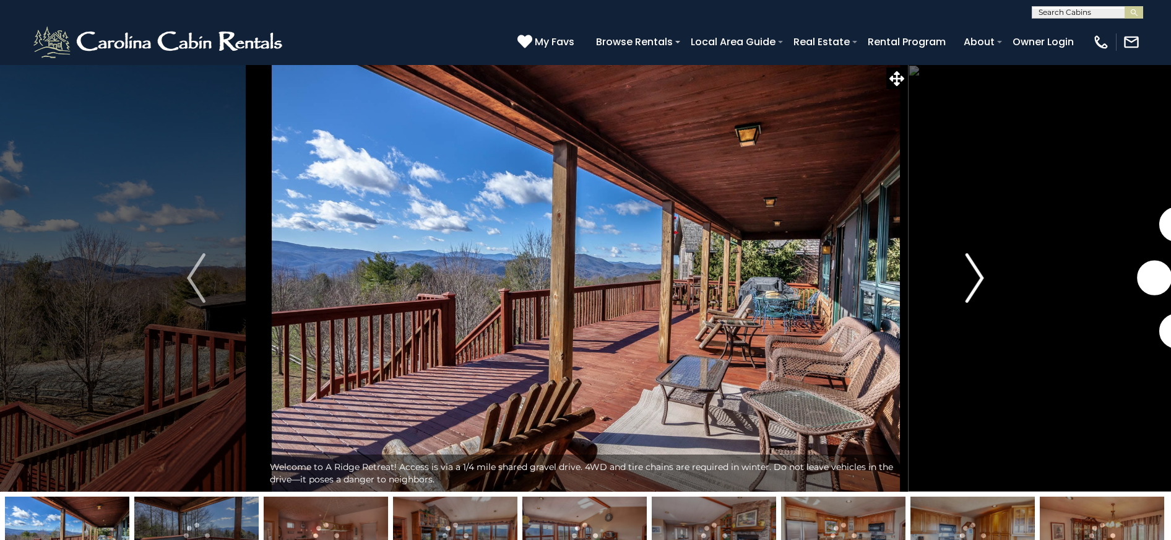
click at [983, 293] on img "Next" at bounding box center [974, 277] width 19 height 49
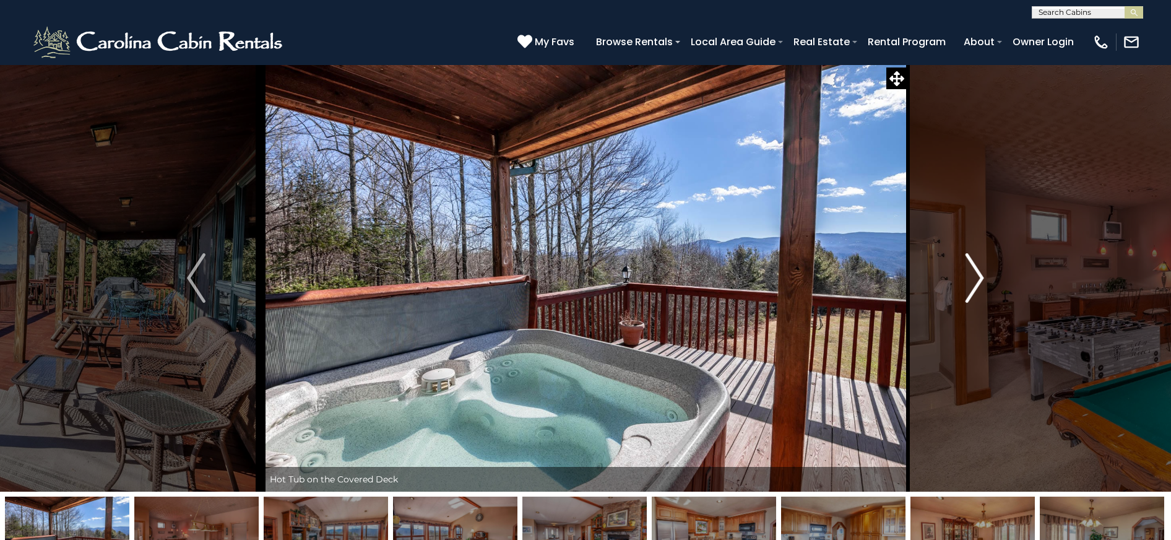
click at [983, 293] on img "Next" at bounding box center [974, 277] width 19 height 49
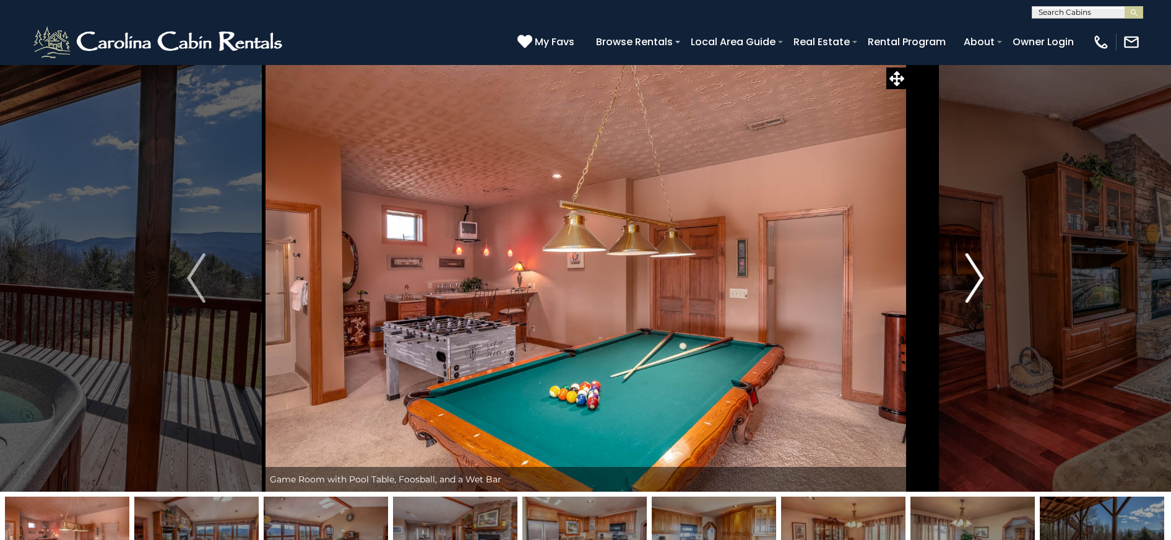
click at [983, 293] on img "Next" at bounding box center [974, 277] width 19 height 49
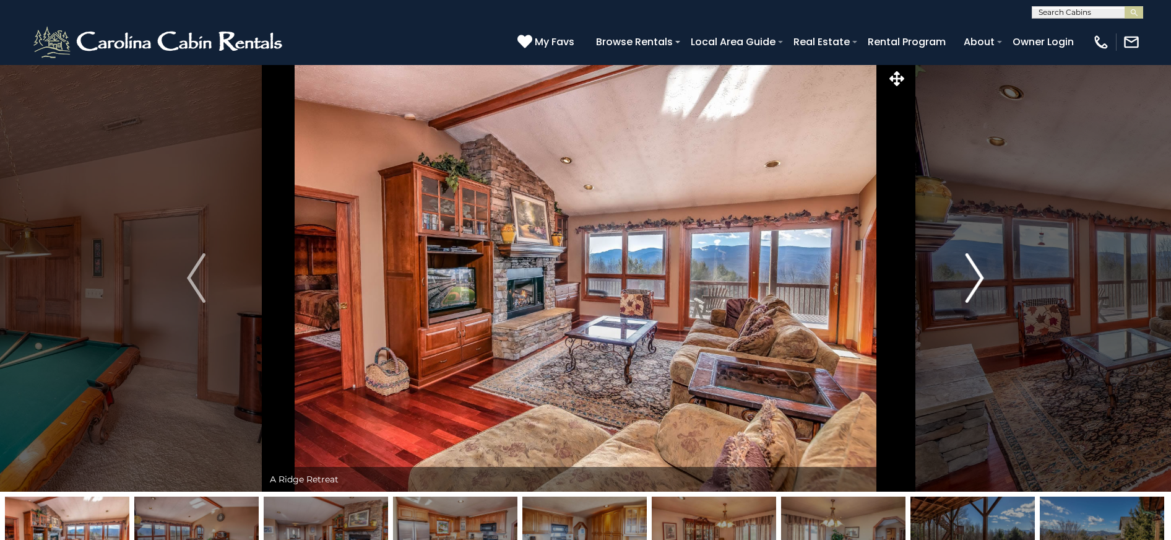
click at [983, 293] on img "Next" at bounding box center [974, 277] width 19 height 49
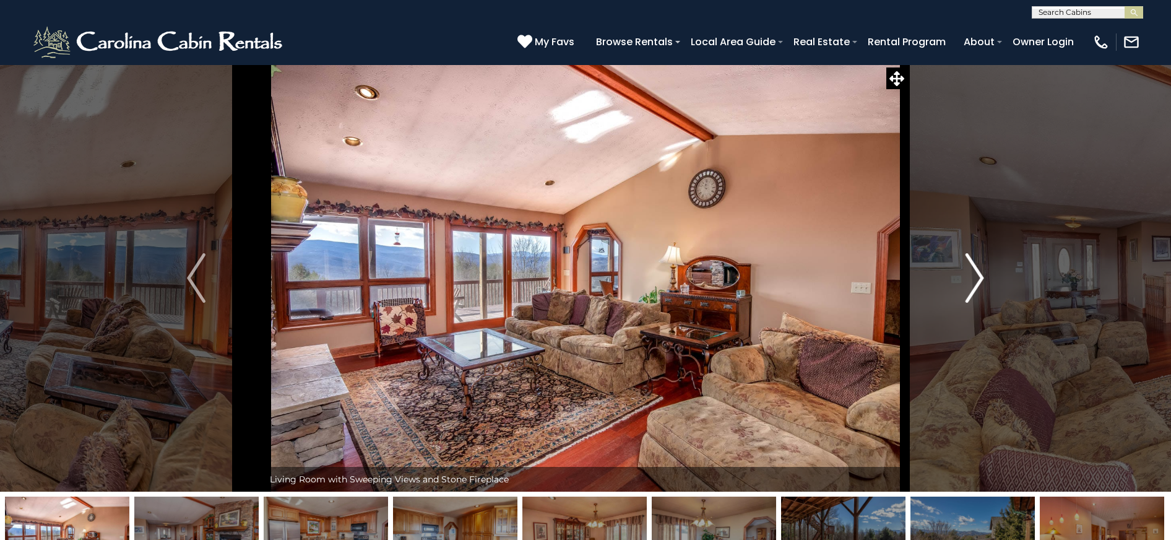
click at [983, 293] on img "Next" at bounding box center [974, 277] width 19 height 49
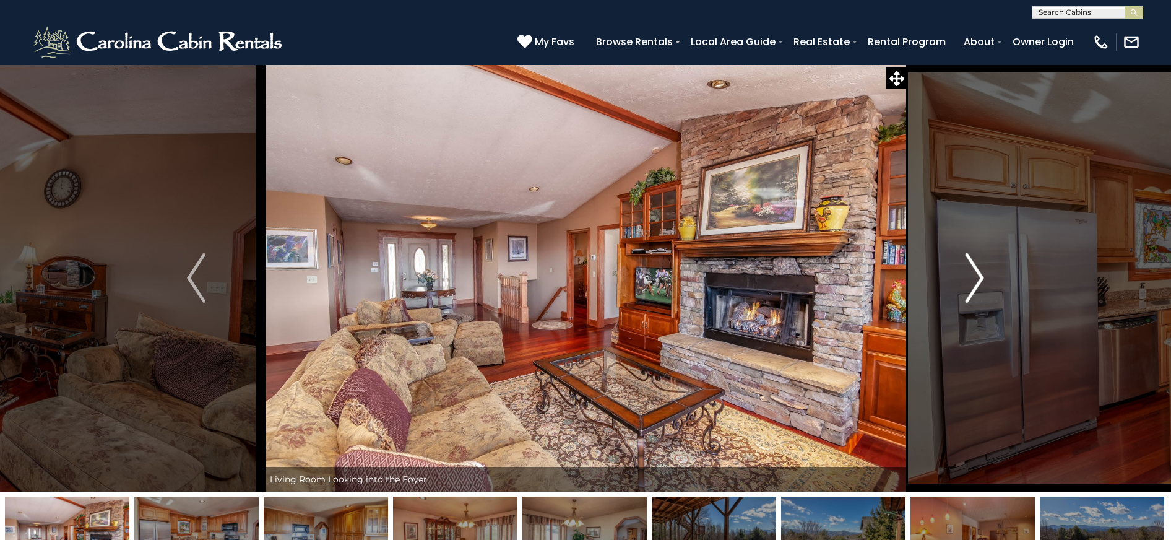
click at [983, 293] on img "Next" at bounding box center [974, 277] width 19 height 49
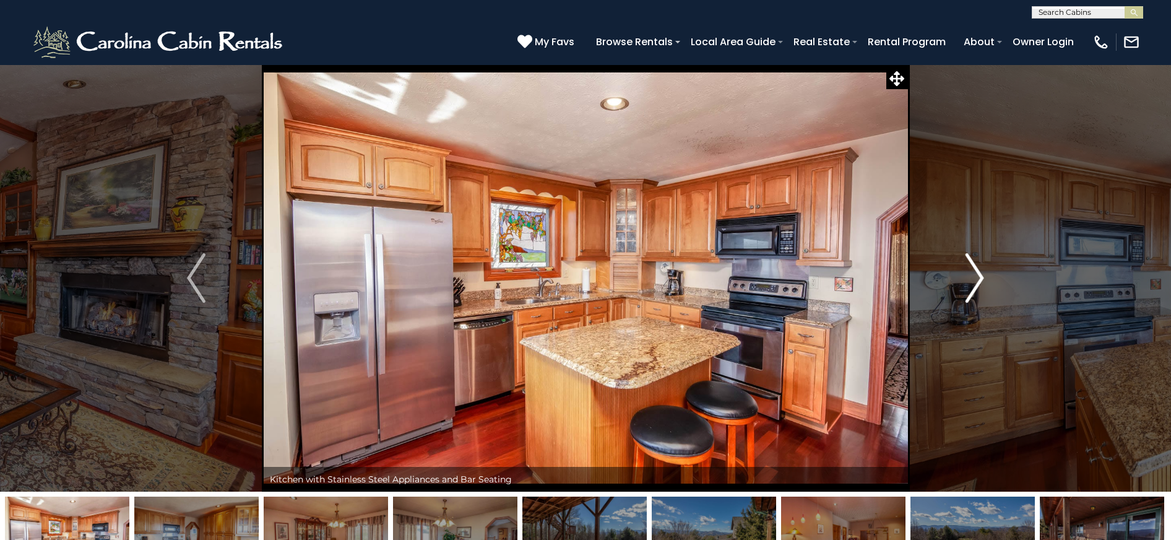
click at [983, 293] on img "Next" at bounding box center [974, 277] width 19 height 49
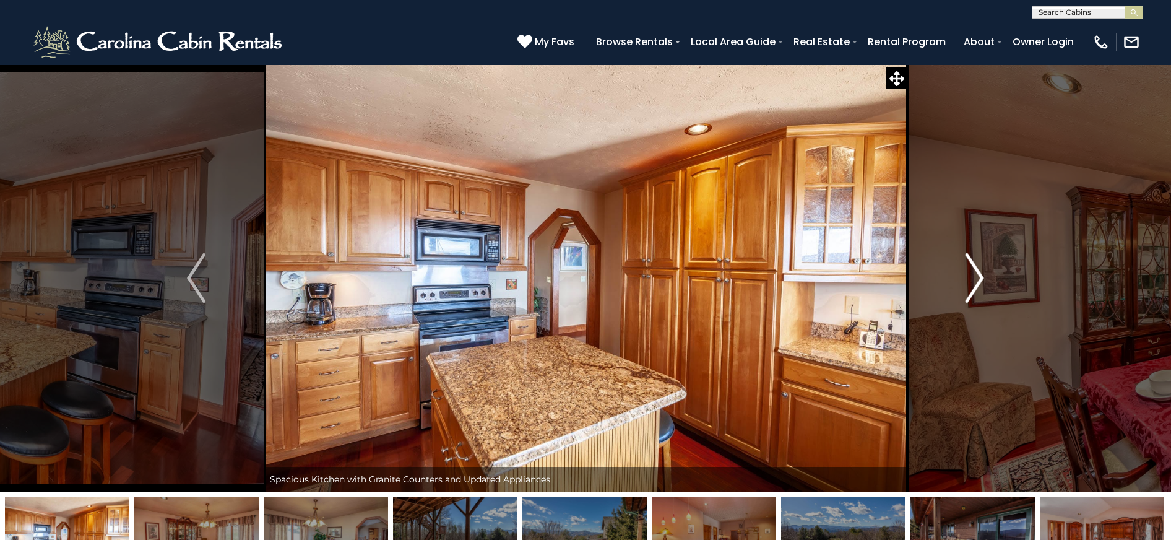
click at [983, 293] on img "Next" at bounding box center [974, 277] width 19 height 49
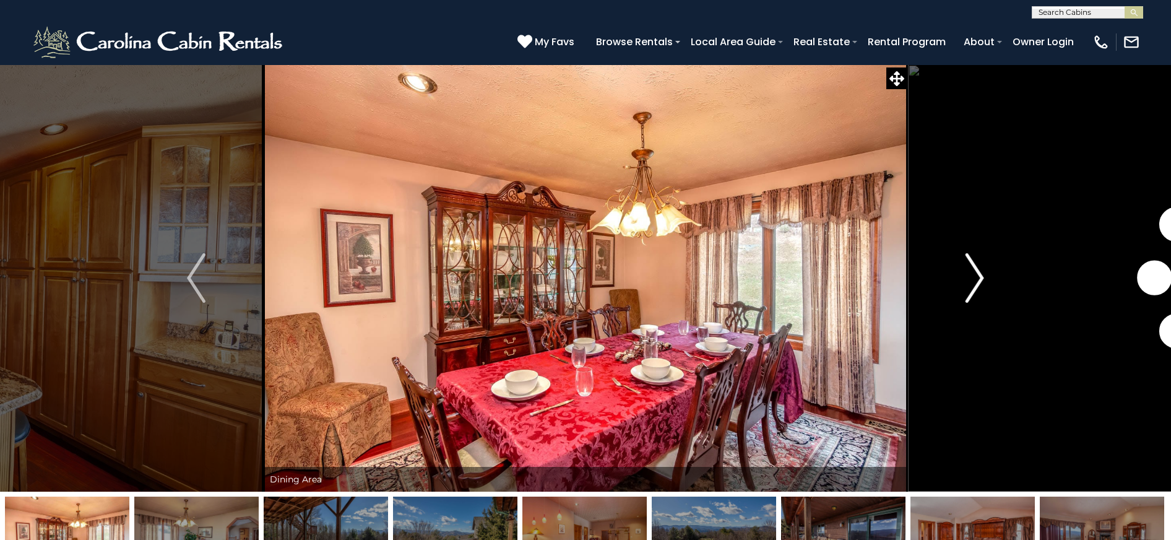
click at [983, 293] on img "Next" at bounding box center [974, 277] width 19 height 49
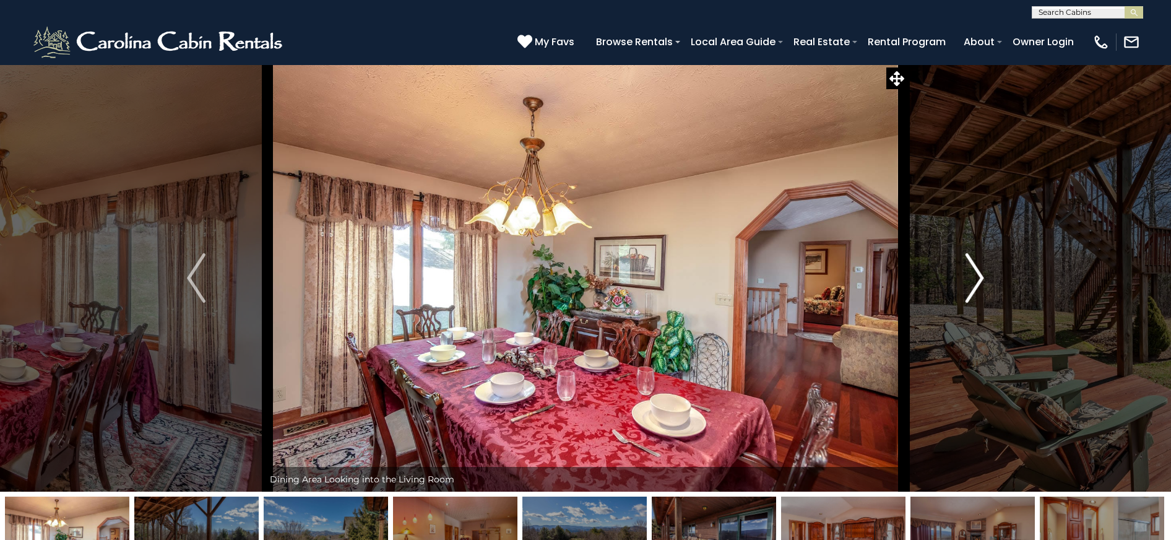
click at [983, 293] on img "Next" at bounding box center [974, 277] width 19 height 49
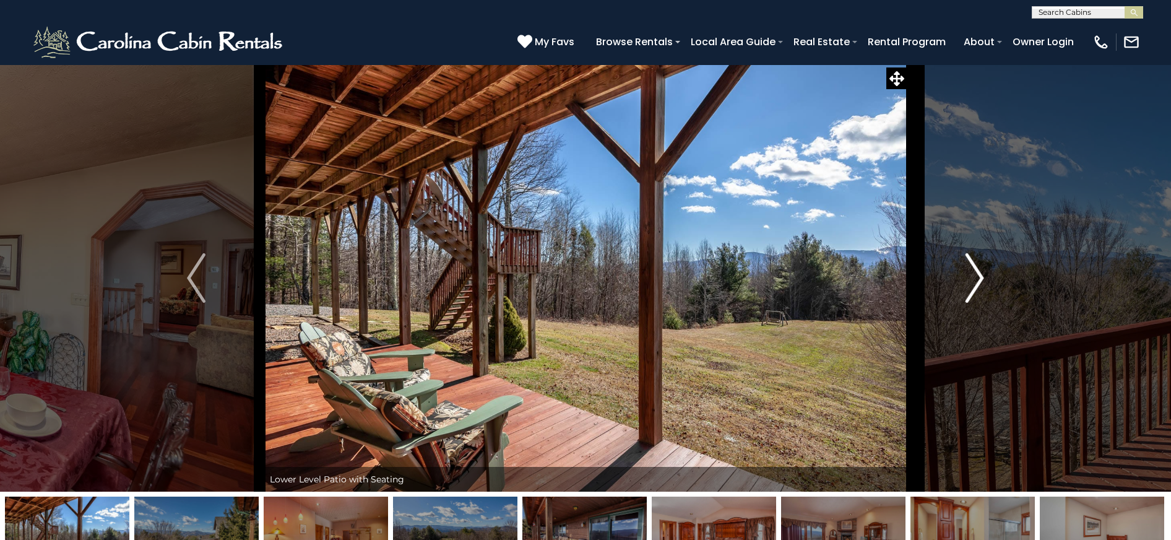
click at [983, 293] on img "Next" at bounding box center [974, 277] width 19 height 49
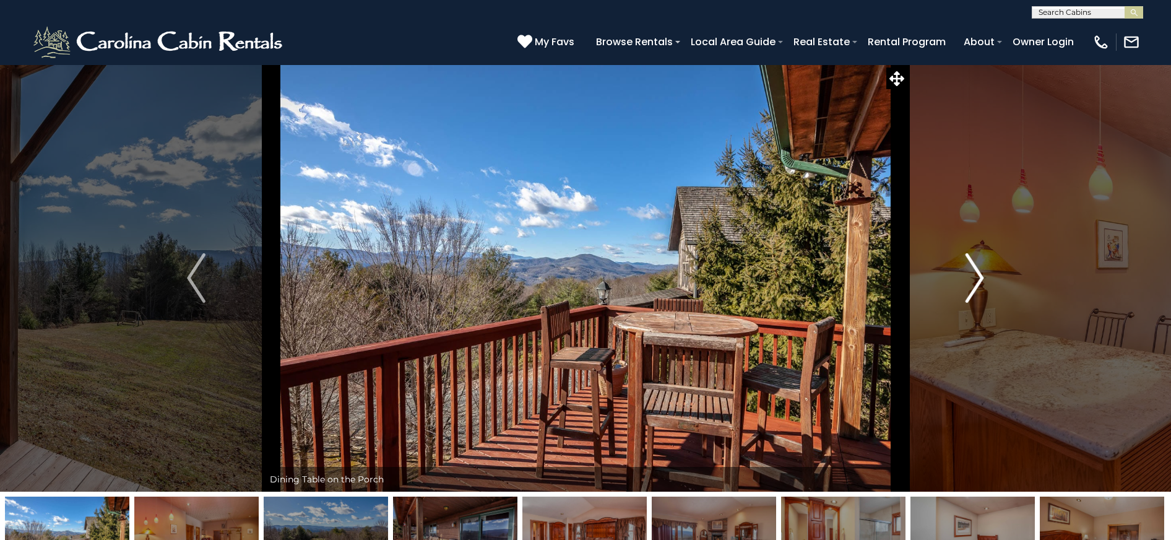
click at [983, 293] on img "Next" at bounding box center [974, 277] width 19 height 49
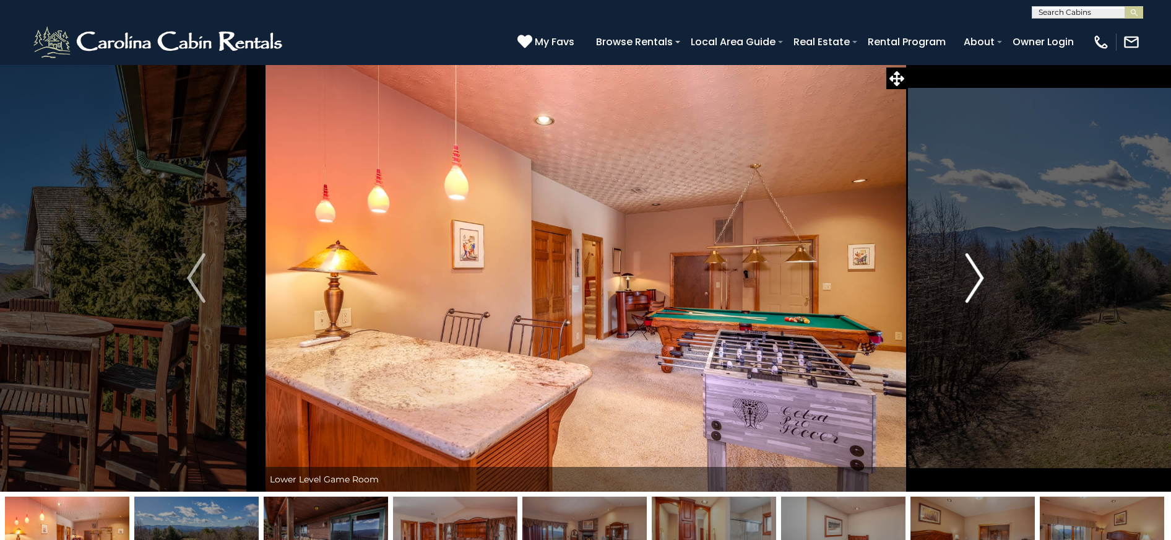
click at [983, 293] on img "Next" at bounding box center [974, 277] width 19 height 49
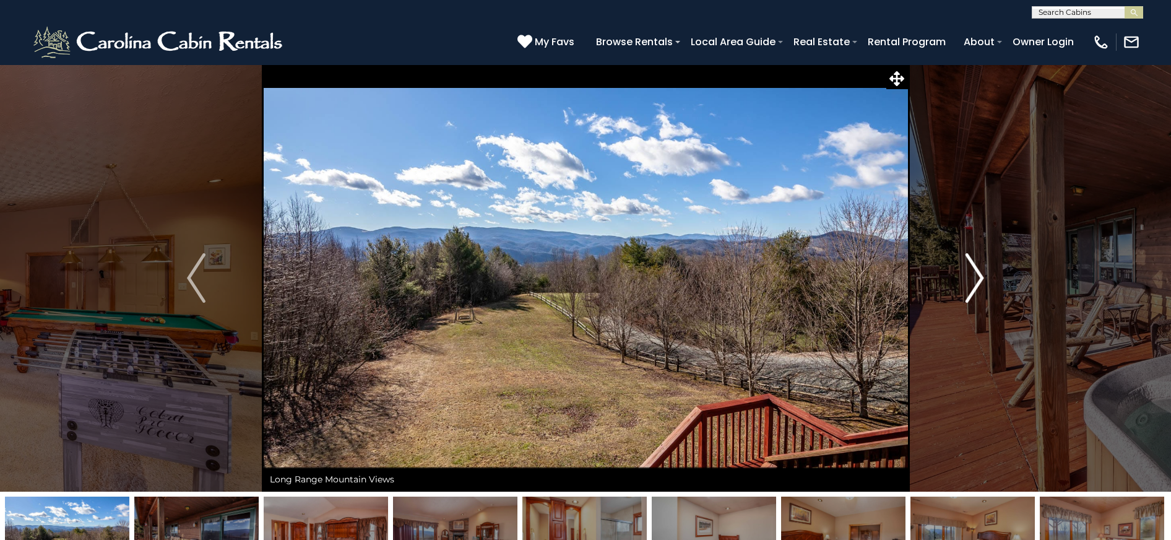
click at [983, 293] on img "Next" at bounding box center [974, 277] width 19 height 49
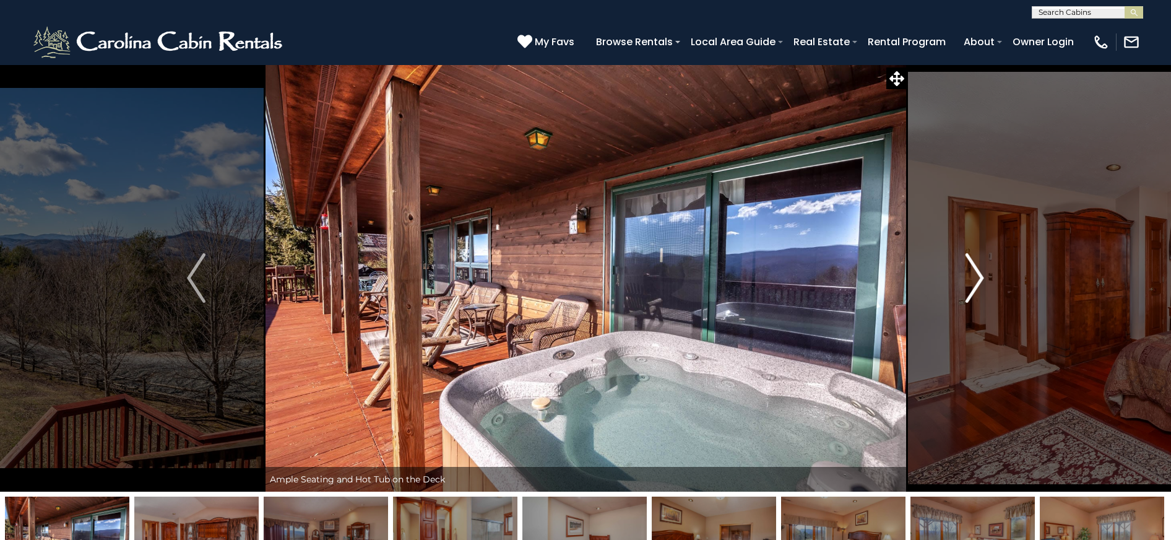
click at [983, 293] on img "Next" at bounding box center [974, 277] width 19 height 49
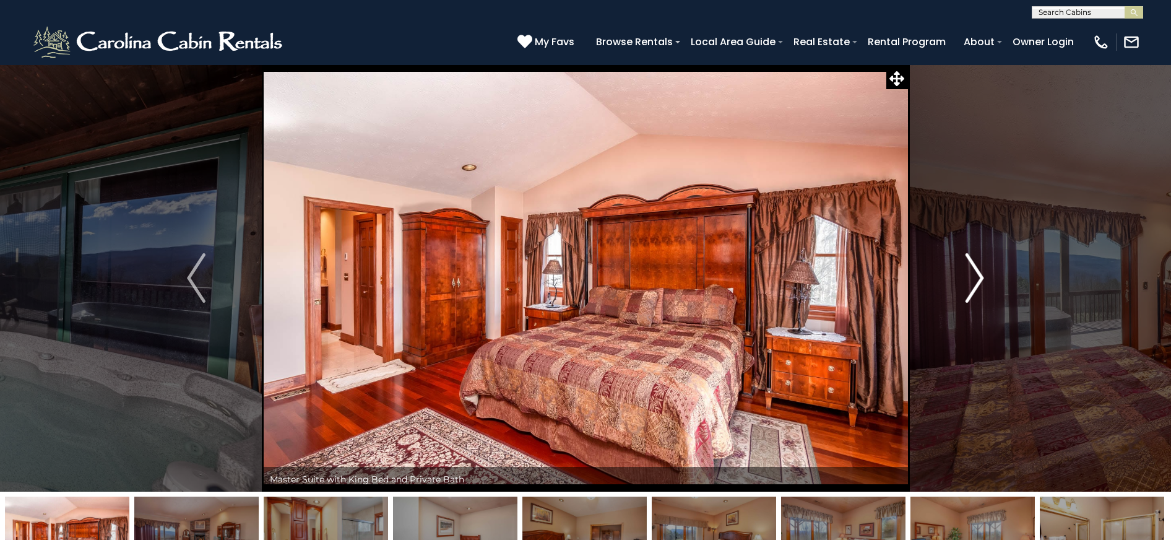
click at [983, 293] on img "Next" at bounding box center [974, 277] width 19 height 49
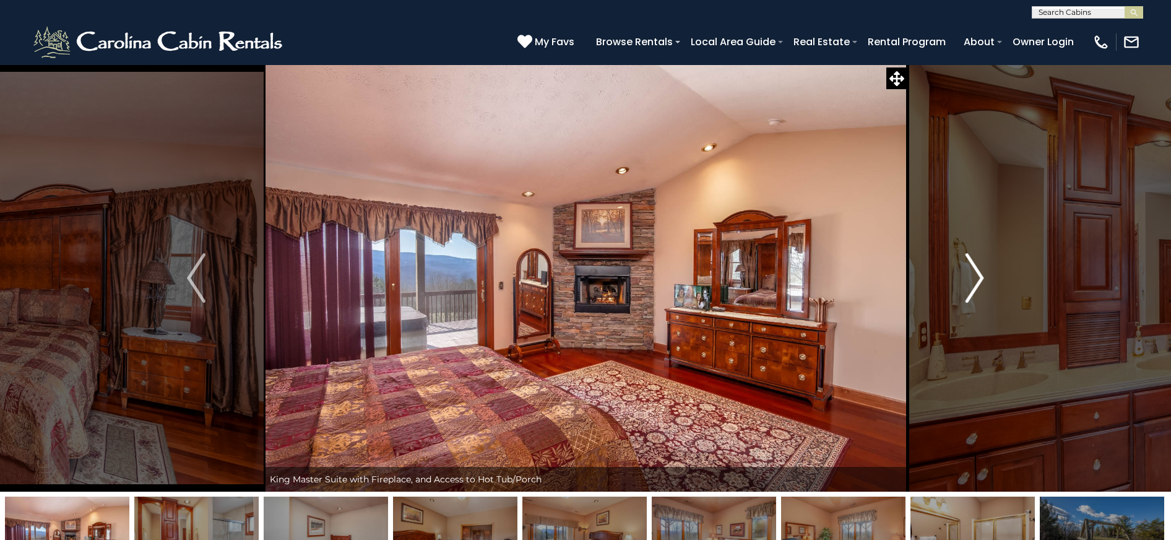
click at [983, 293] on img "Next" at bounding box center [974, 277] width 19 height 49
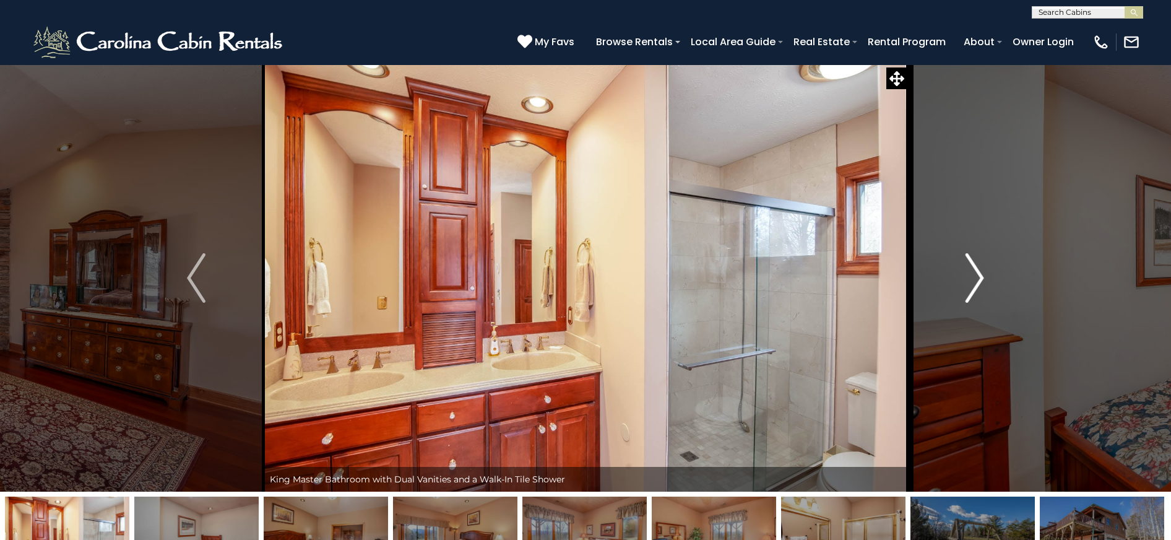
click at [983, 293] on img "Next" at bounding box center [974, 277] width 19 height 49
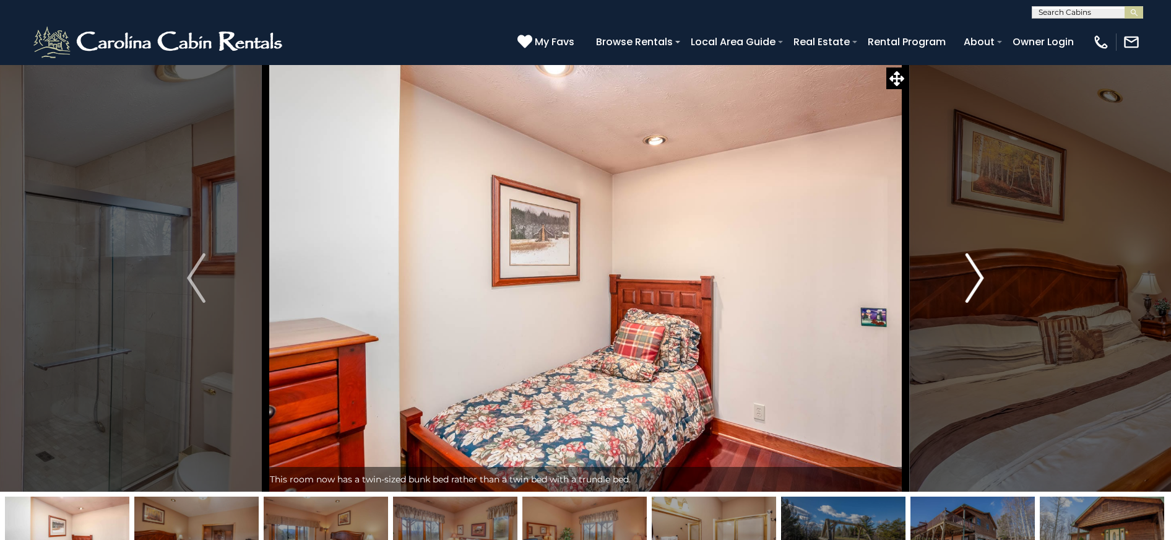
click at [983, 293] on img "Next" at bounding box center [974, 277] width 19 height 49
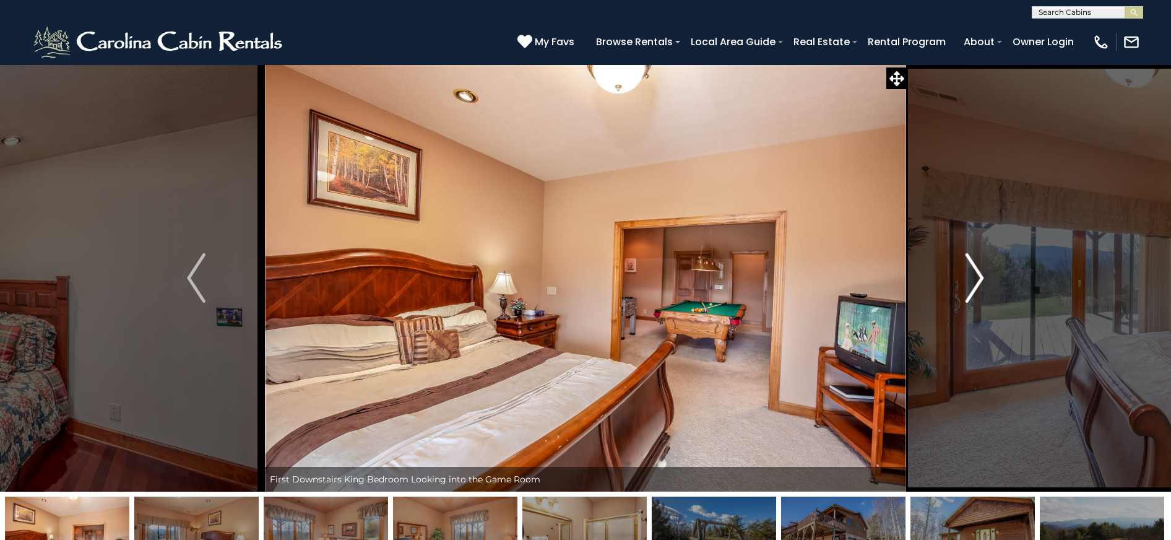
click at [983, 293] on img "Next" at bounding box center [974, 277] width 19 height 49
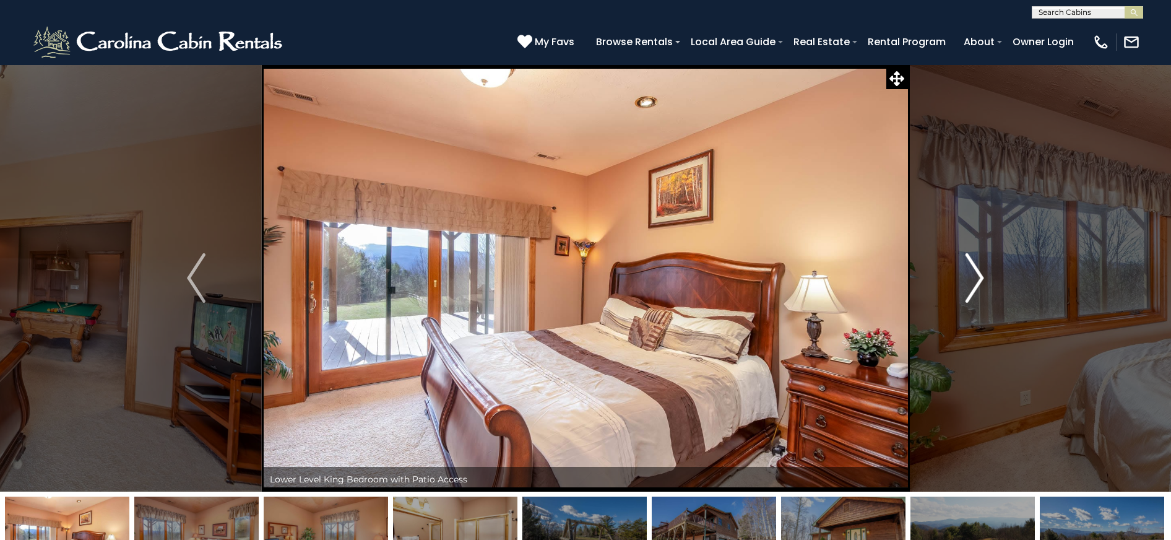
click at [983, 293] on img "Next" at bounding box center [974, 277] width 19 height 49
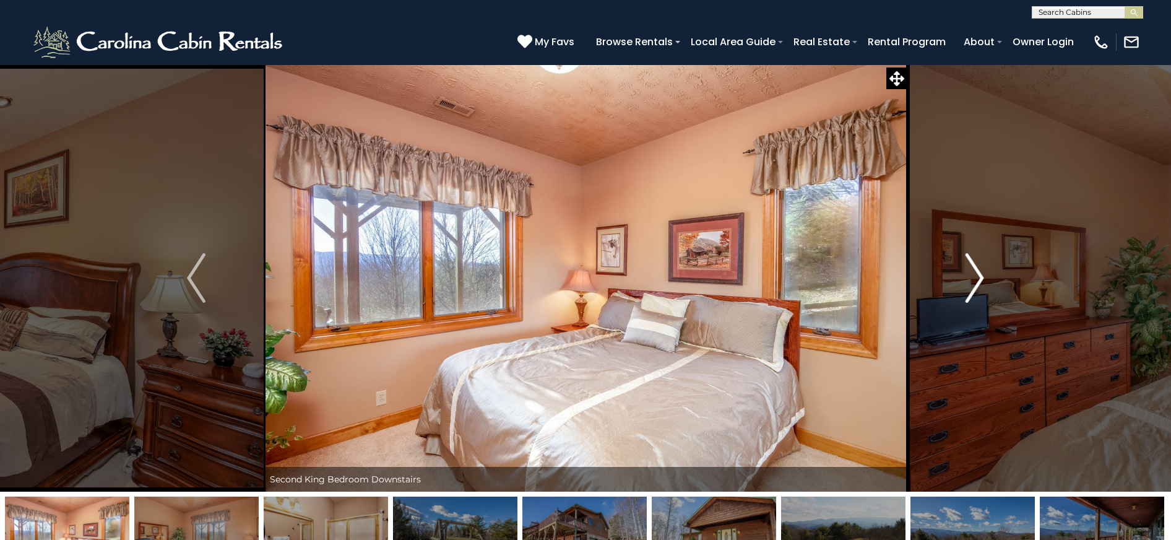
click at [983, 293] on img "Next" at bounding box center [974, 277] width 19 height 49
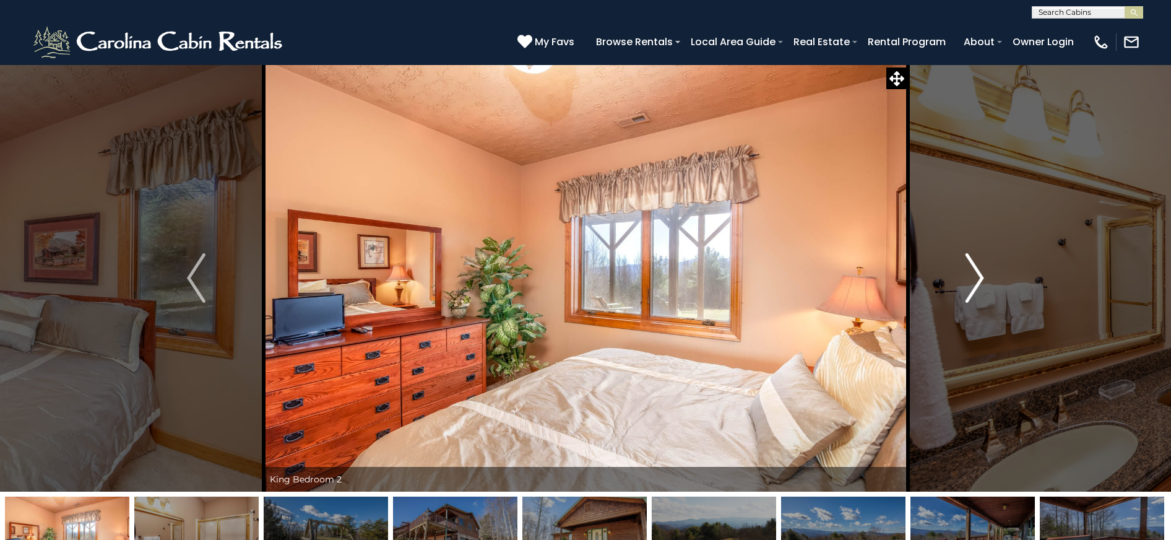
click at [983, 293] on img "Next" at bounding box center [974, 277] width 19 height 49
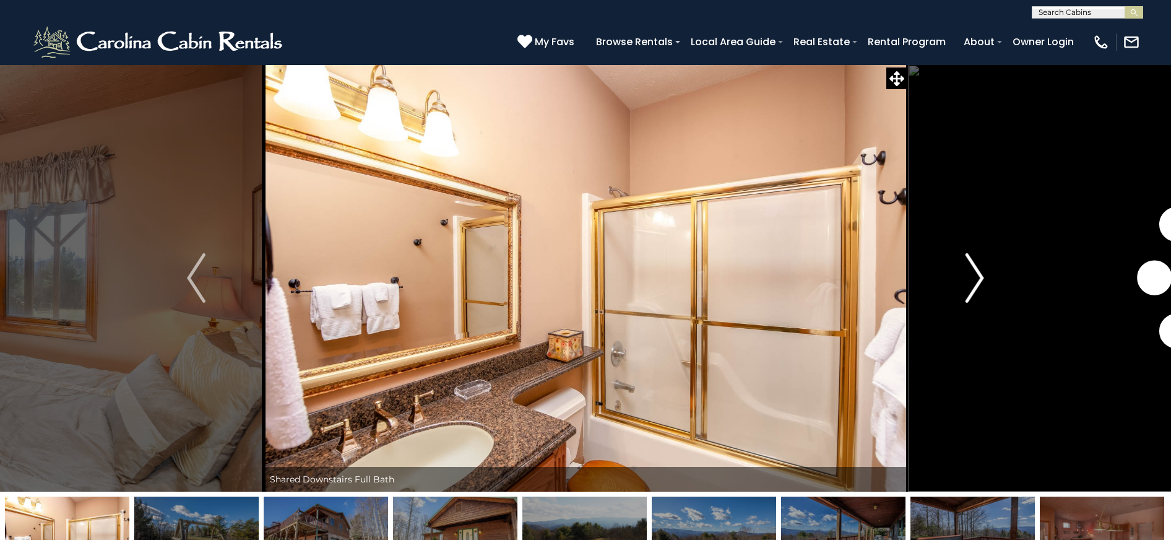
click at [983, 293] on img "Next" at bounding box center [974, 277] width 19 height 49
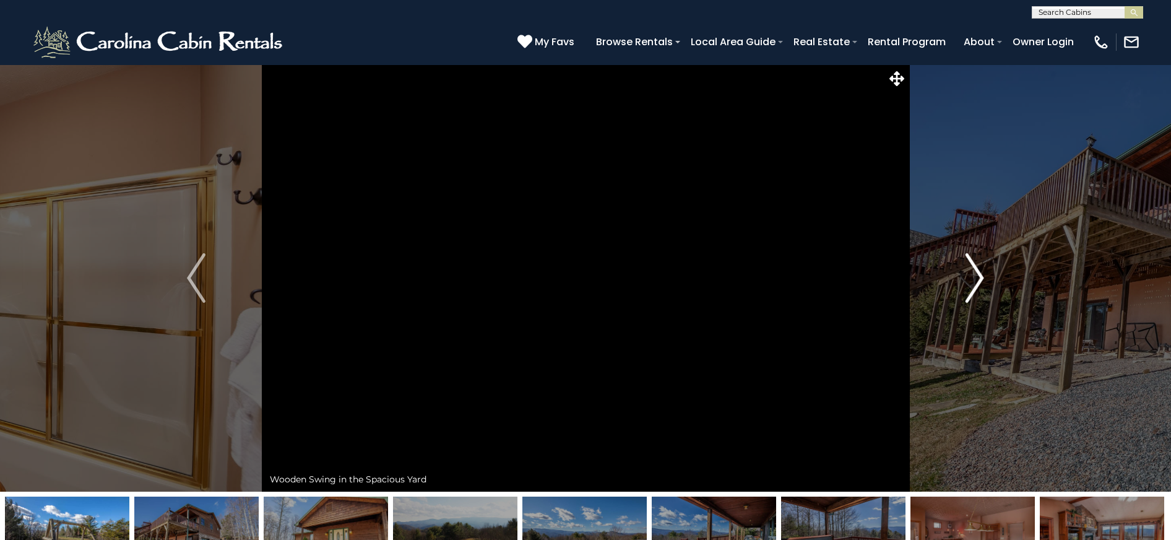
click at [983, 293] on img "Next" at bounding box center [974, 277] width 19 height 49
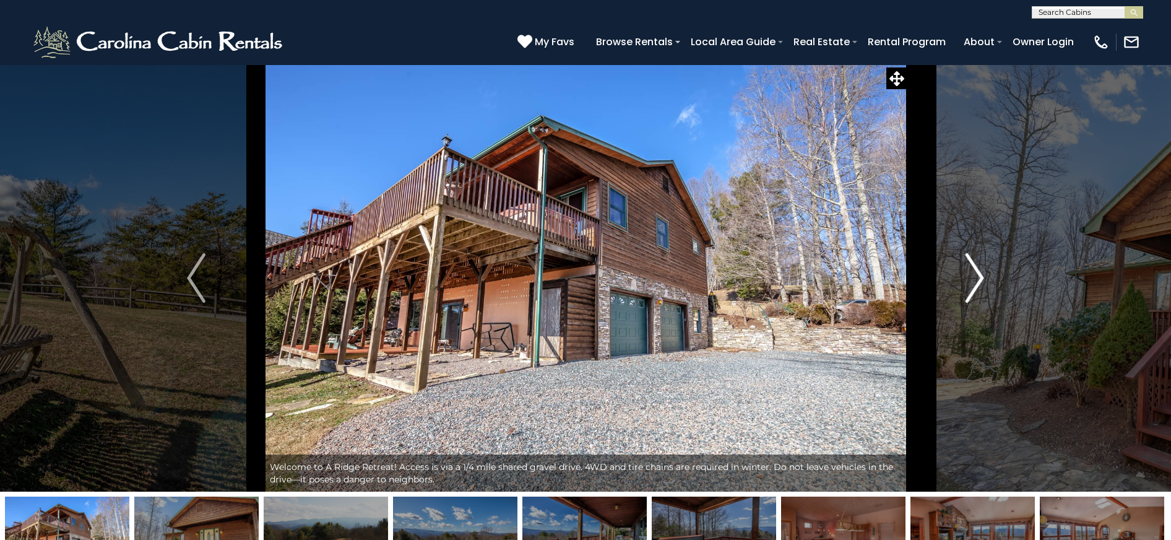
click at [983, 293] on img "Next" at bounding box center [974, 277] width 19 height 49
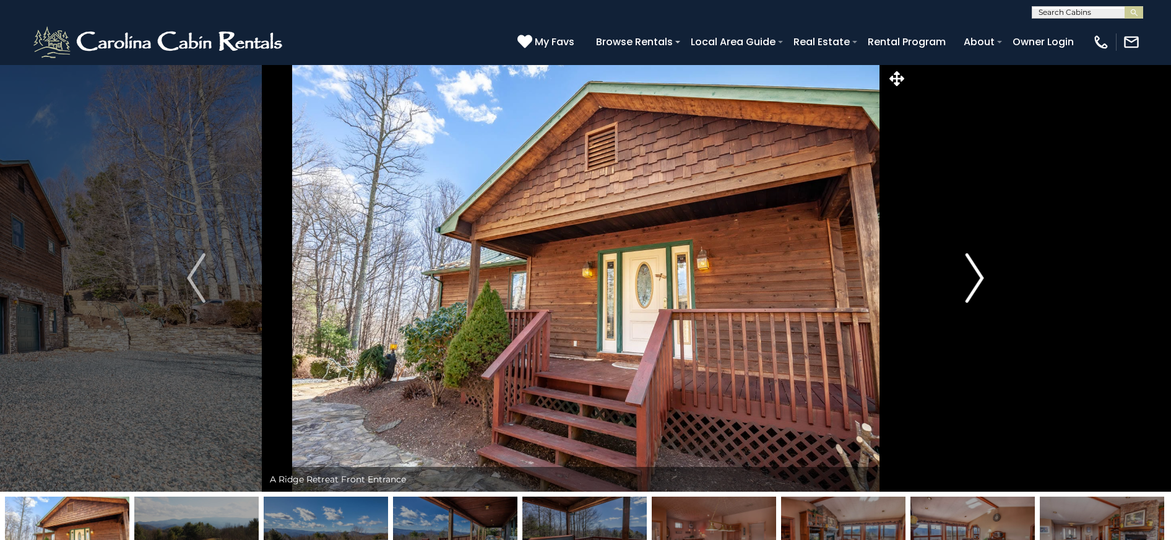
click at [983, 293] on img "Next" at bounding box center [974, 277] width 19 height 49
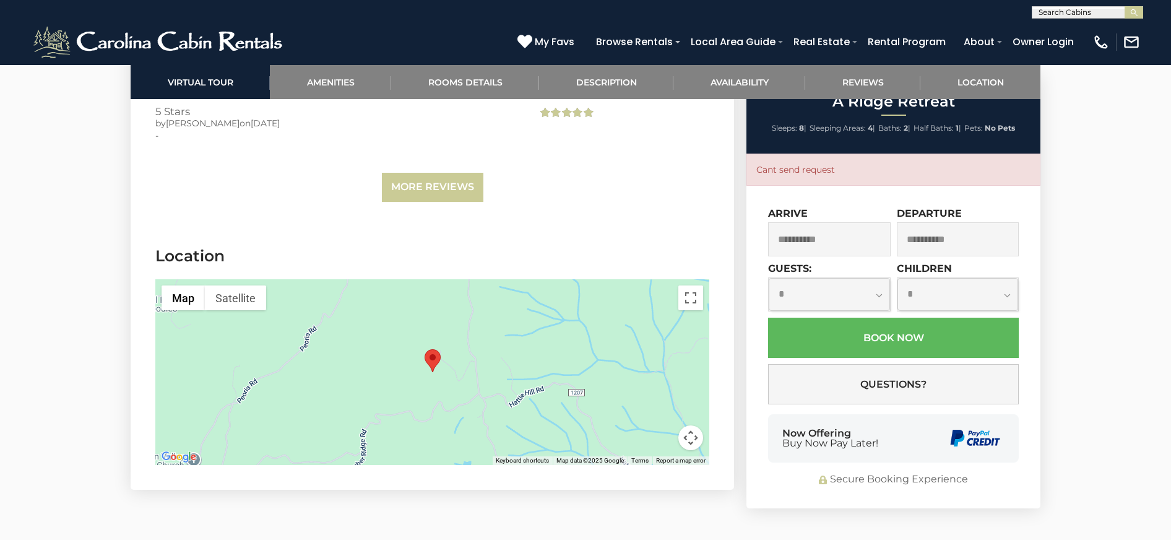
scroll to position [3156, 0]
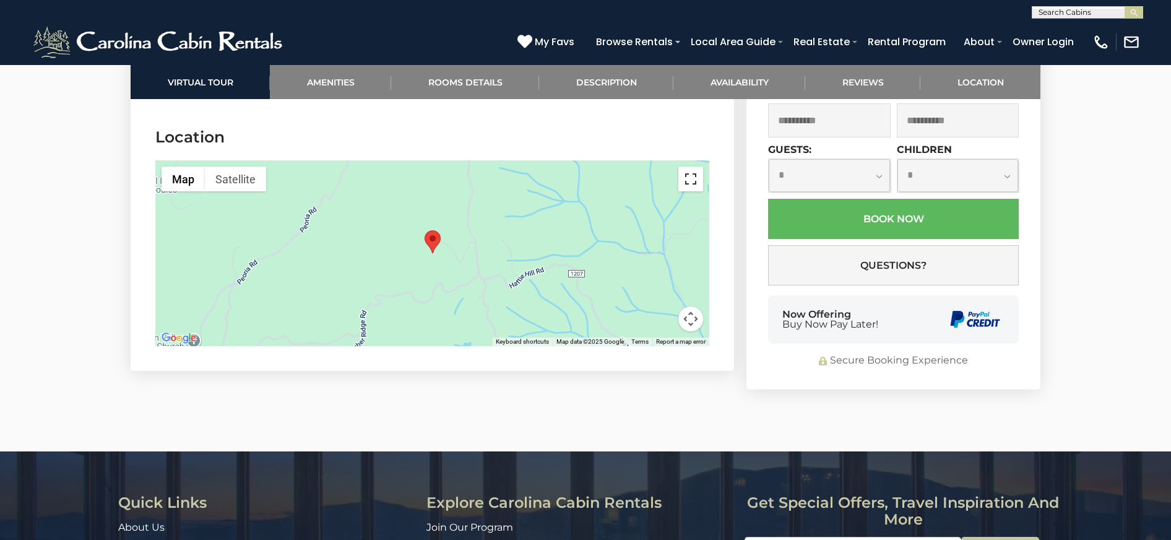
click at [691, 183] on button "Toggle fullscreen view" at bounding box center [690, 178] width 25 height 25
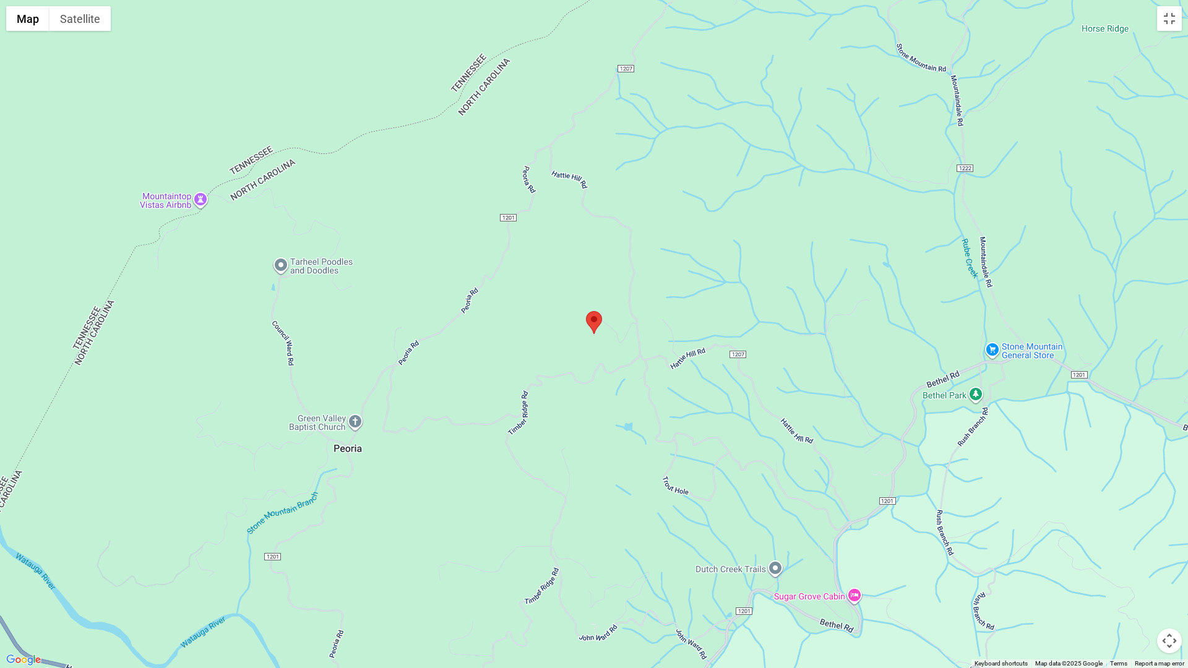
click at [650, 410] on div at bounding box center [594, 334] width 1188 height 668
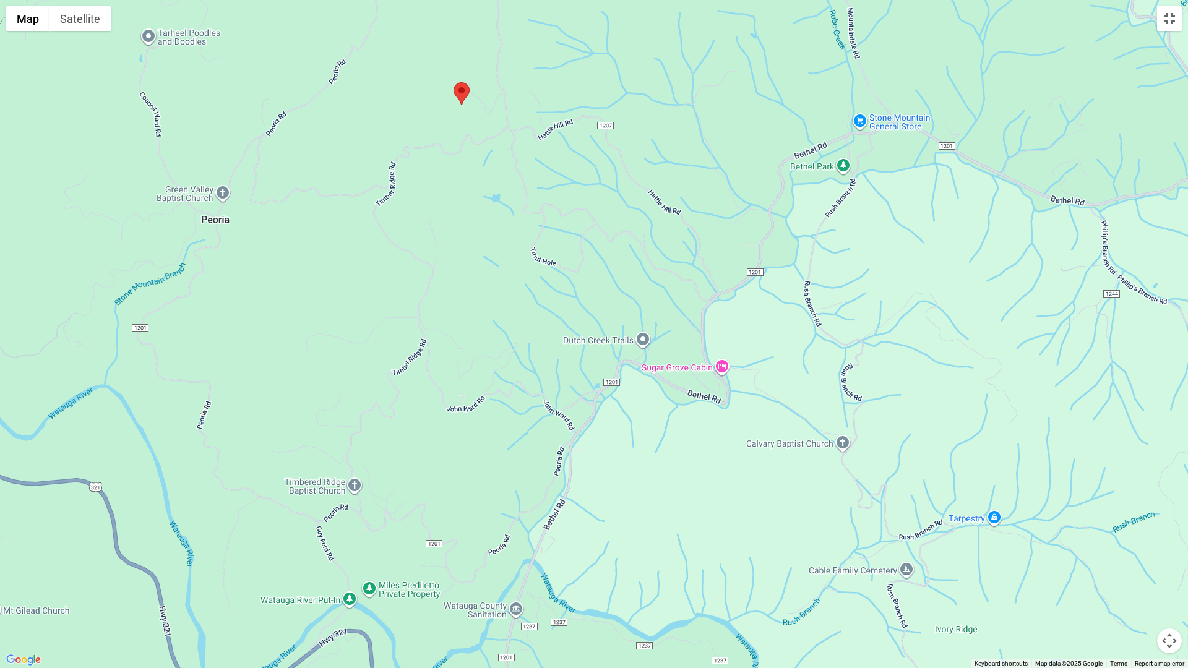
drag, startPoint x: 650, startPoint y: 232, endPoint x: 516, endPoint y: 0, distance: 268.1
click at [516, 0] on div at bounding box center [594, 334] width 1188 height 668
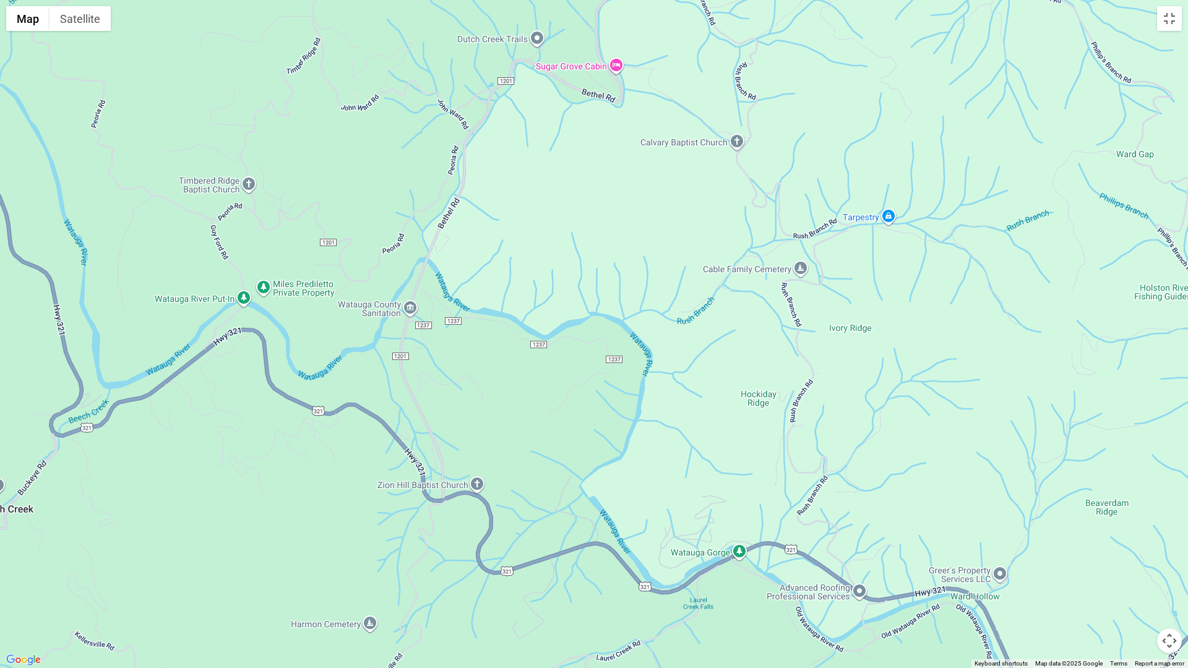
drag, startPoint x: 545, startPoint y: 303, endPoint x: 439, endPoint y: 0, distance: 320.5
click at [439, 0] on div at bounding box center [594, 334] width 1188 height 668
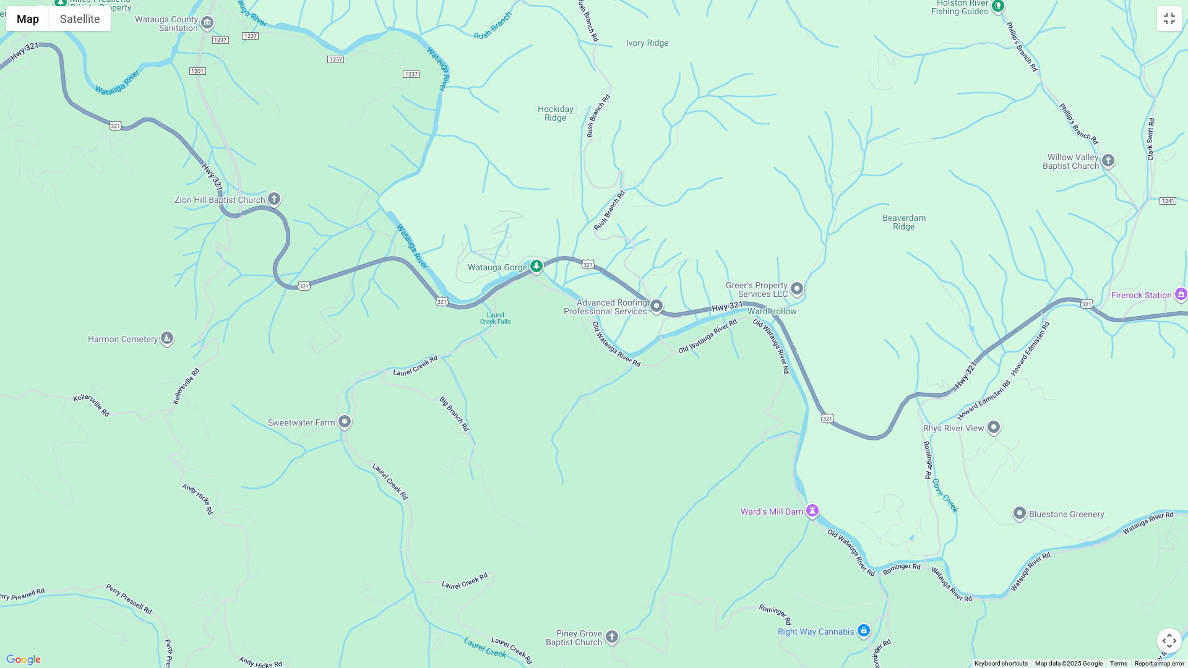
drag, startPoint x: 543, startPoint y: 288, endPoint x: 334, endPoint y: 0, distance: 355.3
click at [334, 0] on div at bounding box center [594, 334] width 1188 height 668
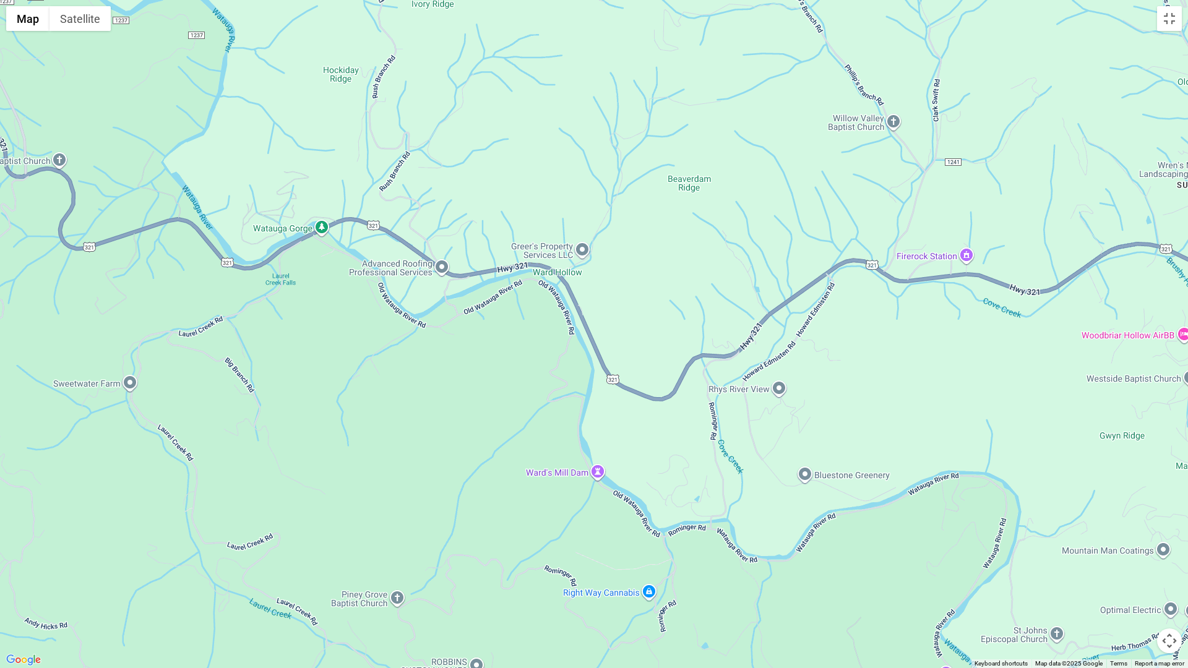
drag, startPoint x: 1042, startPoint y: 426, endPoint x: 807, endPoint y: 380, distance: 239.5
click at [812, 382] on div at bounding box center [594, 334] width 1188 height 668
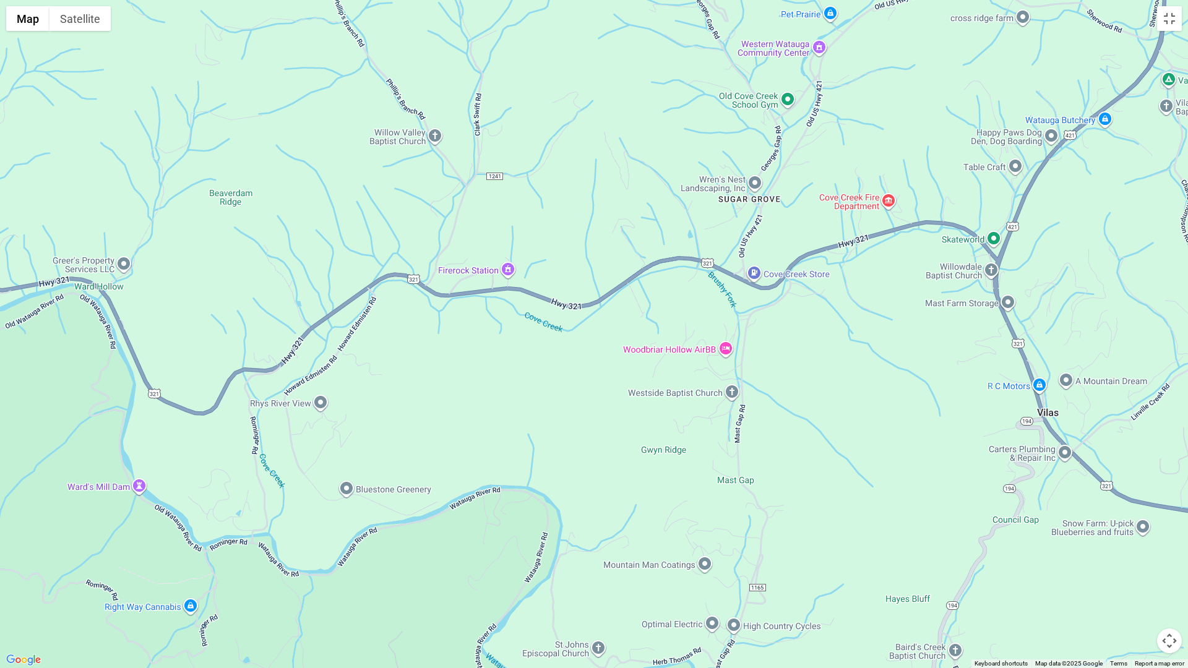
drag, startPoint x: 962, startPoint y: 400, endPoint x: 535, endPoint y: 422, distance: 428.1
click at [535, 422] on div at bounding box center [594, 334] width 1188 height 668
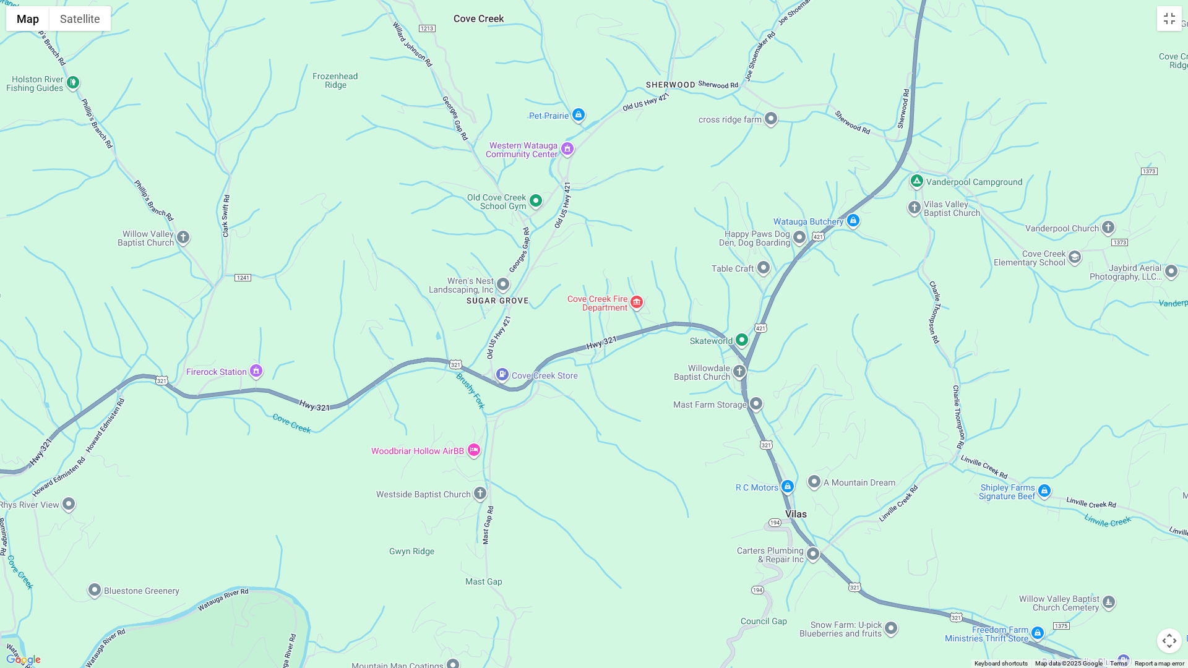
drag, startPoint x: 765, startPoint y: 333, endPoint x: 509, endPoint y: 431, distance: 273.6
click at [510, 434] on div at bounding box center [594, 334] width 1188 height 668
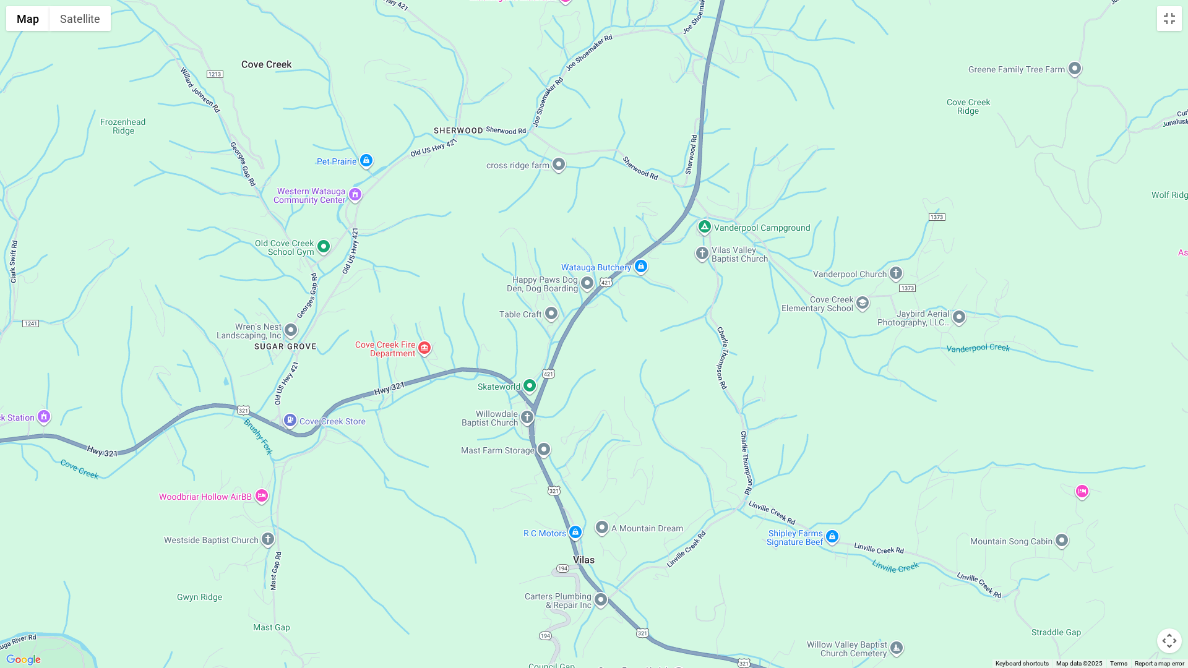
drag, startPoint x: 1017, startPoint y: 298, endPoint x: 799, endPoint y: 350, distance: 223.2
click at [801, 350] on div at bounding box center [594, 334] width 1188 height 668
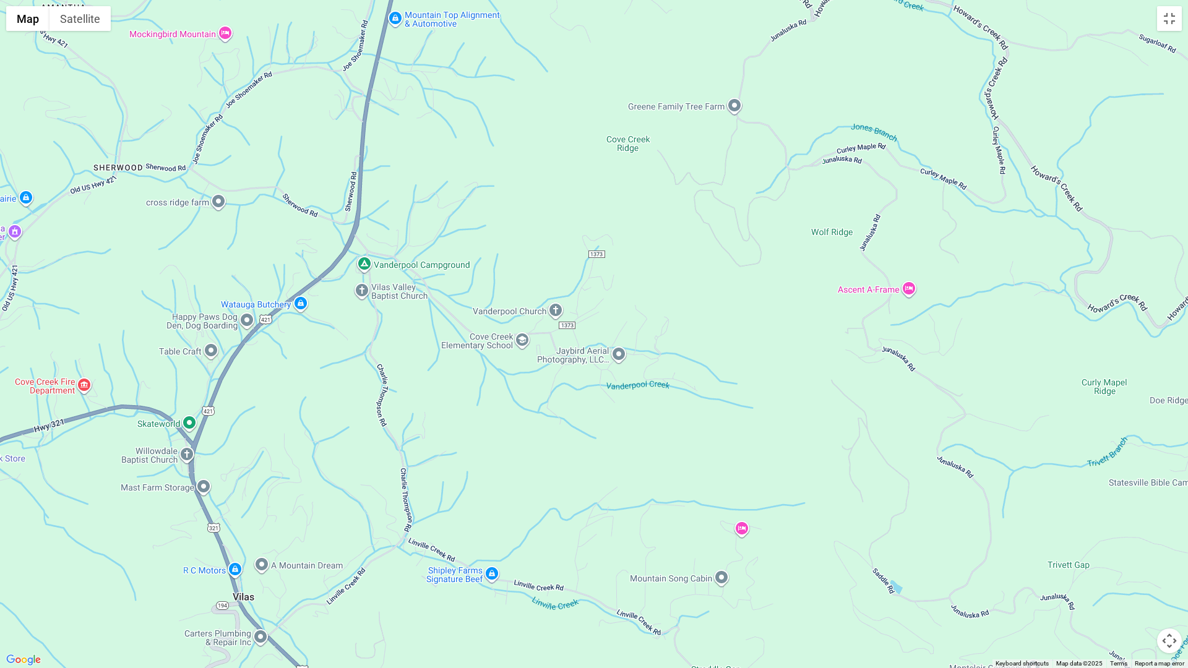
drag, startPoint x: 996, startPoint y: 348, endPoint x: 661, endPoint y: 385, distance: 336.8
click at [661, 385] on div at bounding box center [594, 334] width 1188 height 668
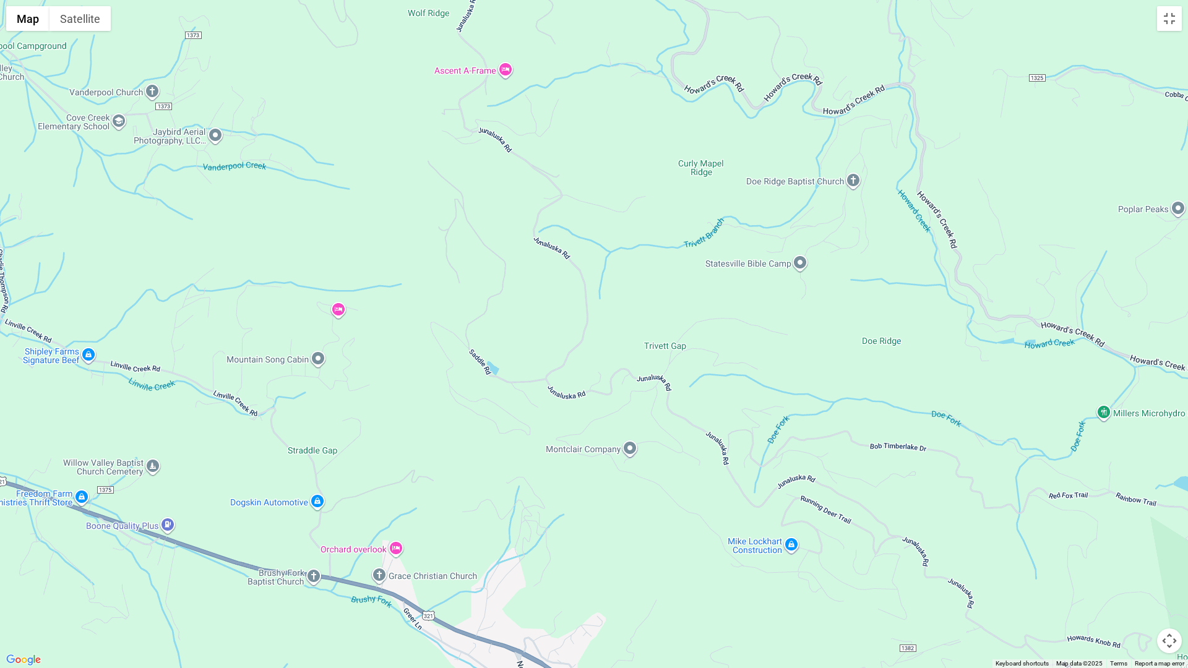
drag, startPoint x: 880, startPoint y: 382, endPoint x: 477, endPoint y: 163, distance: 459.0
click at [477, 163] on div at bounding box center [594, 334] width 1188 height 668
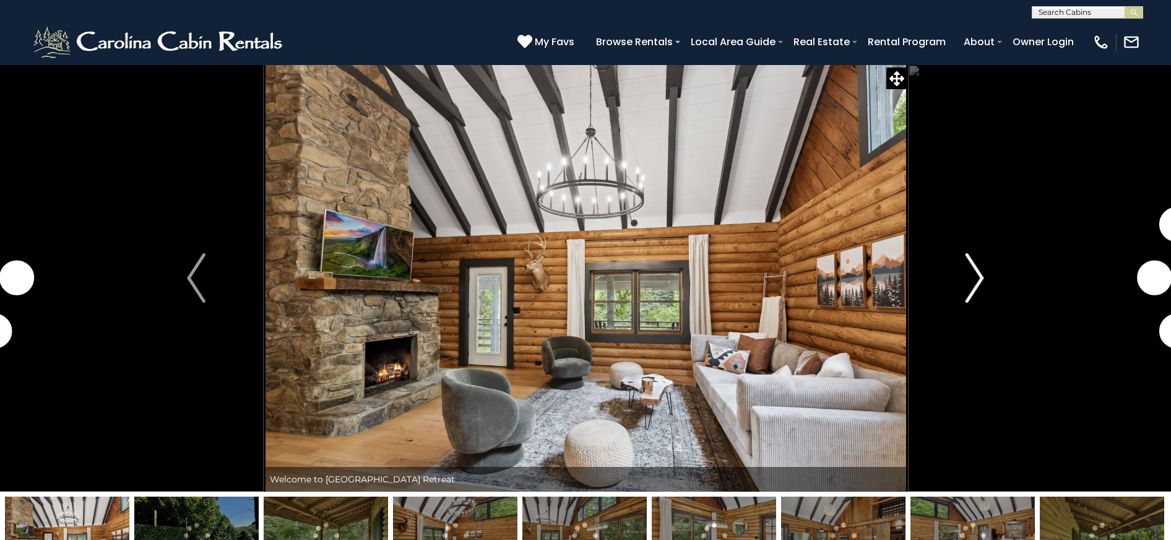
click at [979, 275] on img "Next" at bounding box center [974, 277] width 19 height 49
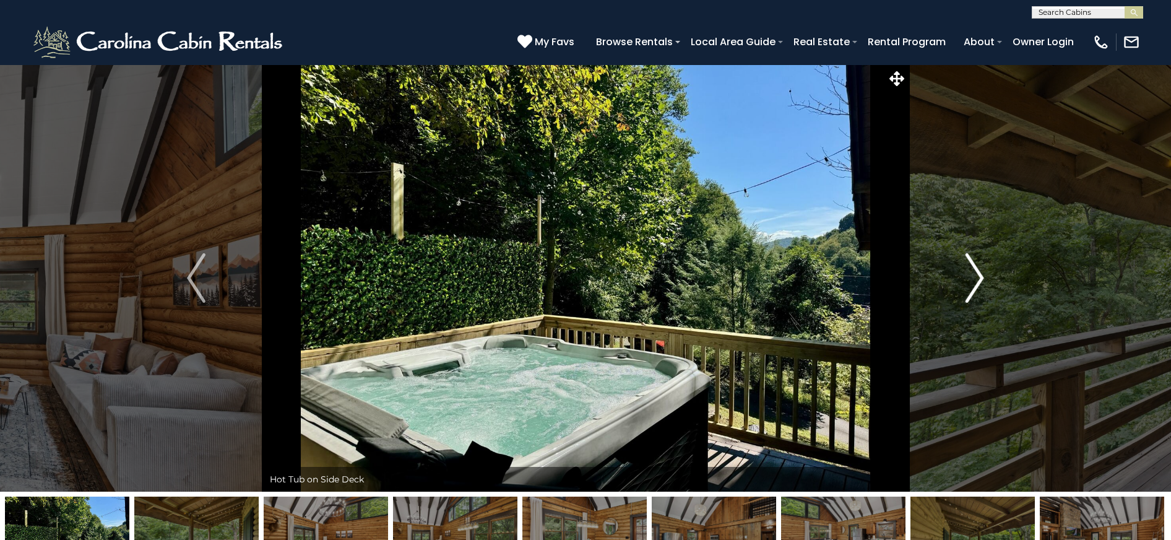
click at [979, 275] on img "Next" at bounding box center [974, 277] width 19 height 49
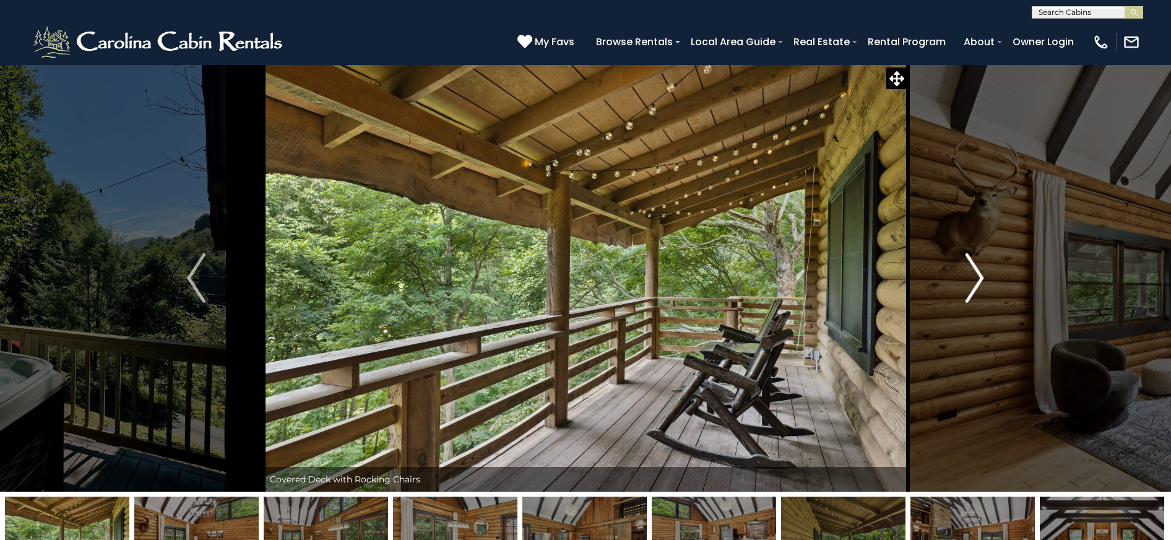
click at [979, 275] on img "Next" at bounding box center [974, 277] width 19 height 49
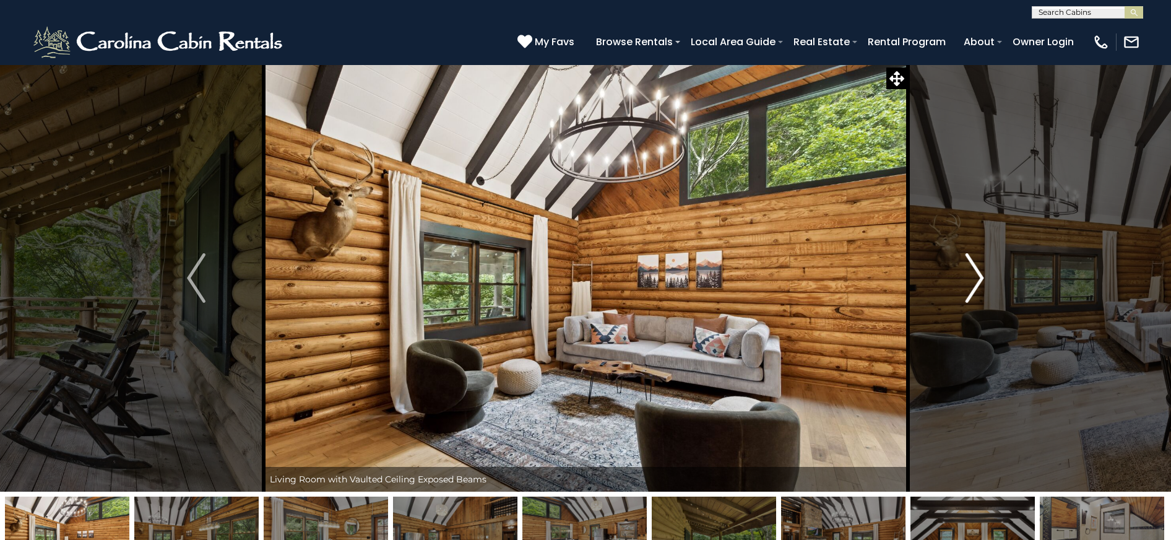
click at [979, 275] on img "Next" at bounding box center [974, 277] width 19 height 49
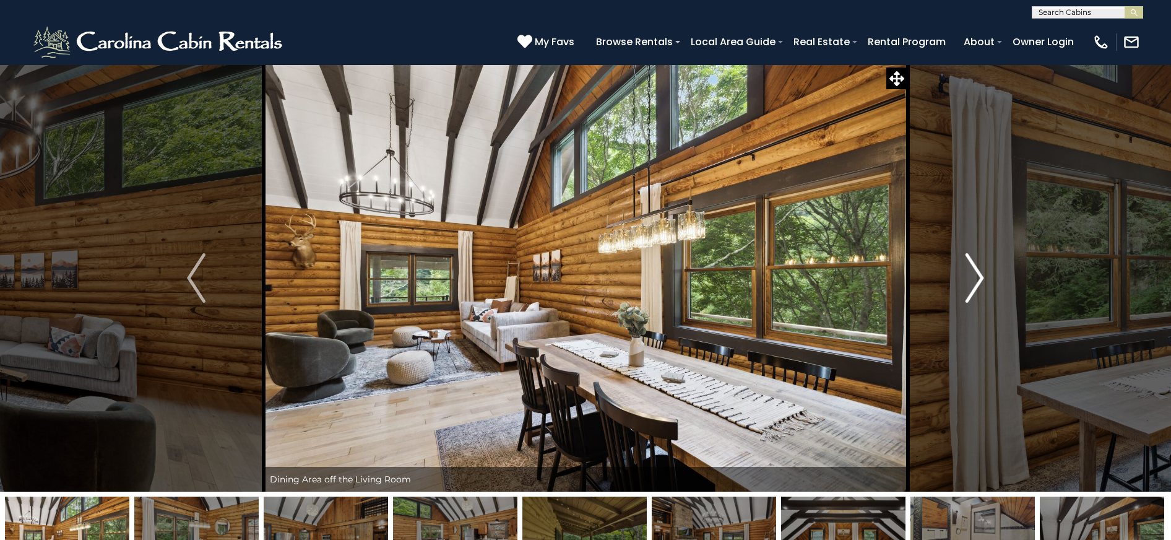
click at [979, 275] on img "Next" at bounding box center [974, 277] width 19 height 49
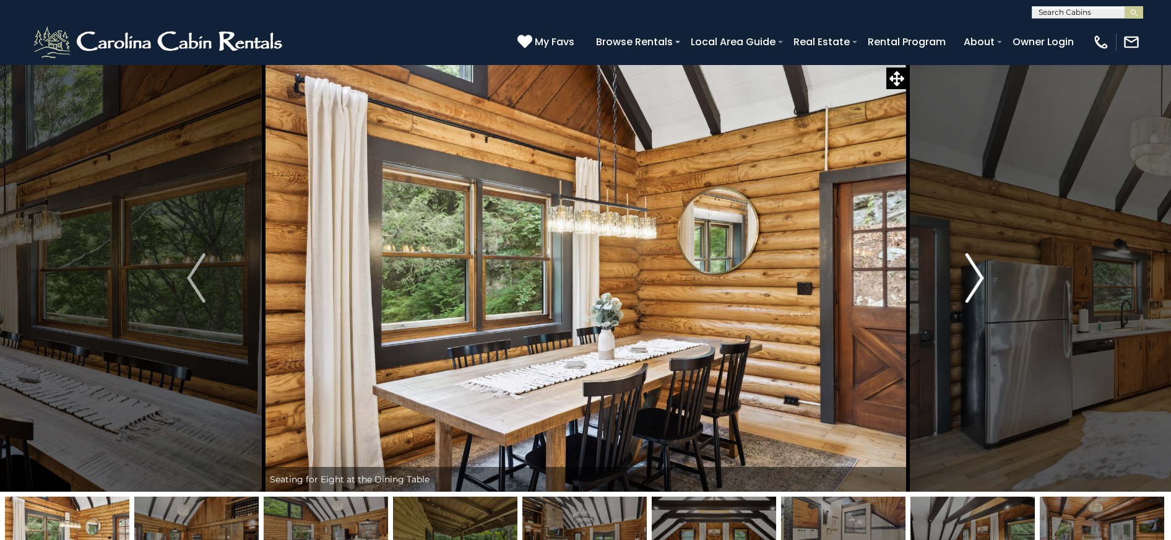
click at [979, 275] on img "Next" at bounding box center [974, 277] width 19 height 49
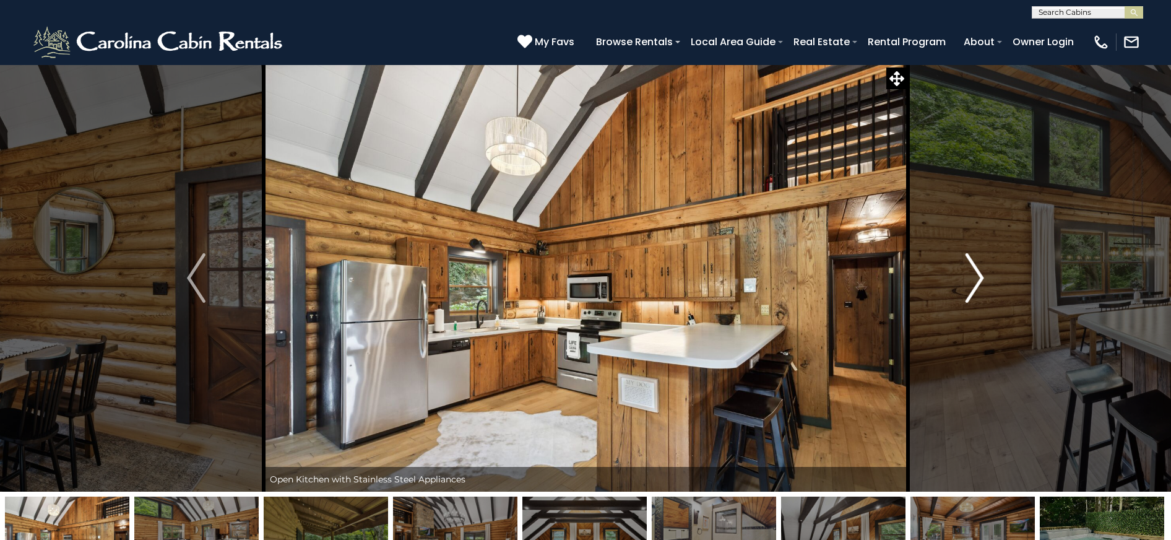
click at [979, 275] on img "Next" at bounding box center [974, 277] width 19 height 49
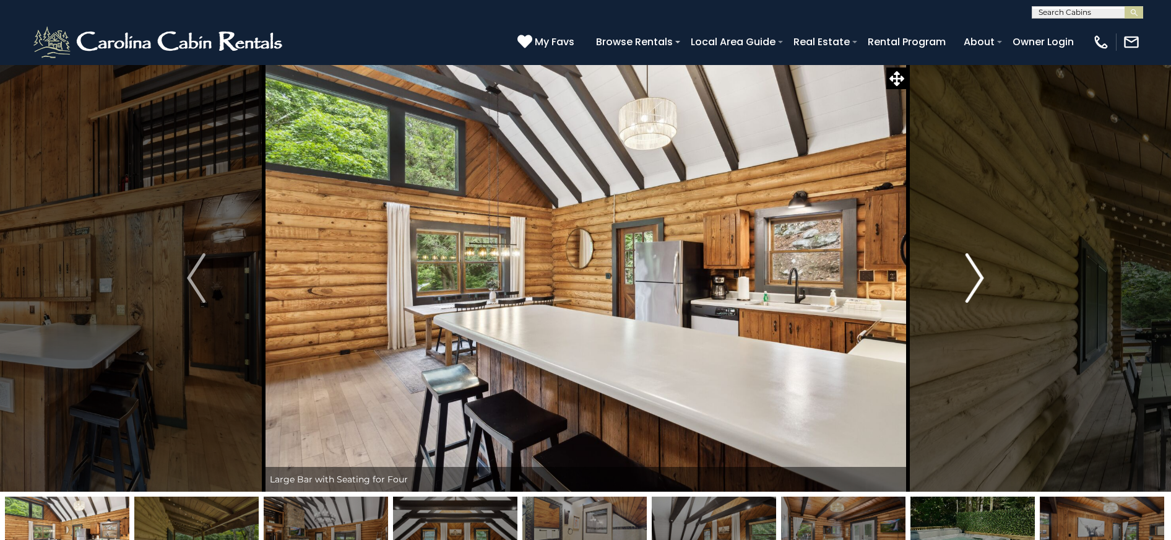
click at [979, 275] on img "Next" at bounding box center [974, 277] width 19 height 49
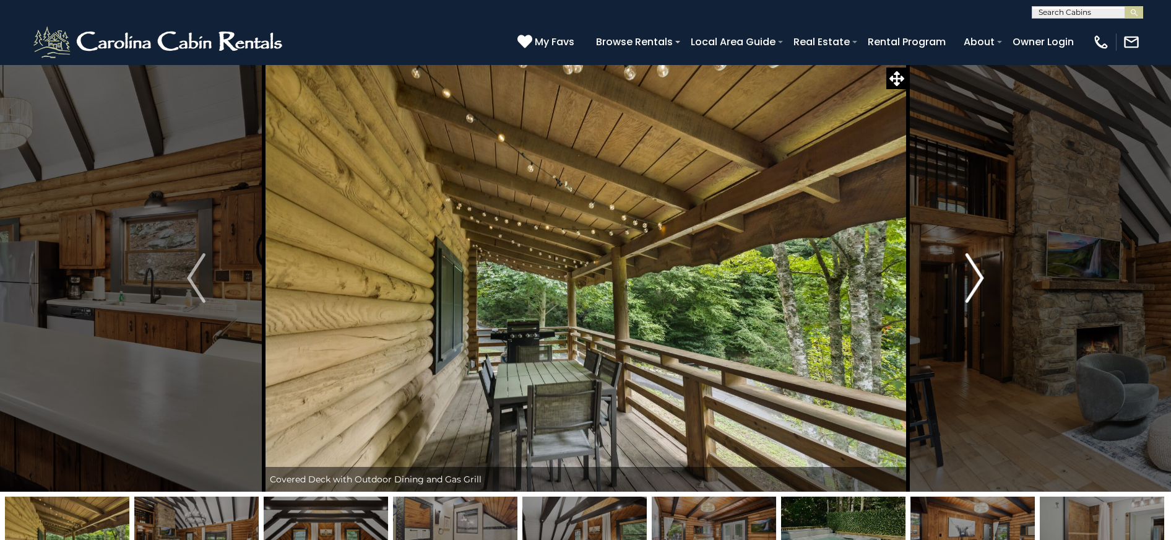
click at [979, 275] on img "Next" at bounding box center [974, 277] width 19 height 49
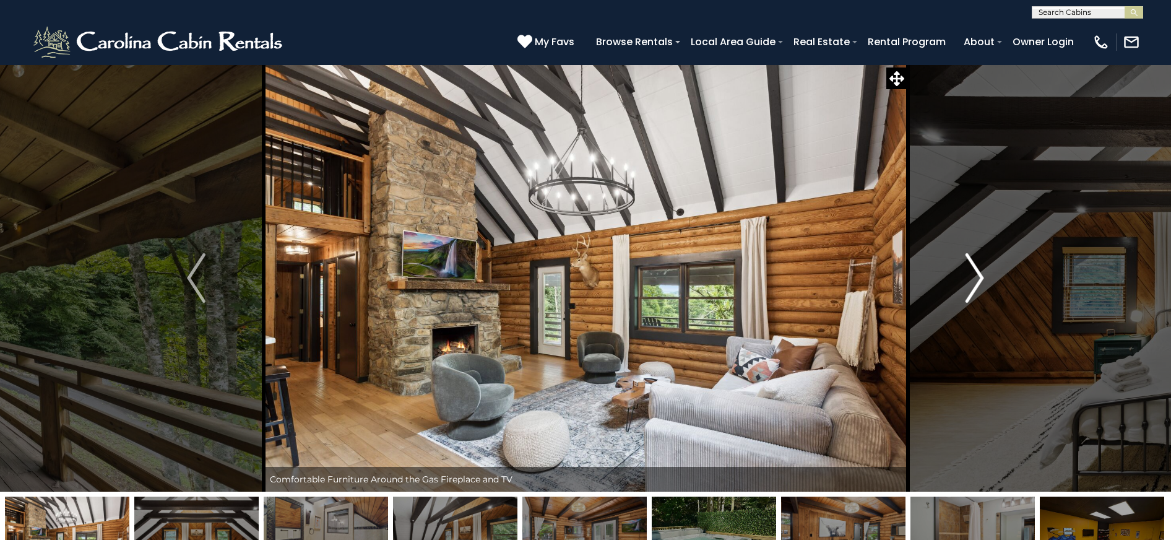
click at [979, 275] on img "Next" at bounding box center [974, 277] width 19 height 49
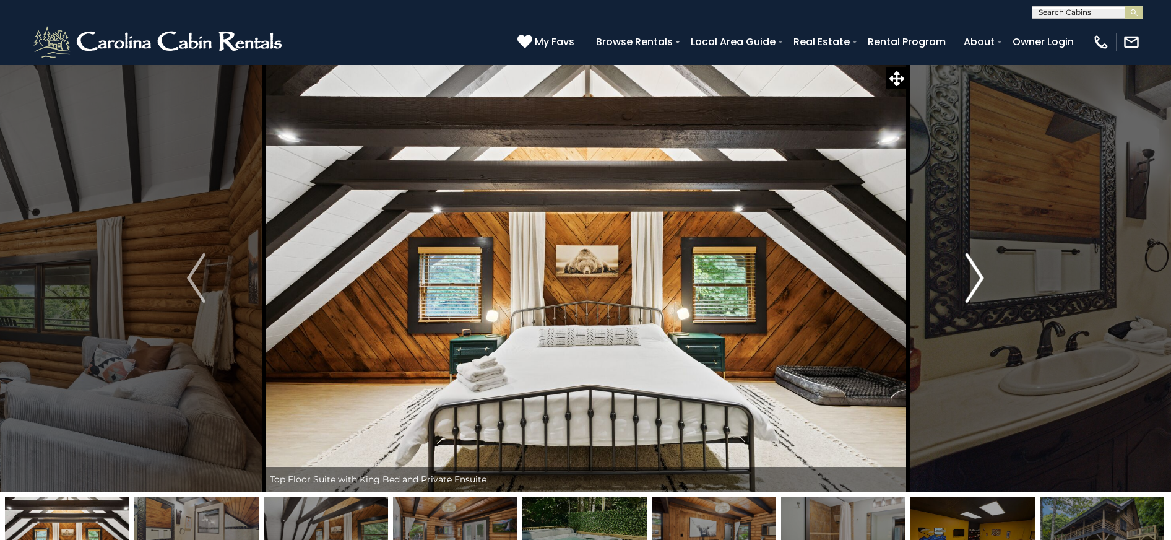
click at [979, 275] on img "Next" at bounding box center [974, 277] width 19 height 49
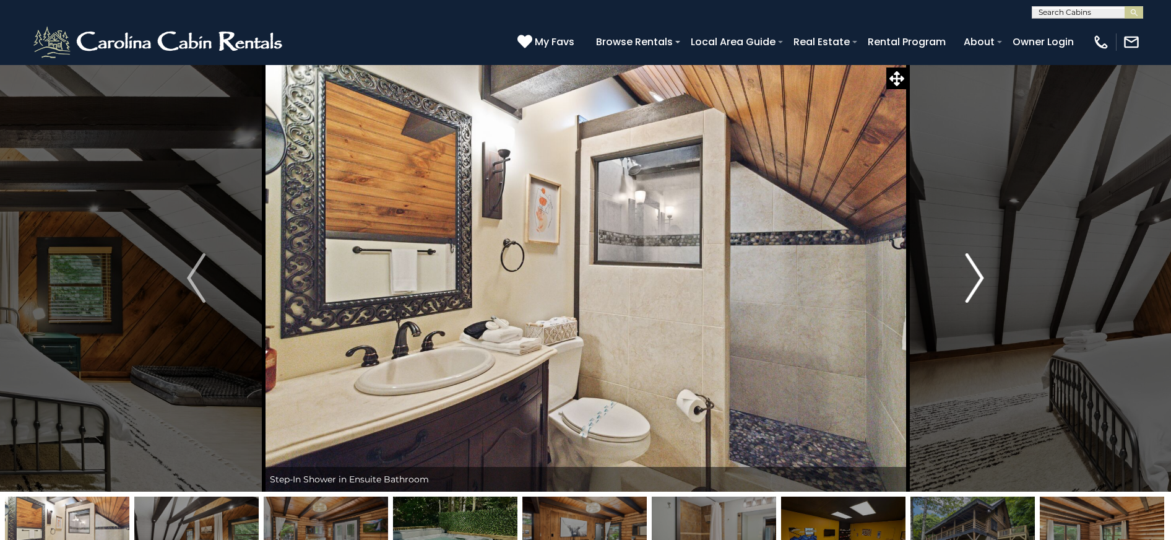
click at [979, 275] on img "Next" at bounding box center [974, 277] width 19 height 49
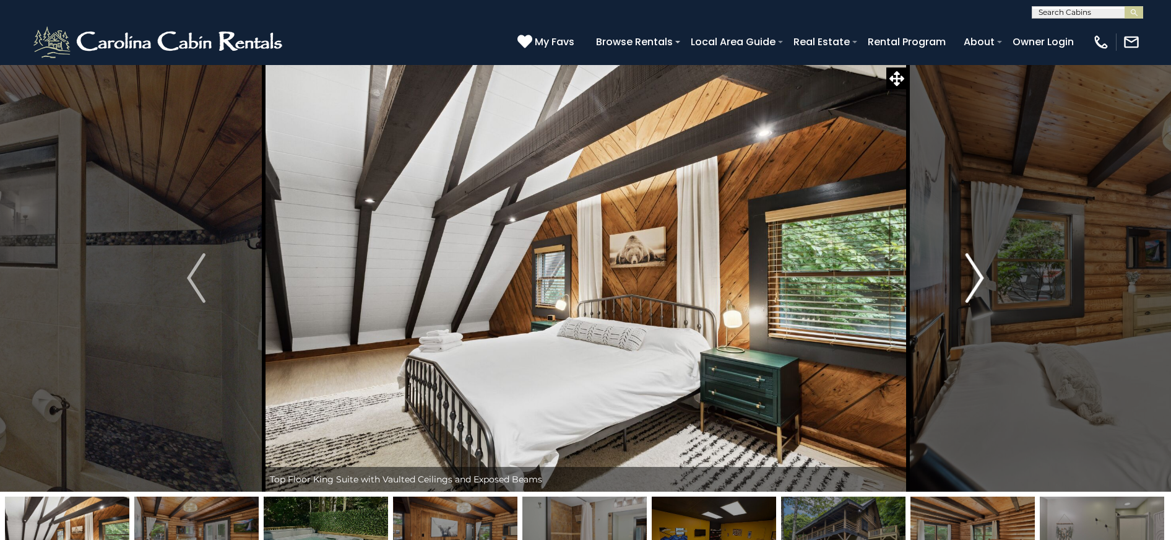
click at [979, 275] on img "Next" at bounding box center [974, 277] width 19 height 49
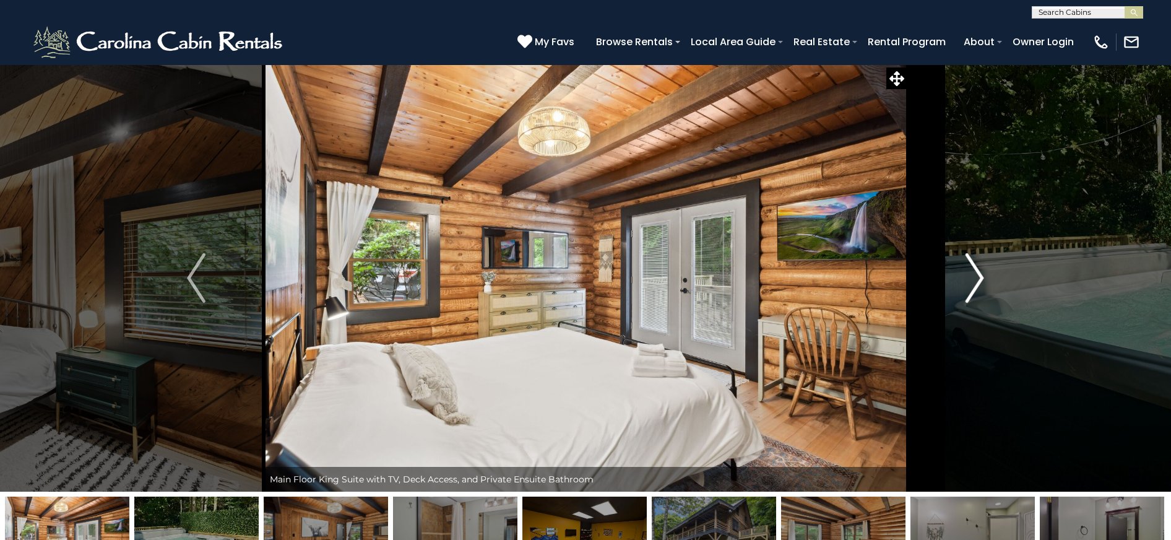
click at [979, 275] on img "Next" at bounding box center [974, 277] width 19 height 49
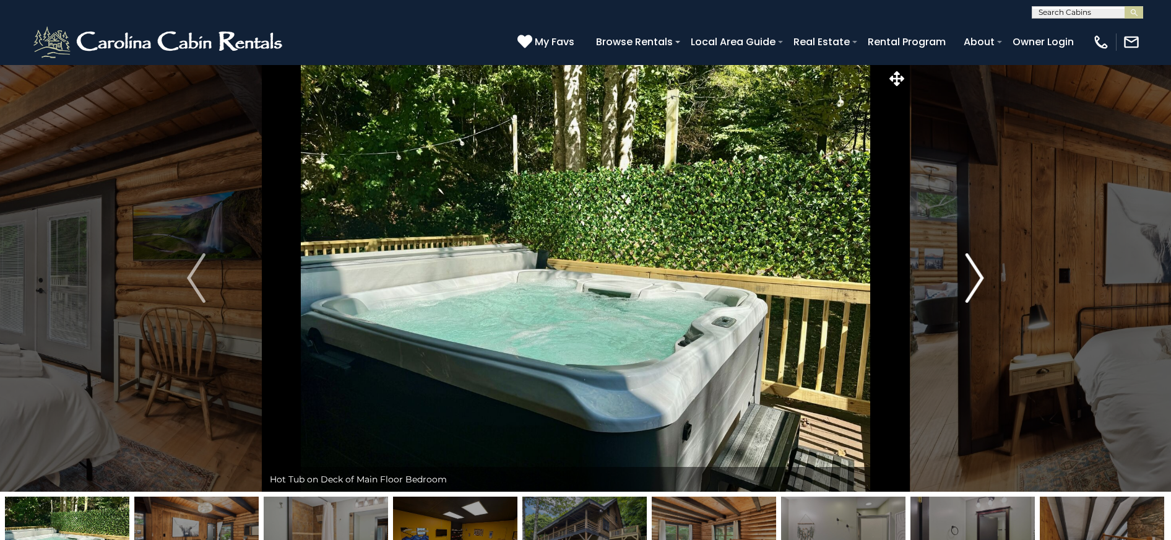
click at [979, 275] on img "Next" at bounding box center [974, 277] width 19 height 49
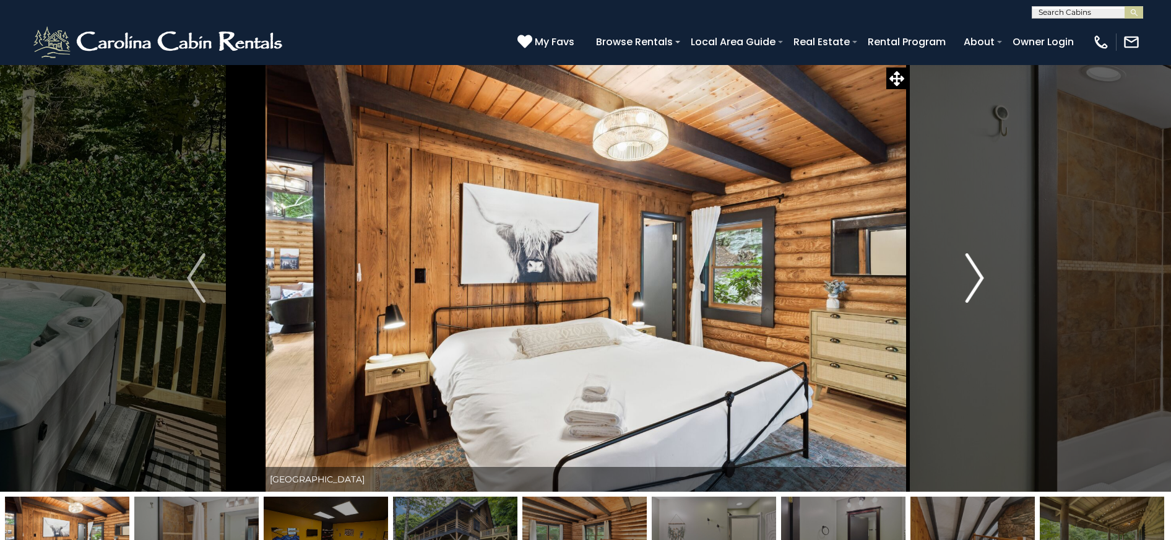
click at [979, 275] on img "Next" at bounding box center [974, 277] width 19 height 49
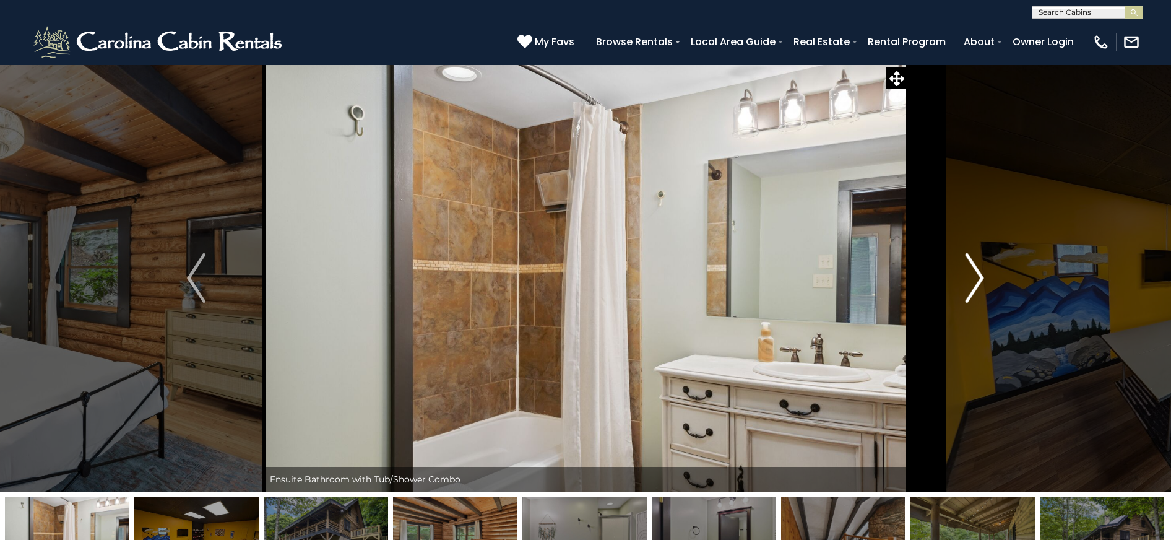
click at [979, 275] on img "Next" at bounding box center [974, 277] width 19 height 49
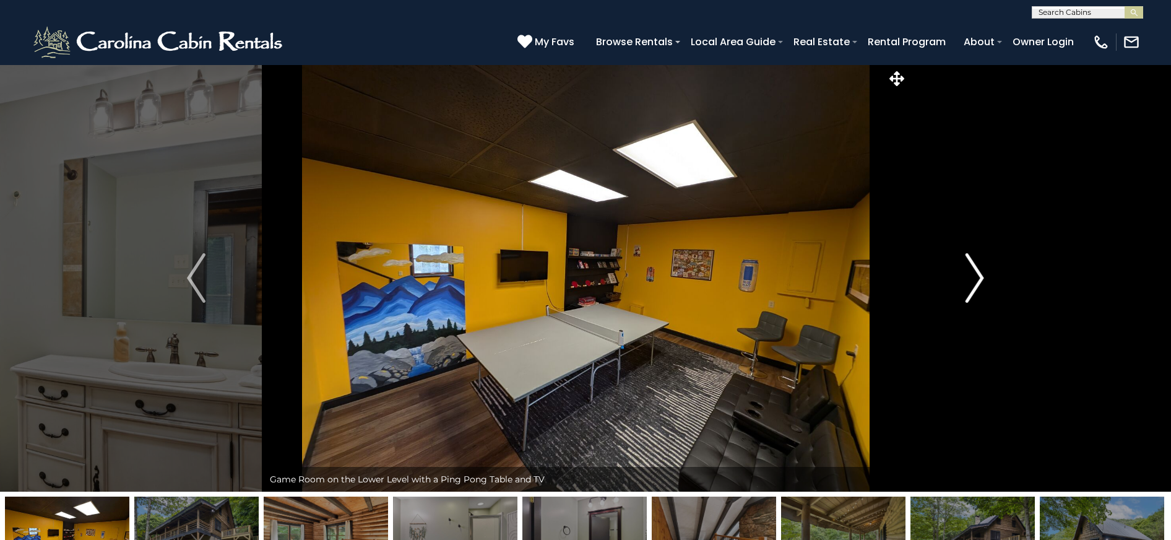
click at [979, 275] on img "Next" at bounding box center [974, 277] width 19 height 49
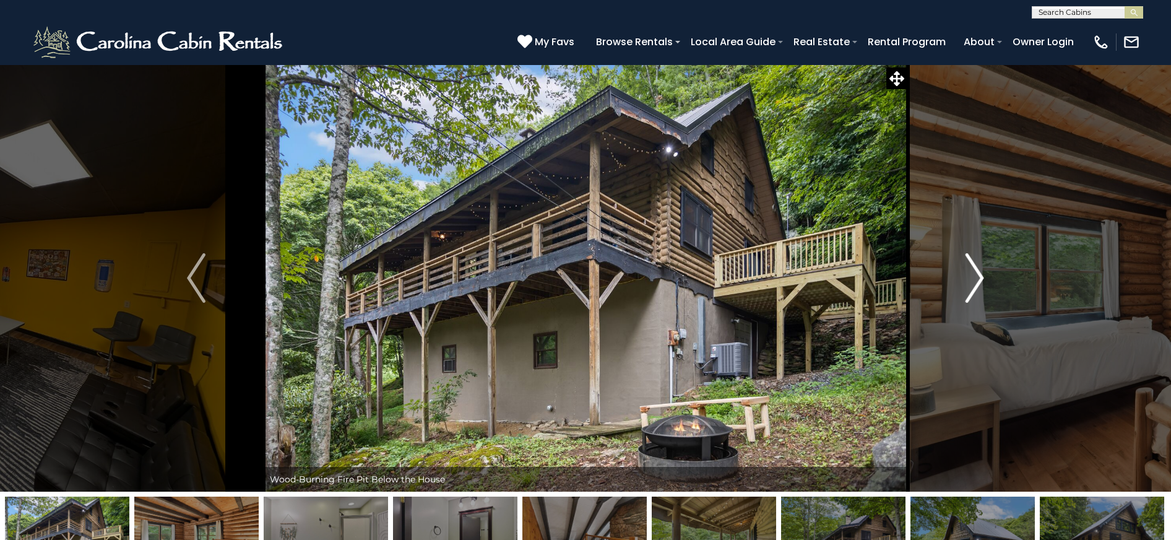
click at [979, 275] on img "Next" at bounding box center [974, 277] width 19 height 49
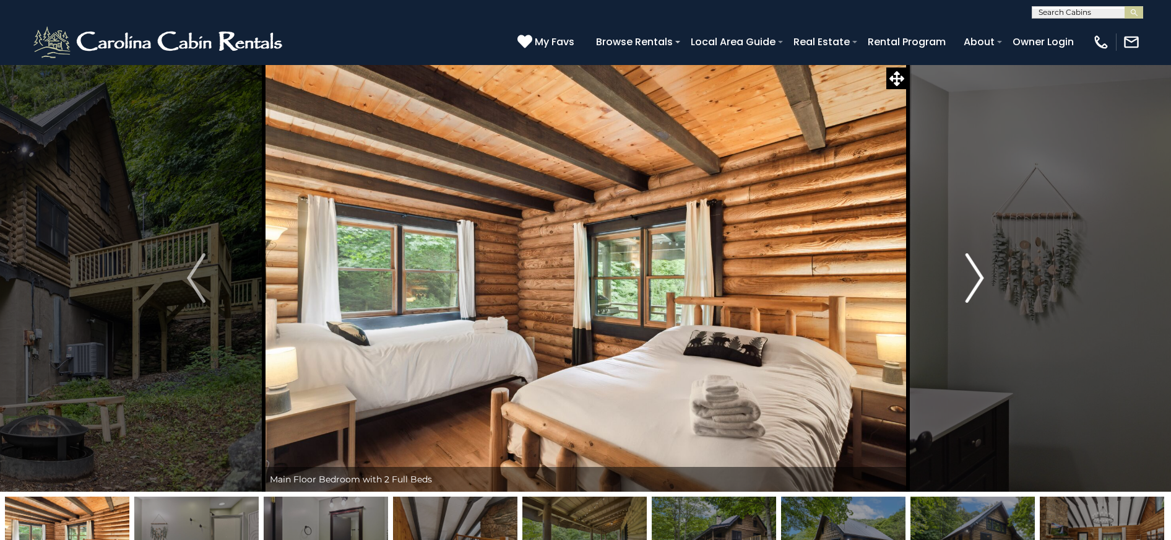
click at [979, 275] on img "Next" at bounding box center [974, 277] width 19 height 49
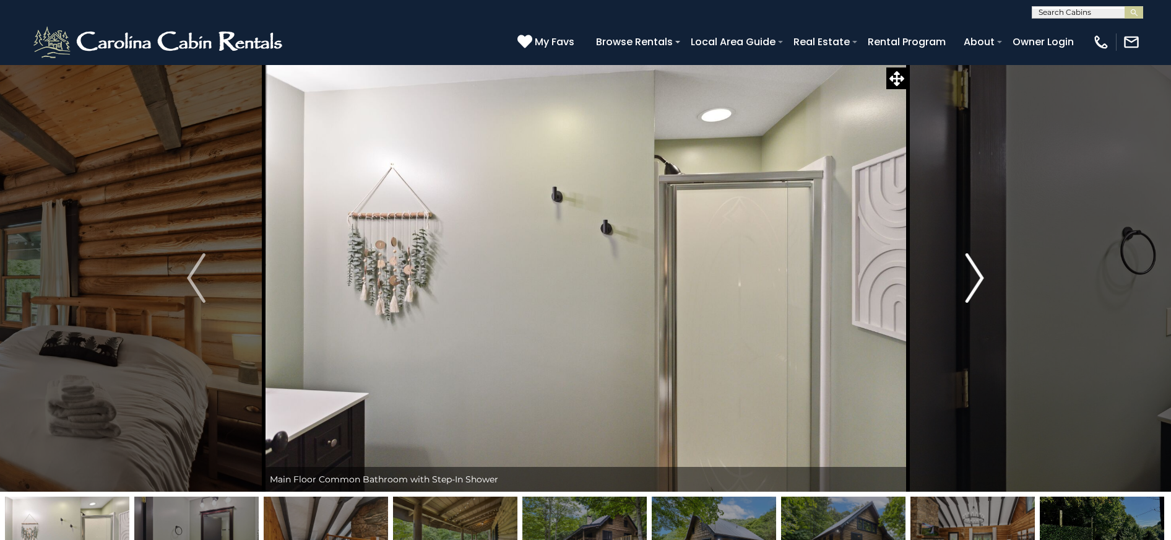
click at [979, 275] on img "Next" at bounding box center [974, 277] width 19 height 49
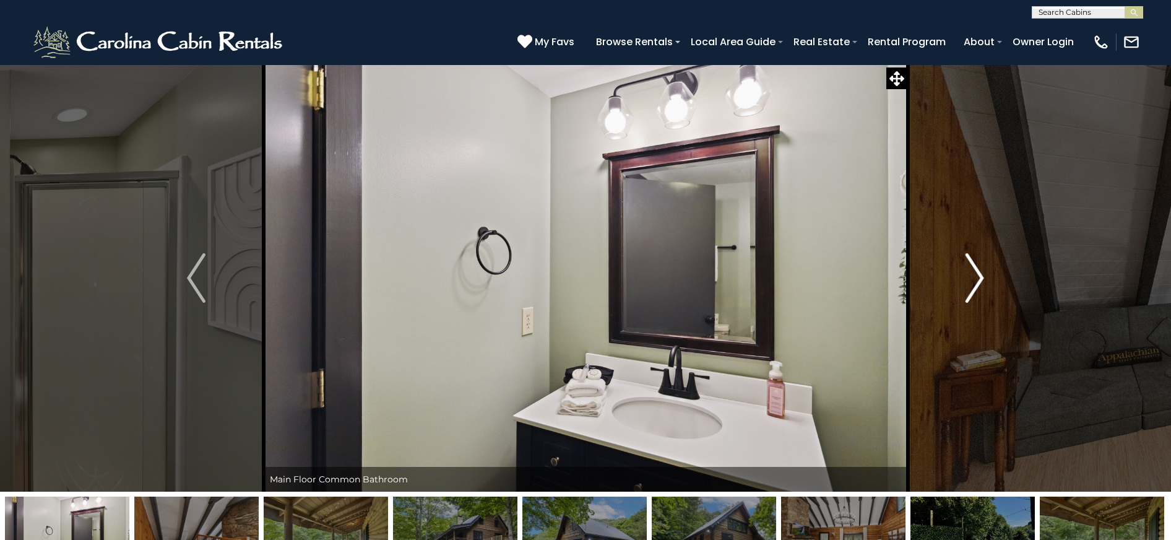
click at [979, 275] on img "Next" at bounding box center [974, 277] width 19 height 49
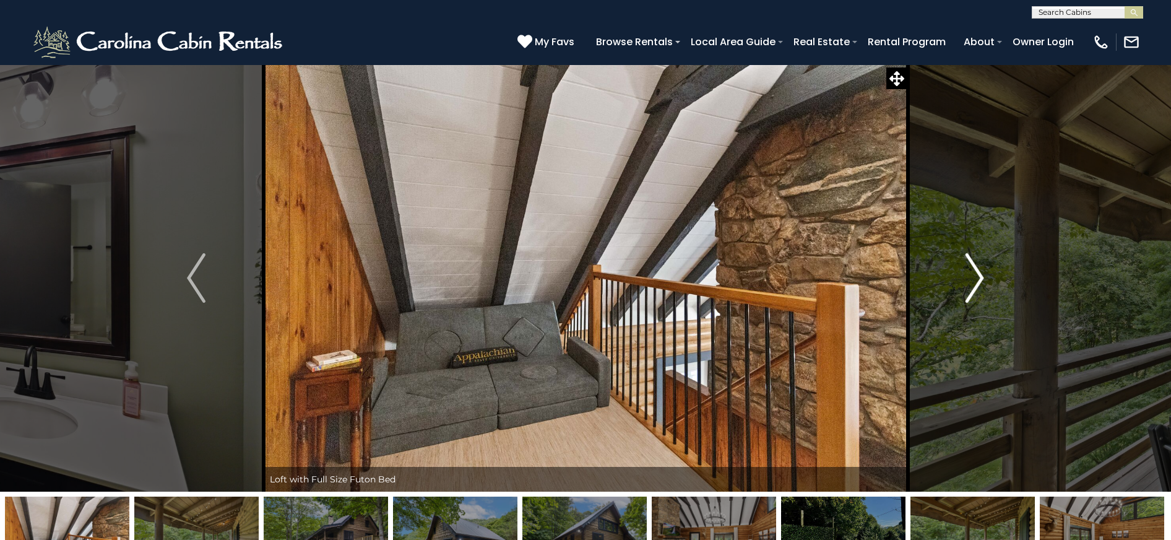
click at [979, 275] on img "Next" at bounding box center [974, 277] width 19 height 49
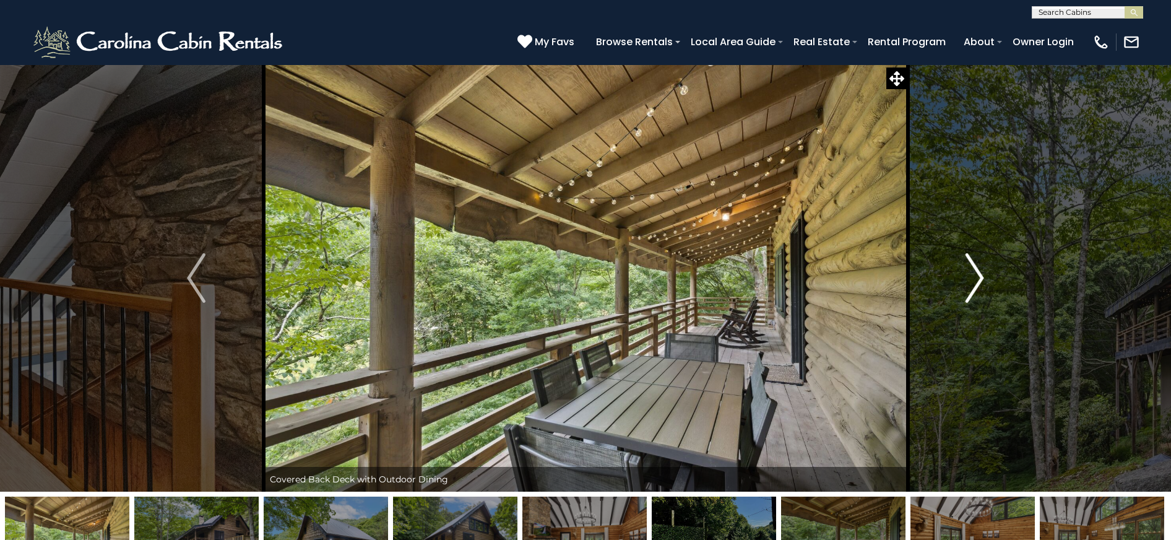
click at [979, 275] on img "Next" at bounding box center [974, 277] width 19 height 49
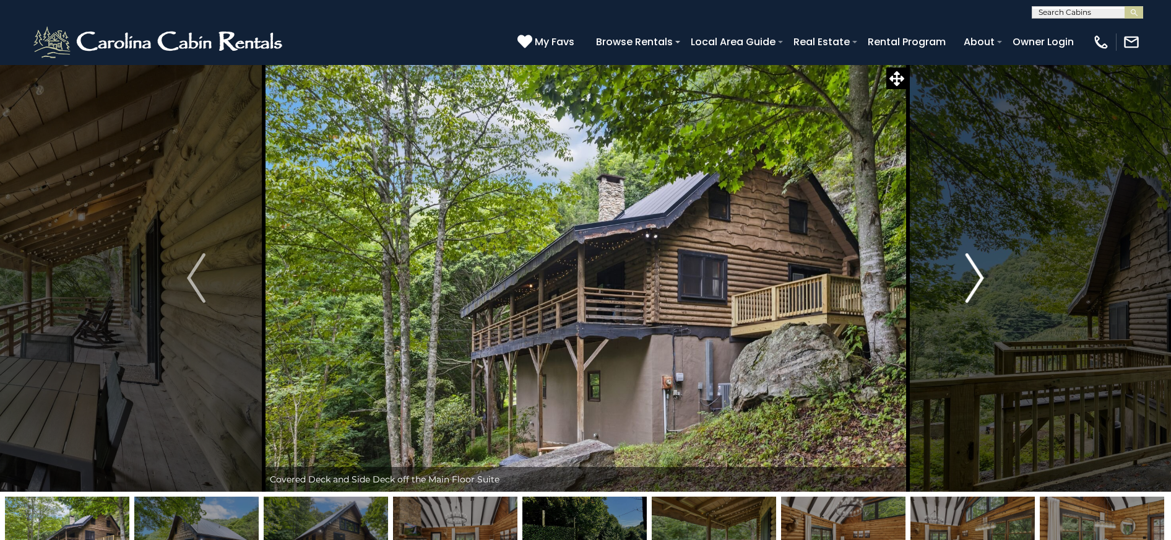
click at [979, 275] on img "Next" at bounding box center [974, 277] width 19 height 49
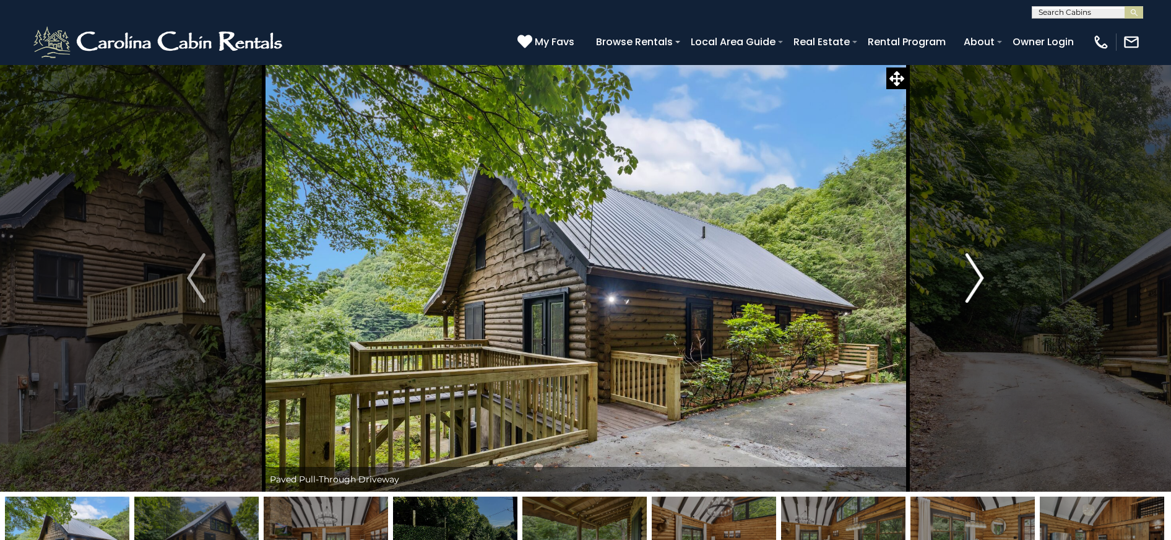
click at [979, 275] on img "Next" at bounding box center [974, 277] width 19 height 49
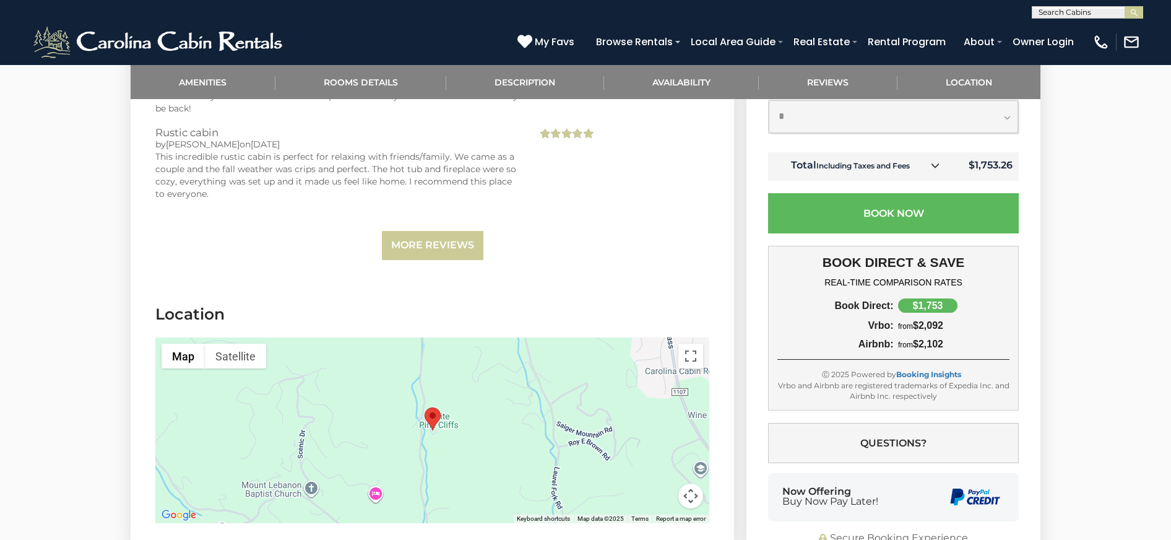
scroll to position [2970, 0]
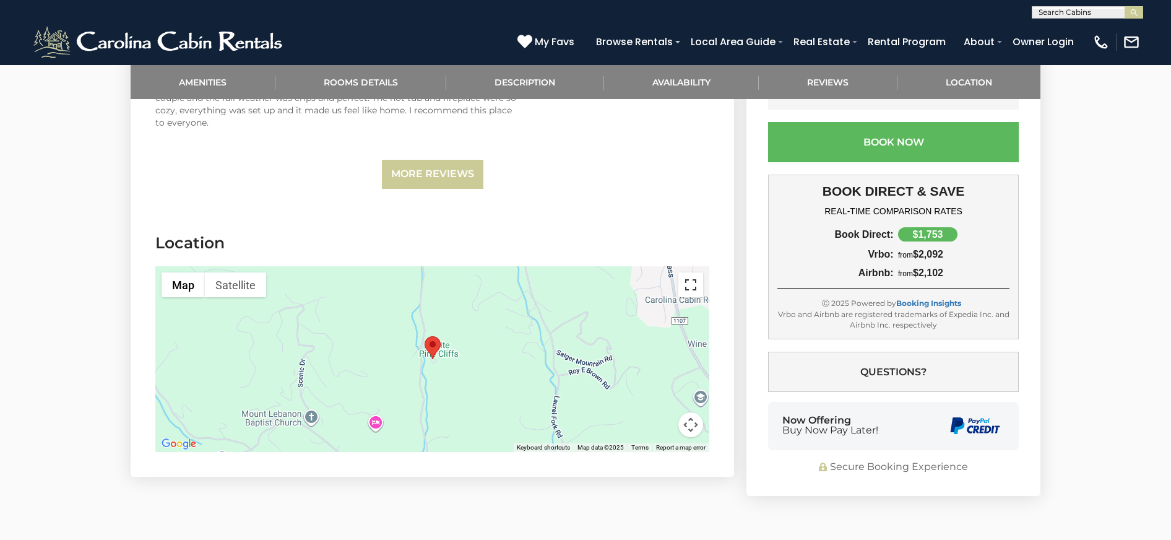
click at [695, 272] on button "Toggle fullscreen view" at bounding box center [690, 284] width 25 height 25
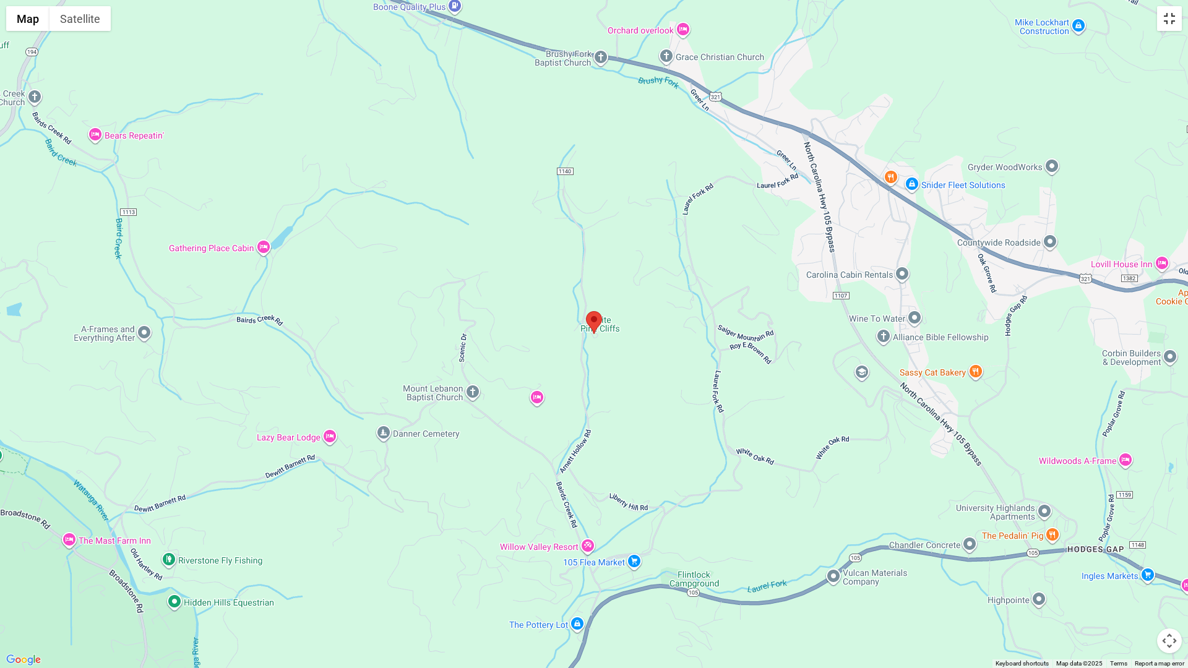
click at [1166, 26] on button "Toggle fullscreen view" at bounding box center [1169, 18] width 25 height 25
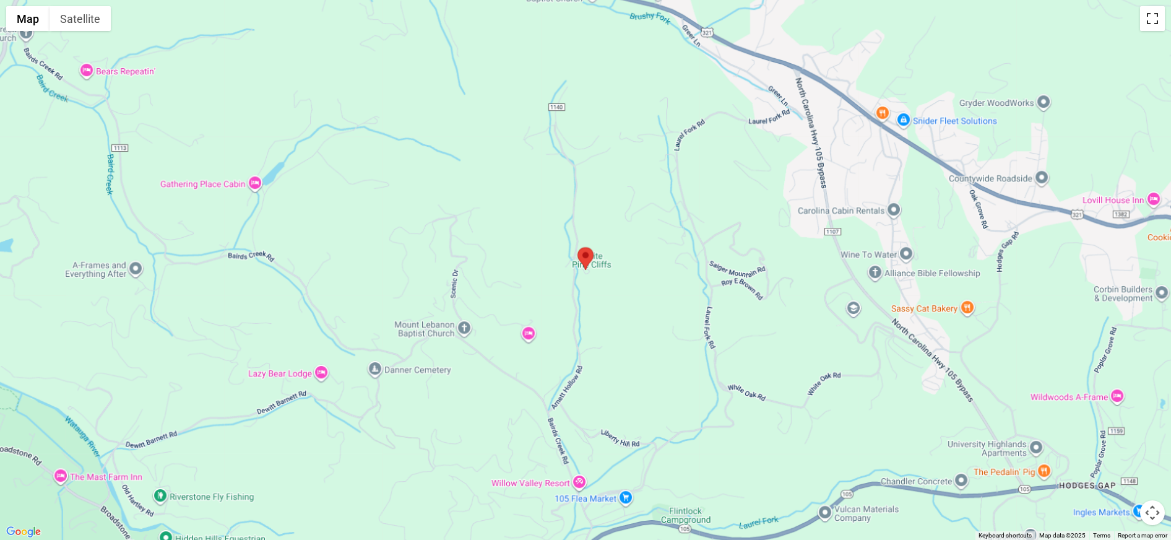
scroll to position [186, 0]
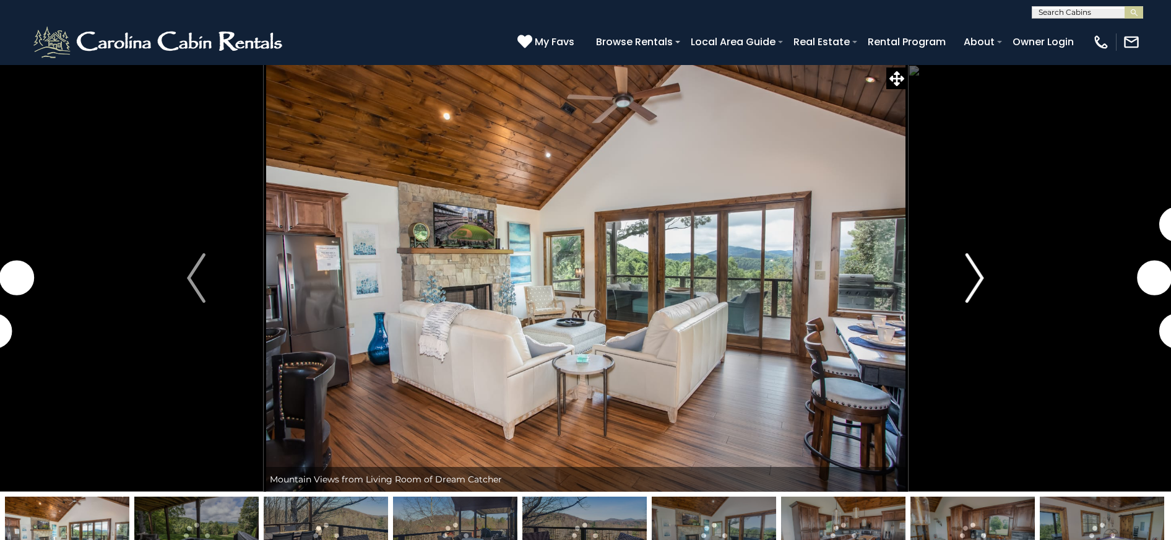
click at [976, 283] on img "Next" at bounding box center [974, 277] width 19 height 49
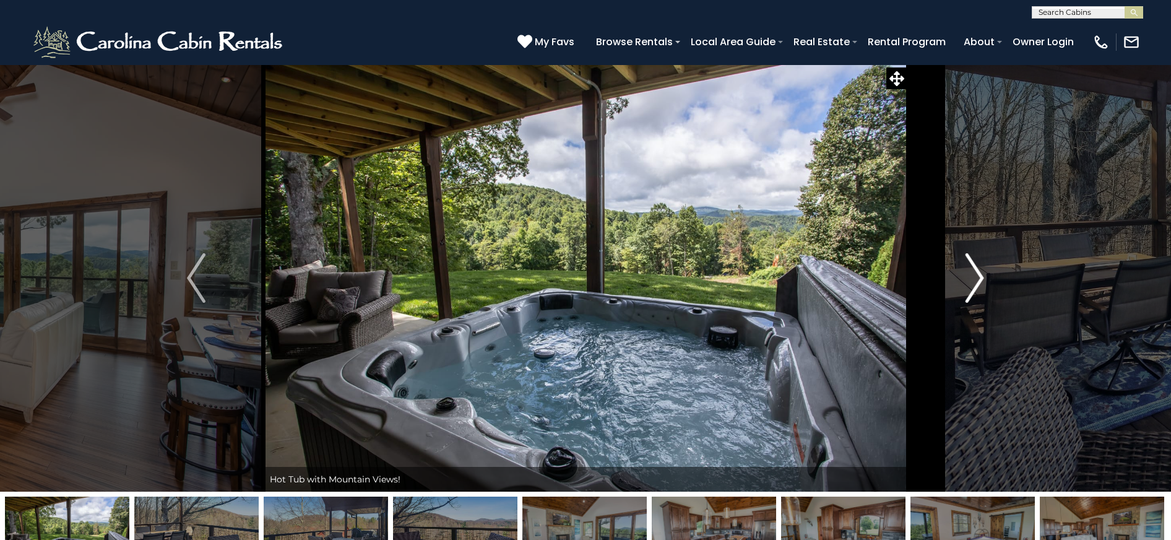
click at [976, 283] on img "Next" at bounding box center [974, 277] width 19 height 49
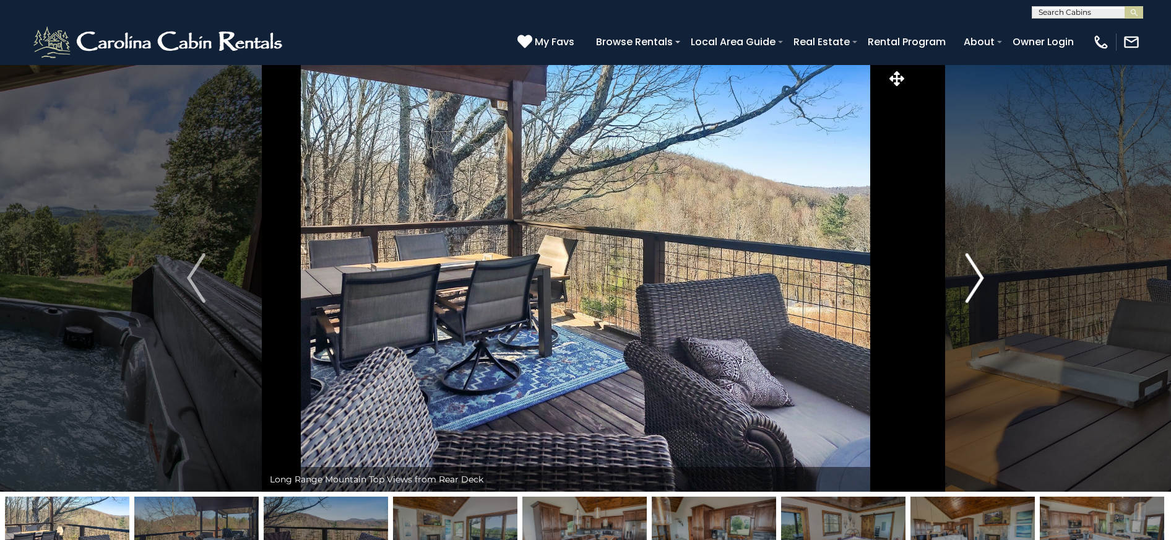
click at [976, 283] on img "Next" at bounding box center [974, 277] width 19 height 49
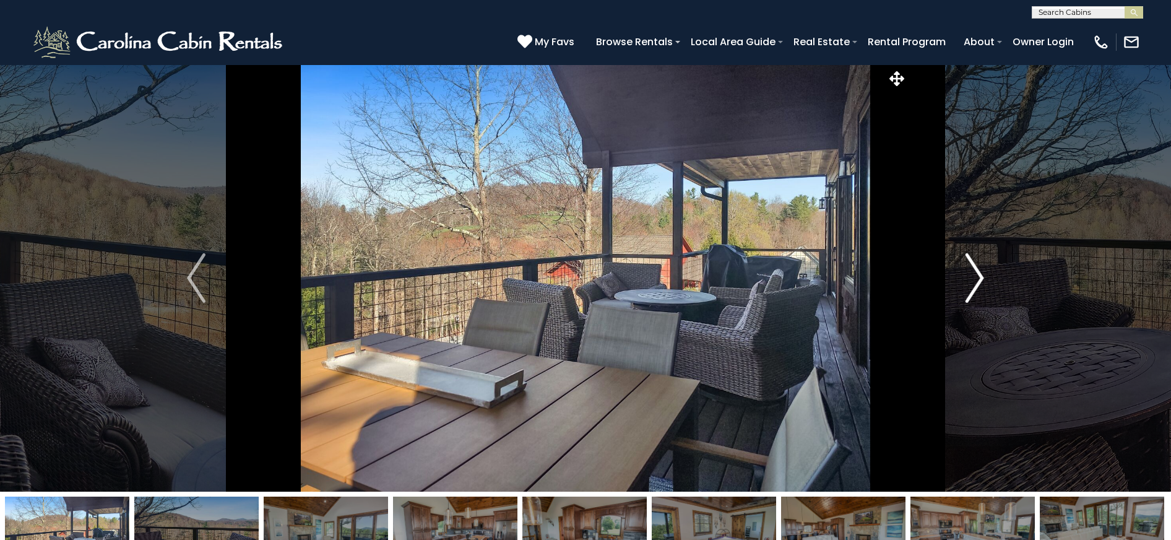
click at [976, 283] on img "Next" at bounding box center [974, 277] width 19 height 49
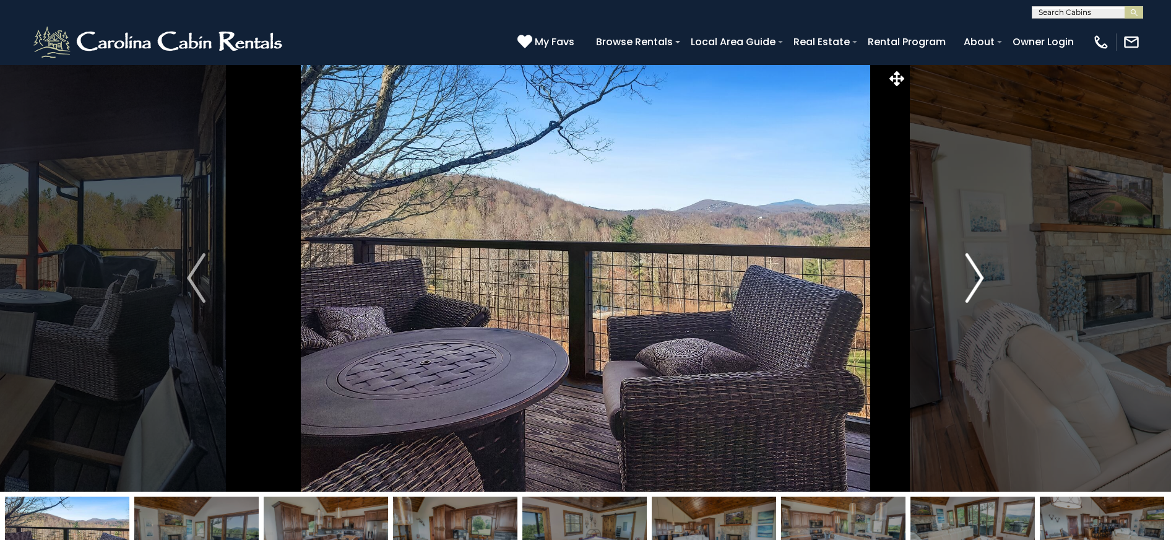
click at [976, 283] on img "Next" at bounding box center [974, 277] width 19 height 49
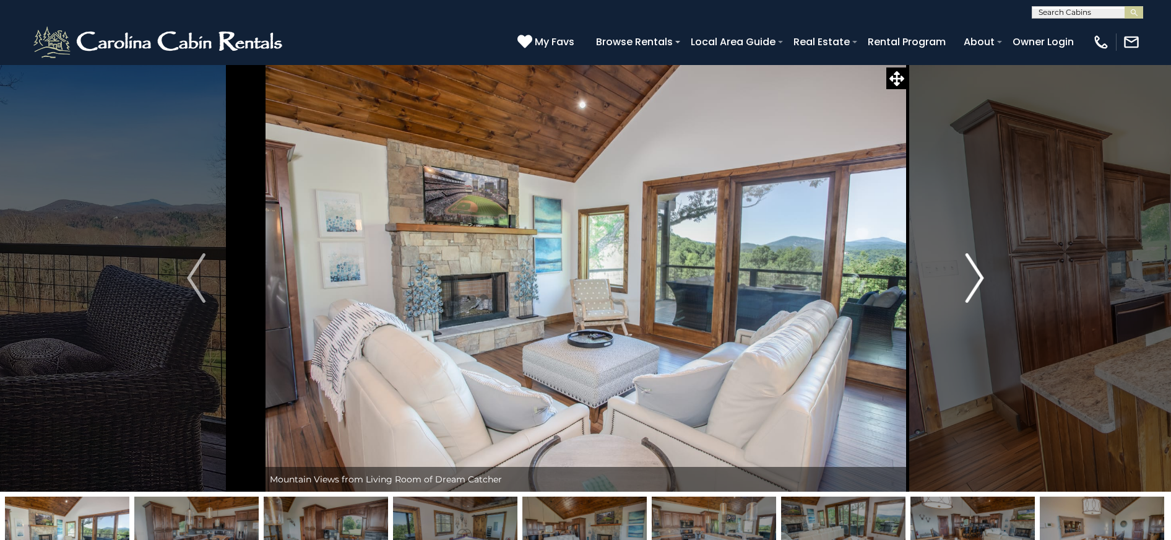
click at [976, 283] on img "Next" at bounding box center [974, 277] width 19 height 49
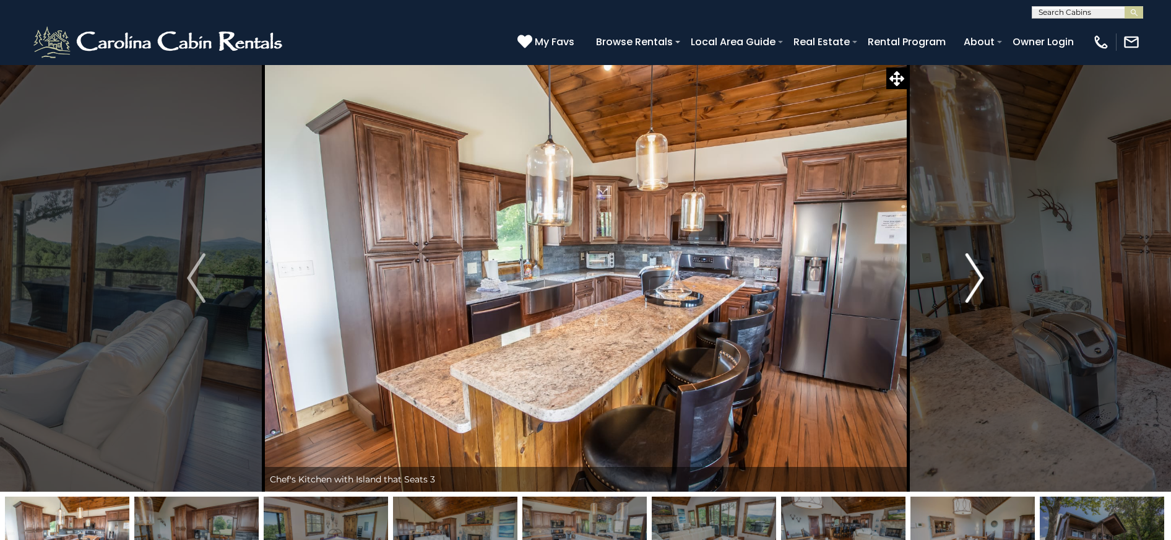
click at [976, 283] on img "Next" at bounding box center [974, 277] width 19 height 49
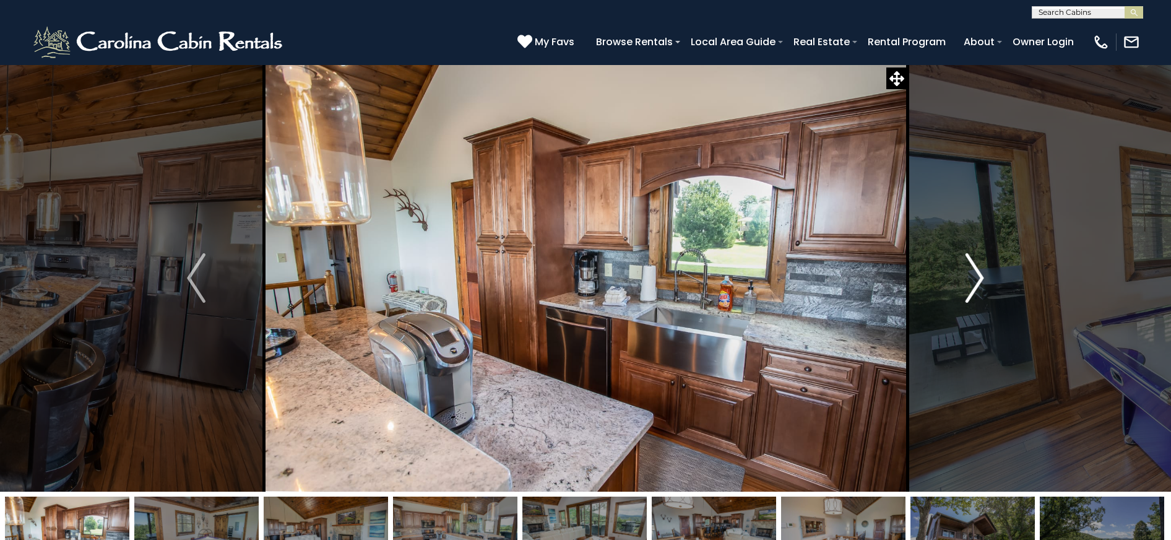
click at [976, 283] on img "Next" at bounding box center [974, 277] width 19 height 49
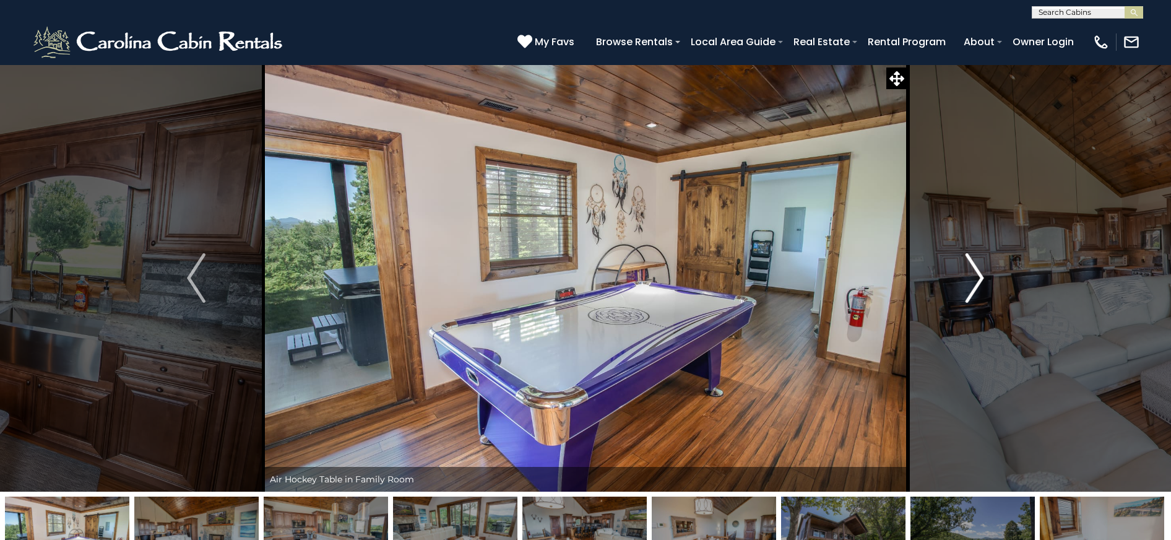
click at [976, 283] on img "Next" at bounding box center [974, 277] width 19 height 49
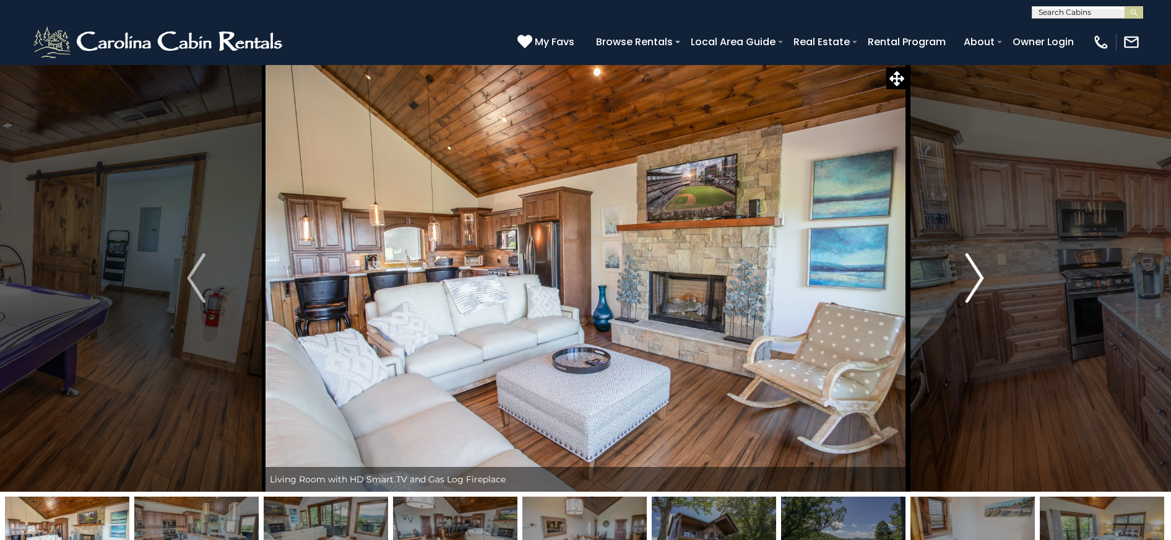
click at [976, 283] on img "Next" at bounding box center [974, 277] width 19 height 49
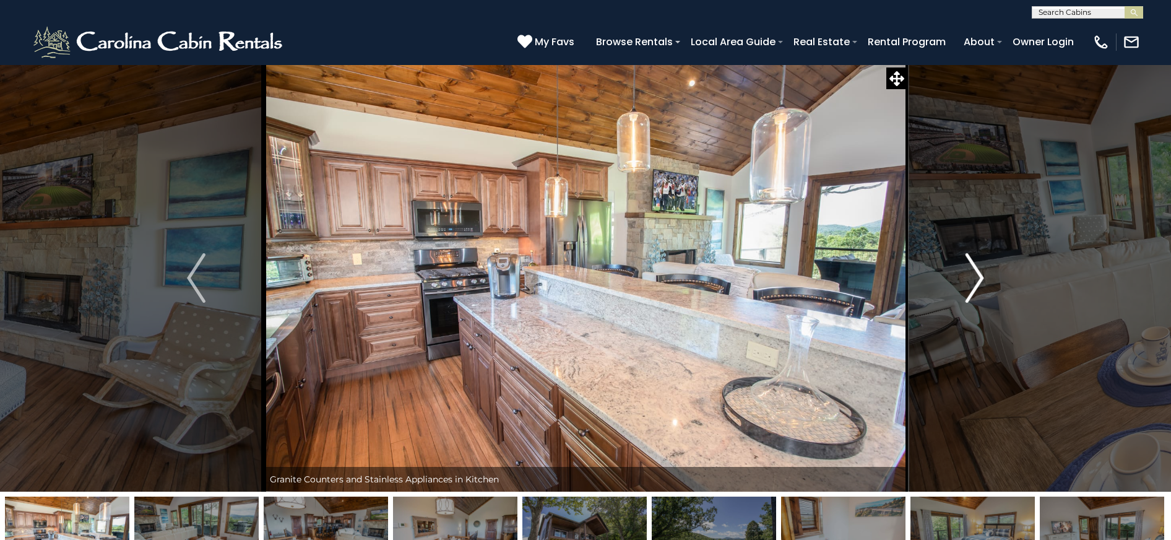
click at [976, 283] on img "Next" at bounding box center [974, 277] width 19 height 49
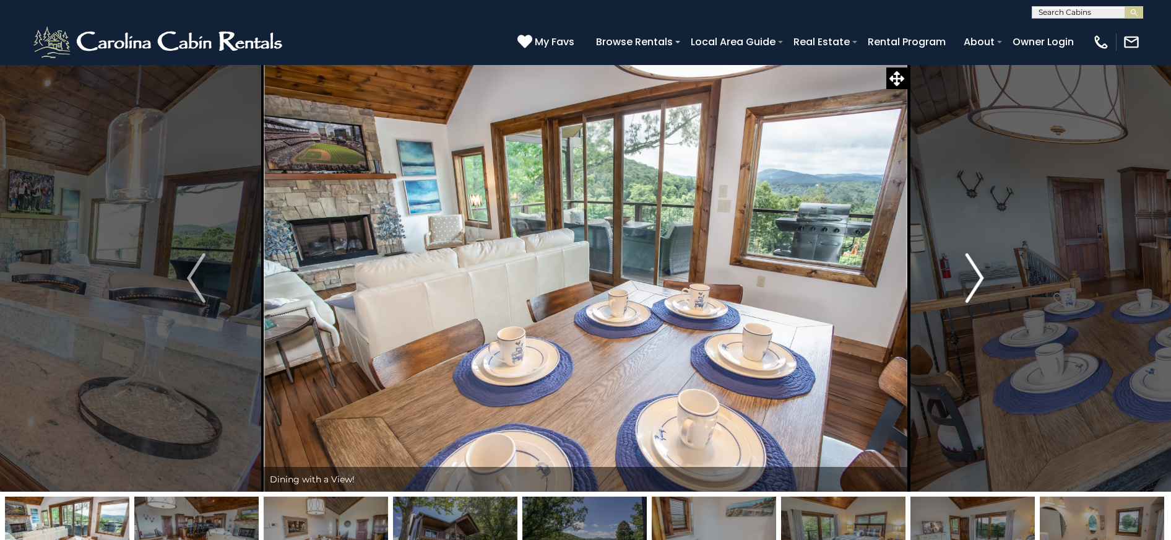
click at [976, 283] on img "Next" at bounding box center [974, 277] width 19 height 49
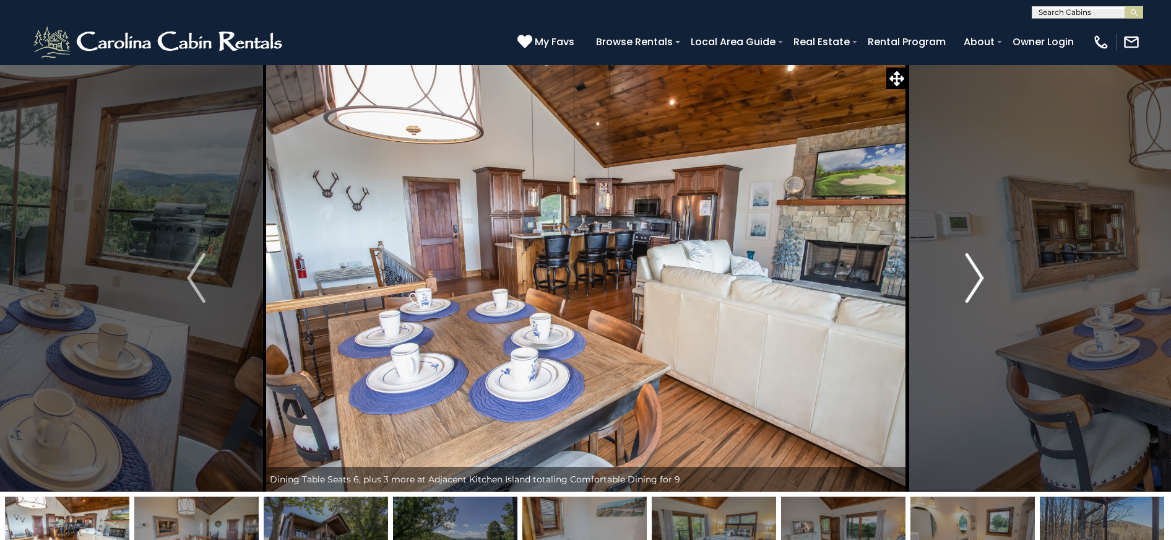
click at [976, 283] on img "Next" at bounding box center [974, 277] width 19 height 49
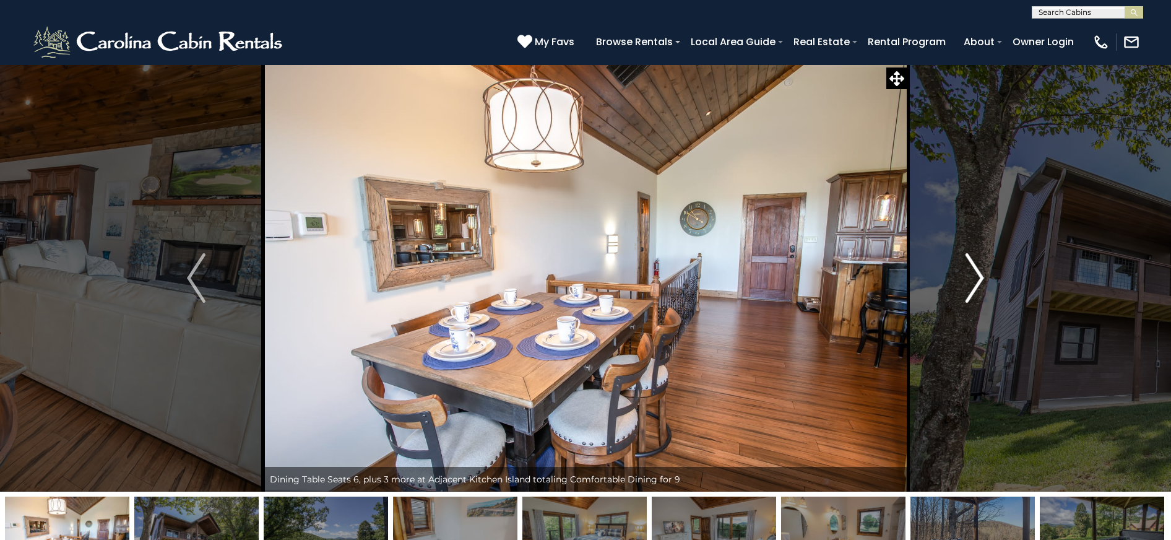
click at [976, 283] on img "Next" at bounding box center [974, 277] width 19 height 49
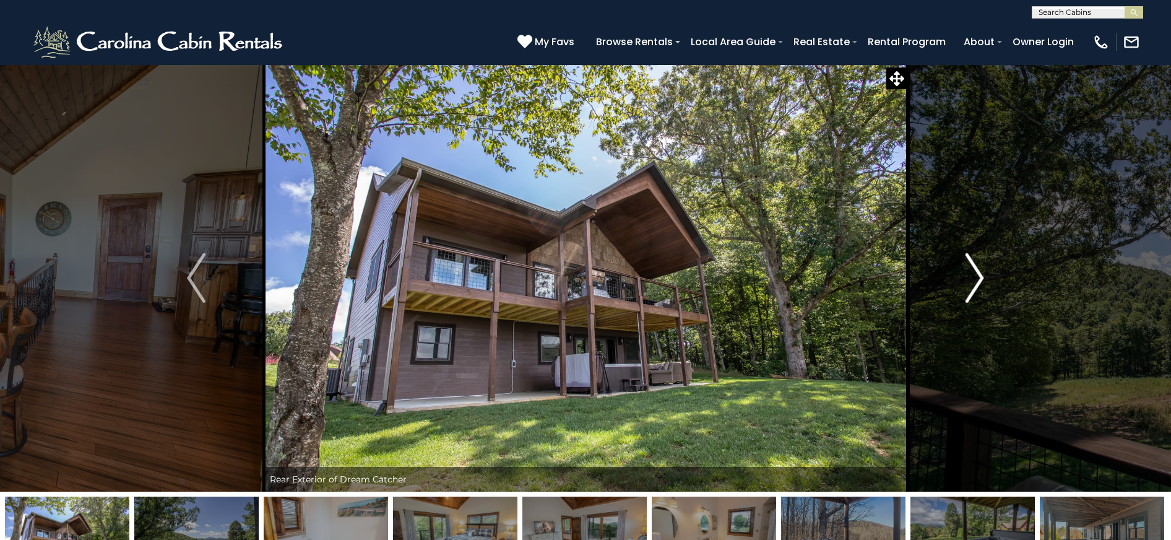
click at [976, 283] on img "Next" at bounding box center [974, 277] width 19 height 49
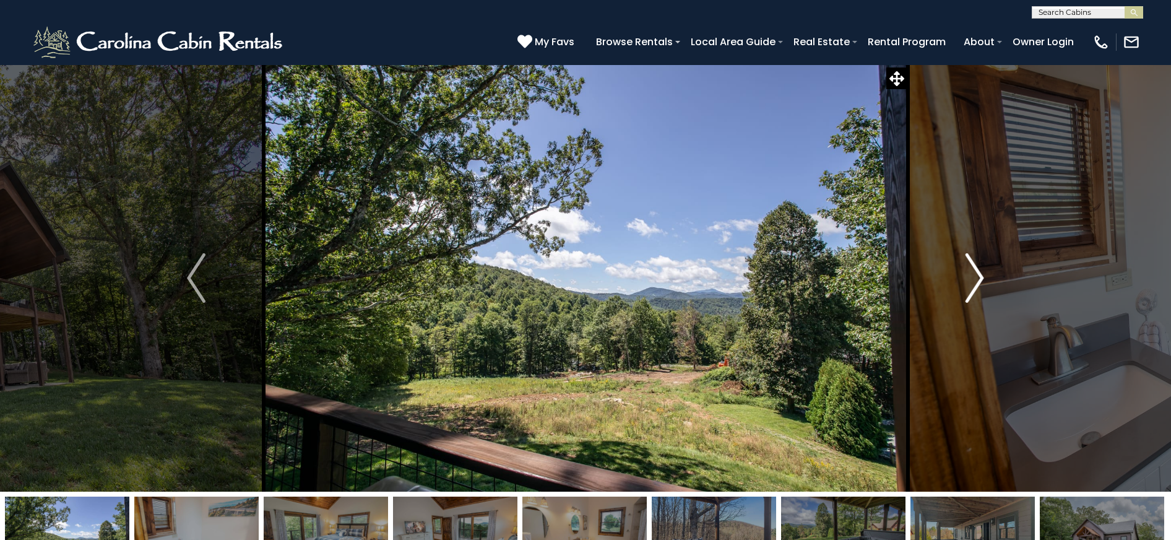
click at [976, 283] on img "Next" at bounding box center [974, 277] width 19 height 49
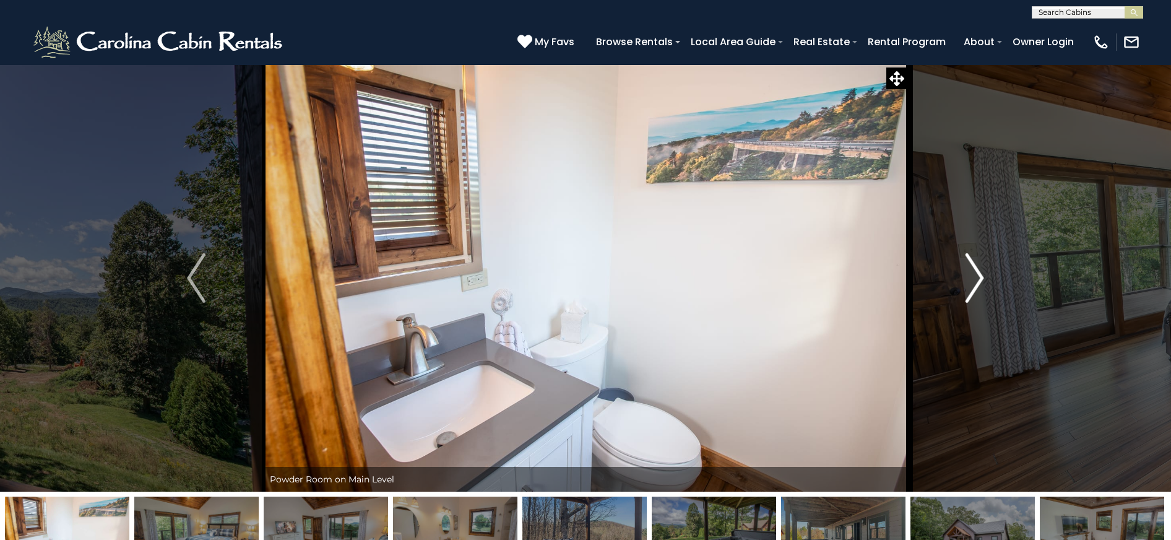
click at [976, 283] on img "Next" at bounding box center [974, 277] width 19 height 49
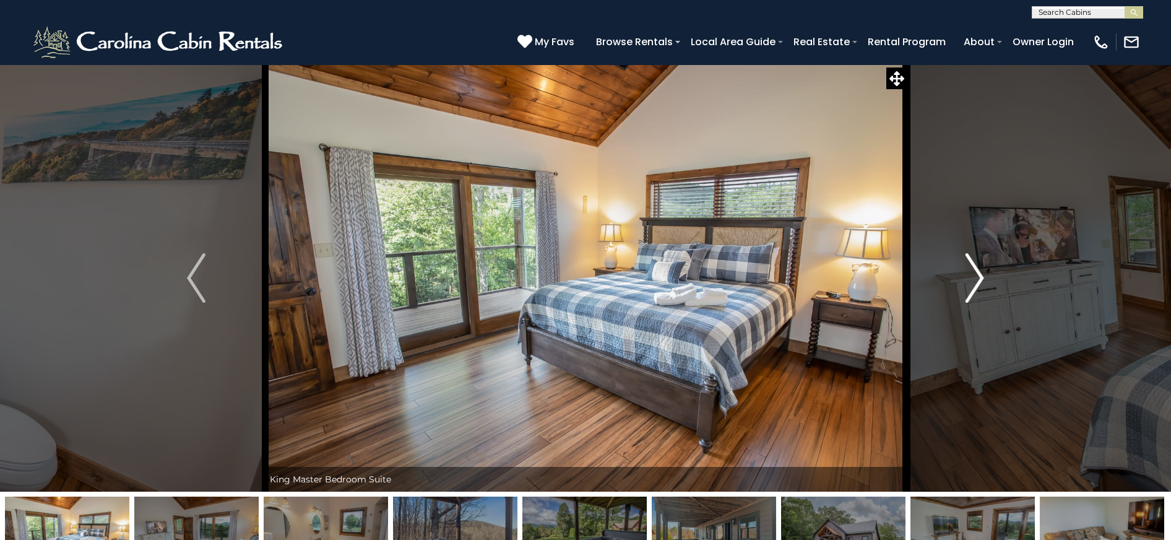
click at [976, 283] on img "Next" at bounding box center [974, 277] width 19 height 49
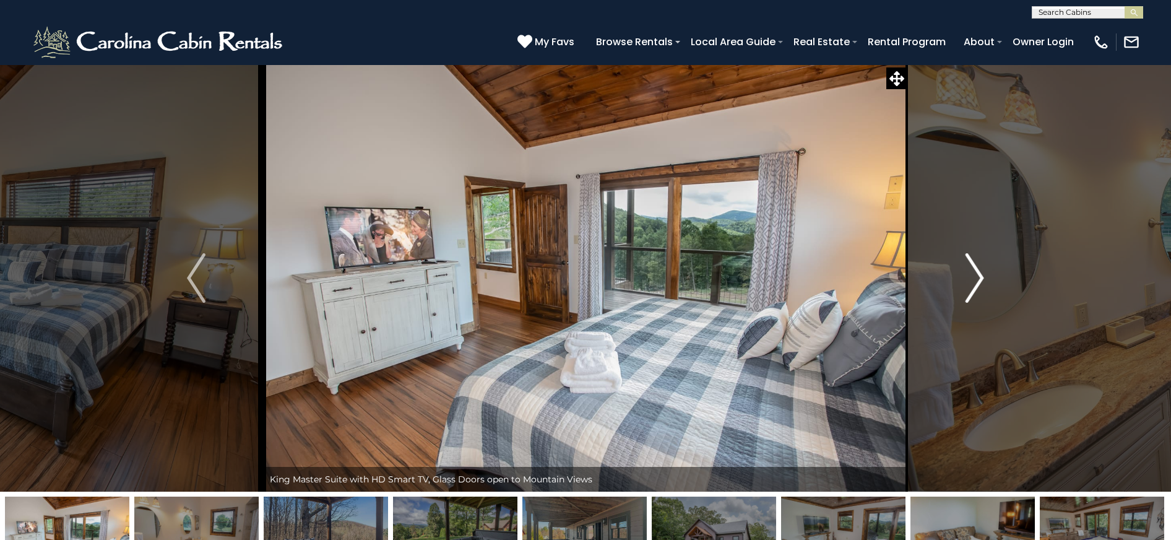
click at [976, 283] on img "Next" at bounding box center [974, 277] width 19 height 49
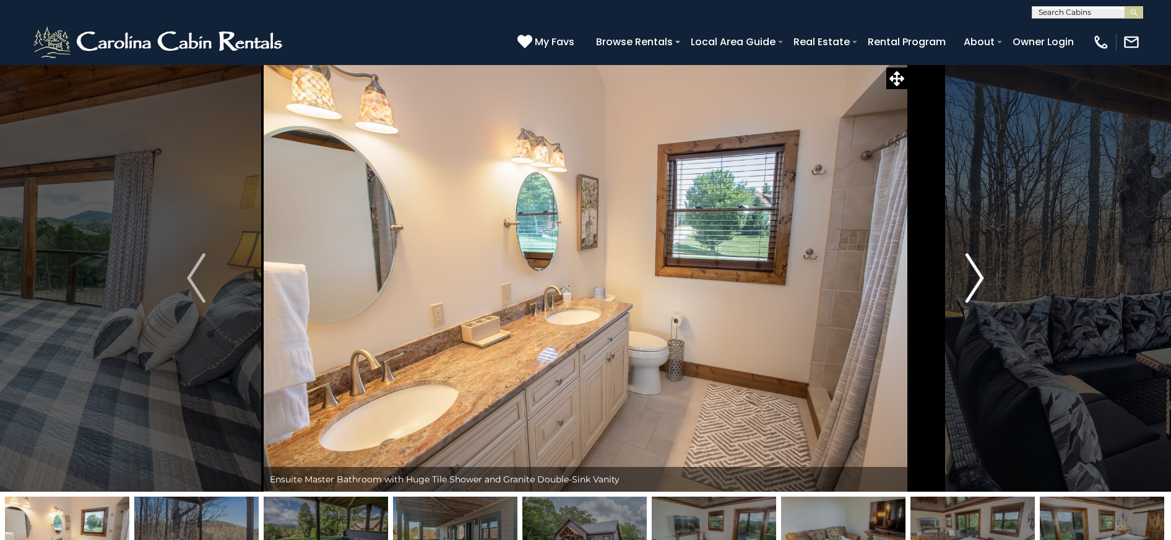
click at [976, 283] on img "Next" at bounding box center [974, 277] width 19 height 49
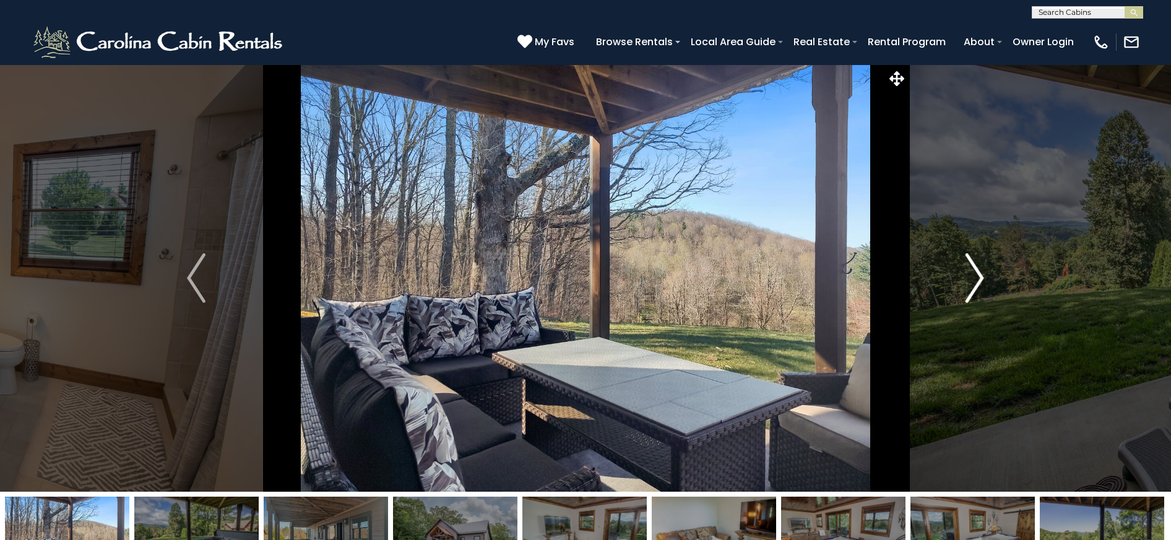
click at [976, 283] on img "Next" at bounding box center [974, 277] width 19 height 49
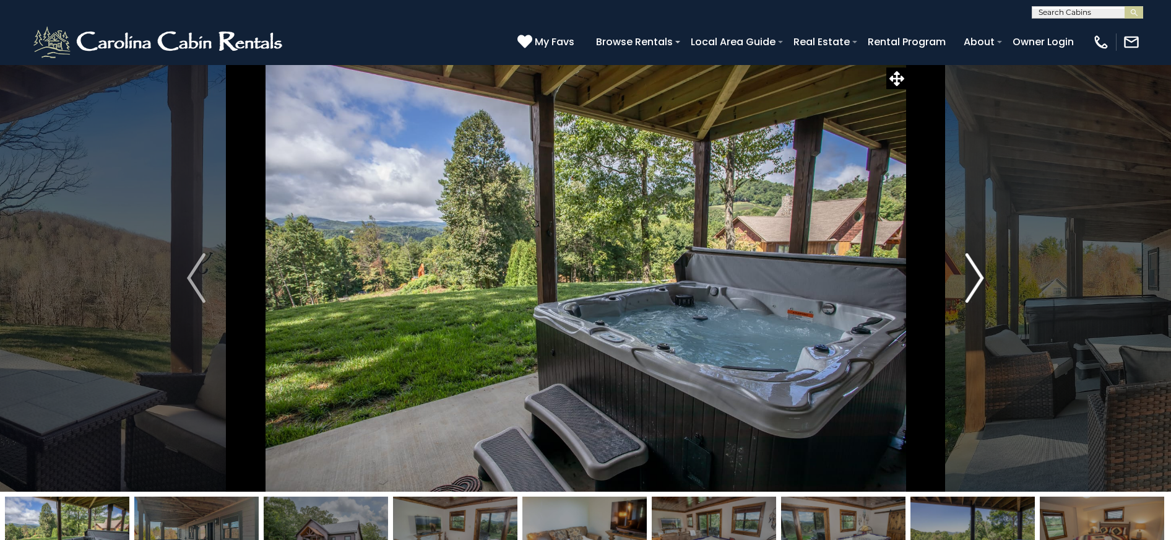
click at [976, 283] on img "Next" at bounding box center [974, 277] width 19 height 49
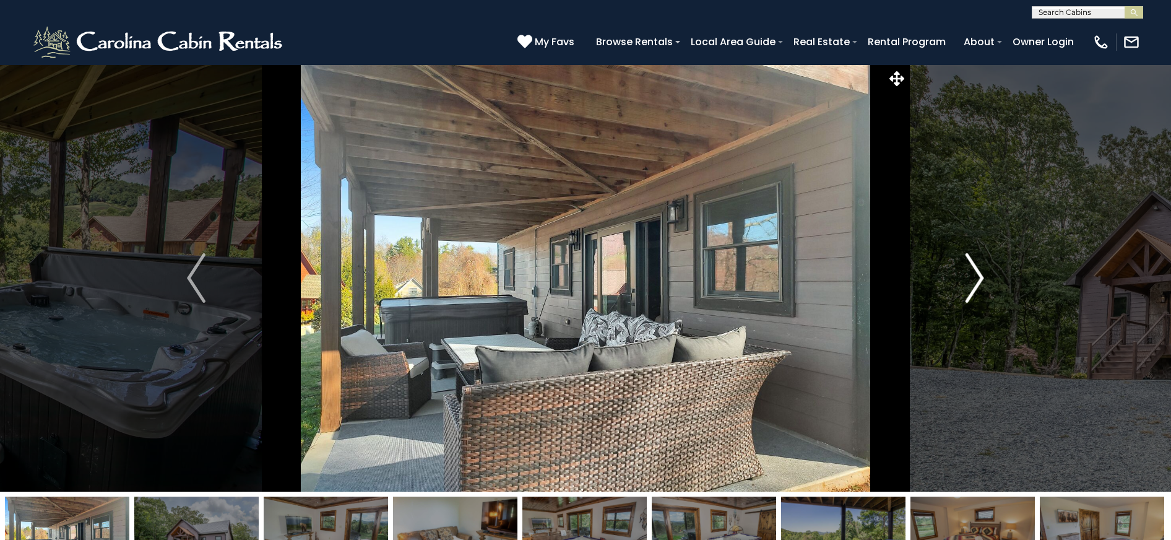
click at [976, 283] on img "Next" at bounding box center [974, 277] width 19 height 49
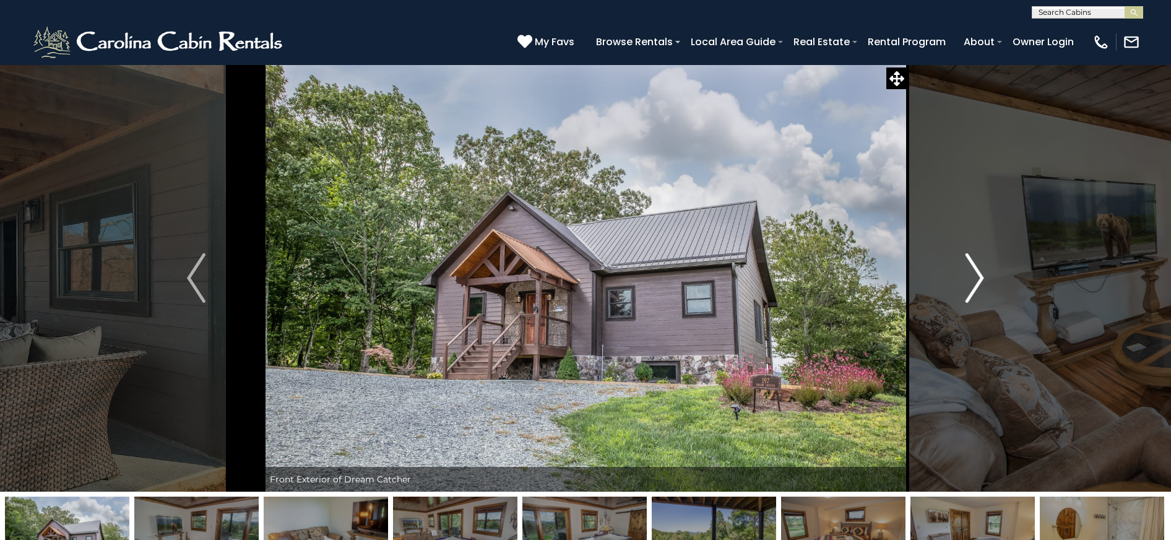
click at [976, 283] on img "Next" at bounding box center [974, 277] width 19 height 49
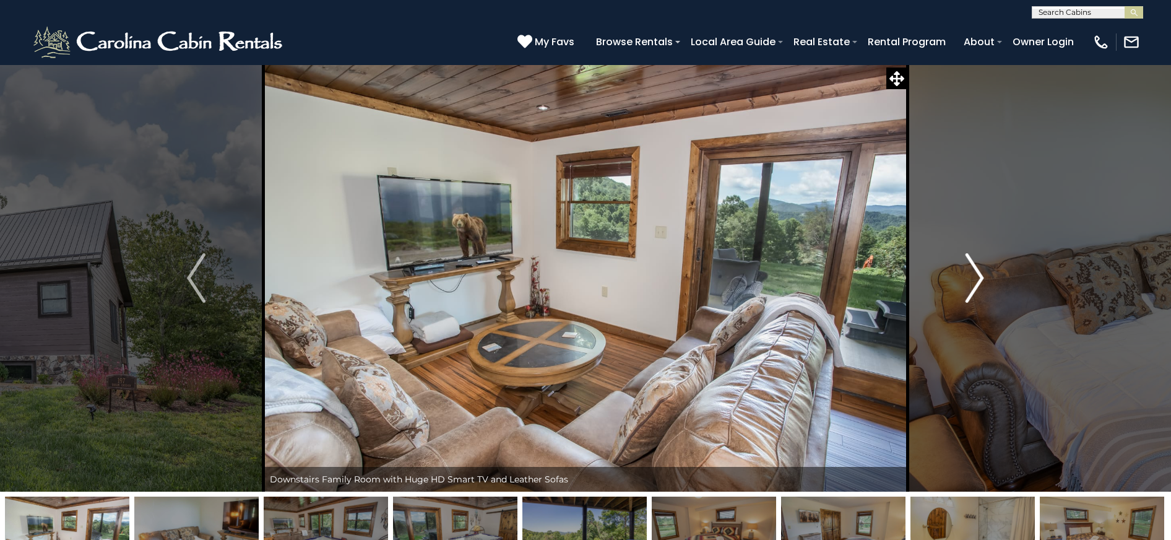
click at [976, 283] on img "Next" at bounding box center [974, 277] width 19 height 49
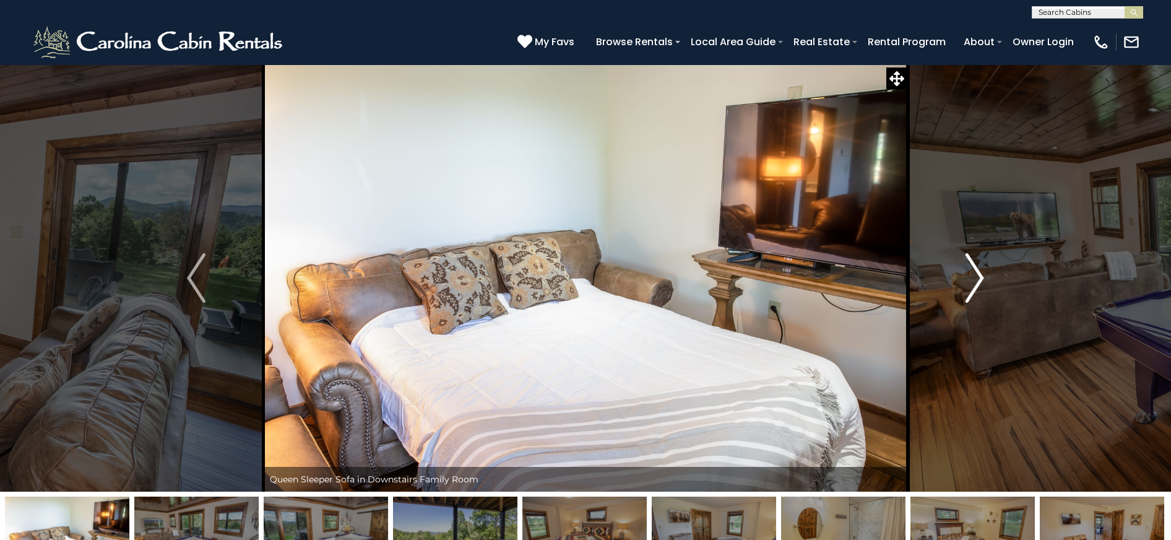
click at [976, 283] on img "Next" at bounding box center [974, 277] width 19 height 49
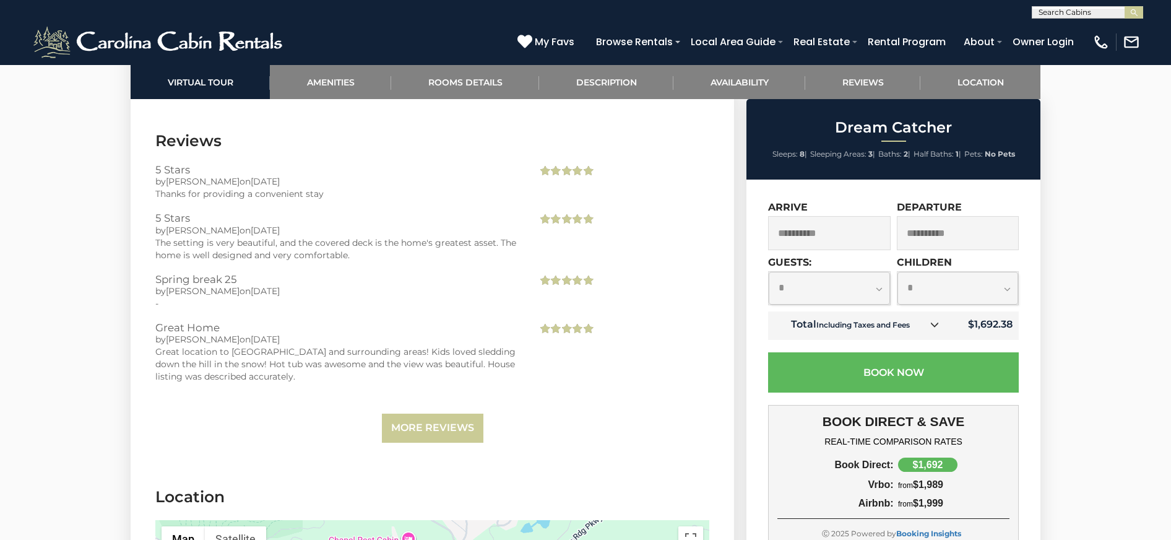
scroll to position [3465, 0]
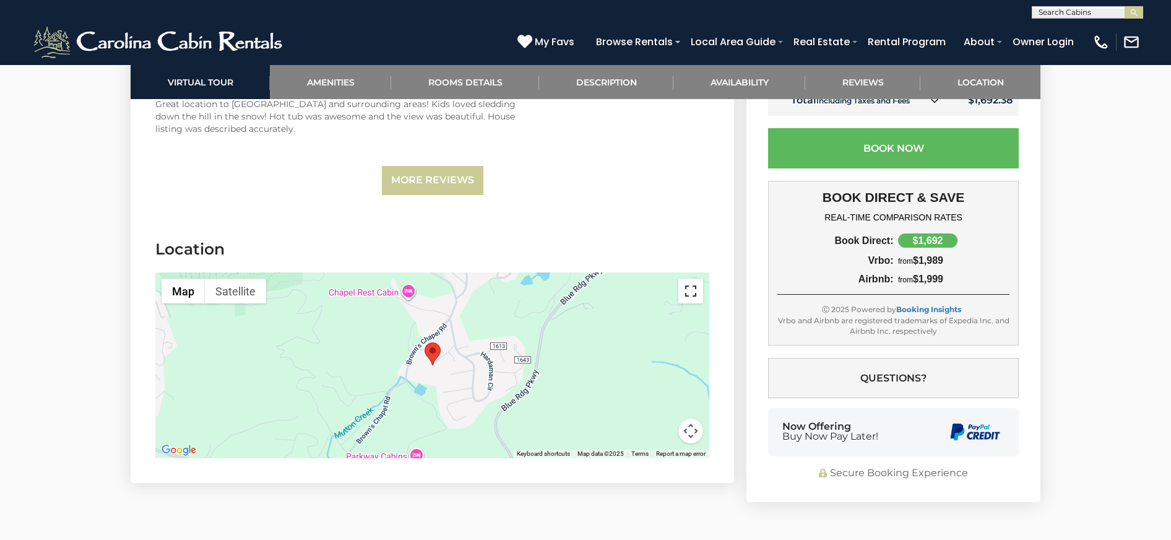
click at [695, 278] on button "Toggle fullscreen view" at bounding box center [690, 290] width 25 height 25
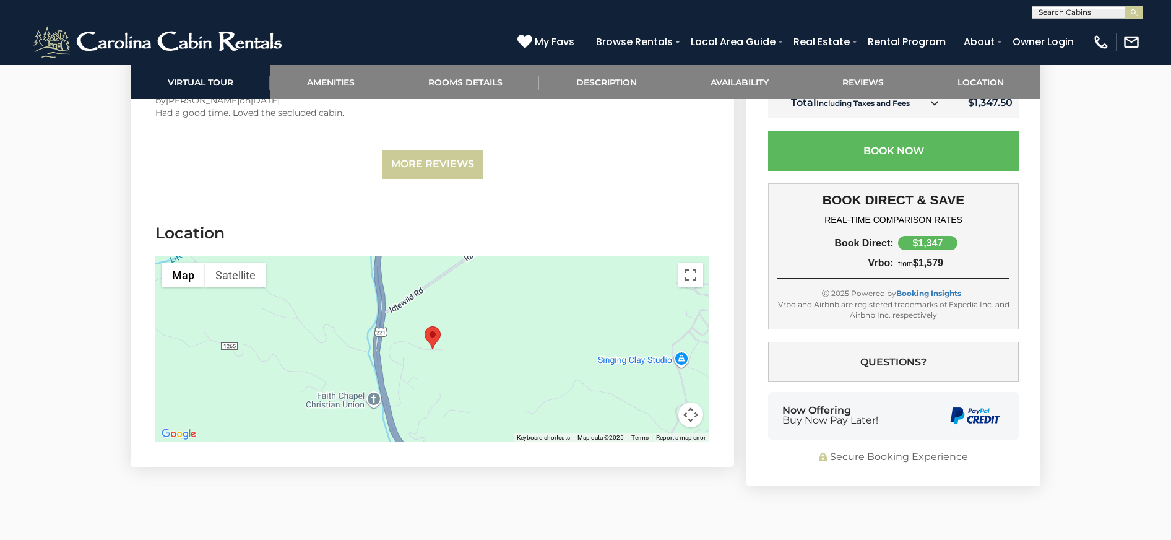
scroll to position [3465, 0]
click at [693, 264] on button "Toggle fullscreen view" at bounding box center [690, 276] width 25 height 25
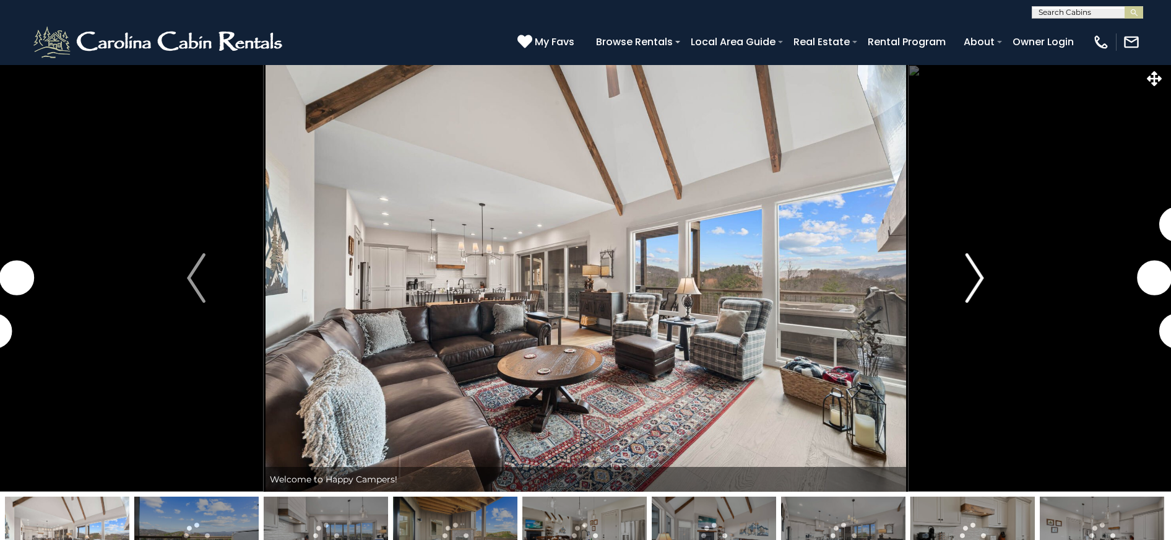
click at [978, 283] on img "Next" at bounding box center [974, 277] width 19 height 49
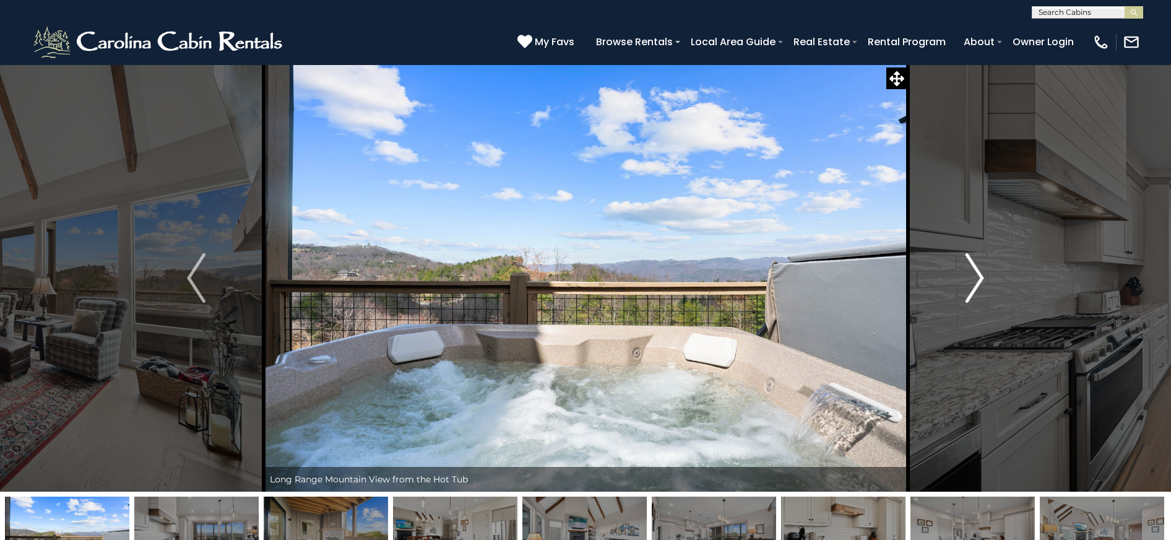
click at [980, 283] on img "Next" at bounding box center [974, 277] width 19 height 49
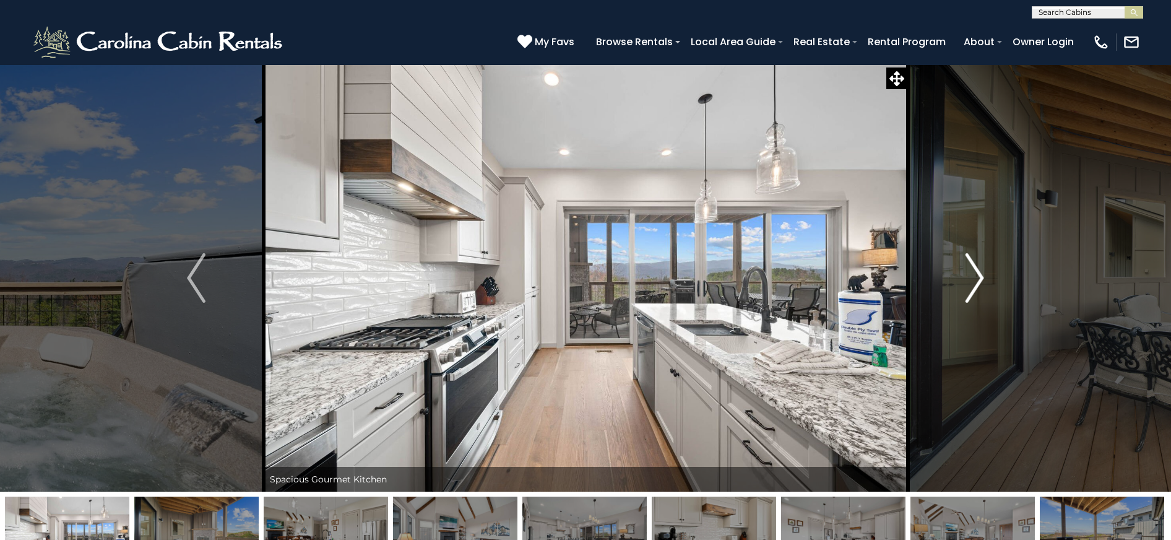
click at [981, 283] on img "Next" at bounding box center [974, 277] width 19 height 49
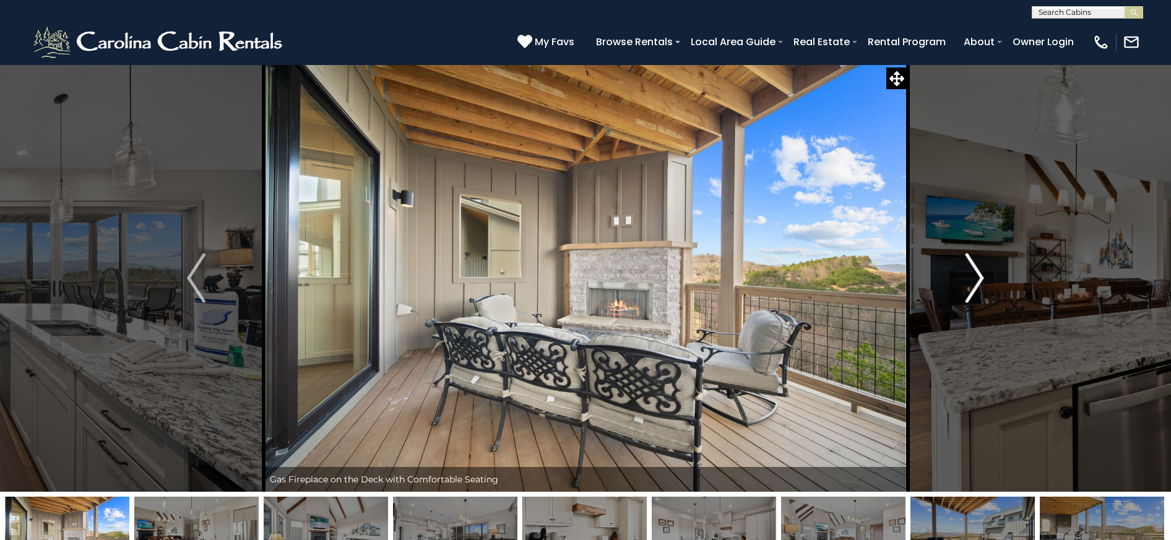
click at [981, 283] on img "Next" at bounding box center [974, 277] width 19 height 49
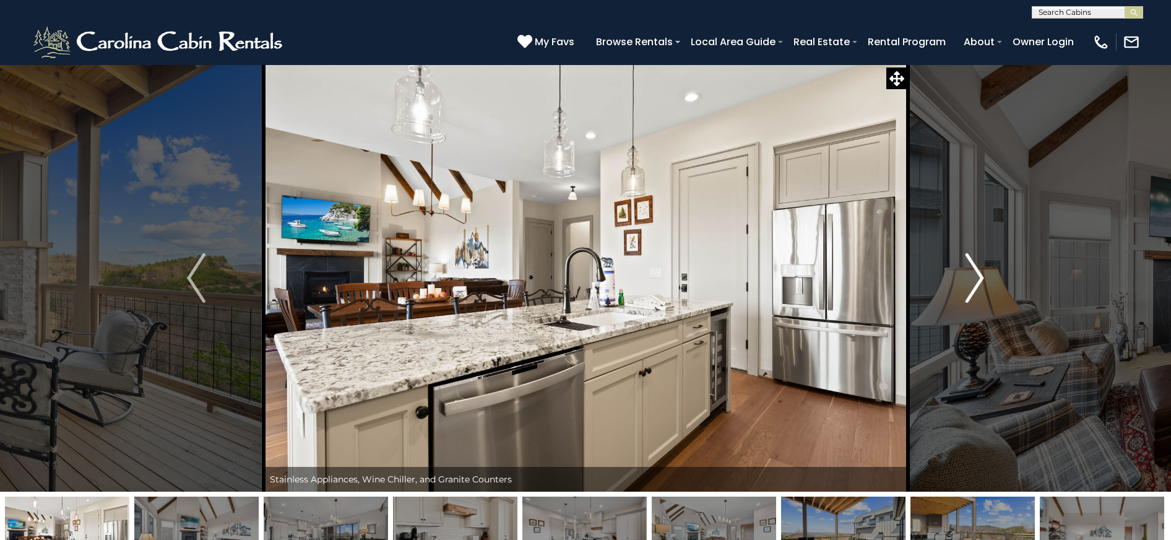
click at [981, 283] on img "Next" at bounding box center [974, 277] width 19 height 49
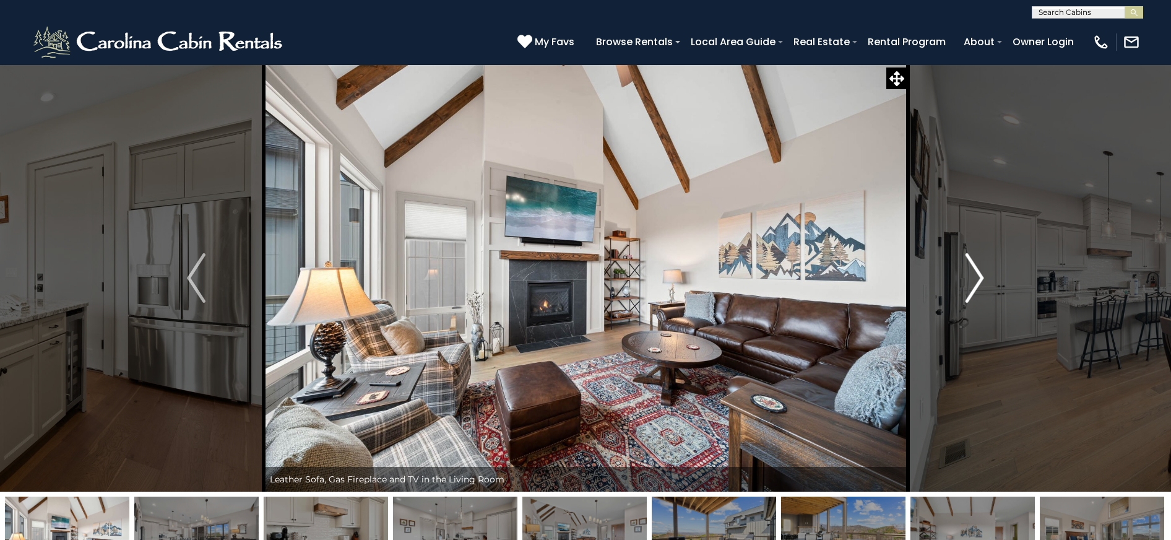
click at [981, 283] on img "Next" at bounding box center [974, 277] width 19 height 49
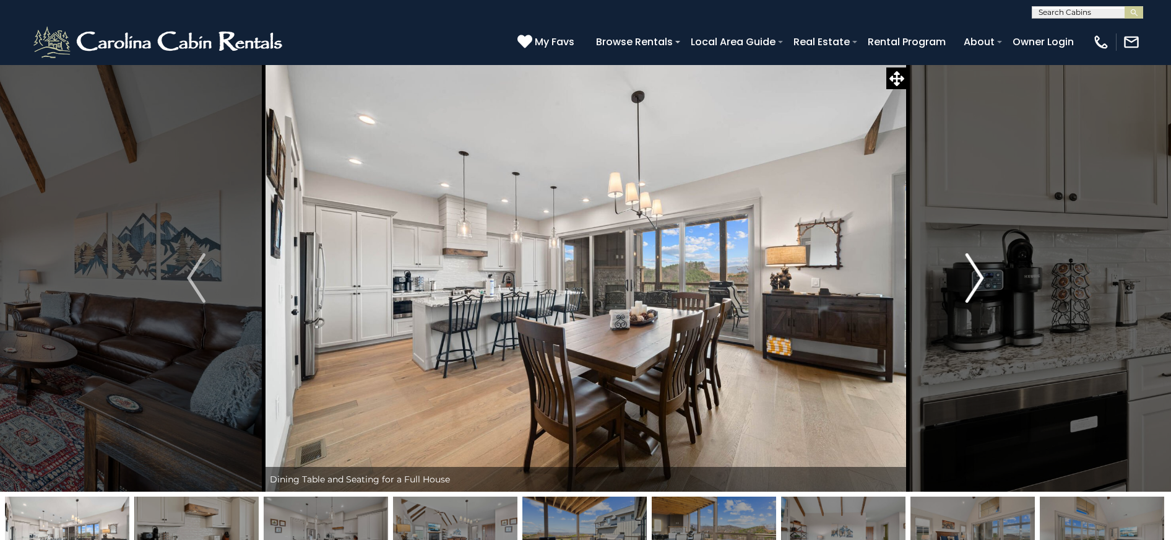
click at [981, 283] on img "Next" at bounding box center [974, 277] width 19 height 49
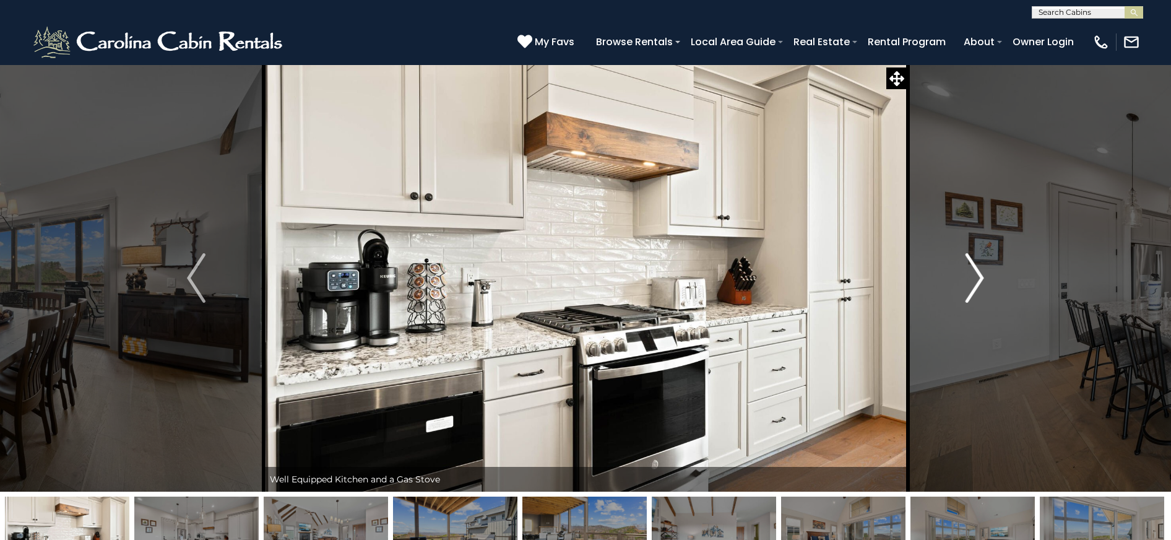
click at [981, 283] on img "Next" at bounding box center [974, 277] width 19 height 49
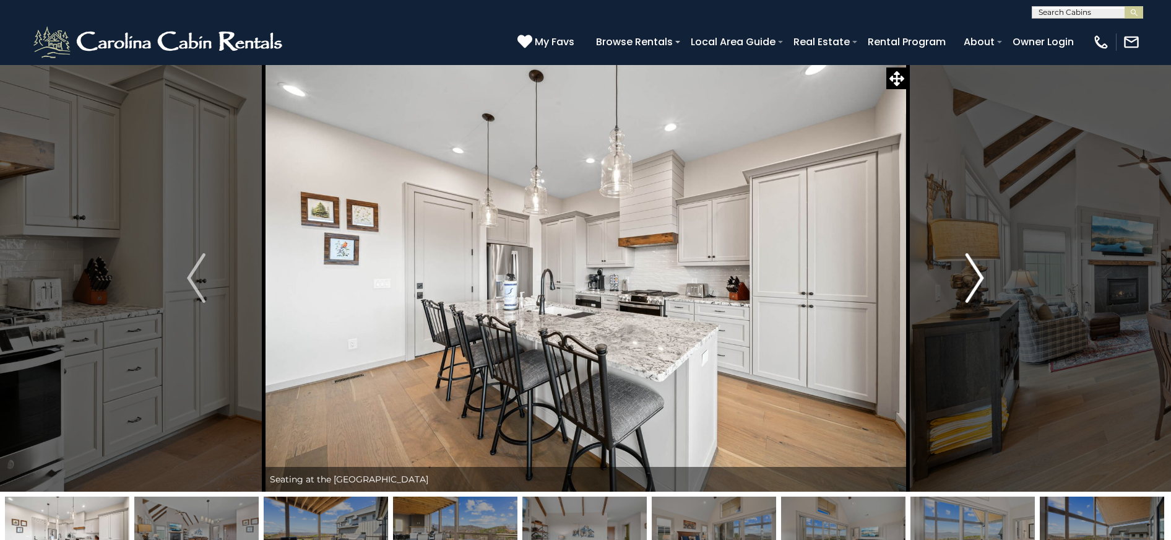
click at [981, 283] on img "Next" at bounding box center [974, 277] width 19 height 49
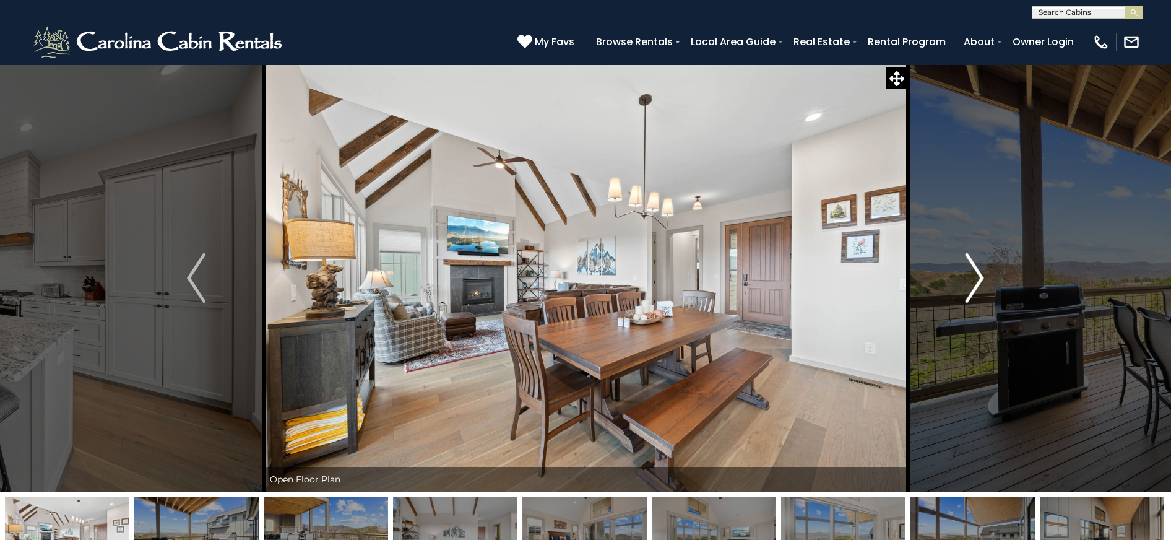
click at [981, 283] on img "Next" at bounding box center [974, 277] width 19 height 49
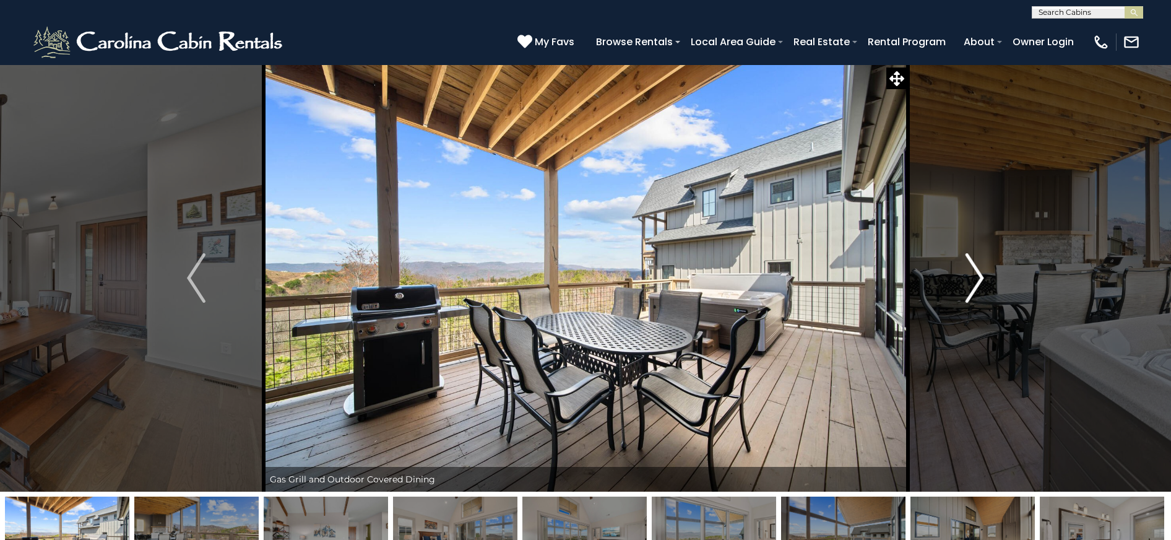
click at [981, 283] on img "Next" at bounding box center [974, 277] width 19 height 49
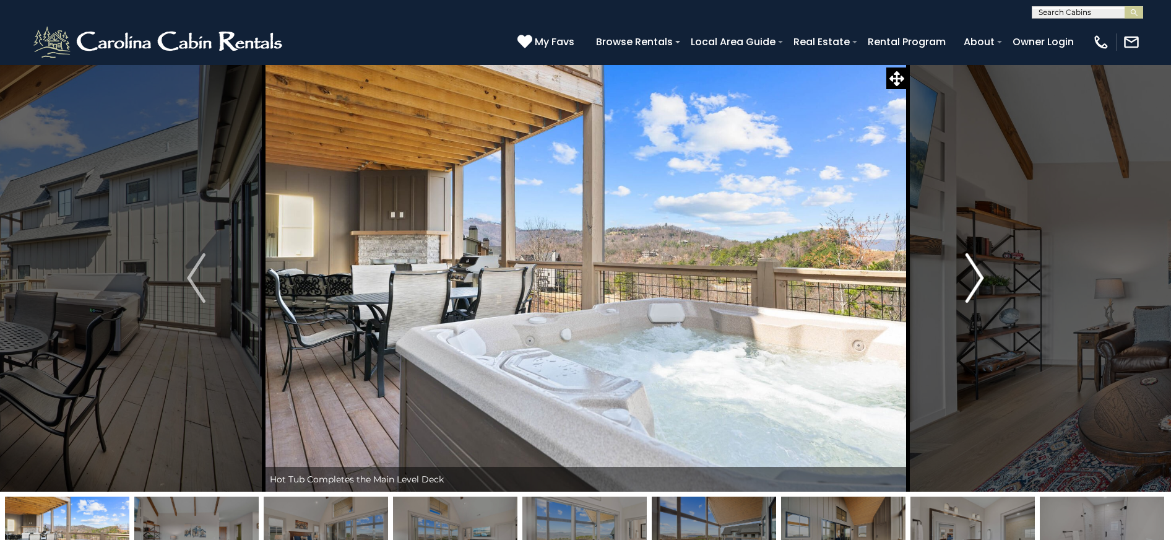
click at [981, 283] on img "Next" at bounding box center [974, 277] width 19 height 49
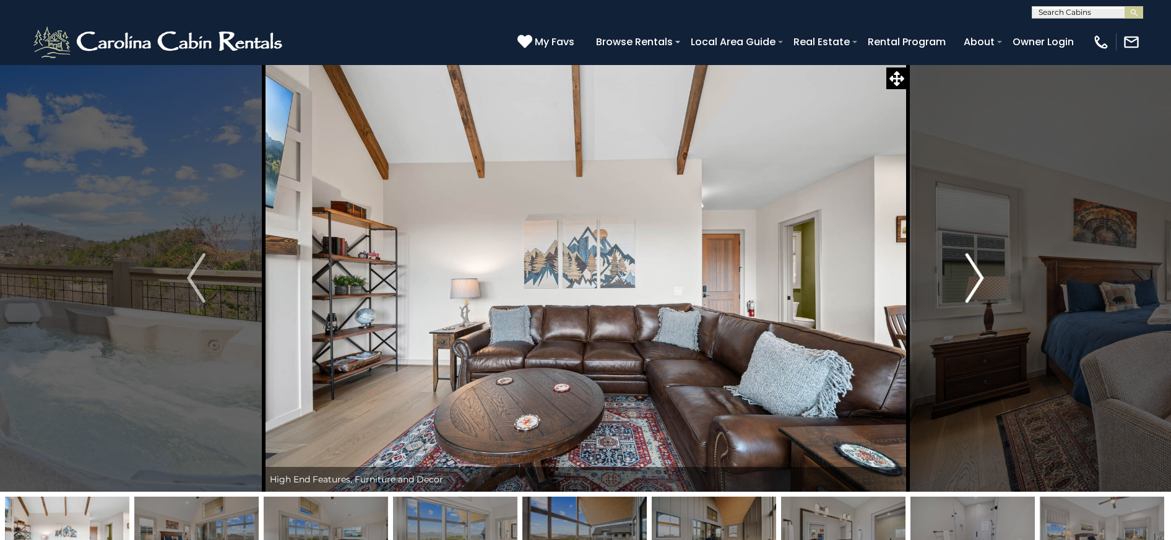
click at [981, 283] on img "Next" at bounding box center [974, 277] width 19 height 49
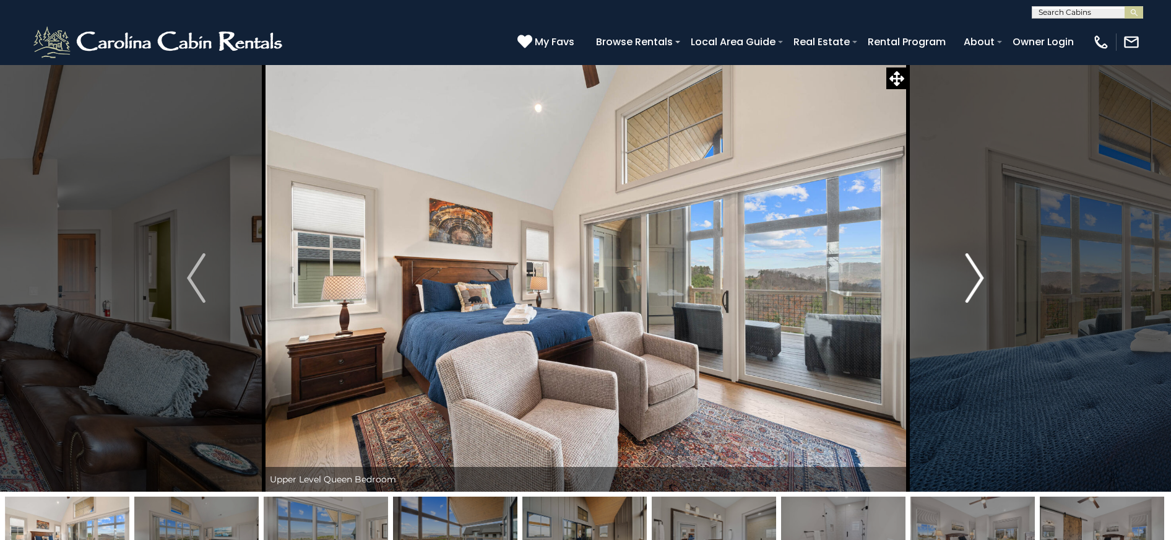
click at [981, 283] on img "Next" at bounding box center [974, 277] width 19 height 49
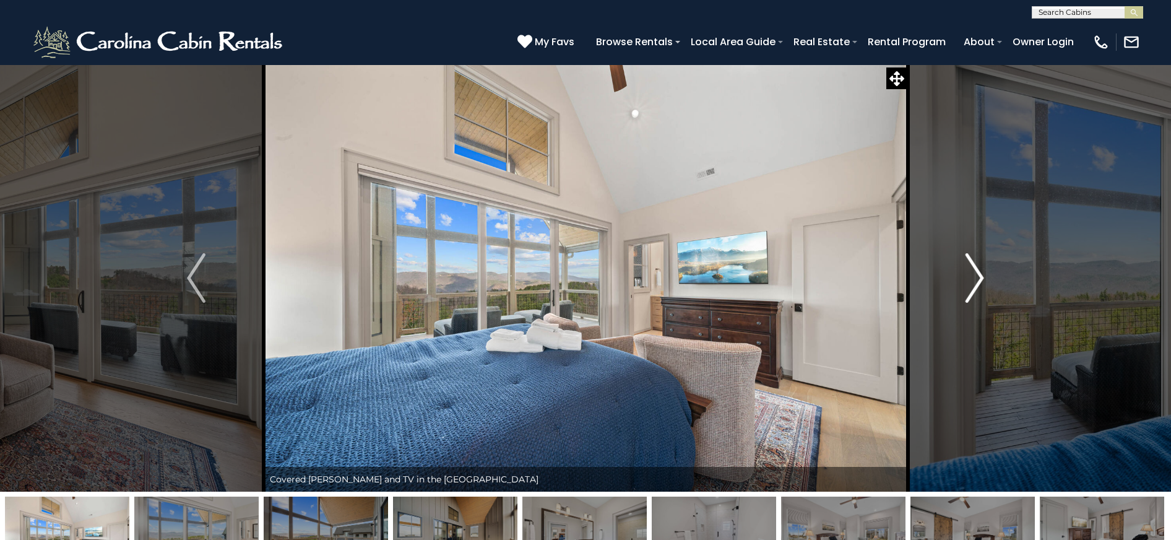
click at [981, 283] on img "Next" at bounding box center [974, 277] width 19 height 49
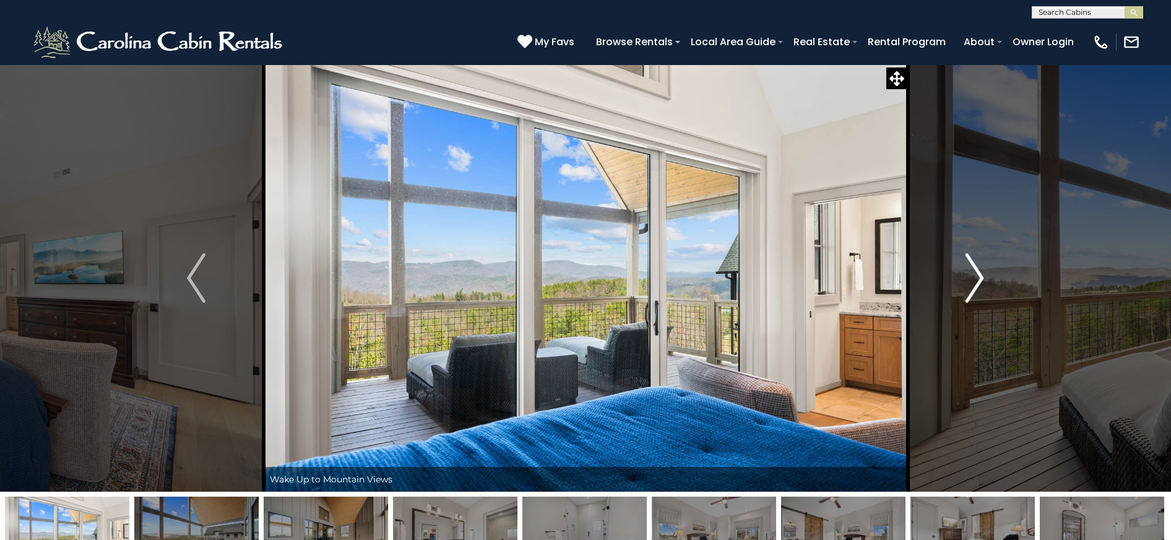
click at [981, 283] on img "Next" at bounding box center [974, 277] width 19 height 49
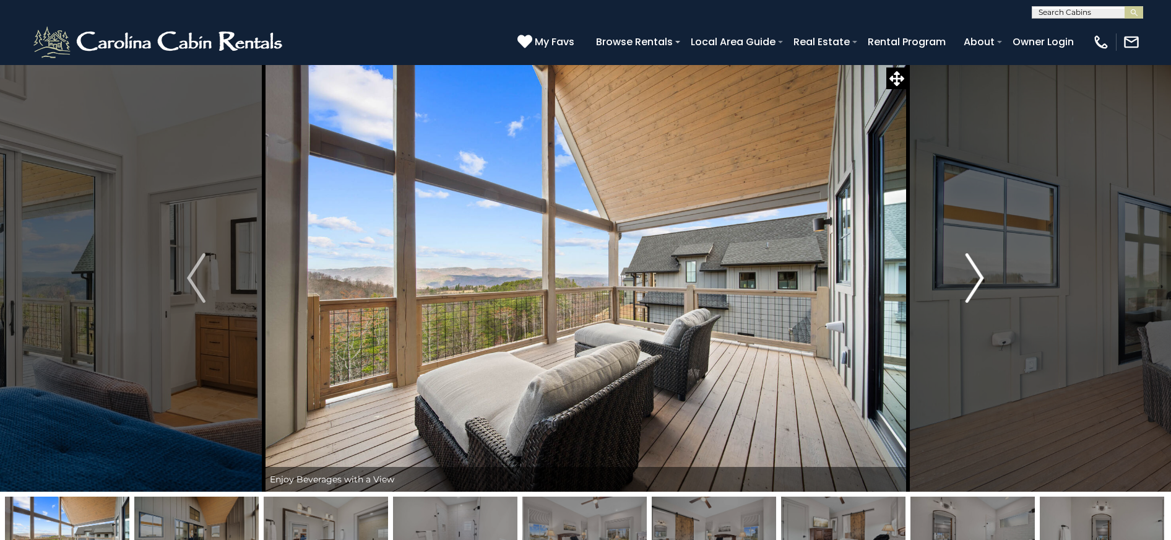
click at [981, 283] on img "Next" at bounding box center [974, 277] width 19 height 49
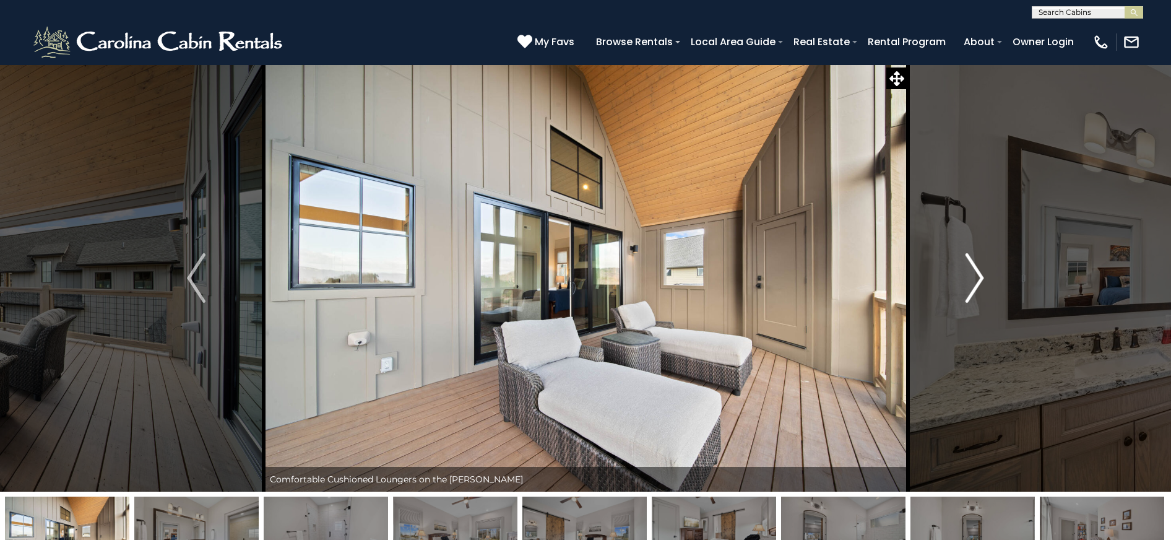
click at [981, 283] on img "Next" at bounding box center [974, 277] width 19 height 49
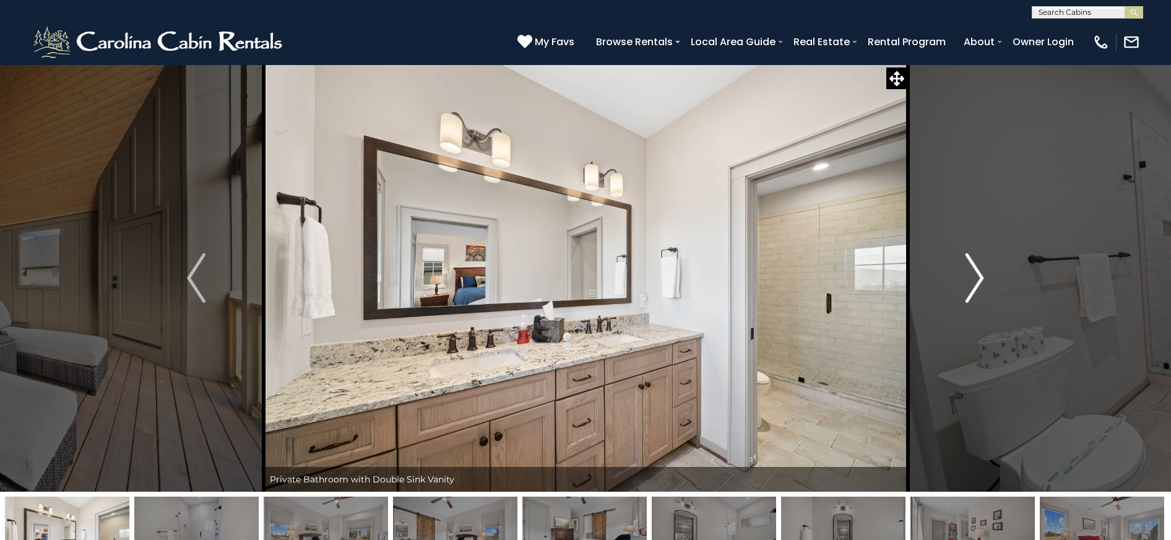
click at [981, 283] on img "Next" at bounding box center [974, 277] width 19 height 49
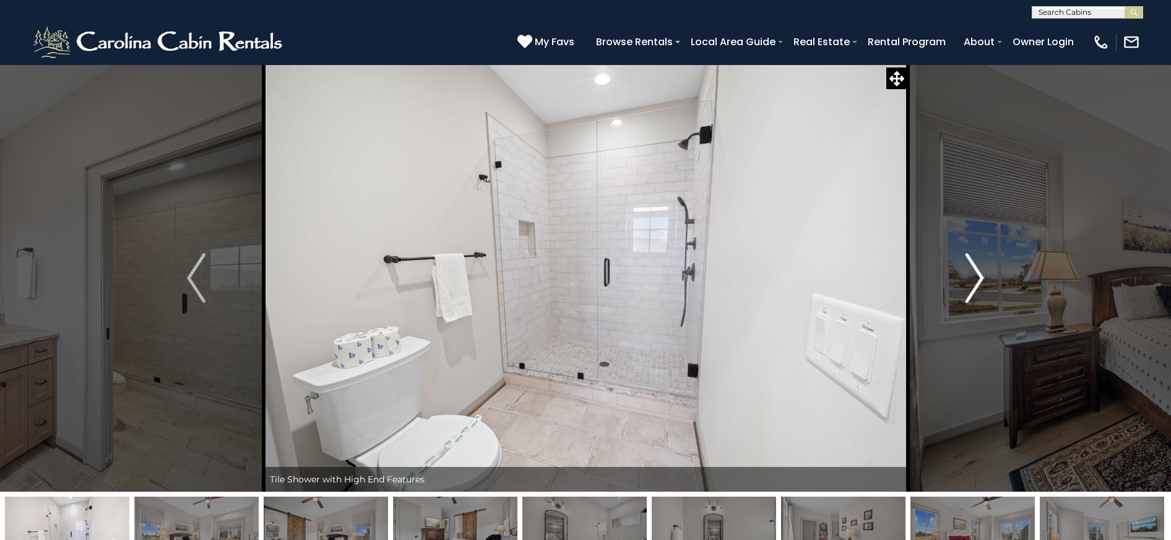
click at [982, 283] on img "Next" at bounding box center [974, 277] width 19 height 49
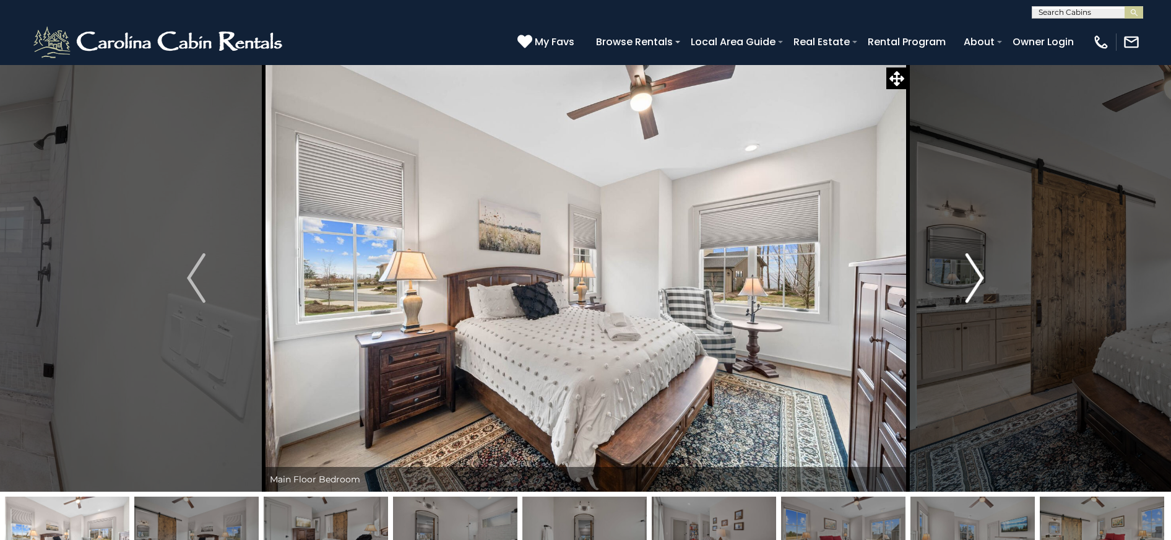
click at [983, 283] on img "Next" at bounding box center [974, 277] width 19 height 49
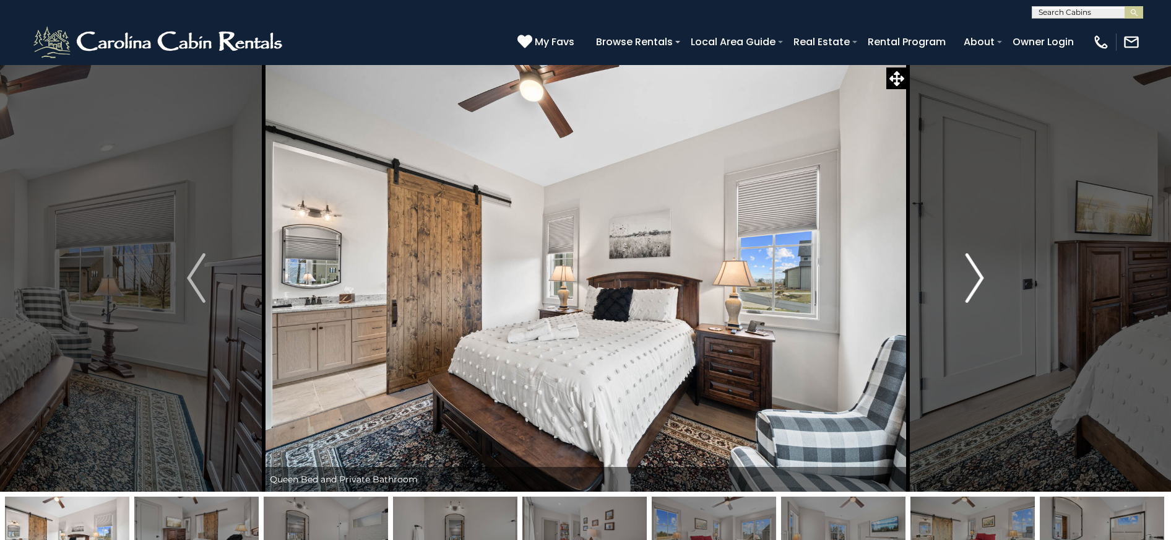
click at [984, 283] on button "Next" at bounding box center [974, 277] width 134 height 427
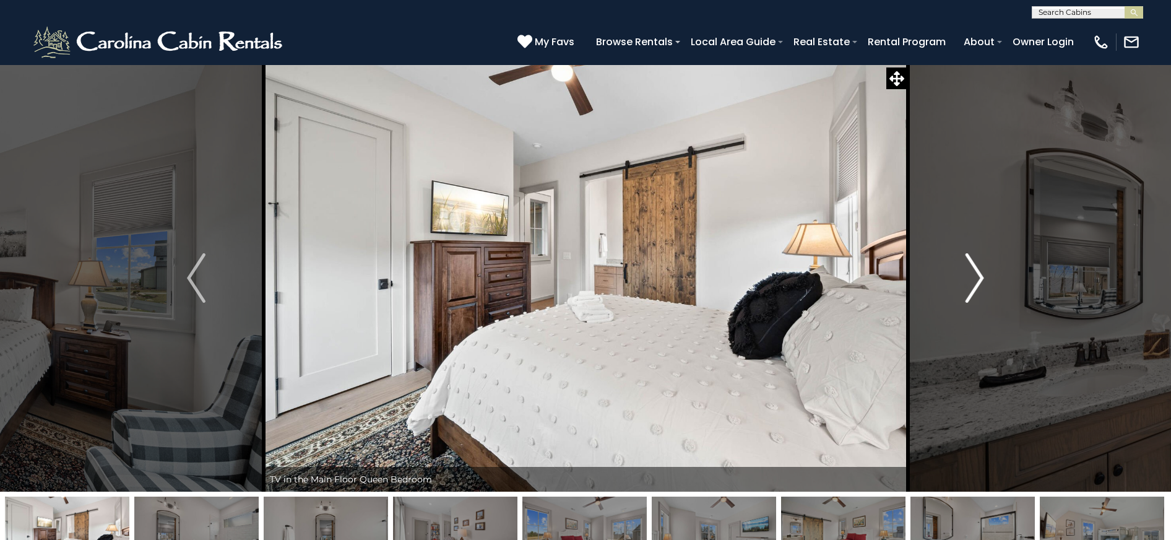
click at [984, 283] on button "Next" at bounding box center [974, 277] width 134 height 427
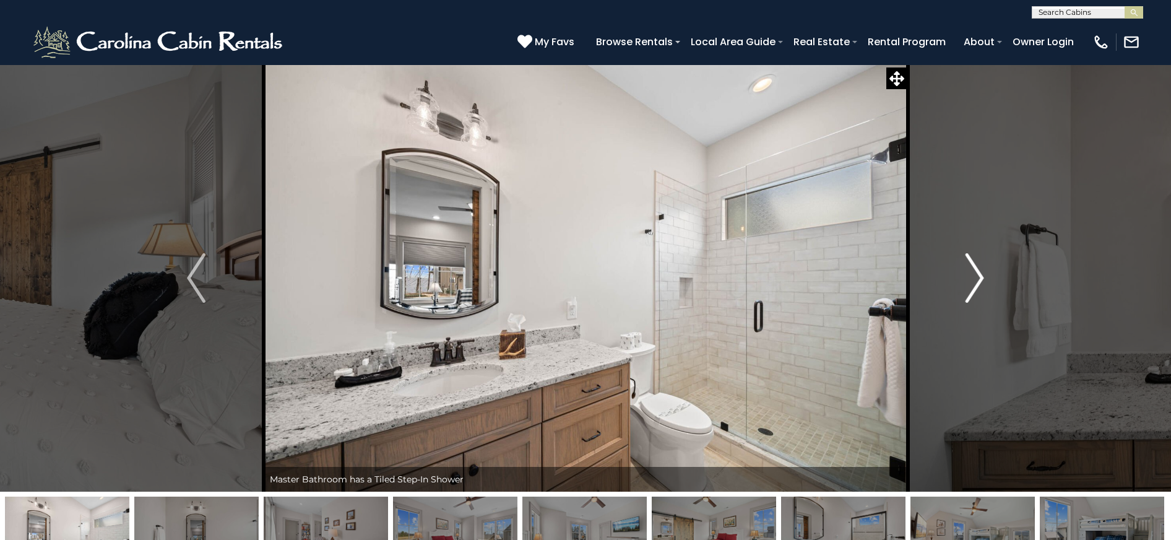
click at [984, 283] on button "Next" at bounding box center [974, 277] width 134 height 427
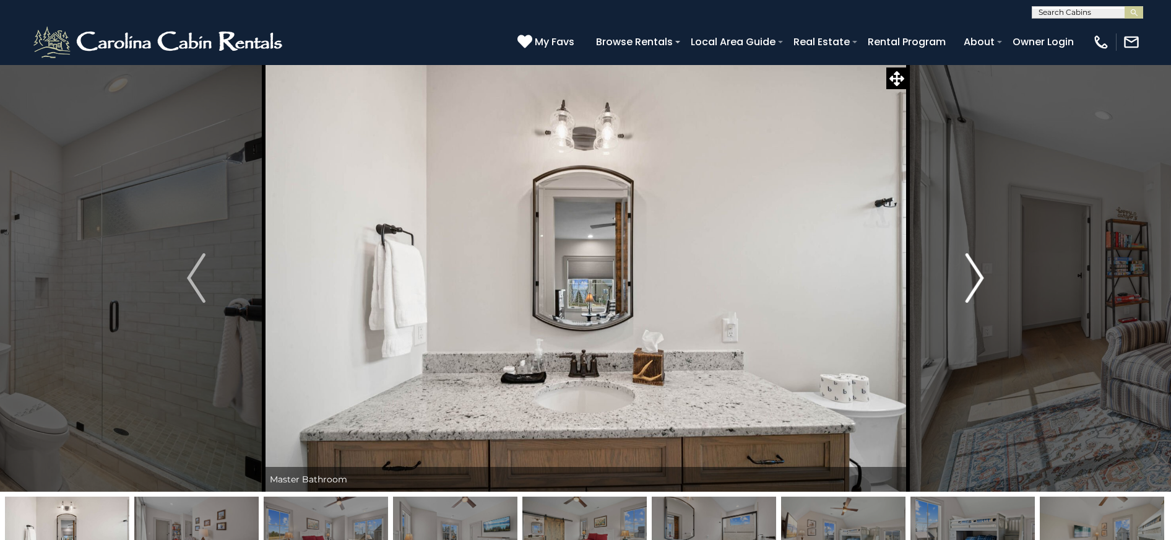
click at [984, 283] on button "Next" at bounding box center [974, 277] width 134 height 427
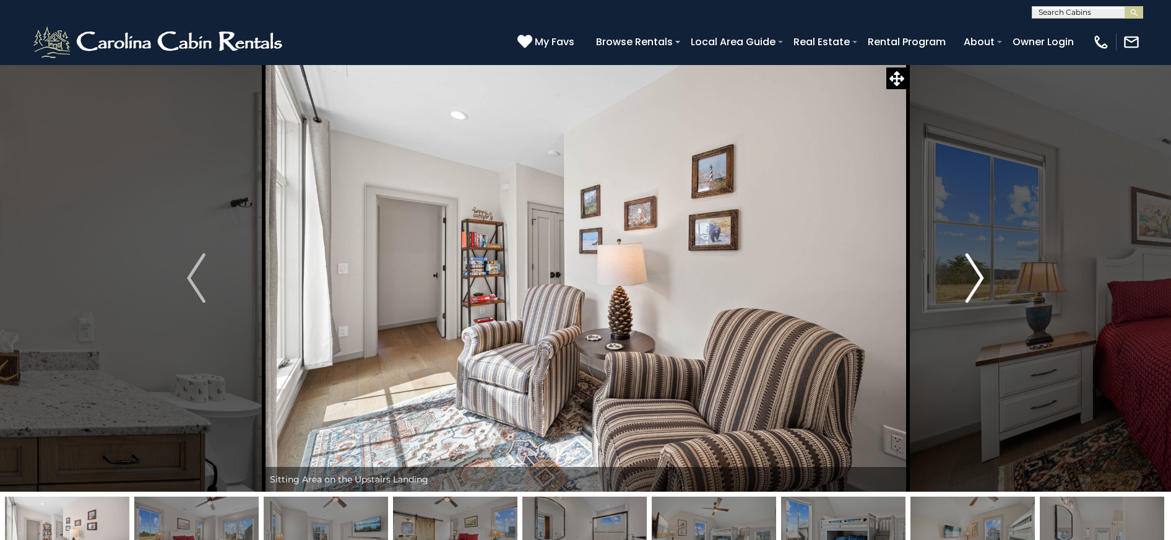
click at [984, 283] on button "Next" at bounding box center [974, 277] width 134 height 427
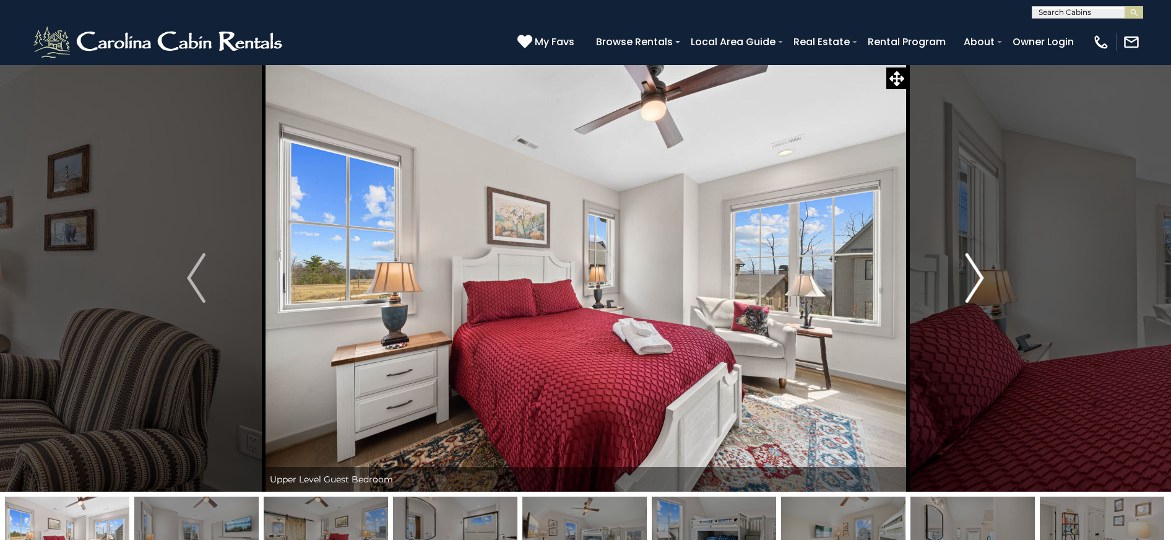
click at [984, 283] on button "Next" at bounding box center [974, 277] width 134 height 427
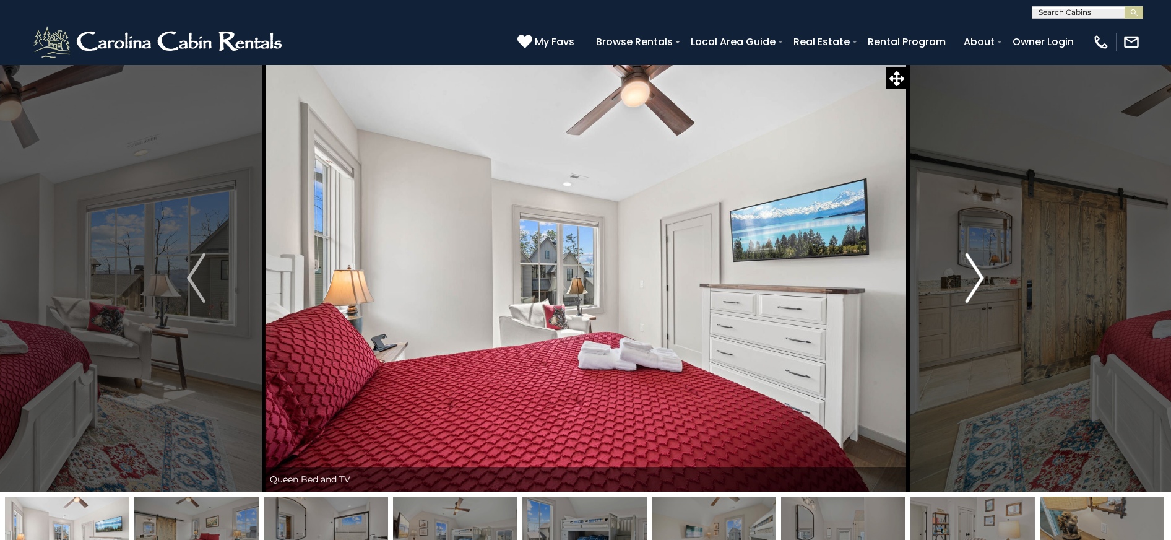
click at [984, 283] on button "Next" at bounding box center [974, 277] width 134 height 427
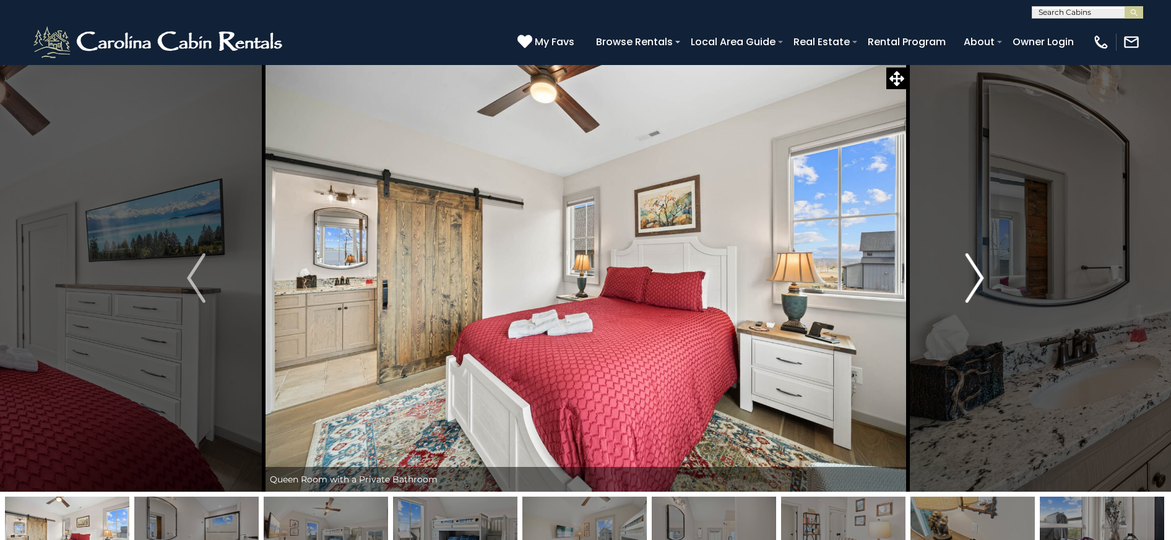
click at [984, 283] on button "Next" at bounding box center [974, 277] width 134 height 427
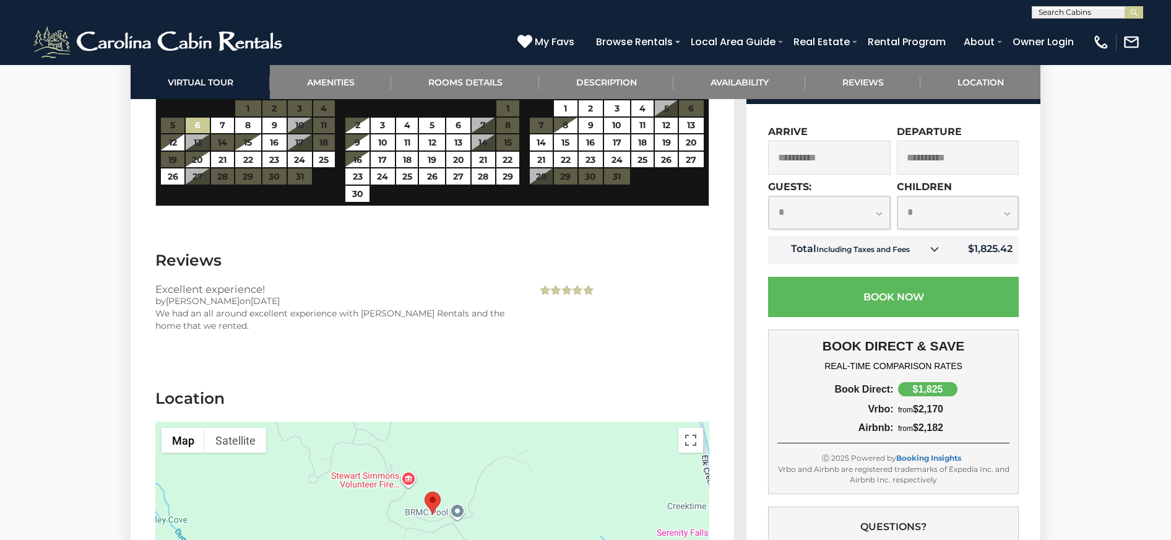
scroll to position [2846, 0]
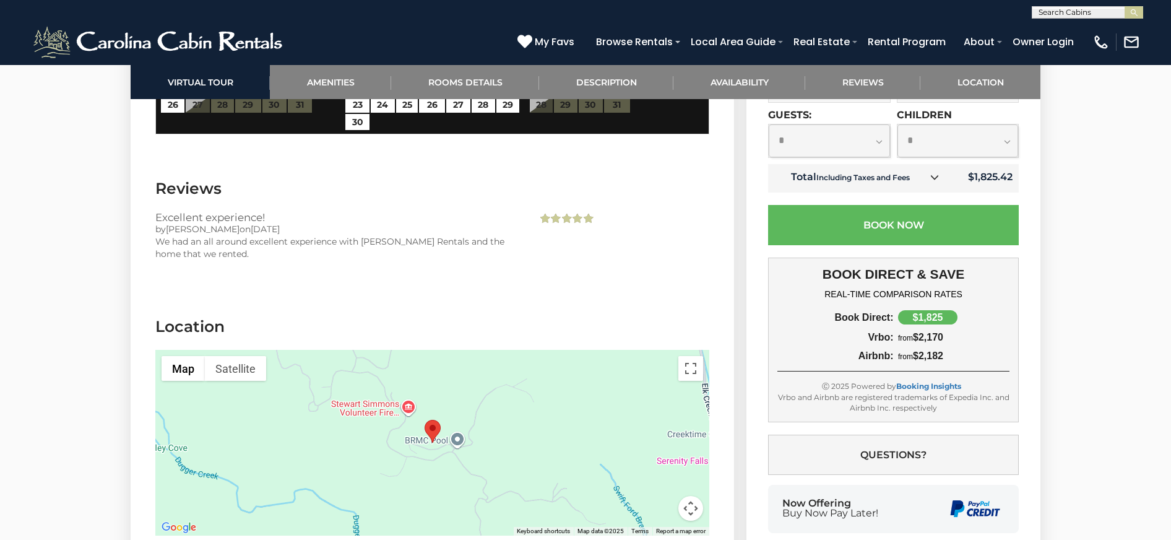
click at [687, 496] on button "Map camera controls" at bounding box center [690, 508] width 25 height 25
click at [695, 356] on button "Toggle fullscreen view" at bounding box center [690, 368] width 25 height 25
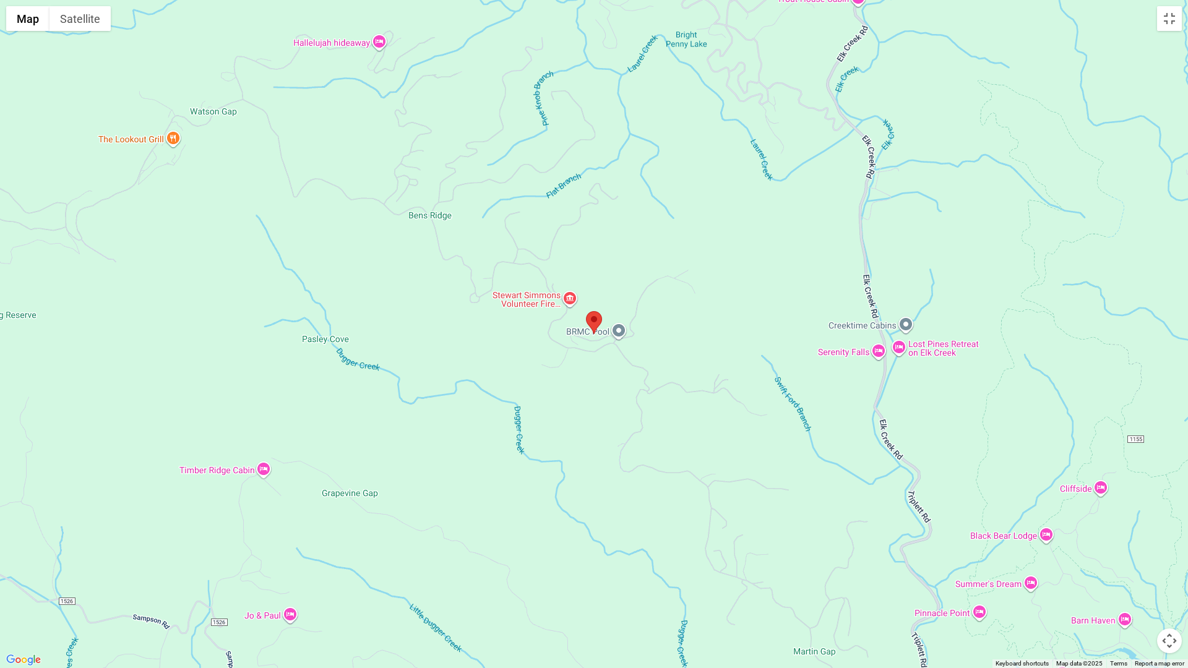
click at [1164, 539] on button "Map camera controls" at bounding box center [1169, 641] width 25 height 25
click at [1135, 539] on button "Zoom in" at bounding box center [1138, 579] width 25 height 25
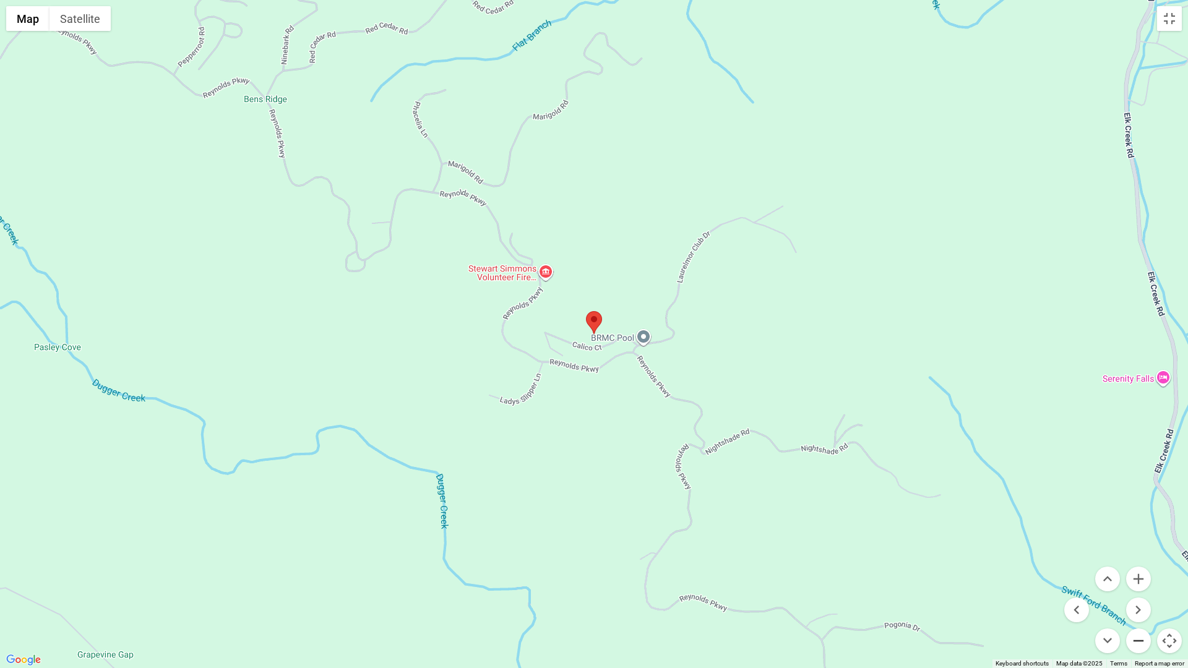
click at [1138, 539] on button "Zoom out" at bounding box center [1138, 641] width 25 height 25
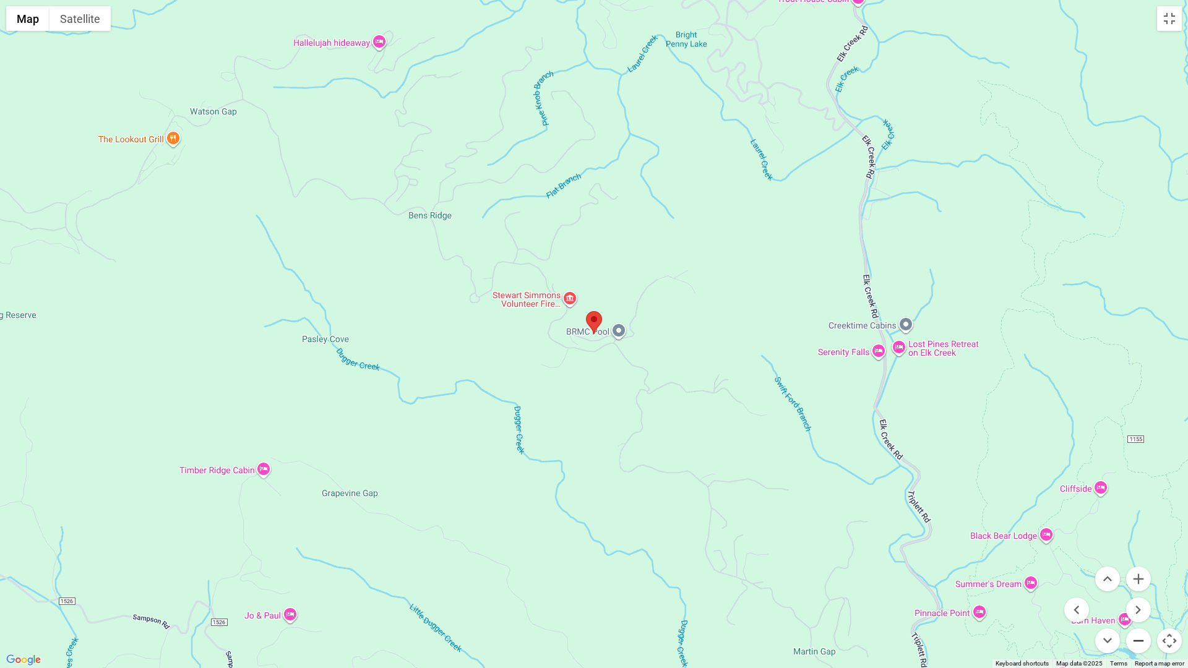
click at [1138, 539] on button "Zoom out" at bounding box center [1138, 641] width 25 height 25
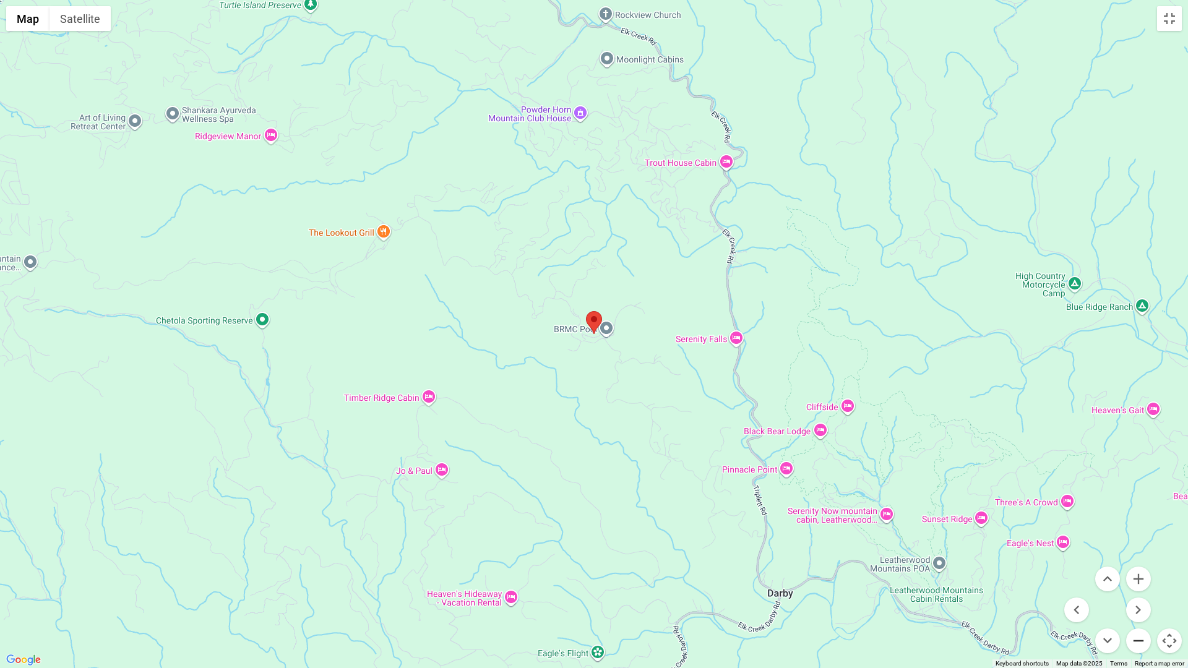
click at [1137, 539] on button "Zoom out" at bounding box center [1138, 641] width 25 height 25
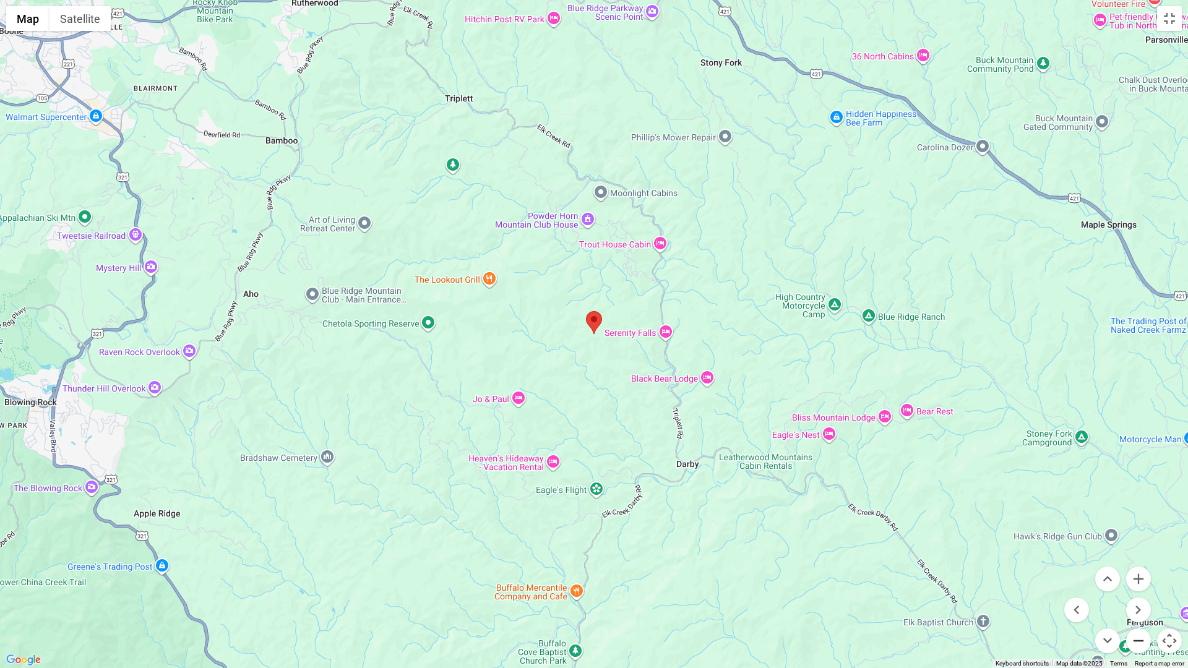
click at [1143, 539] on button "Zoom out" at bounding box center [1138, 641] width 25 height 25
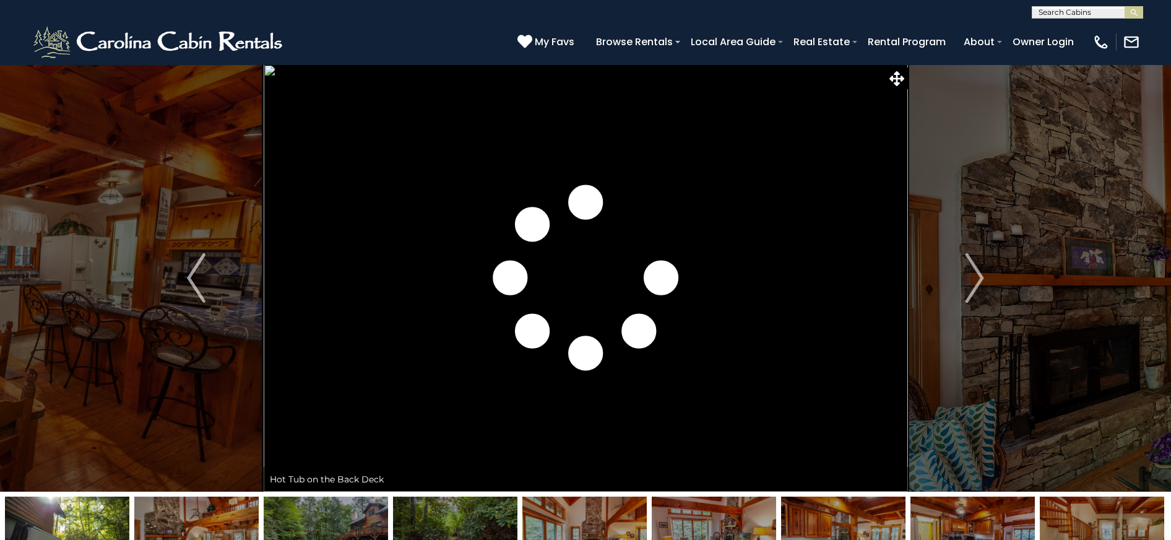
click at [973, 272] on img "Next" at bounding box center [974, 277] width 19 height 49
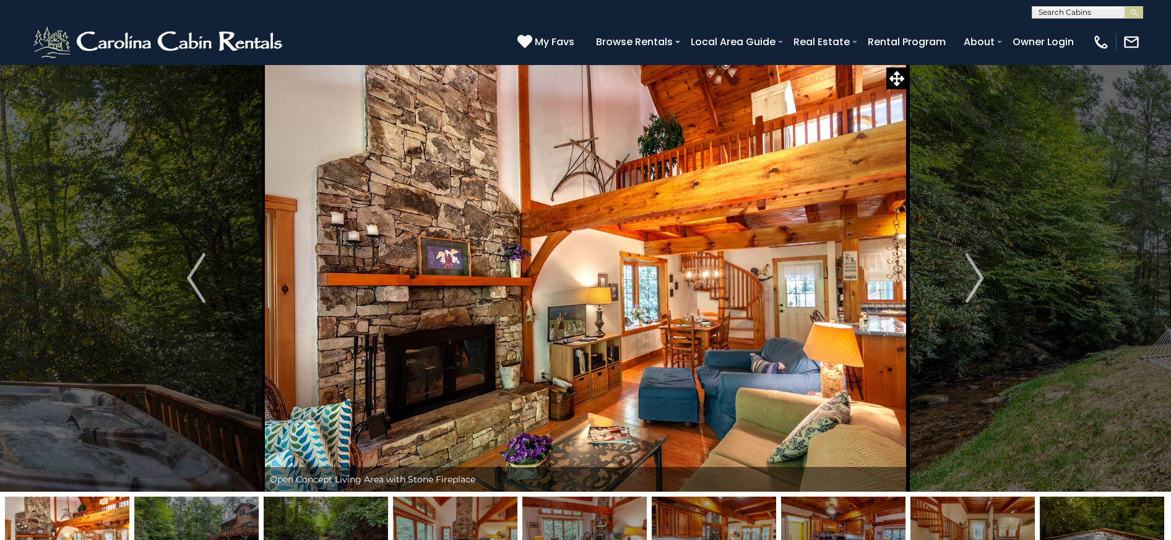
click at [973, 272] on img "Next" at bounding box center [974, 277] width 19 height 49
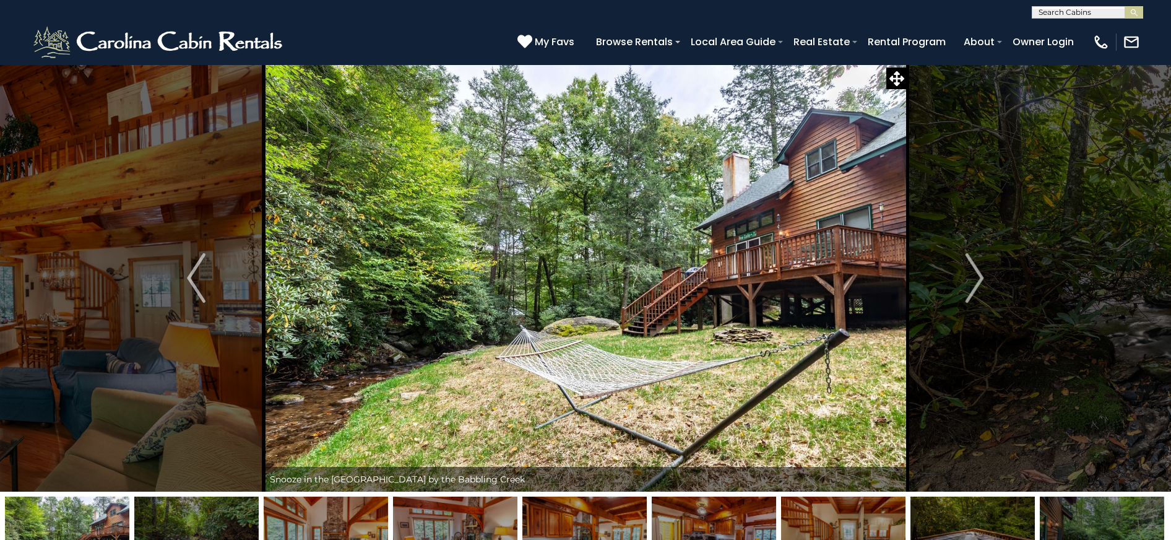
click at [973, 272] on img "Next" at bounding box center [974, 277] width 19 height 49
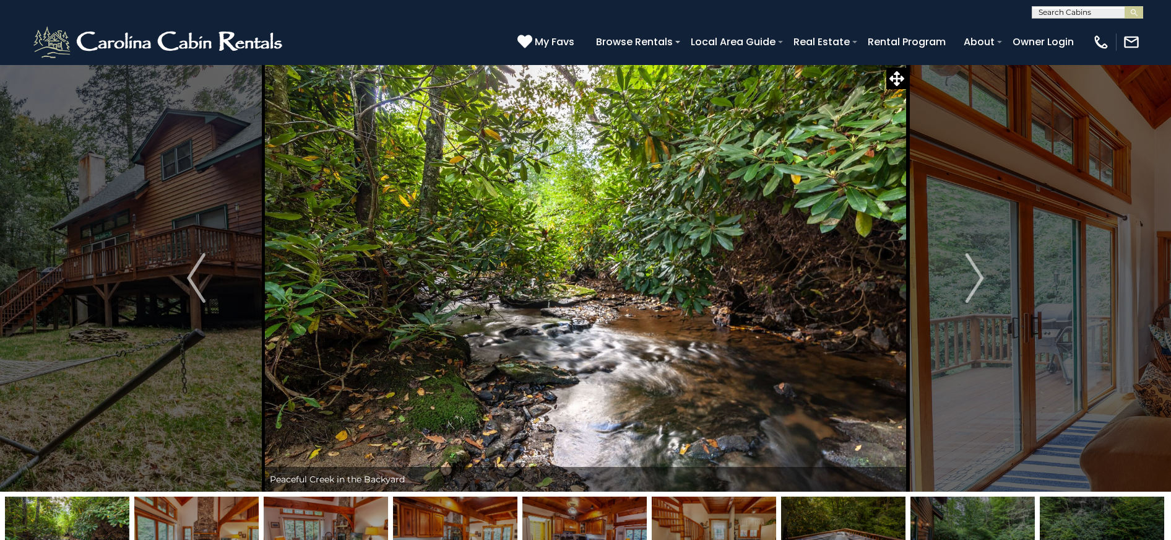
click at [973, 272] on img "Next" at bounding box center [974, 277] width 19 height 49
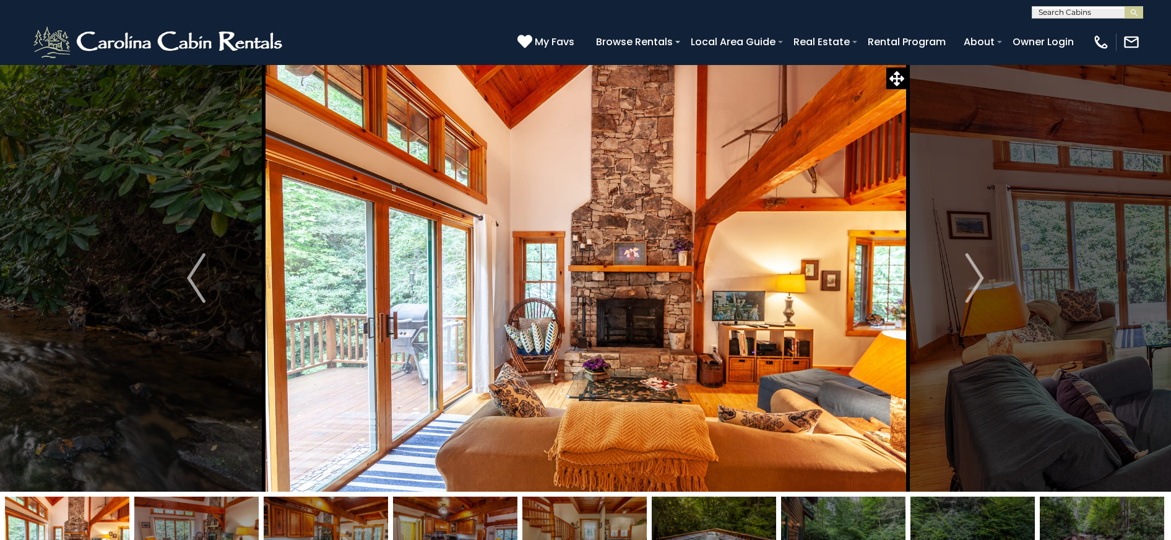
click at [973, 272] on img "Next" at bounding box center [974, 277] width 19 height 49
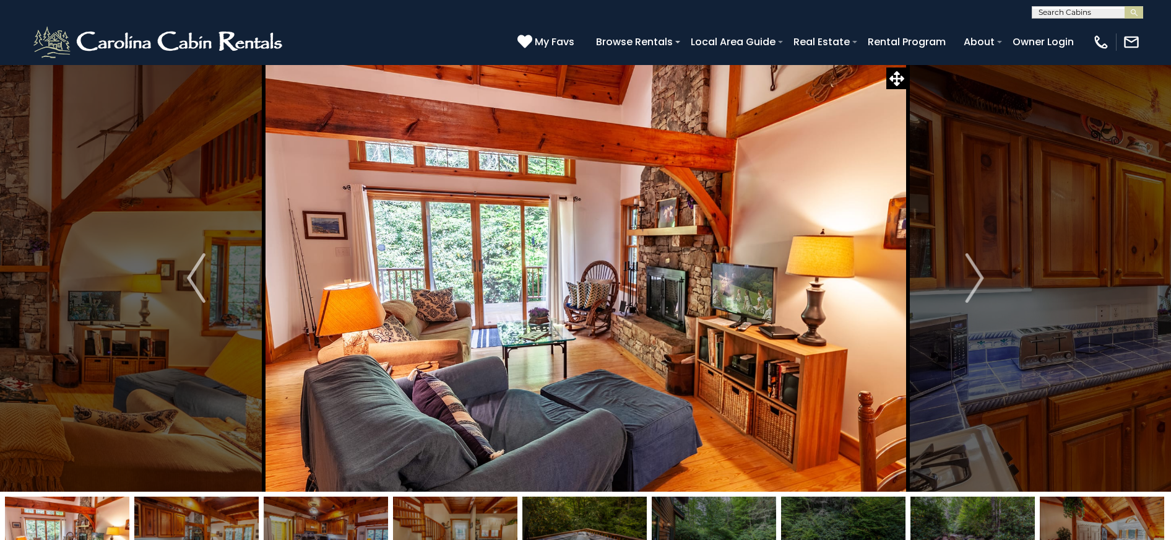
click at [973, 272] on img "Next" at bounding box center [974, 277] width 19 height 49
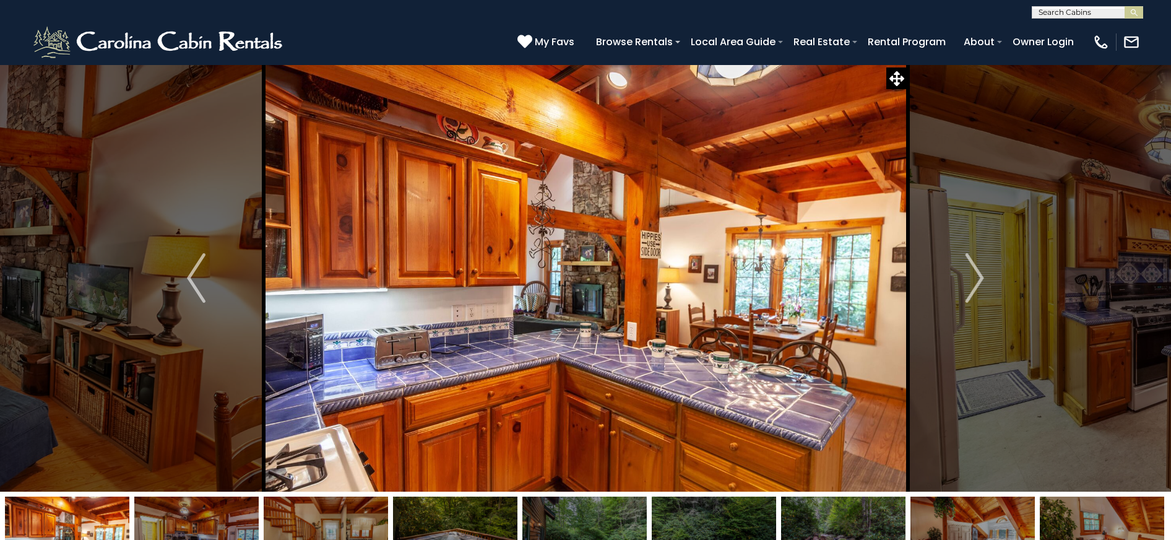
click at [973, 272] on img "Next" at bounding box center [974, 277] width 19 height 49
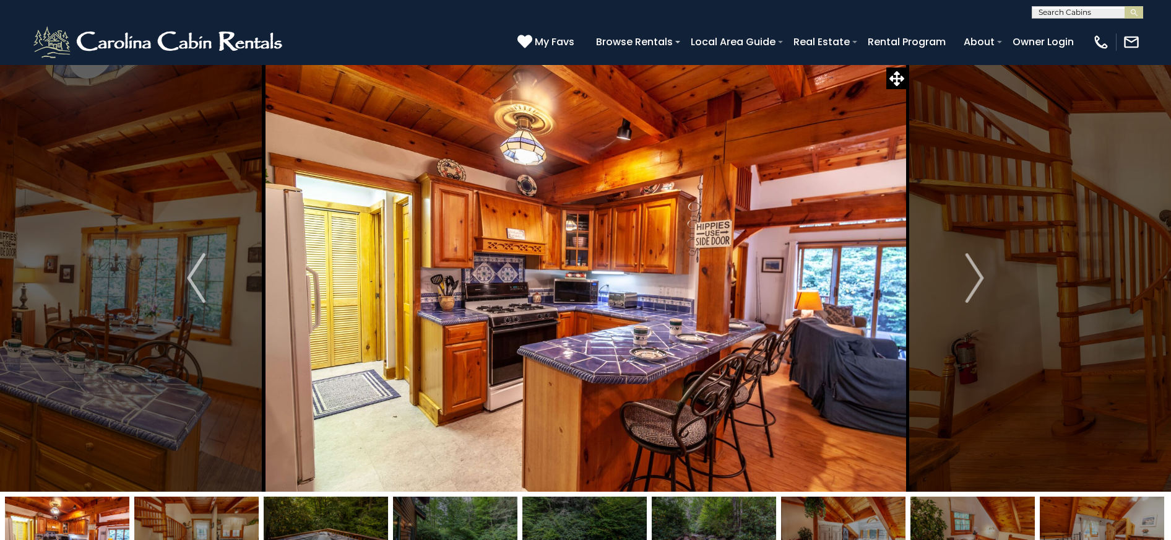
click at [973, 272] on img "Next" at bounding box center [974, 277] width 19 height 49
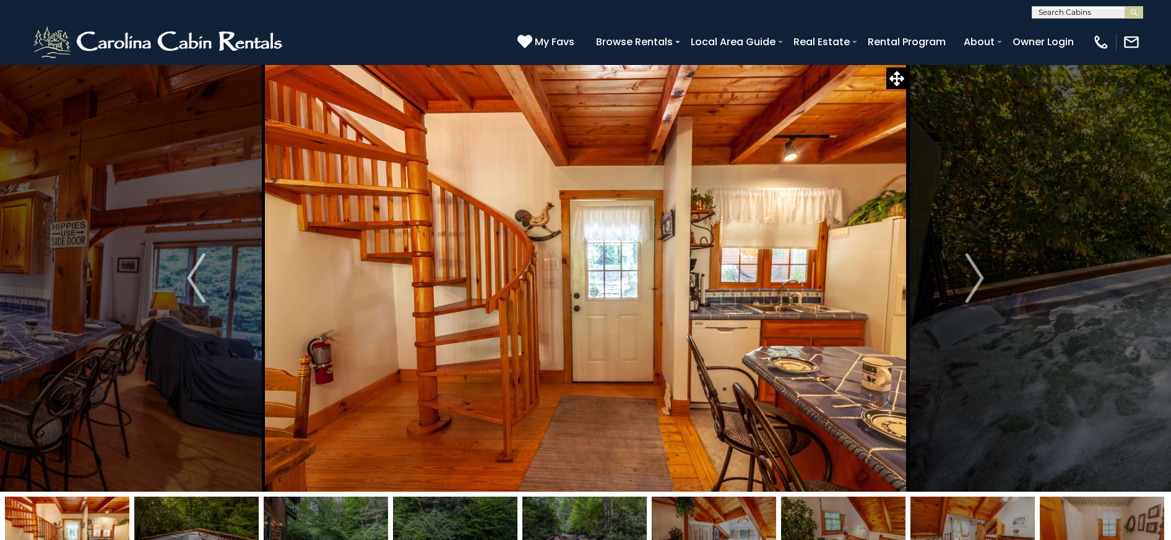
click at [973, 272] on img "Next" at bounding box center [974, 277] width 19 height 49
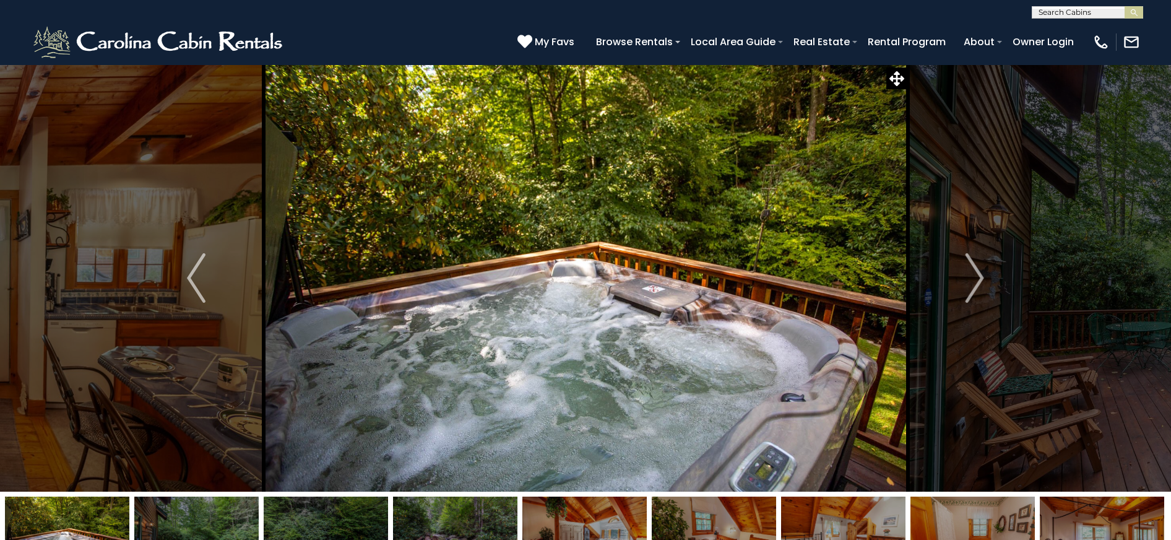
click at [973, 272] on img "Next" at bounding box center [974, 277] width 19 height 49
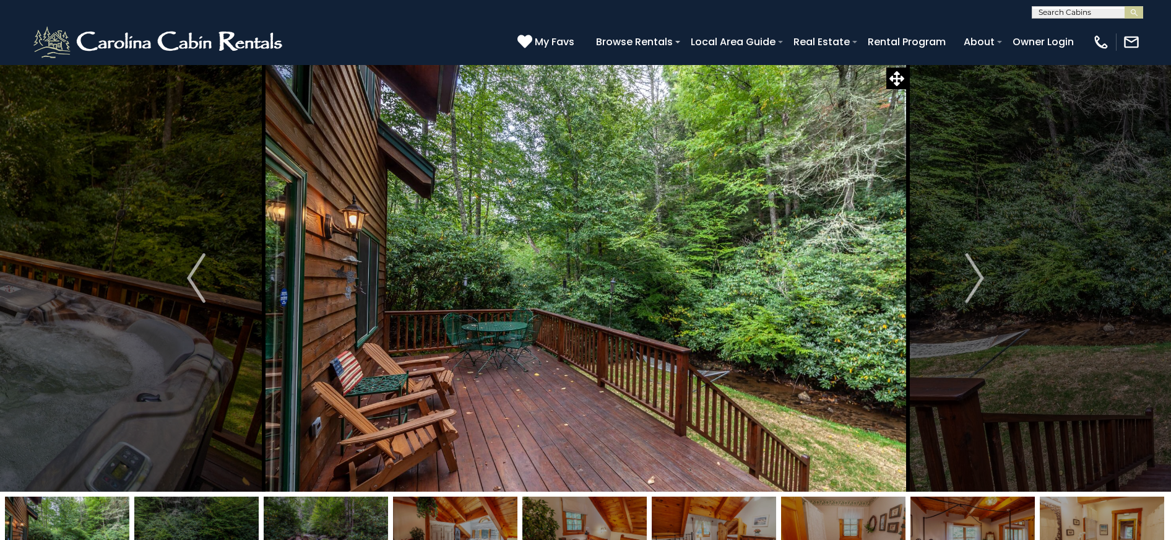
click at [973, 272] on img "Next" at bounding box center [974, 277] width 19 height 49
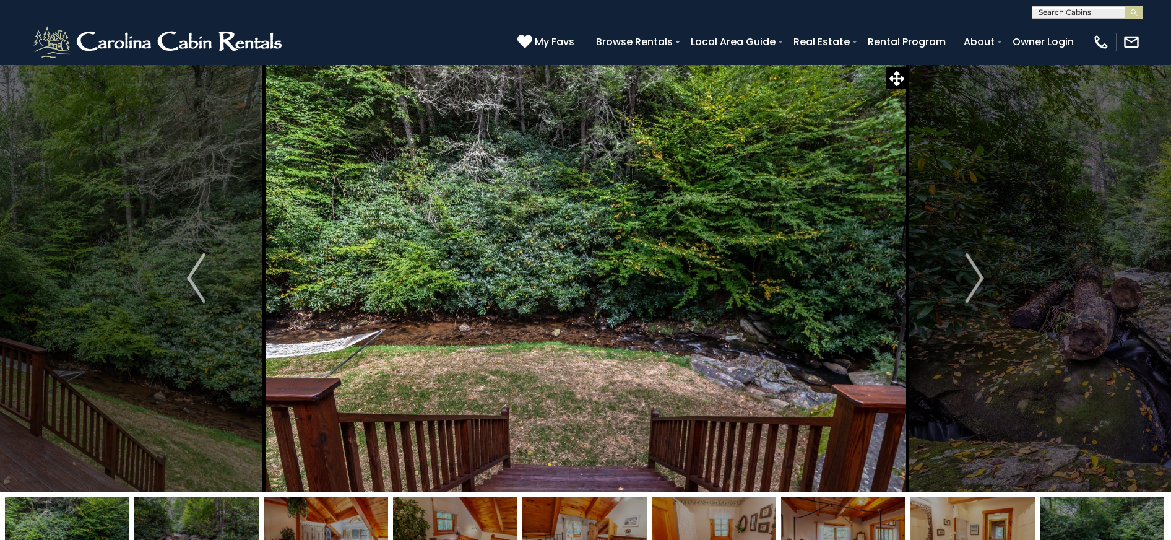
click at [973, 272] on img "Next" at bounding box center [974, 277] width 19 height 49
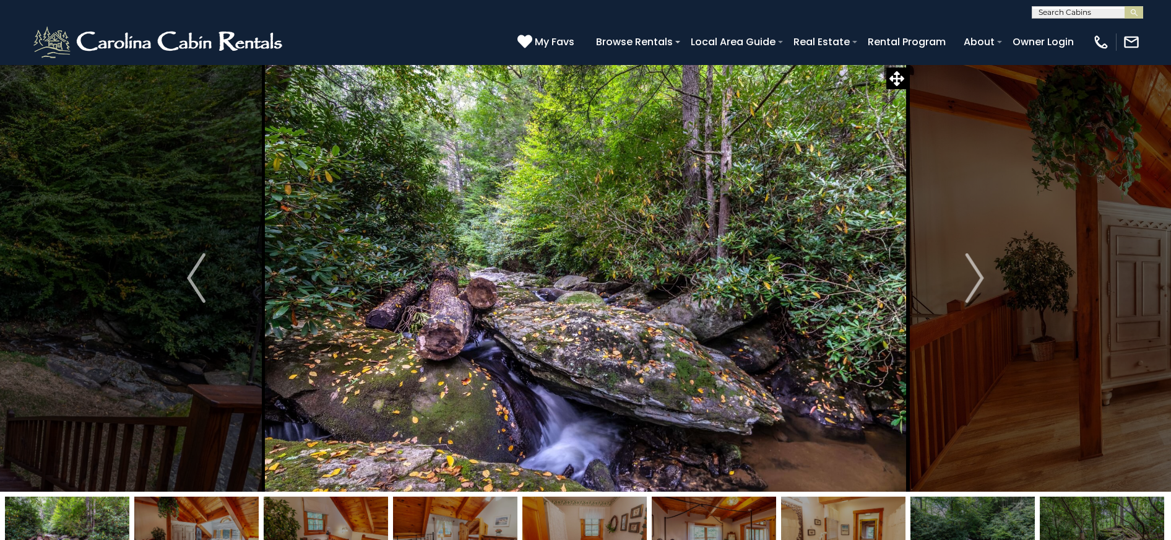
click at [973, 272] on img "Next" at bounding box center [974, 277] width 19 height 49
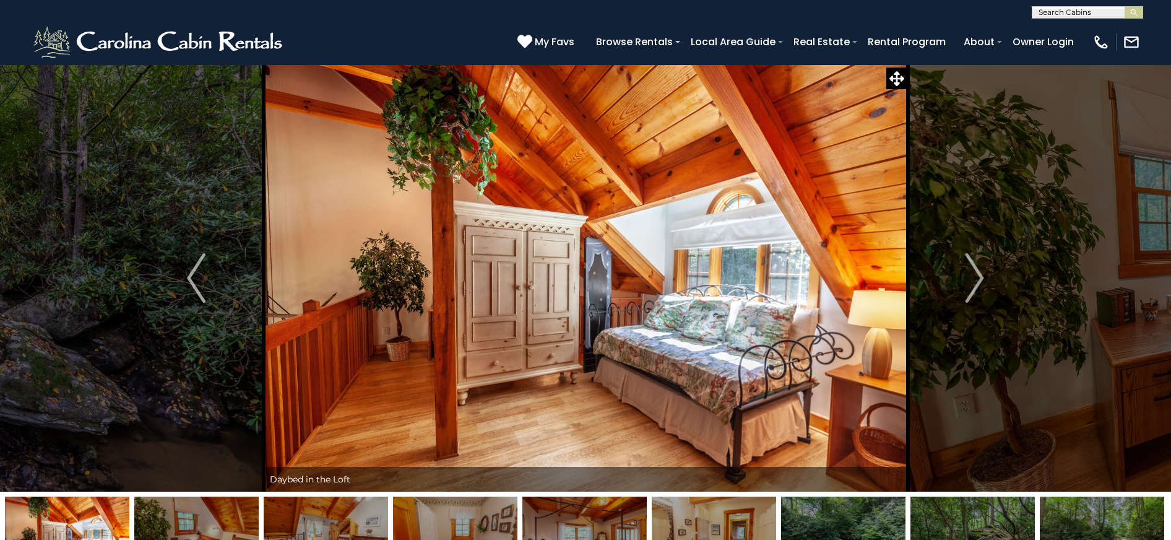
click at [973, 272] on img "Next" at bounding box center [974, 277] width 19 height 49
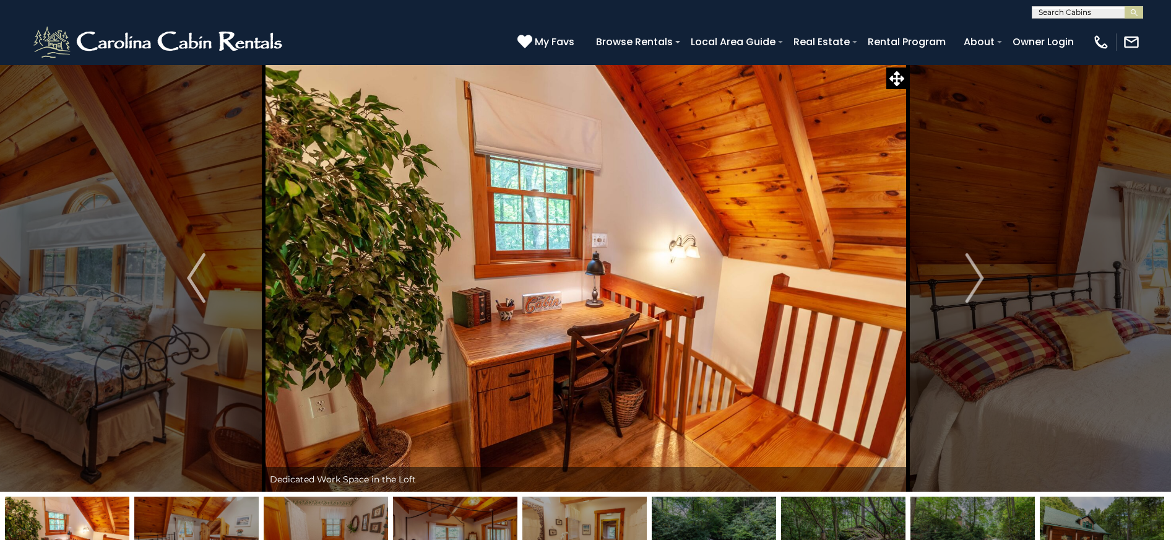
click at [973, 272] on img "Next" at bounding box center [974, 277] width 19 height 49
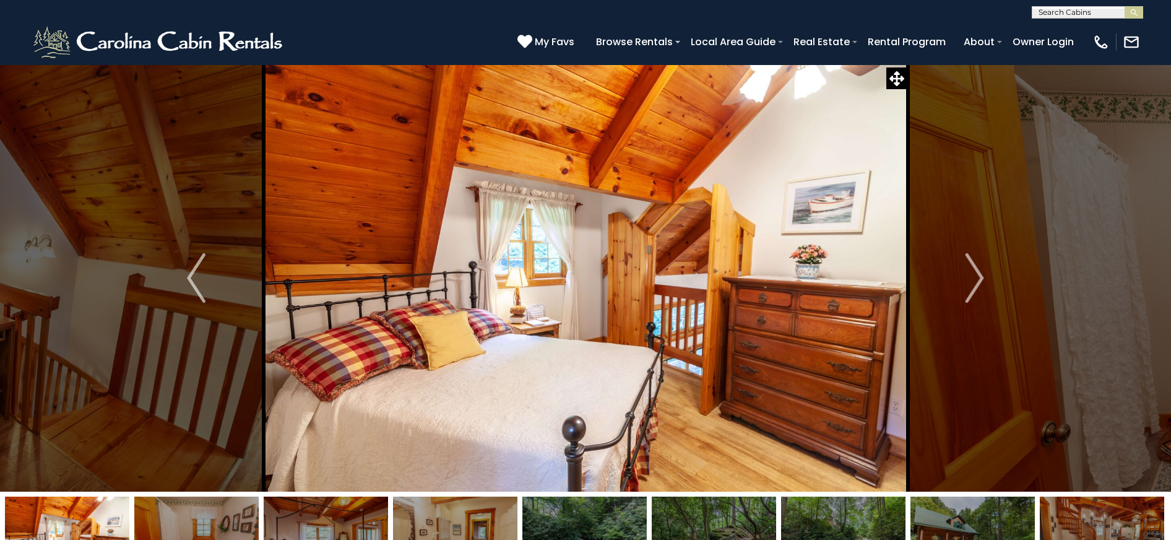
click at [973, 272] on img "Next" at bounding box center [974, 277] width 19 height 49
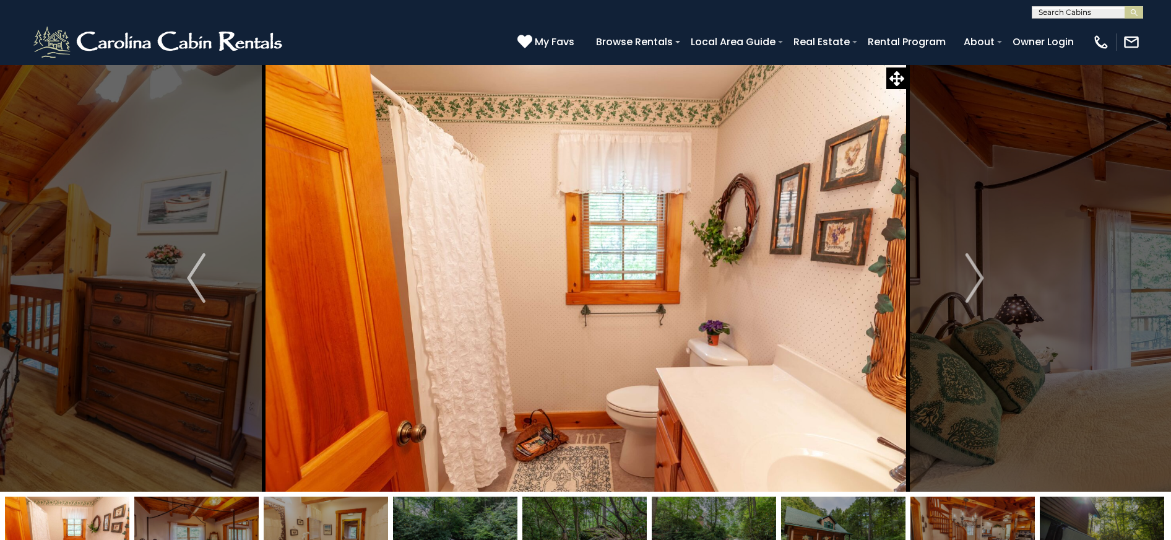
click at [973, 272] on img "Next" at bounding box center [974, 277] width 19 height 49
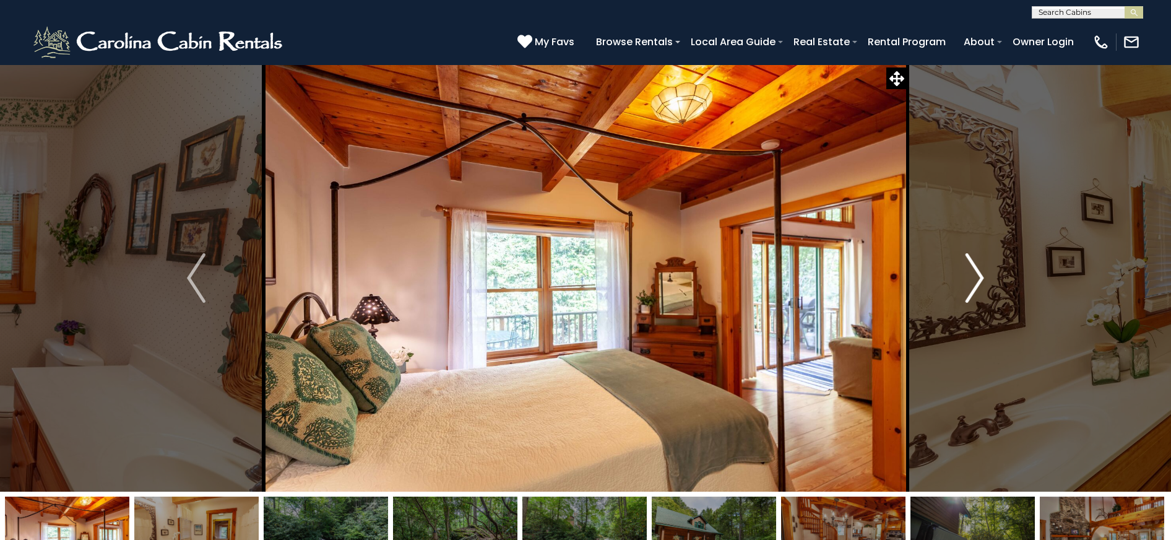
click at [973, 272] on img "Next" at bounding box center [974, 277] width 19 height 49
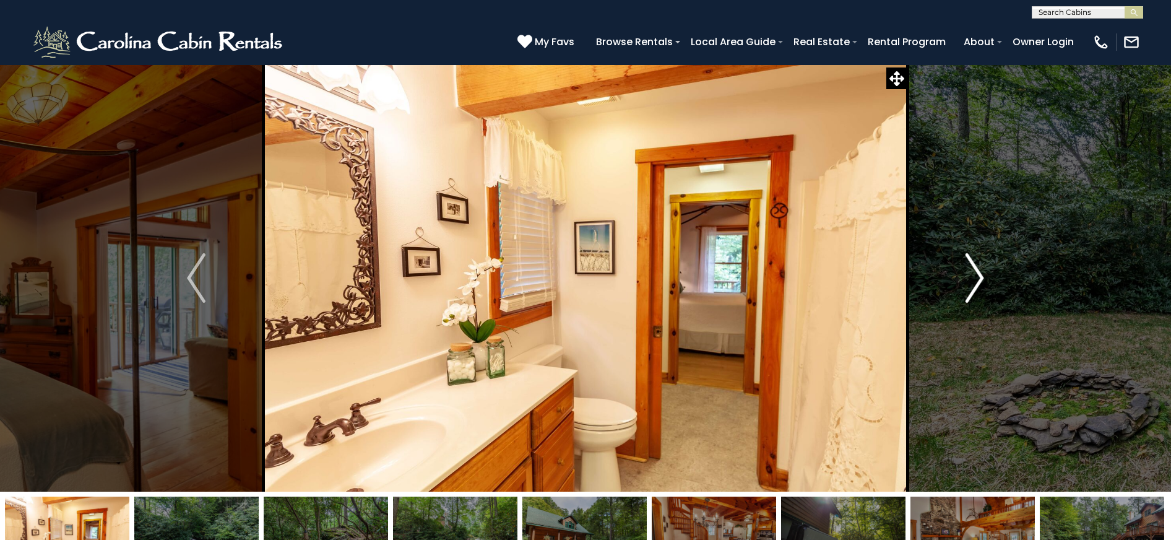
click at [973, 272] on img "Next" at bounding box center [974, 277] width 19 height 49
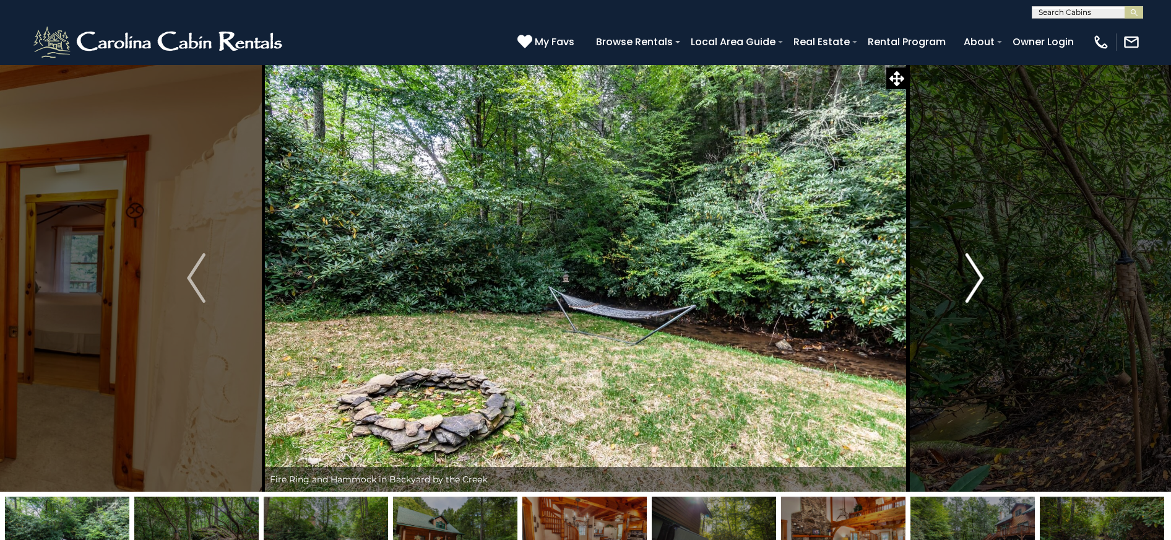
click at [973, 272] on img "Next" at bounding box center [974, 277] width 19 height 49
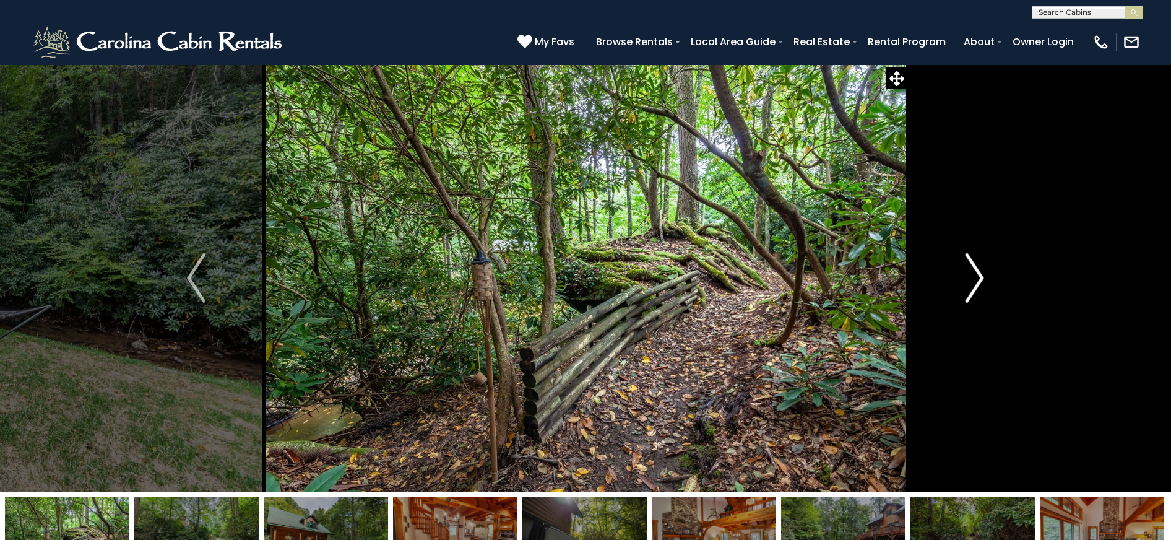
click at [973, 272] on img "Next" at bounding box center [974, 277] width 19 height 49
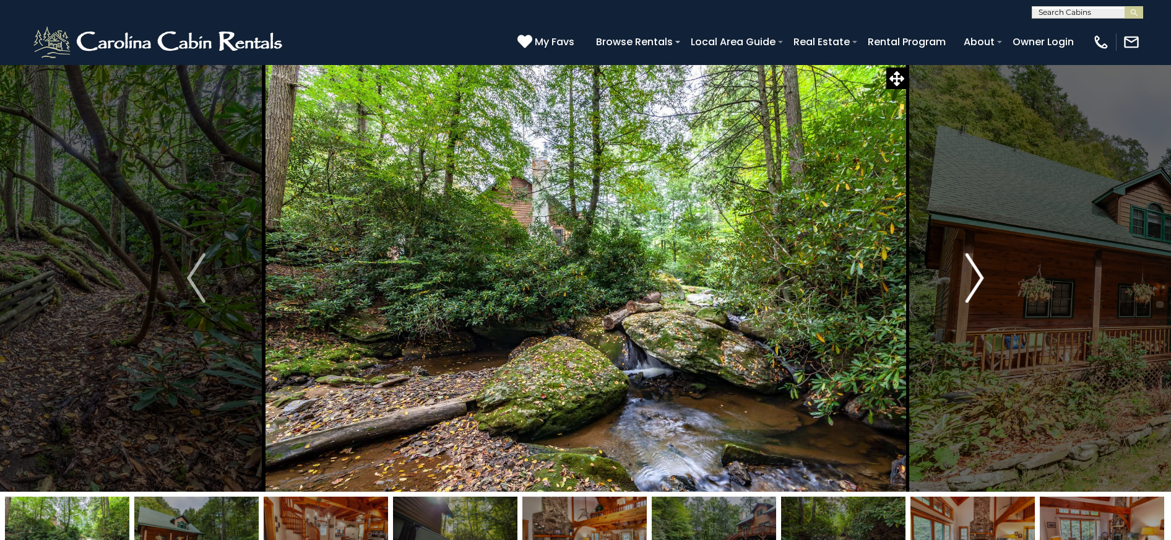
click at [973, 272] on img "Next" at bounding box center [974, 277] width 19 height 49
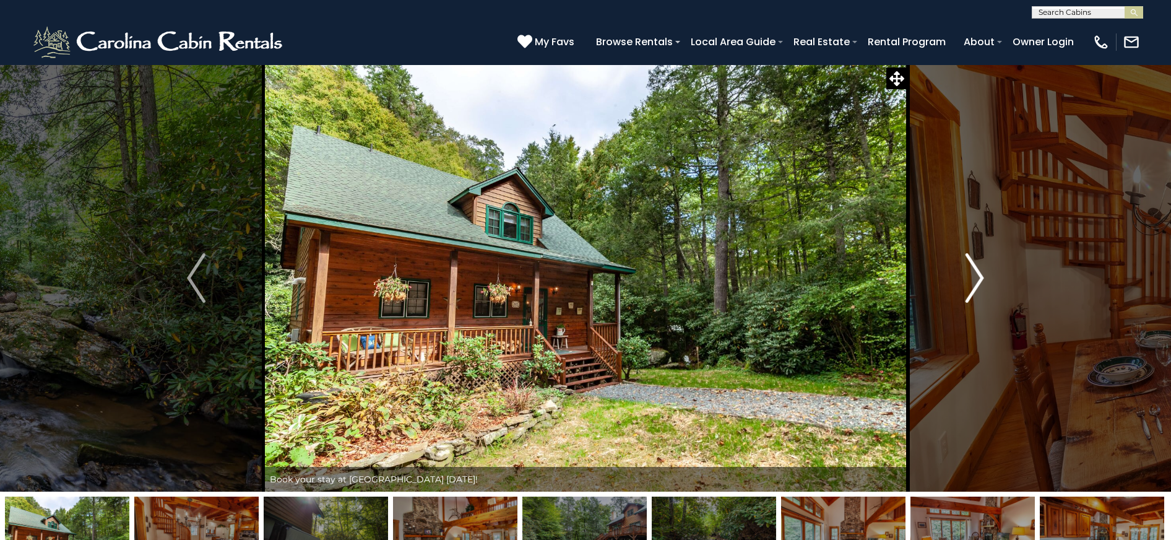
click at [973, 272] on img "Next" at bounding box center [974, 277] width 19 height 49
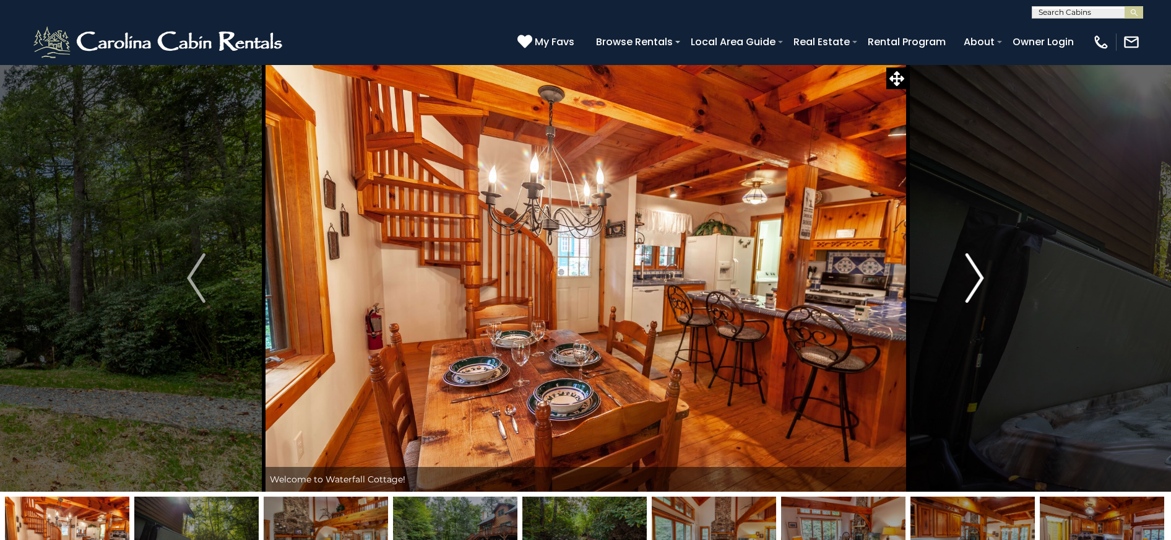
click at [973, 272] on img "Next" at bounding box center [974, 277] width 19 height 49
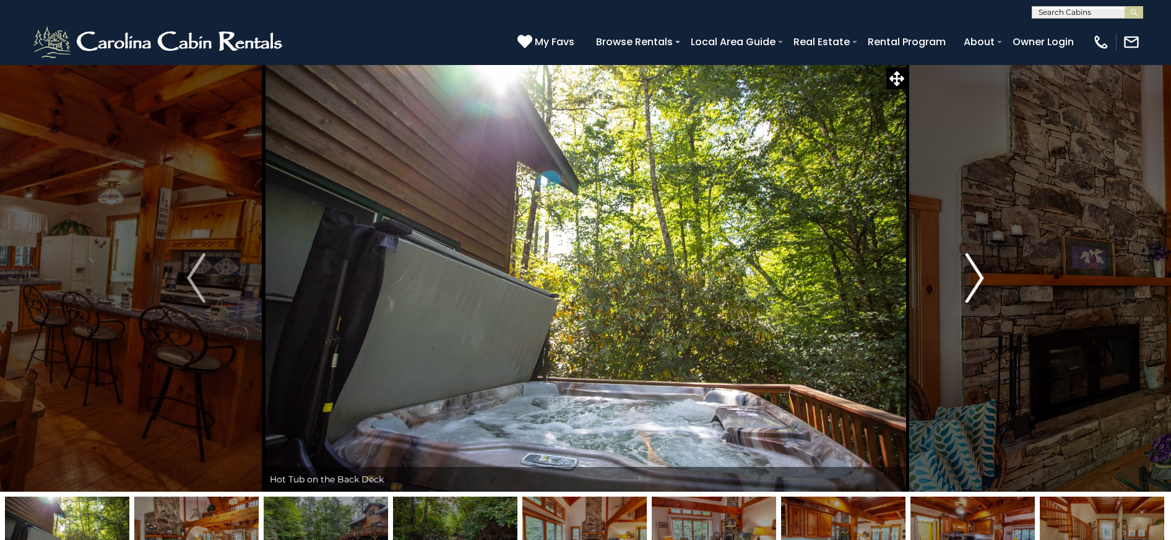
click at [973, 272] on img "Next" at bounding box center [974, 277] width 19 height 49
